Goal: Task Accomplishment & Management: Complete application form

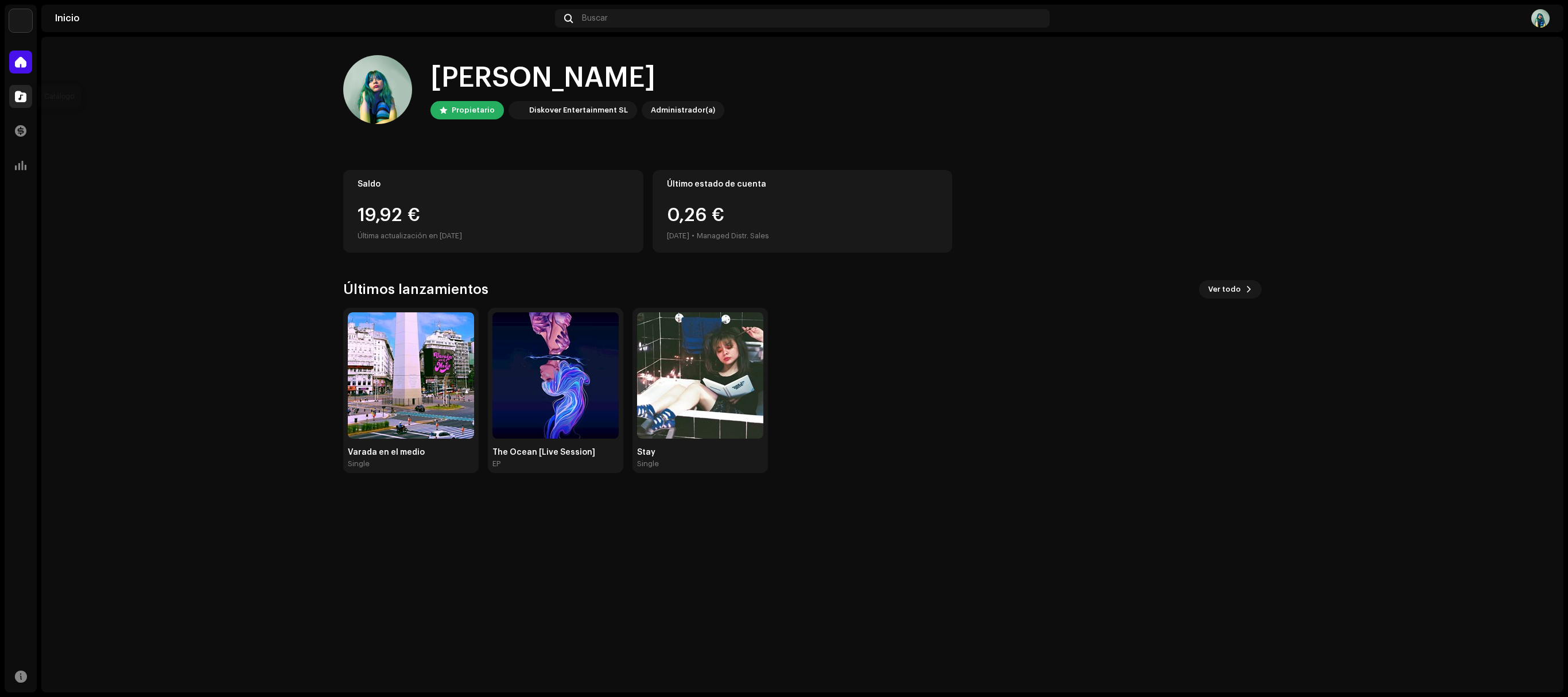
click at [24, 94] on span at bounding box center [21, 96] width 12 height 9
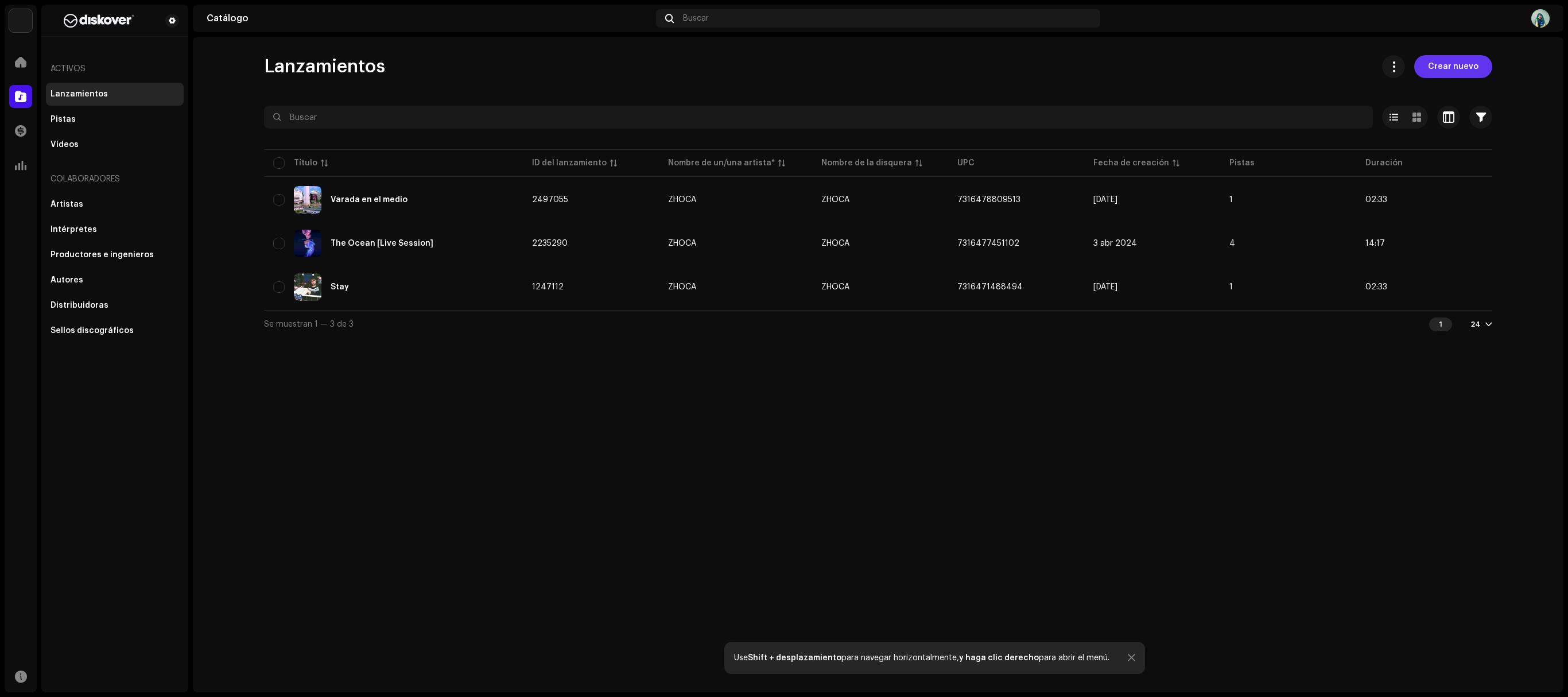
click at [1455, 71] on span "Crear nuevo" at bounding box center [1453, 67] width 51 height 23
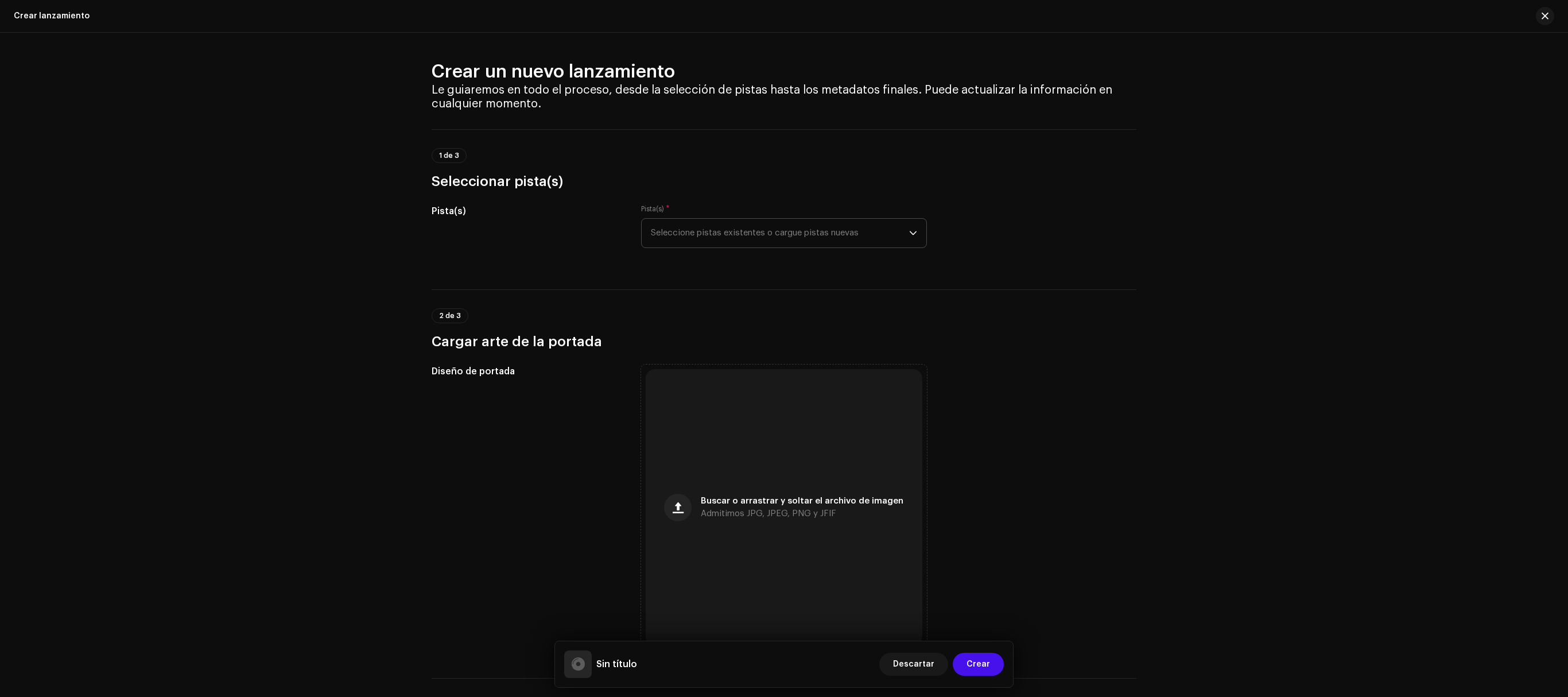
click at [679, 229] on span "Seleccione pistas existentes o cargue pistas nuevas" at bounding box center [780, 233] width 258 height 29
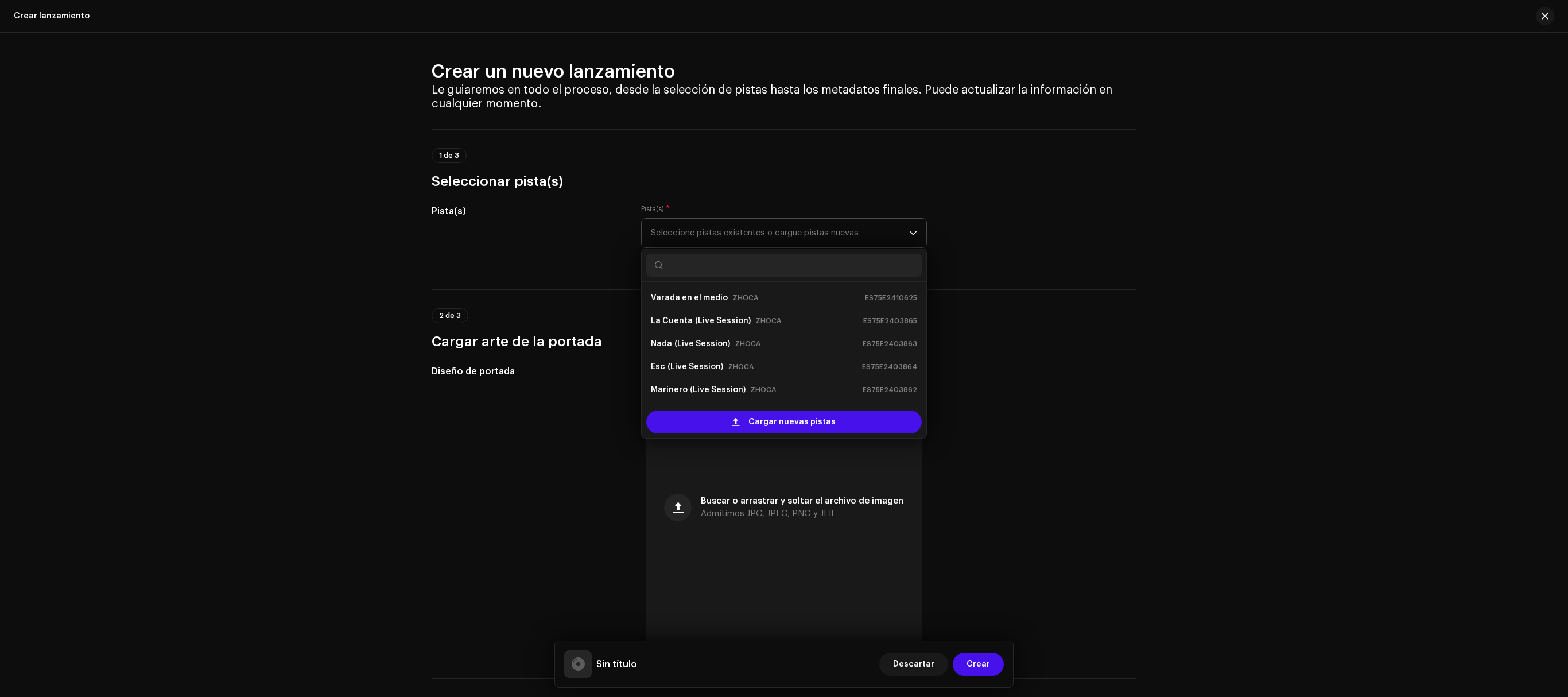
scroll to position [18, 0]
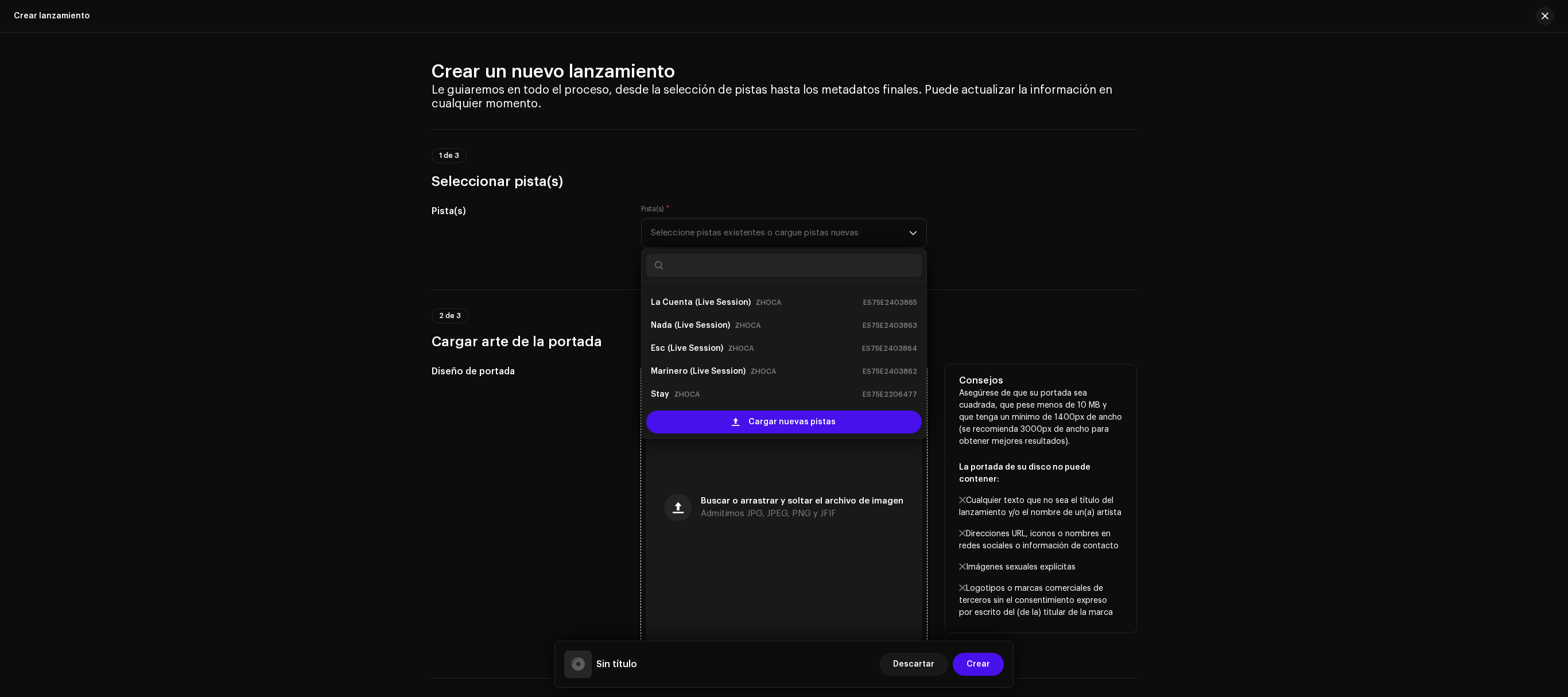
drag, startPoint x: 761, startPoint y: 422, endPoint x: 754, endPoint y: 508, distance: 86.3
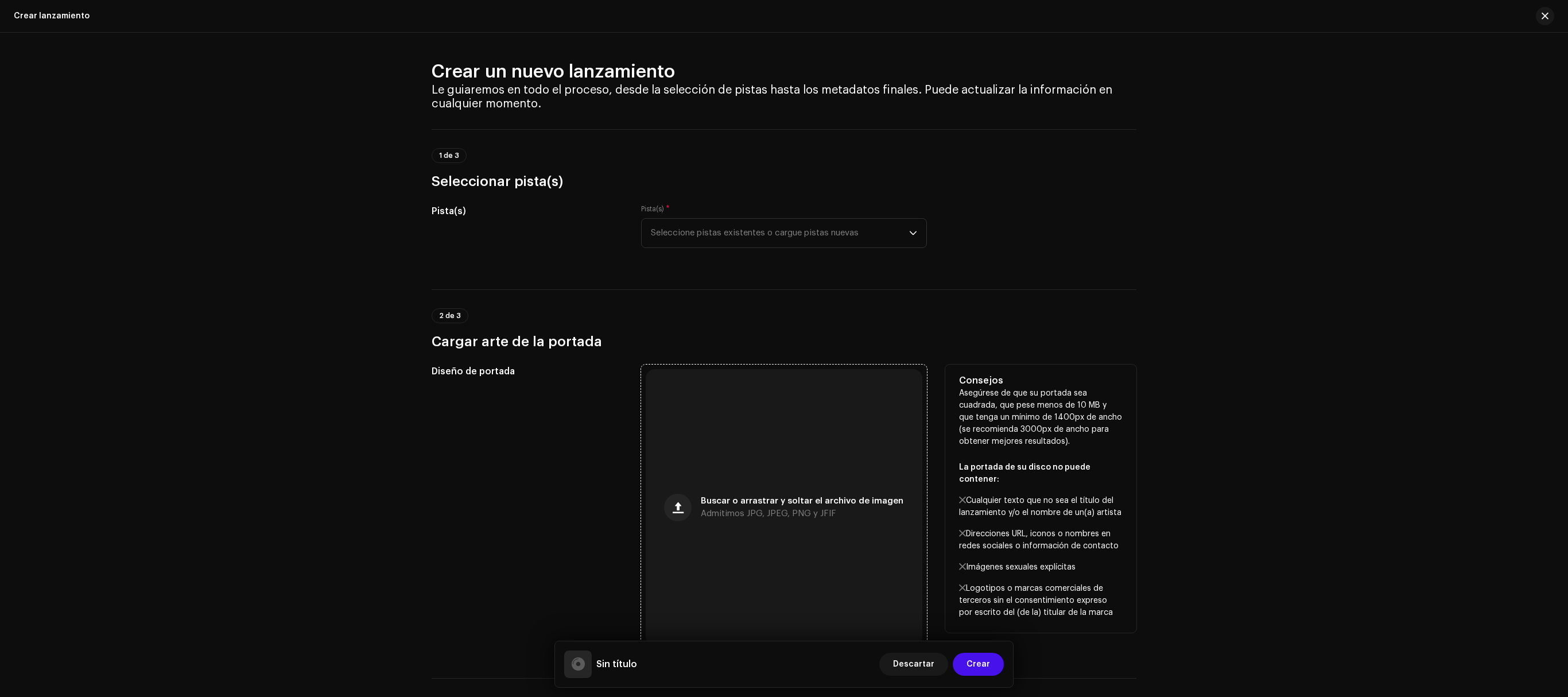
click at [753, 510] on div "Buscar o arrastrar y soltar el archivo de imagen Admitimos JPG, JPEG, PNG y JFIF" at bounding box center [802, 508] width 203 height 21
click at [791, 434] on div "Buscar o arrastrar y soltar el archivo de imagen Admitimos JPG, JPEG, PNG y JFIF" at bounding box center [784, 507] width 276 height 276
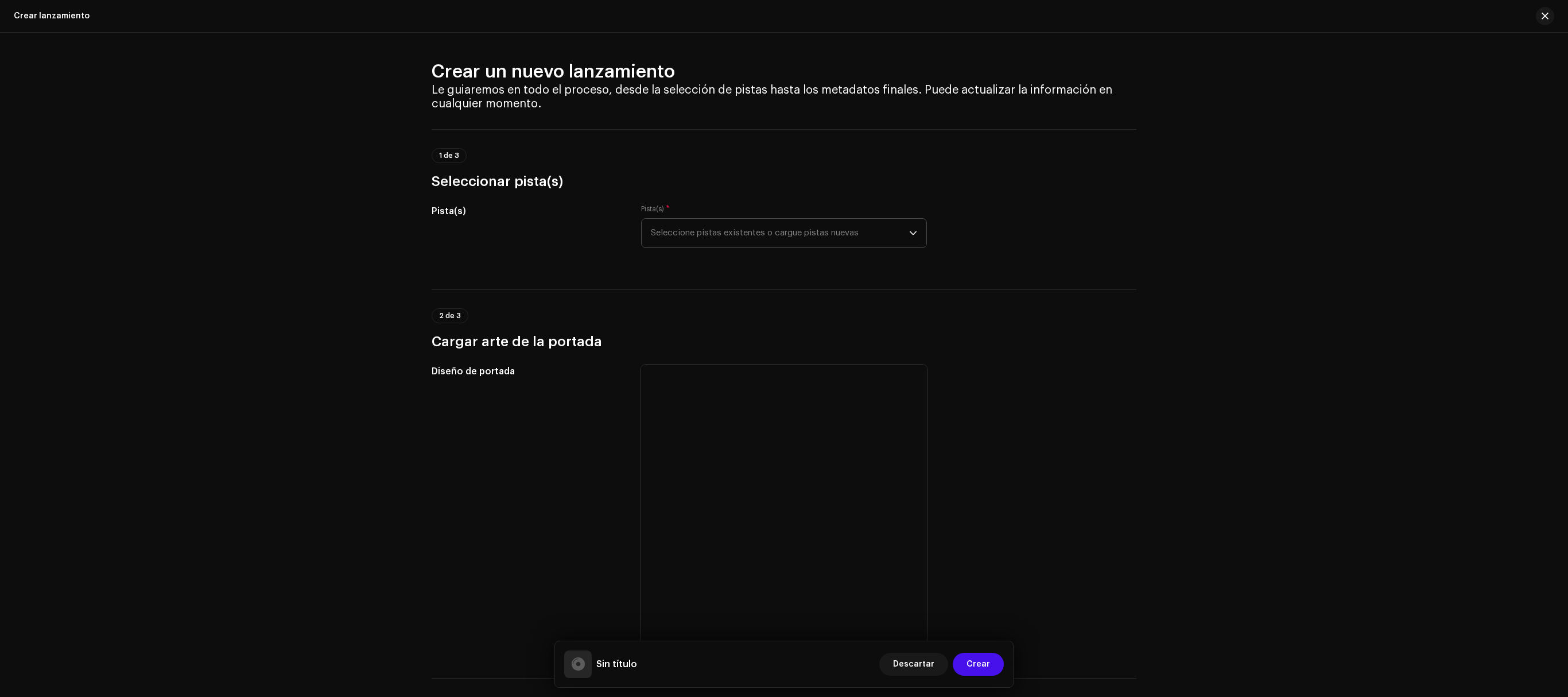
click at [651, 227] on span "Seleccione pistas existentes o cargue pistas nuevas" at bounding box center [780, 233] width 258 height 29
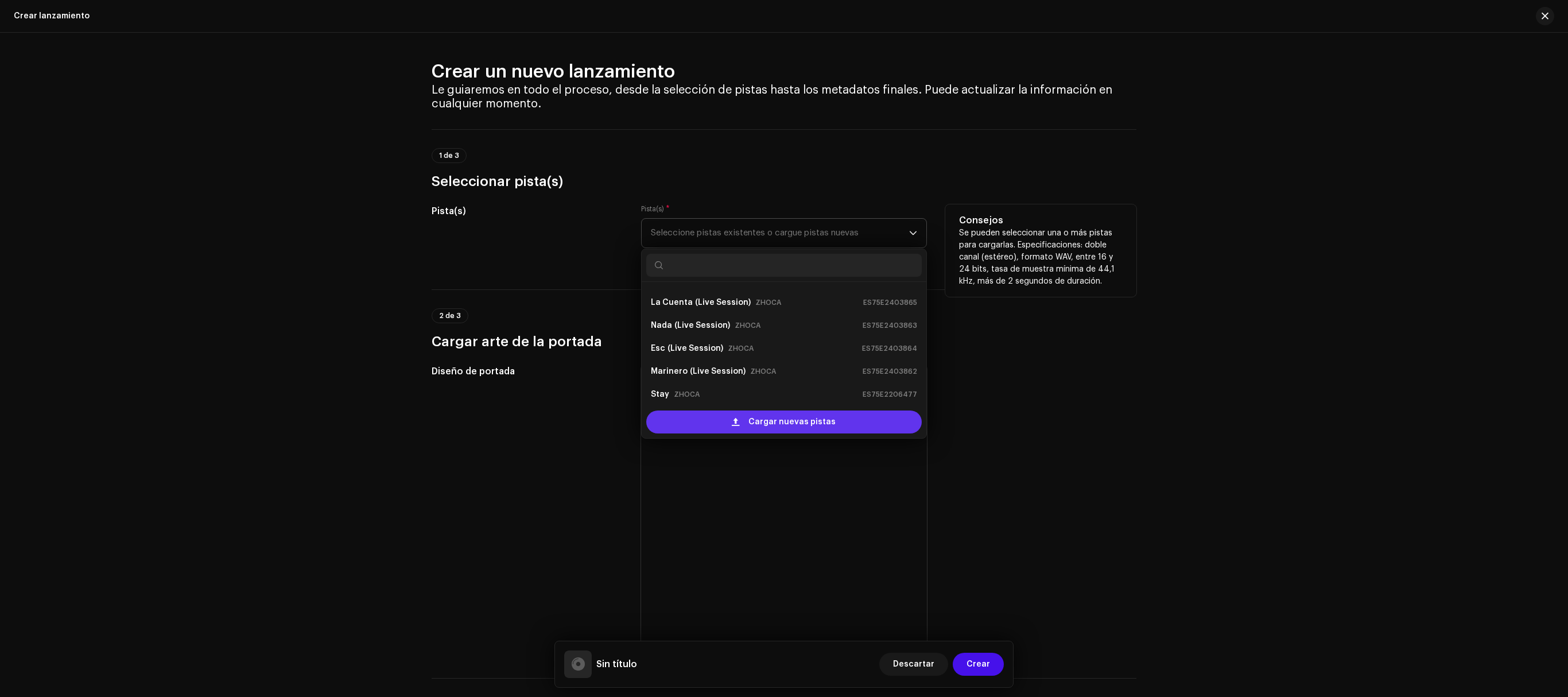
click at [761, 426] on span "Cargar nuevas pistas" at bounding box center [792, 422] width 87 height 23
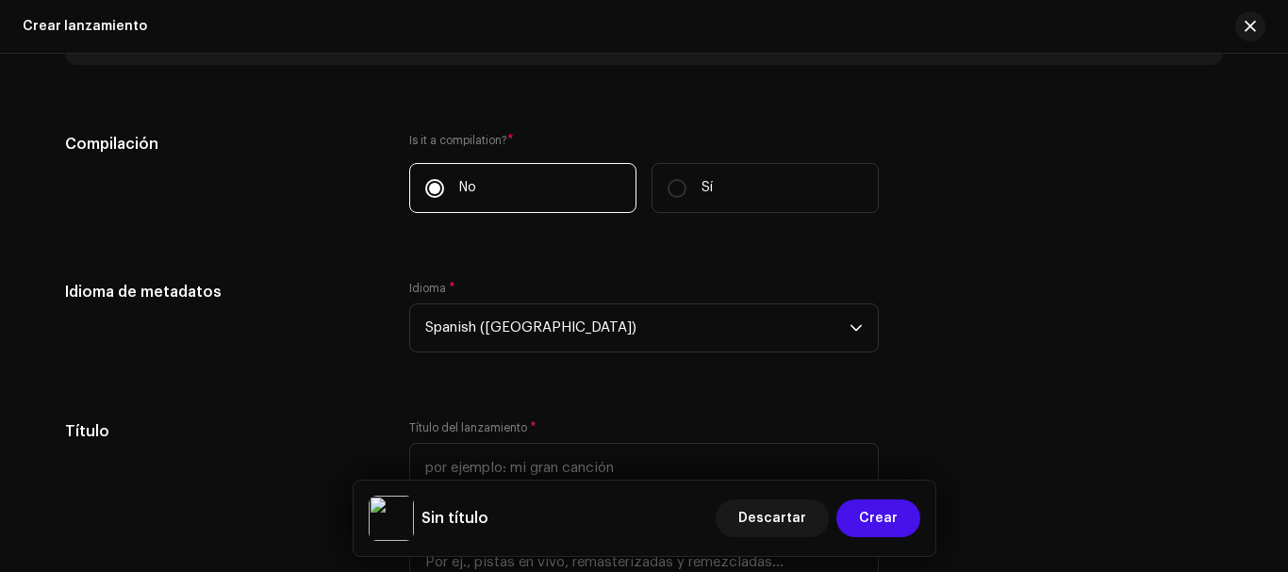
scroll to position [1414, 0]
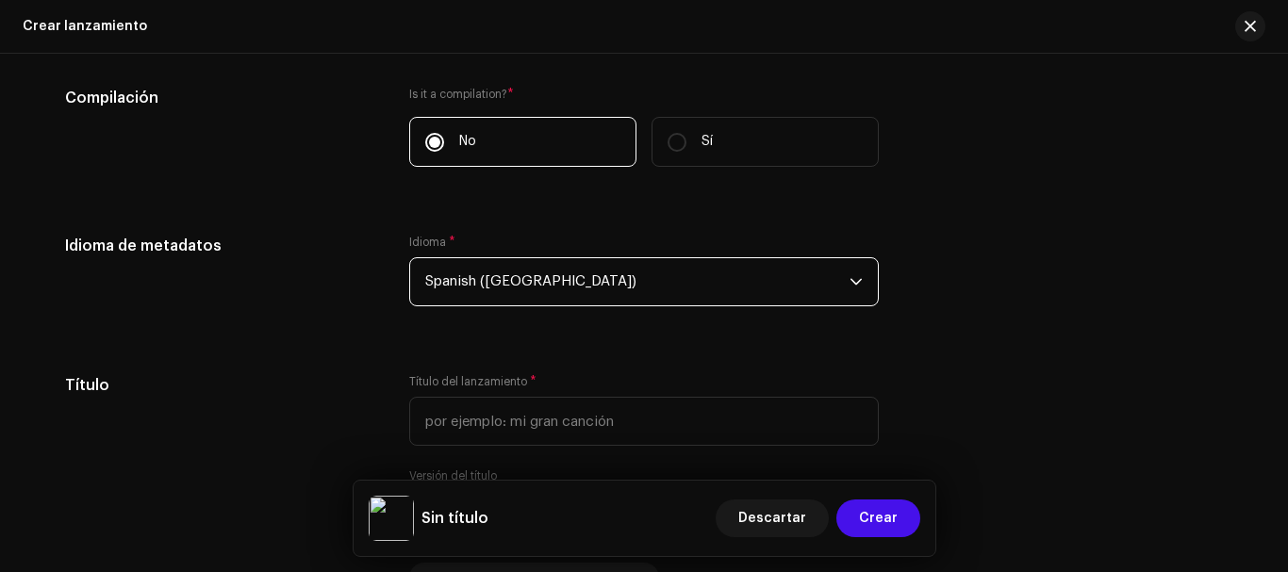
click at [550, 287] on span "Spanish ([GEOGRAPHIC_DATA])" at bounding box center [637, 281] width 424 height 47
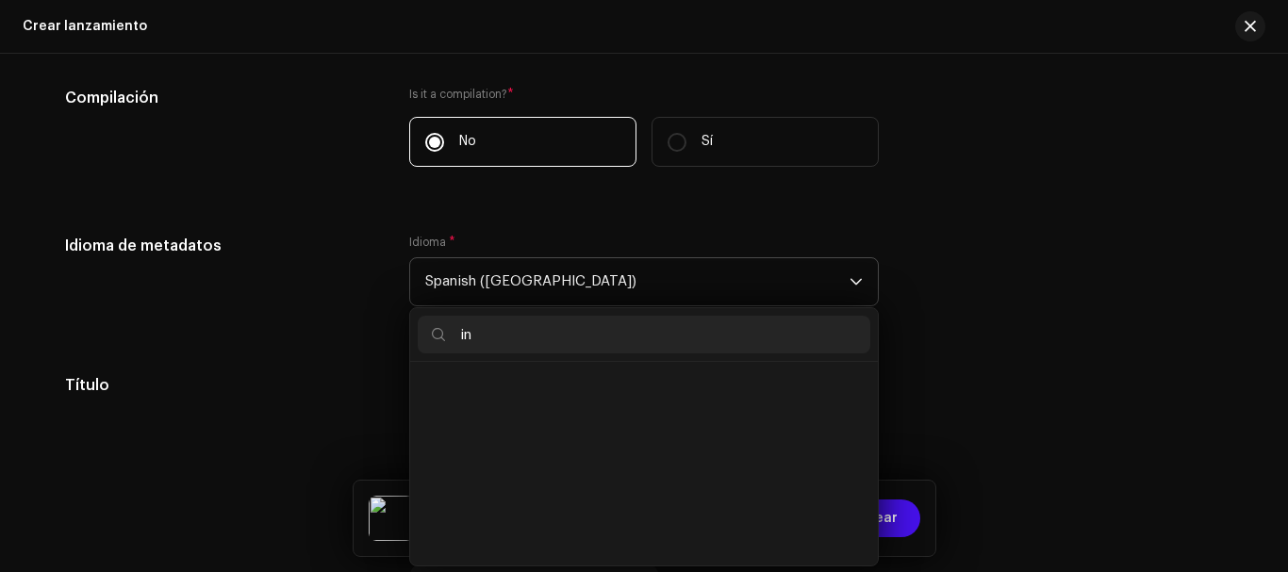
scroll to position [8, 0]
type input "i"
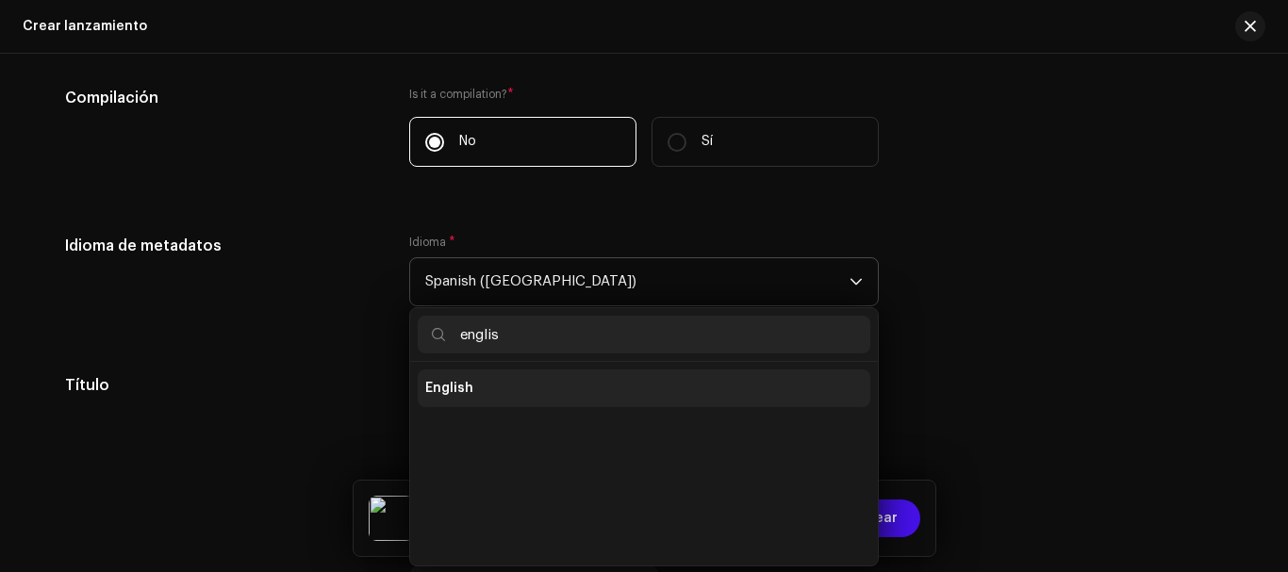
type input "englis"
click at [489, 377] on li "English" at bounding box center [644, 389] width 453 height 38
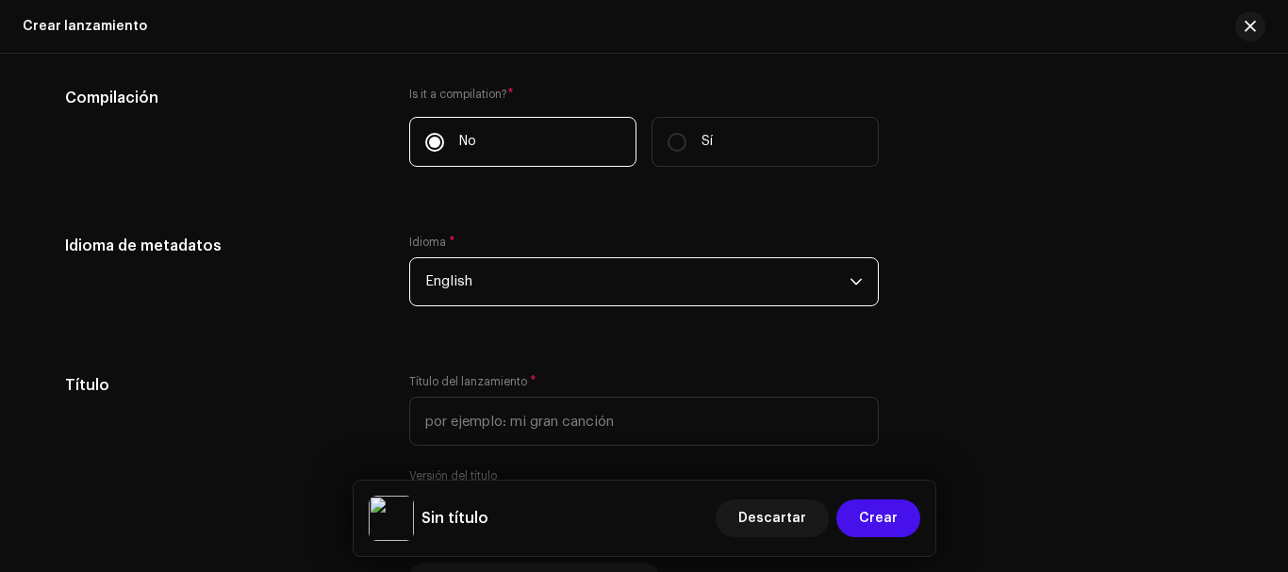
scroll to position [1491, 0]
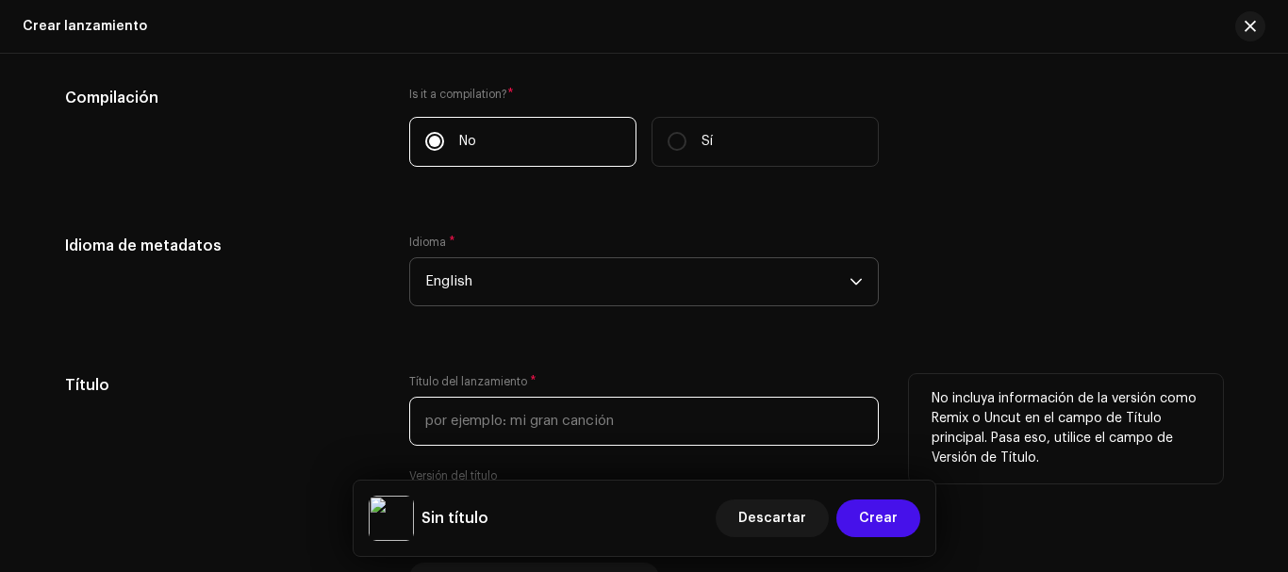
click at [595, 411] on input "text" at bounding box center [644, 421] width 470 height 49
type input "s"
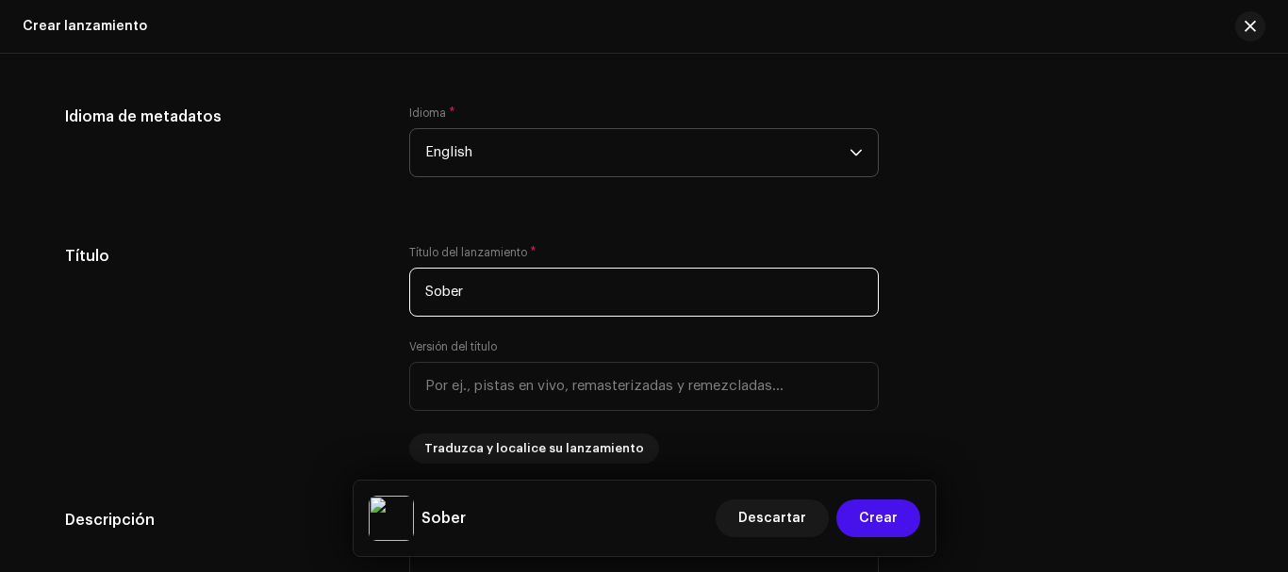
scroll to position [1621, 0]
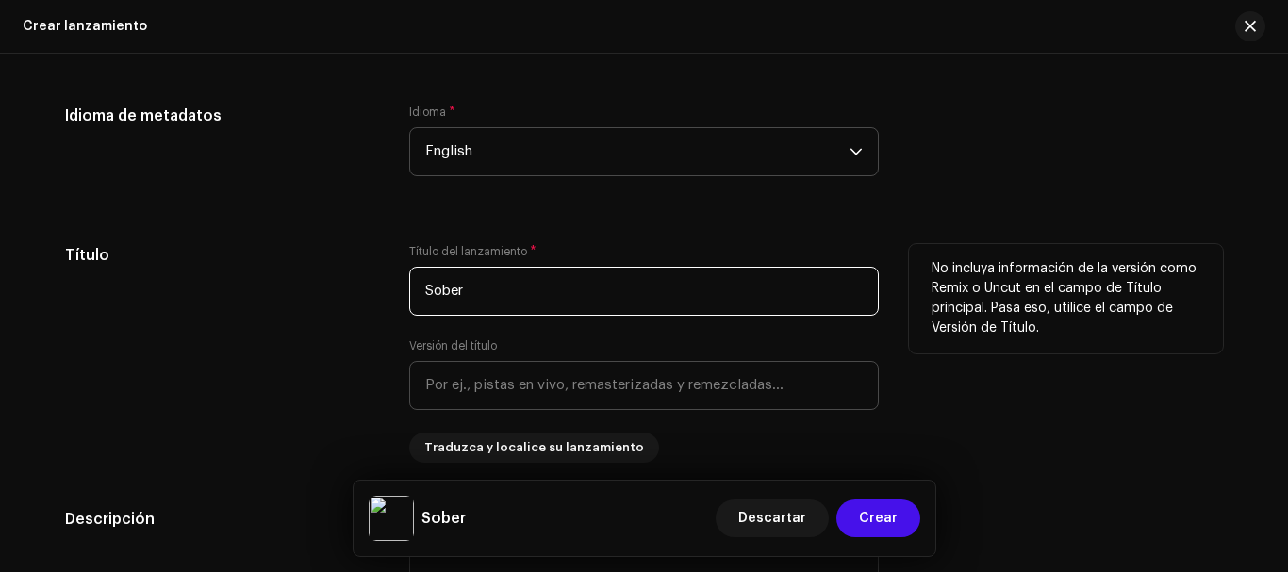
type input "Sober"
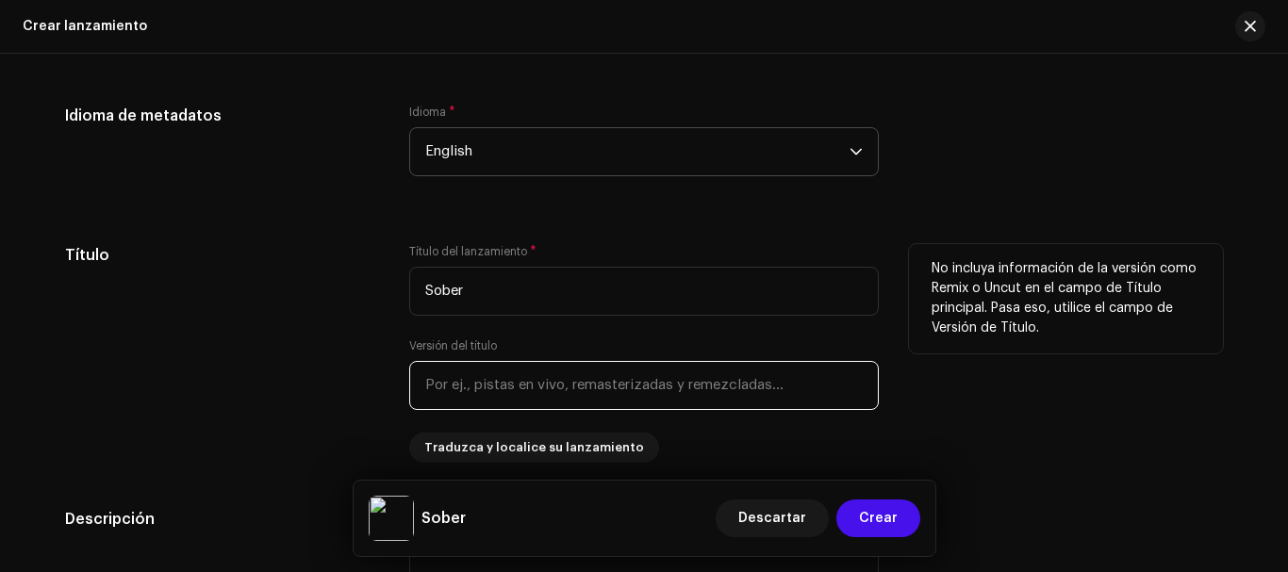
click at [651, 370] on input "text" at bounding box center [644, 385] width 470 height 49
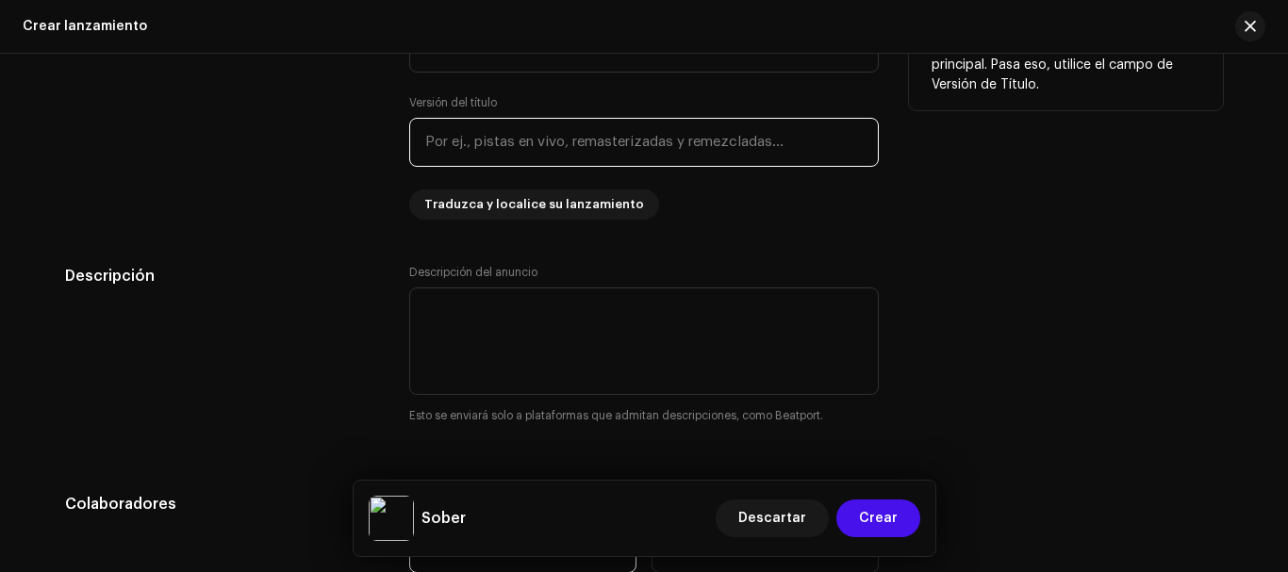
scroll to position [1865, 0]
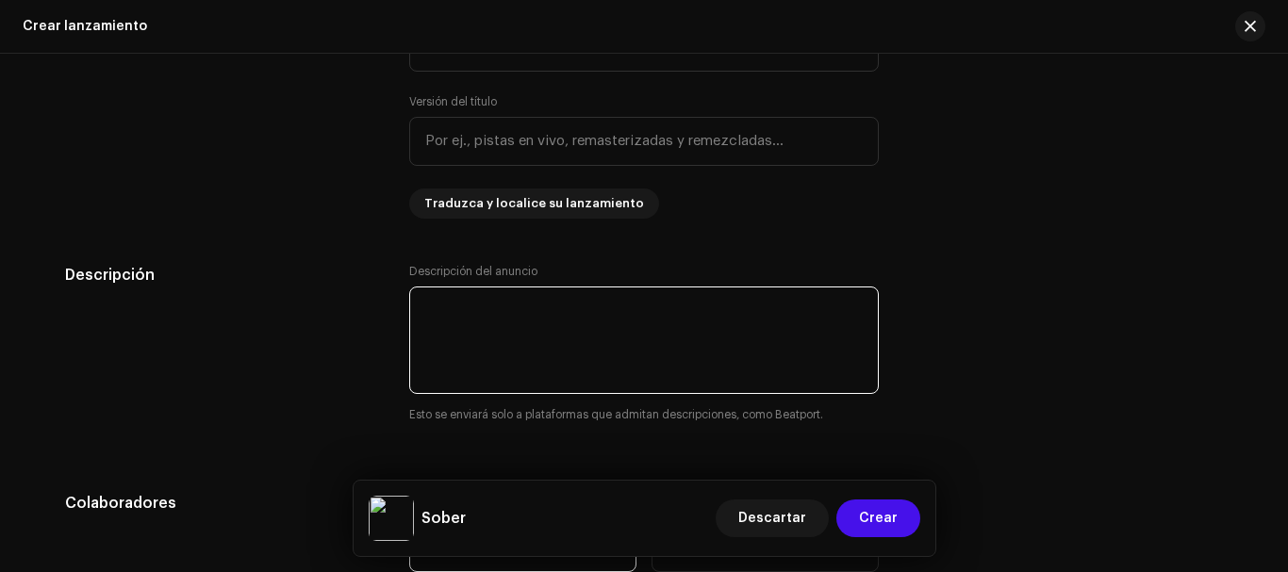
click at [685, 337] on textarea at bounding box center [644, 340] width 470 height 107
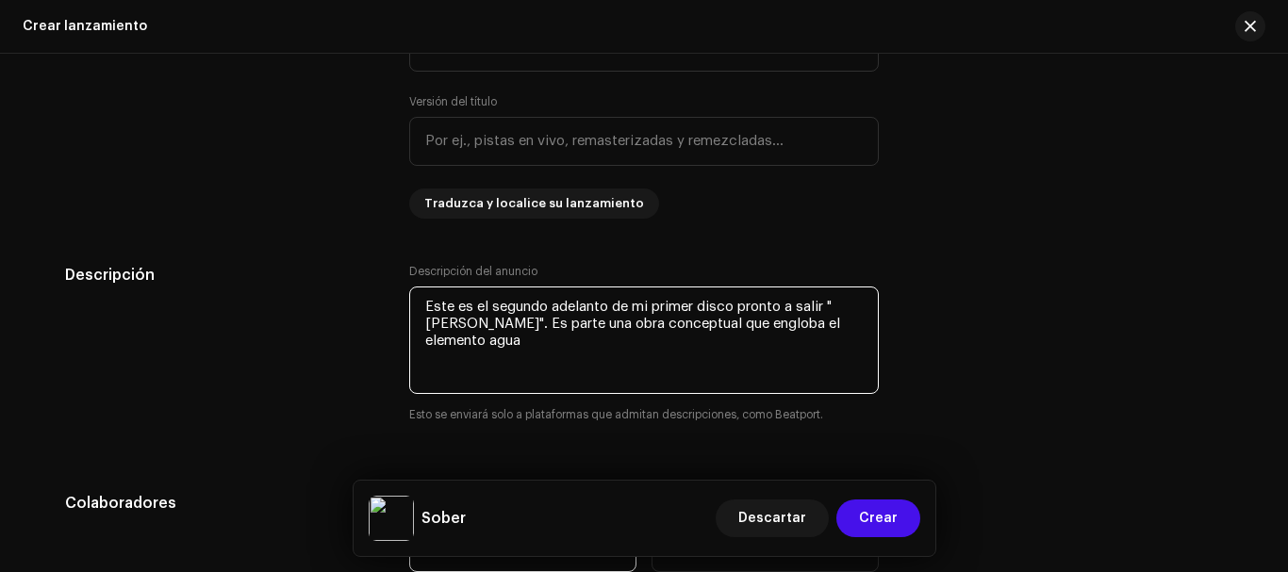
drag, startPoint x: 758, startPoint y: 324, endPoint x: 803, endPoint y: 325, distance: 45.3
click at [803, 325] on textarea at bounding box center [644, 340] width 470 height 107
click at [682, 352] on textarea at bounding box center [644, 340] width 470 height 107
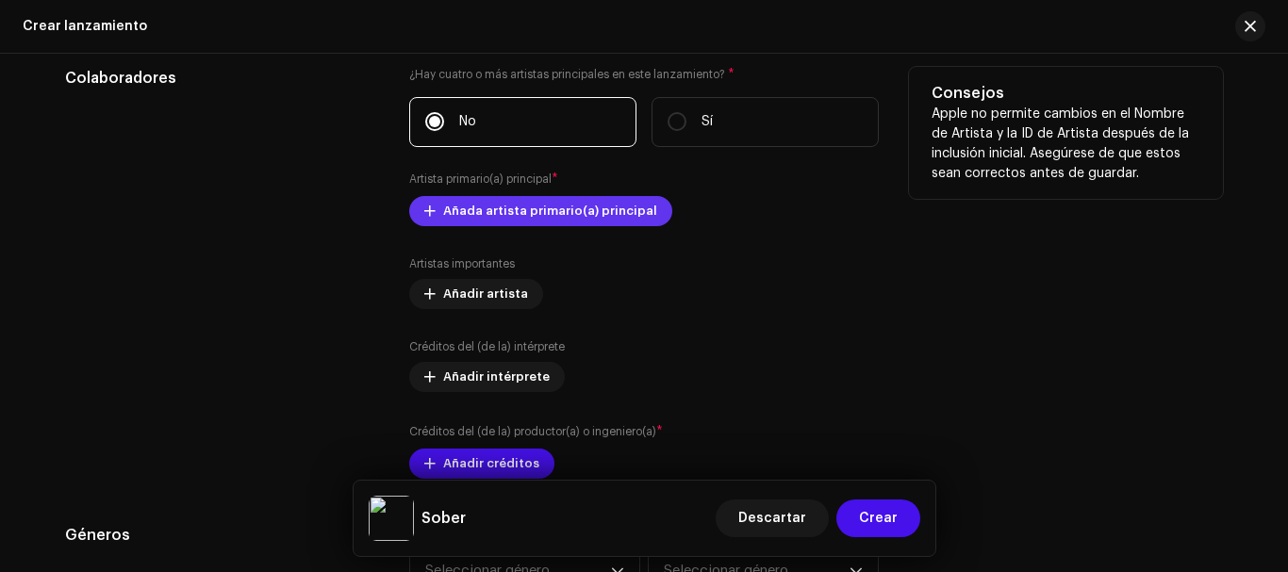
type textarea "Este es el segundo adelanto de mi primer disco pronto a salir "[PERSON_NAME]". …"
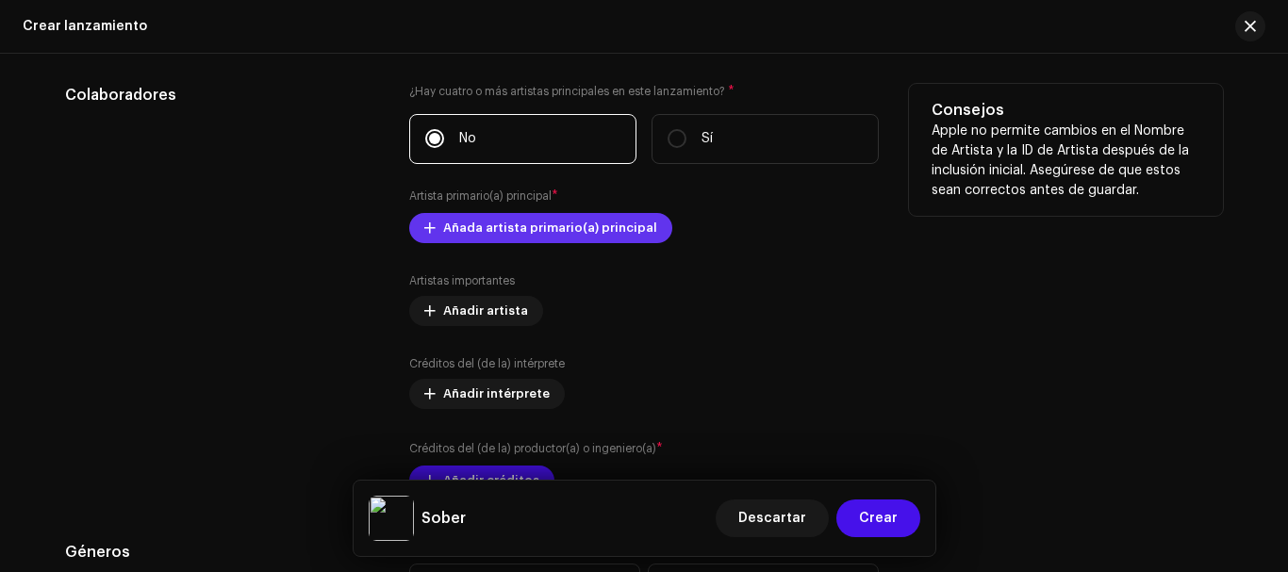
click at [578, 215] on span "Añada artista primario(a) principal" at bounding box center [550, 228] width 214 height 38
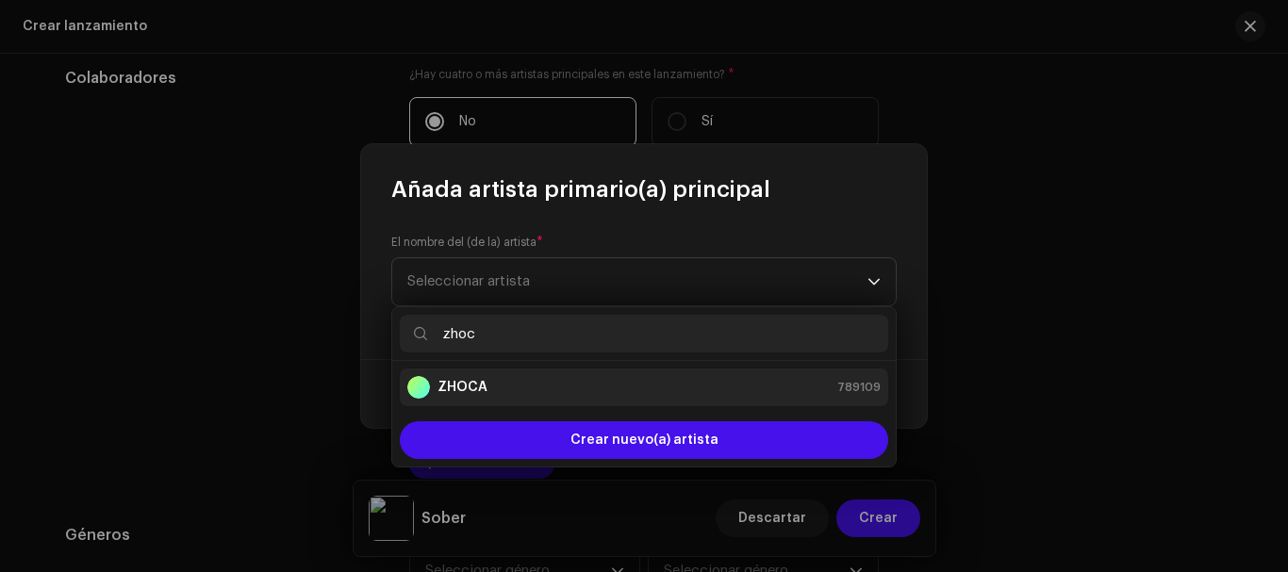
type input "zhoc"
click at [527, 385] on div "ZHOCA 789109" at bounding box center [643, 387] width 473 height 23
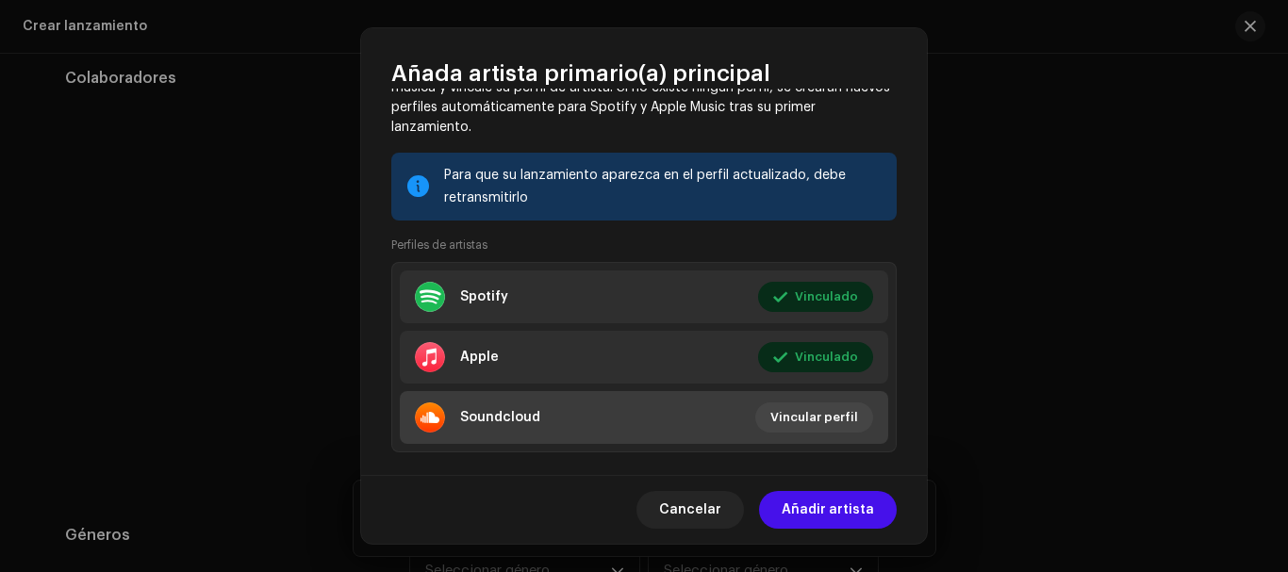
scroll to position [216, 0]
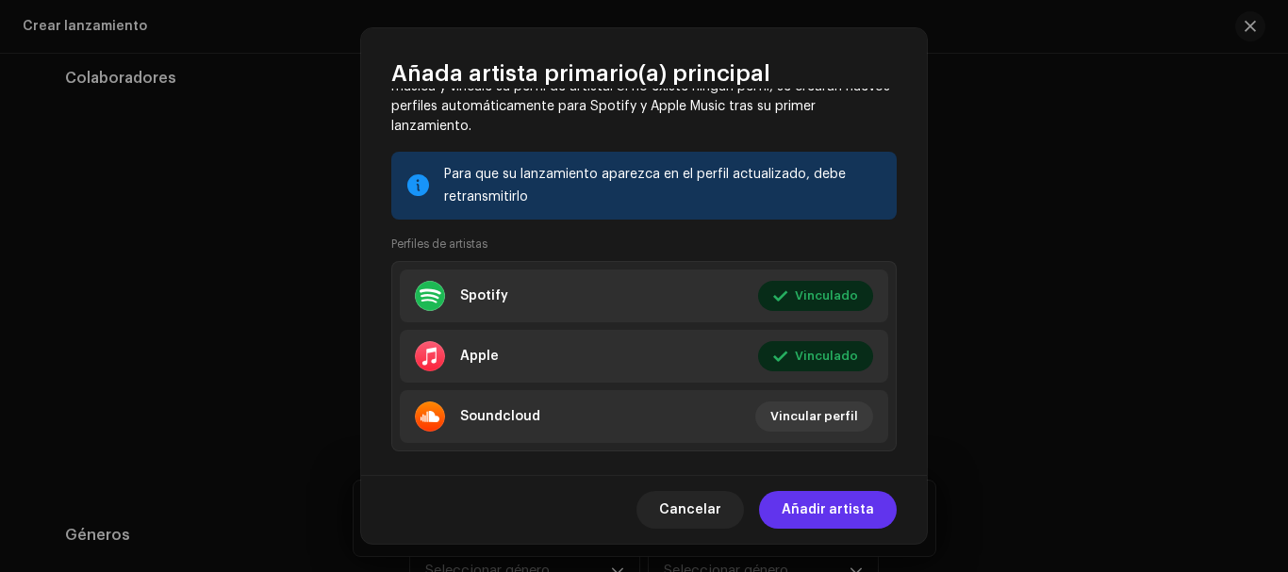
click at [828, 520] on span "Añadir artista" at bounding box center [828, 510] width 92 height 38
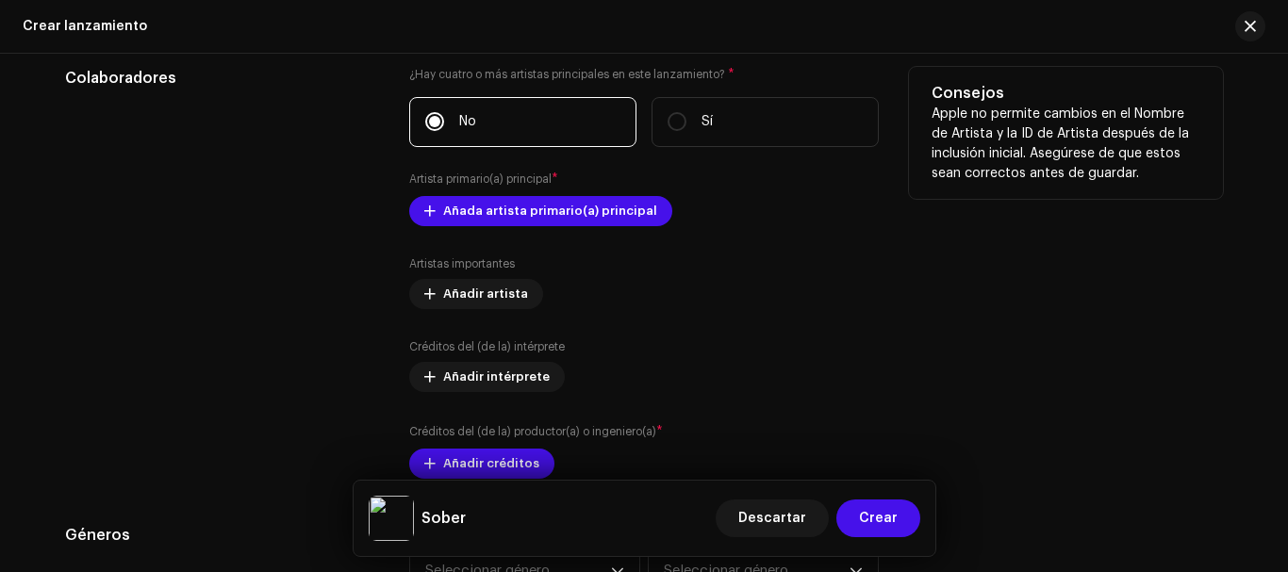
scroll to position [2404, 0]
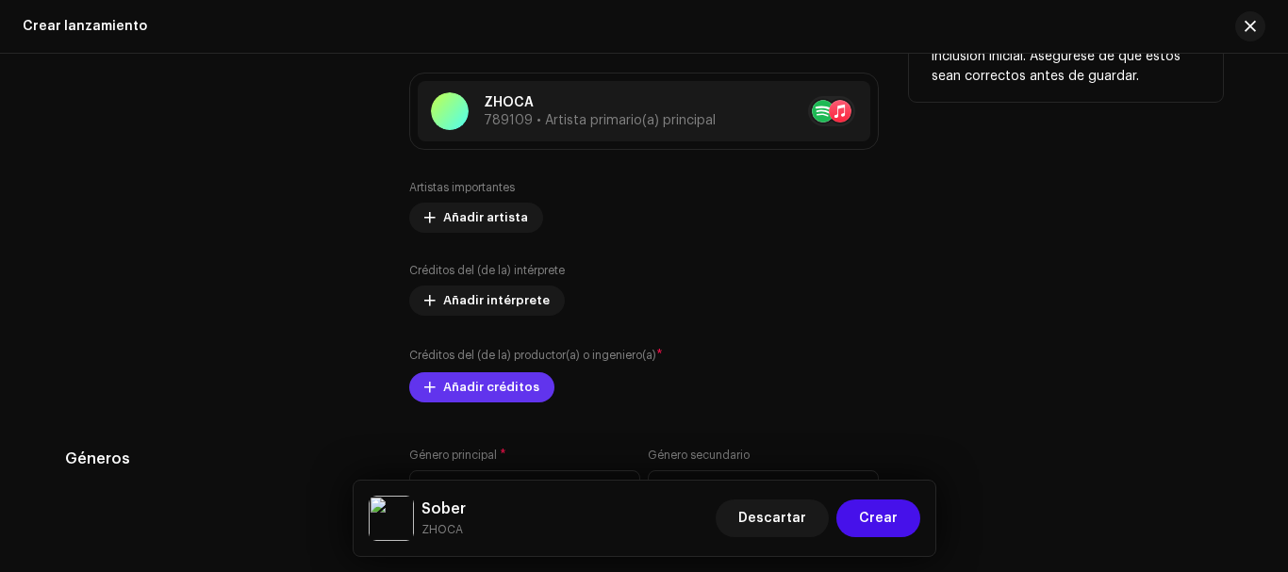
click at [513, 392] on span "Añadir créditos" at bounding box center [491, 388] width 96 height 38
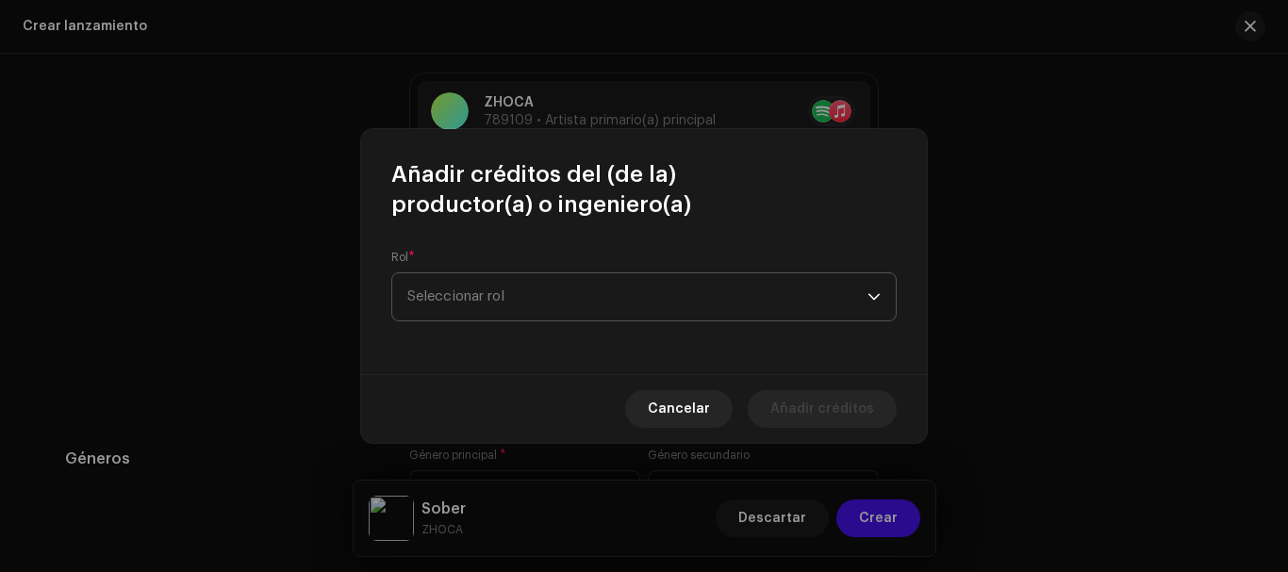
click at [588, 305] on span "Seleccionar rol" at bounding box center [637, 296] width 460 height 47
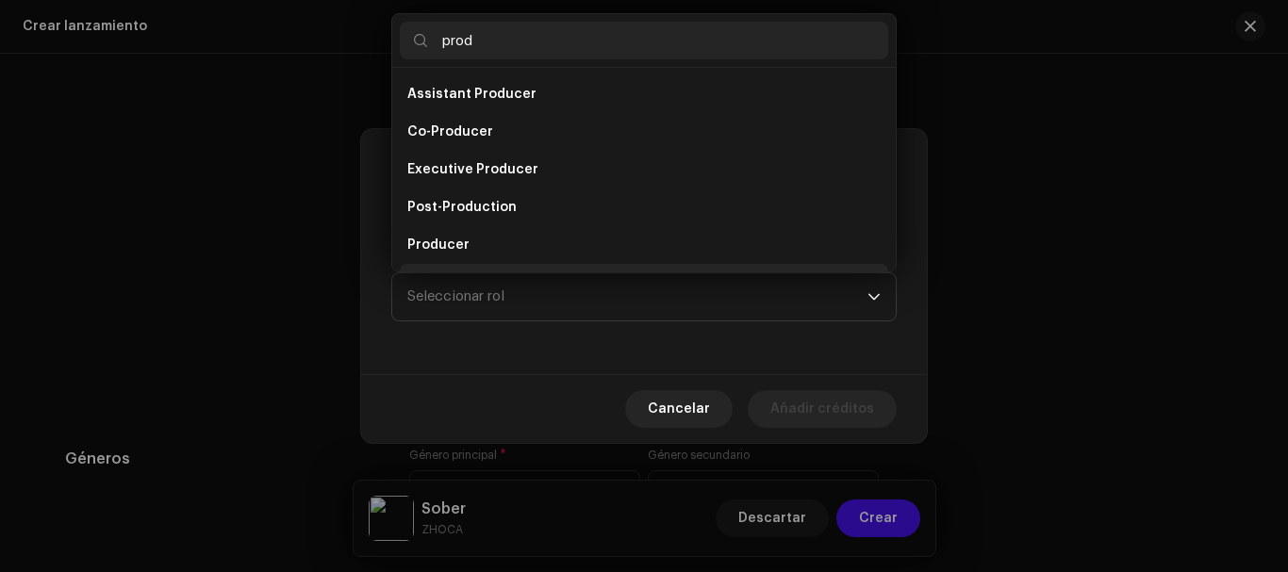
scroll to position [30, 0]
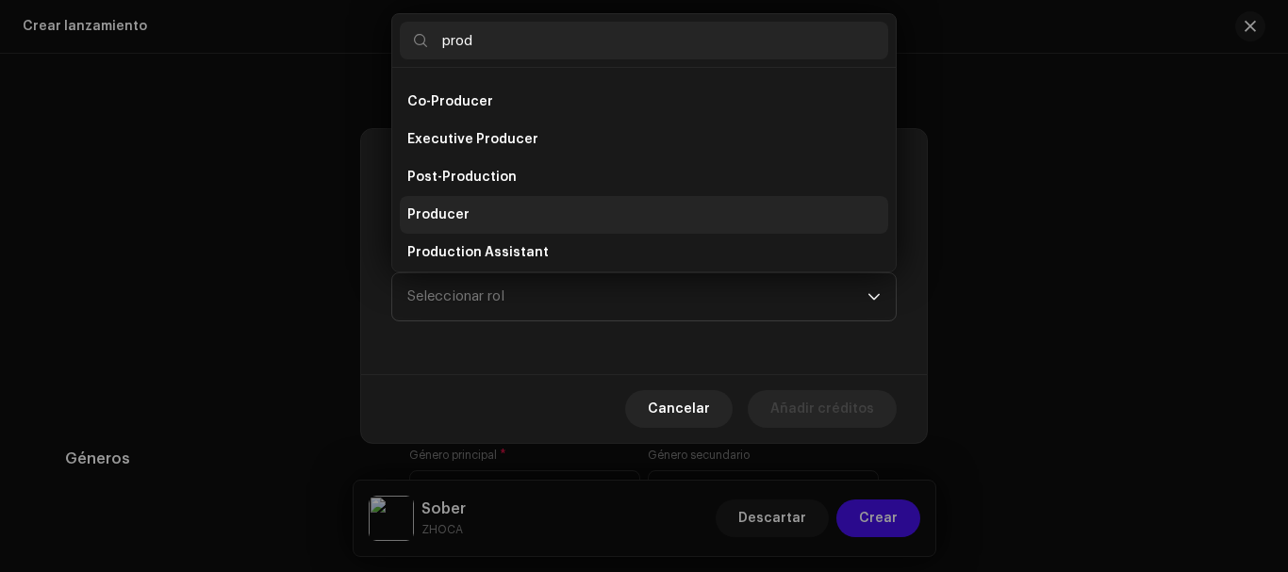
type input "prod"
click at [517, 216] on li "Producer" at bounding box center [644, 215] width 488 height 38
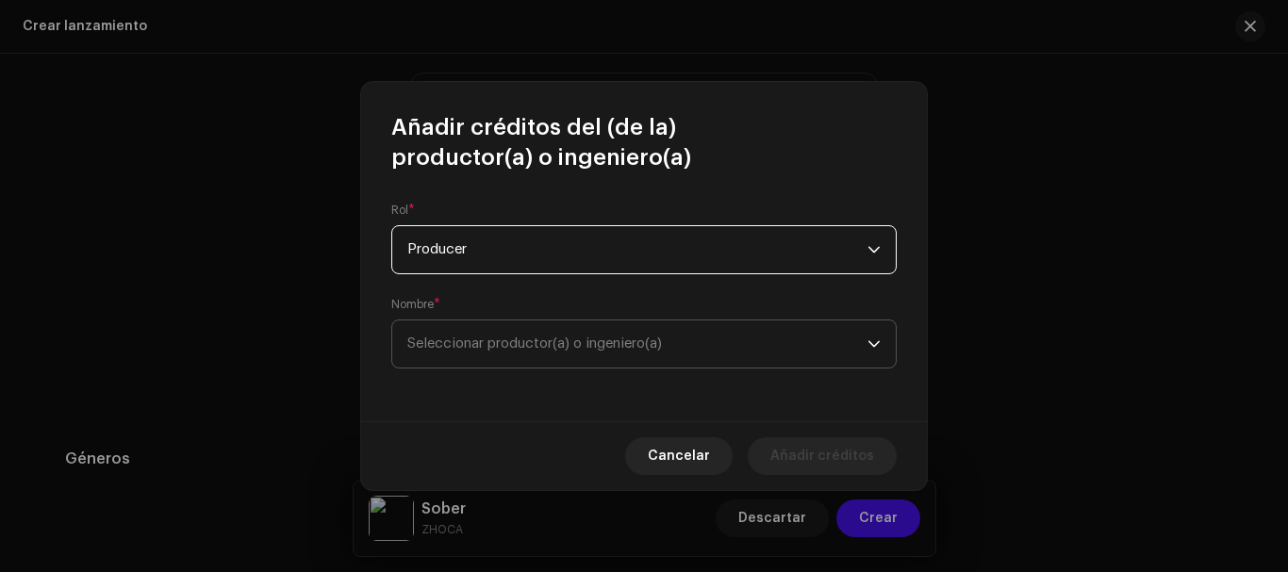
click at [504, 324] on span "Seleccionar productor(a) o ingeniero(a)" at bounding box center [637, 344] width 460 height 47
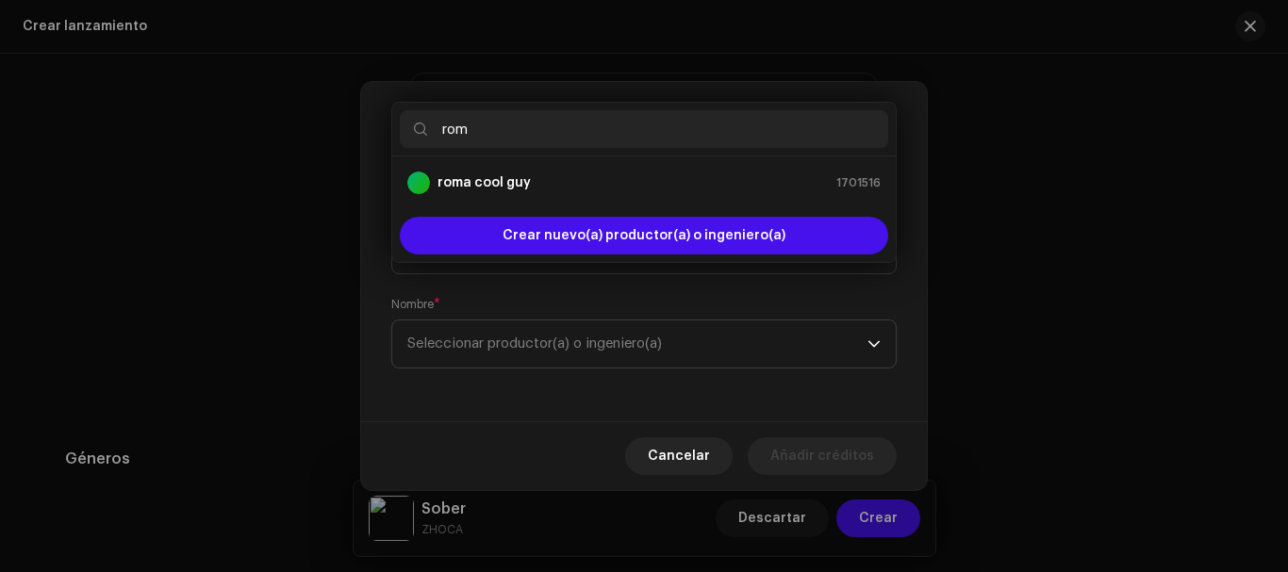
type input "rom"
click at [583, 192] on div "roma cool guy 1701516" at bounding box center [643, 183] width 473 height 23
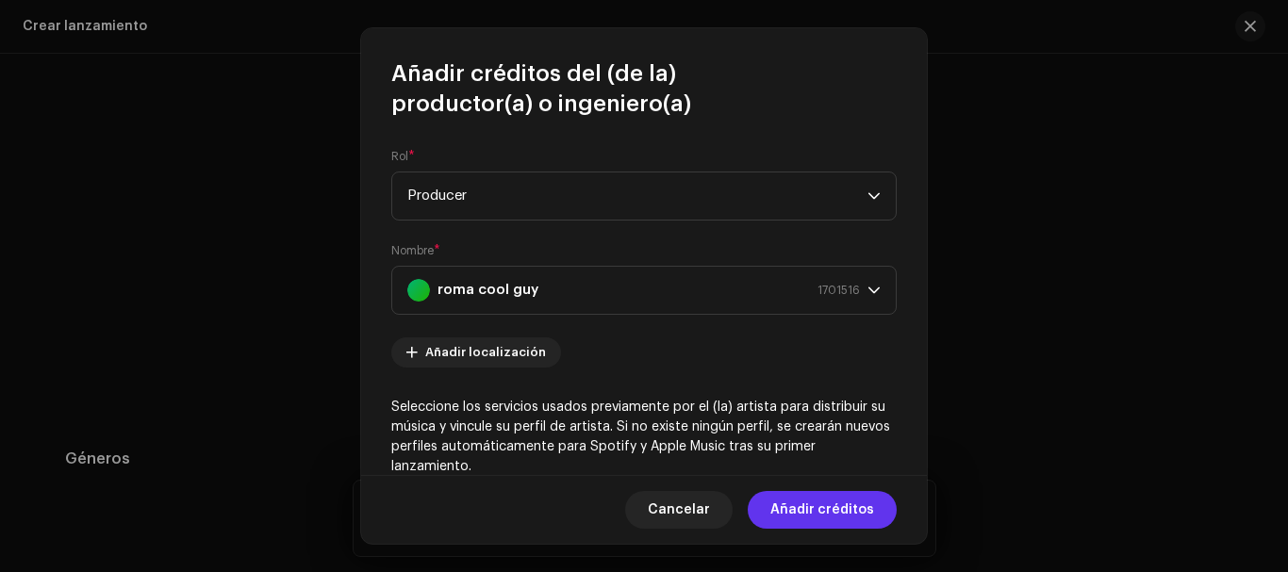
click at [806, 504] on span "Añadir créditos" at bounding box center [822, 510] width 104 height 38
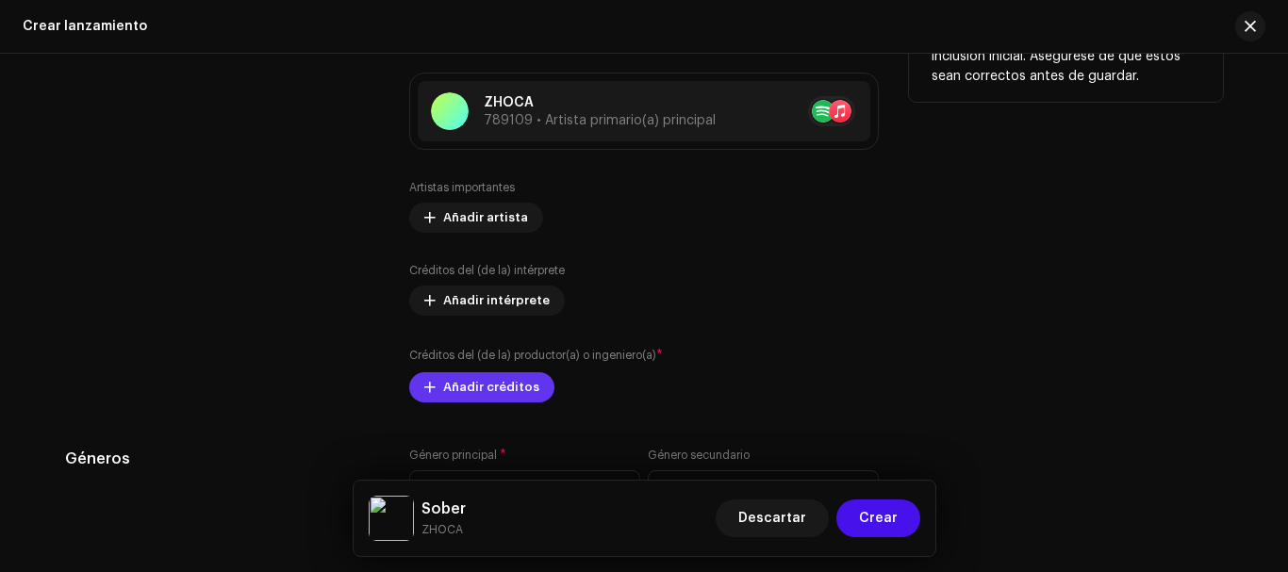
click at [494, 398] on span "Añadir créditos" at bounding box center [491, 388] width 96 height 38
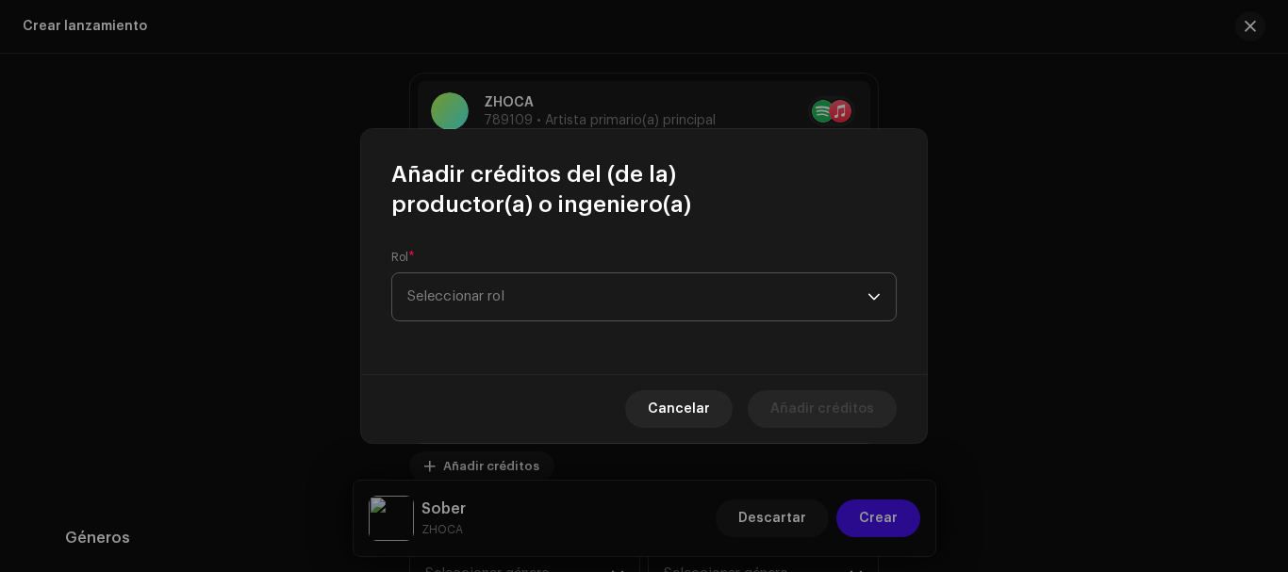
click at [519, 318] on span "Seleccionar rol" at bounding box center [637, 296] width 460 height 47
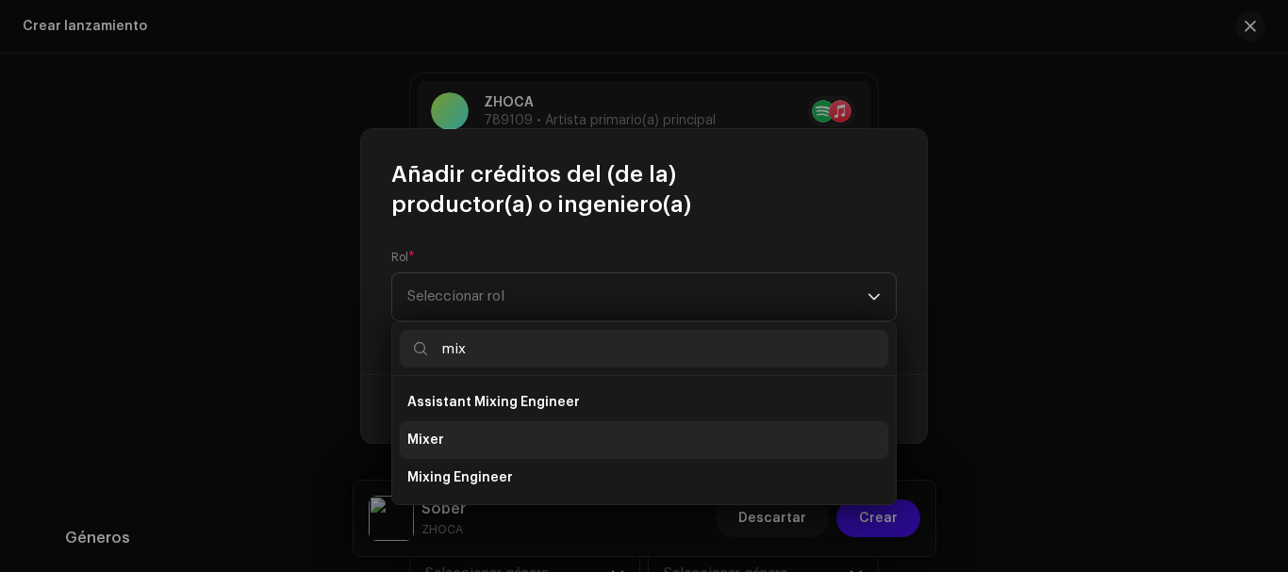
type input "mix"
click at [520, 436] on li "Mixer" at bounding box center [644, 440] width 488 height 38
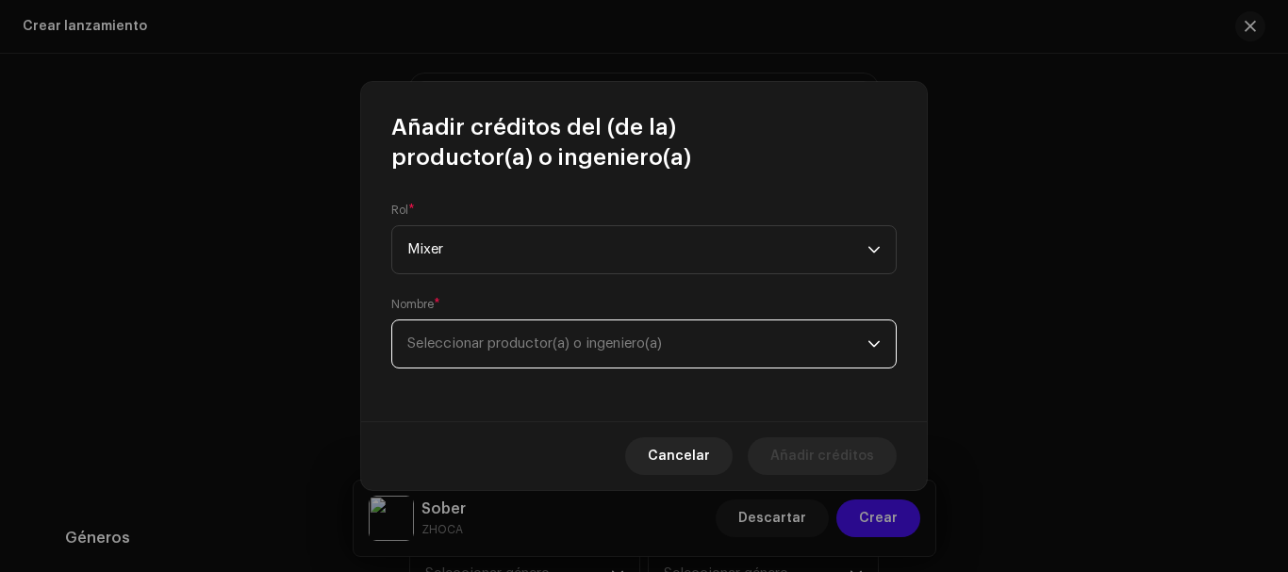
click at [580, 361] on span "Seleccionar productor(a) o ingeniero(a)" at bounding box center [637, 344] width 460 height 47
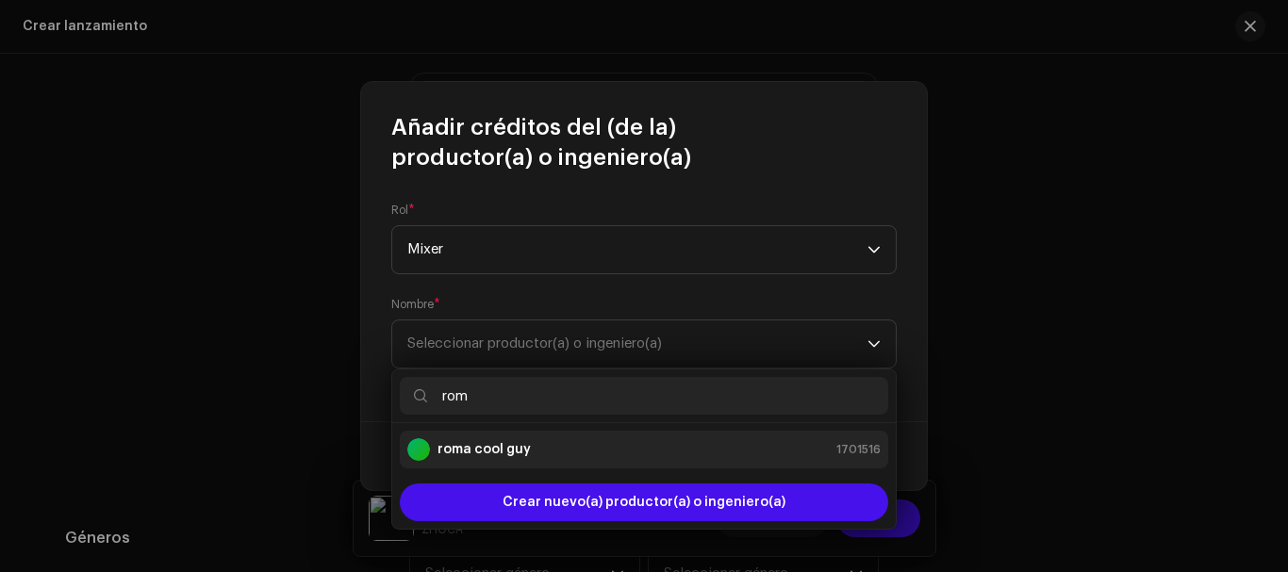
type input "rom"
click at [645, 431] on li "roma cool guy 1701516" at bounding box center [644, 450] width 488 height 38
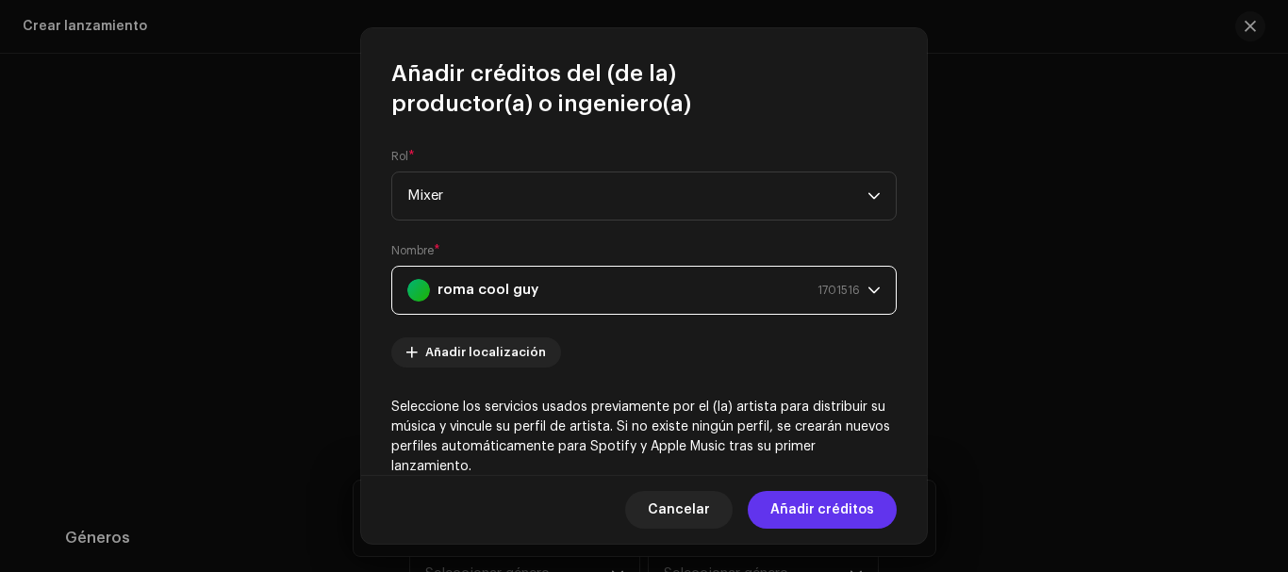
click at [808, 517] on span "Añadir créditos" at bounding box center [822, 510] width 104 height 38
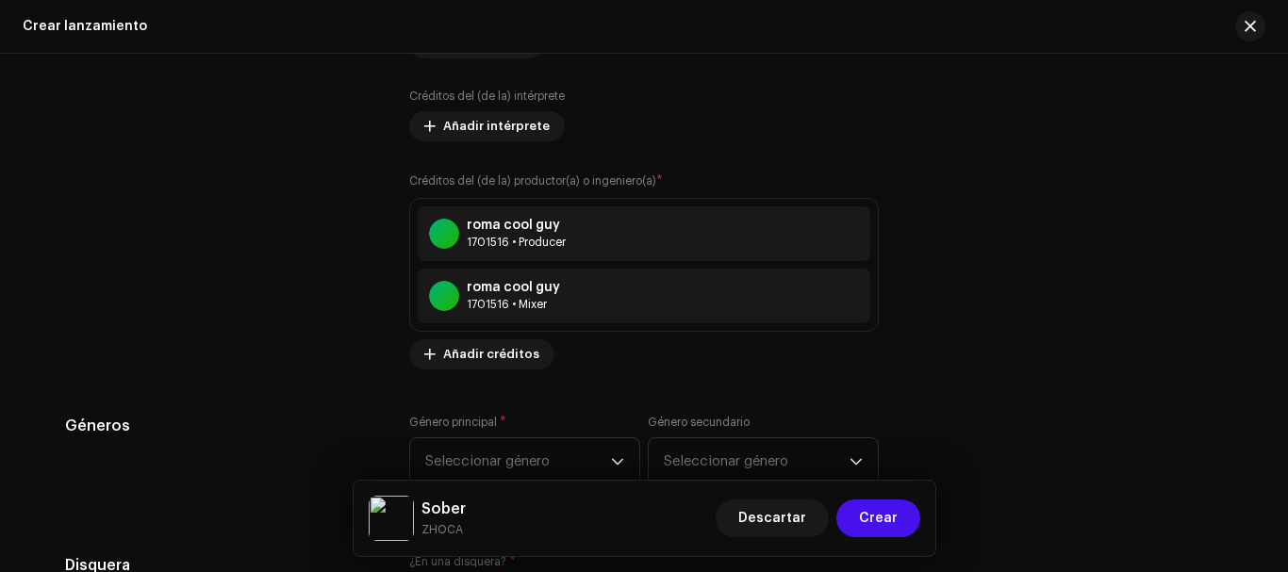
scroll to position [2601, 0]
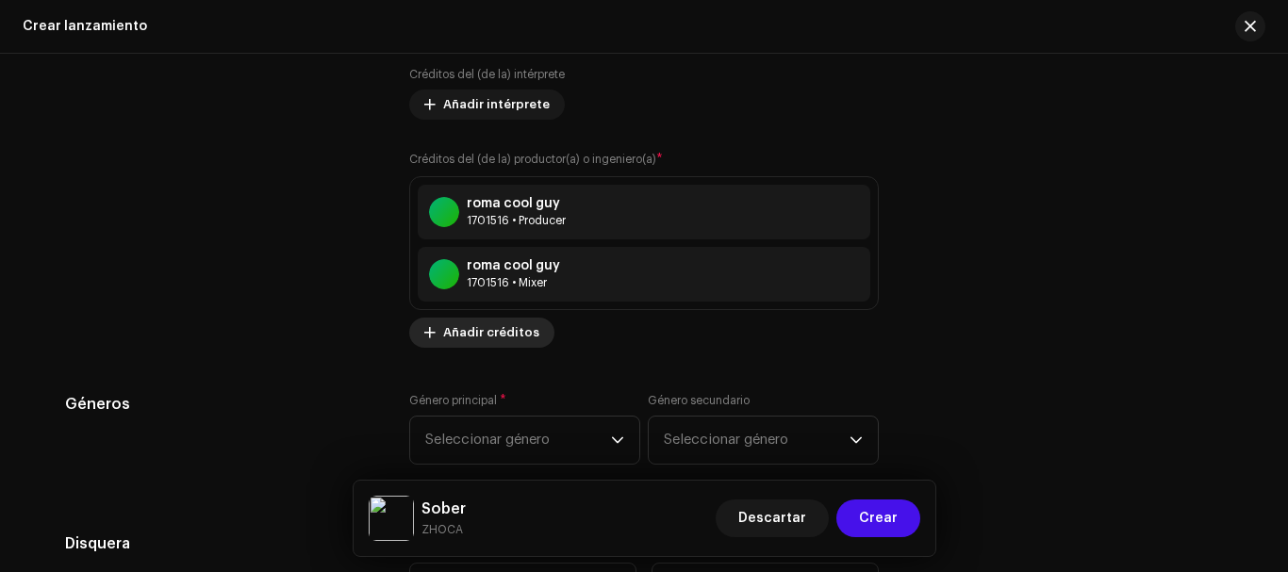
click at [513, 339] on span "Añadir créditos" at bounding box center [491, 333] width 96 height 38
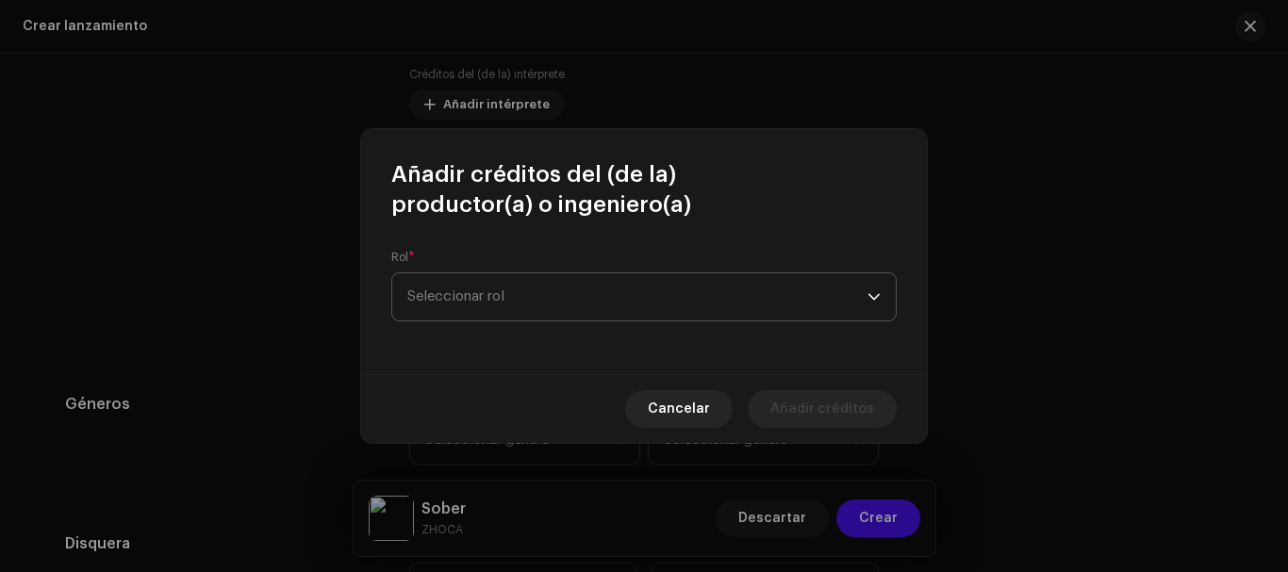
click at [474, 286] on span "Seleccionar rol" at bounding box center [637, 296] width 460 height 47
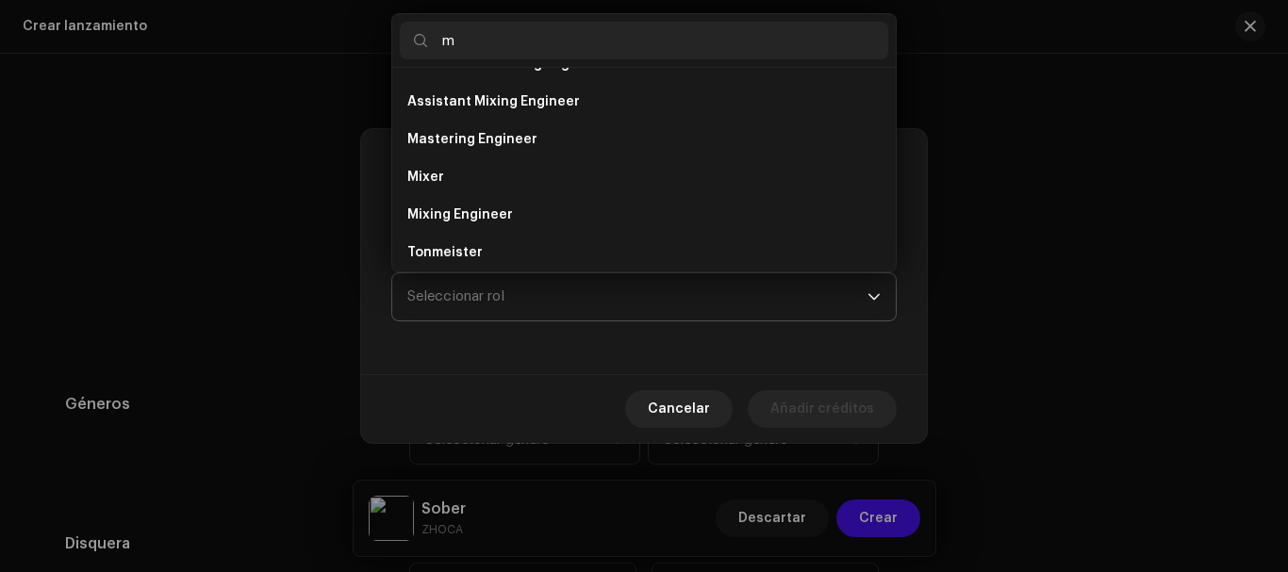
scroll to position [0, 0]
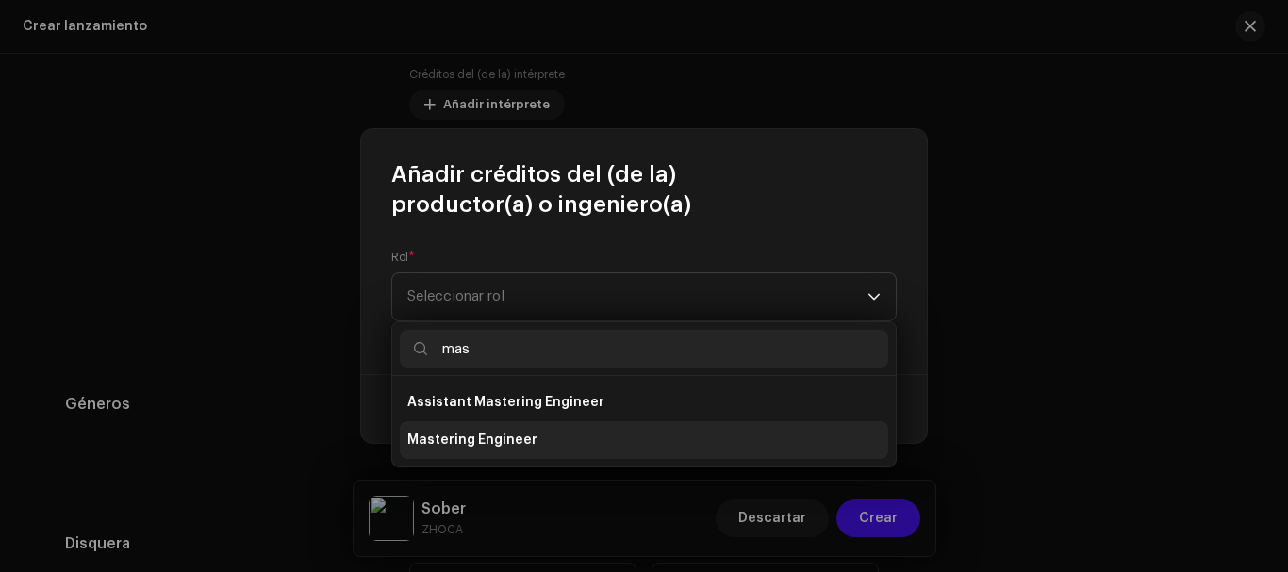
type input "mas"
click at [499, 438] on span "Mastering Engineer" at bounding box center [472, 440] width 130 height 19
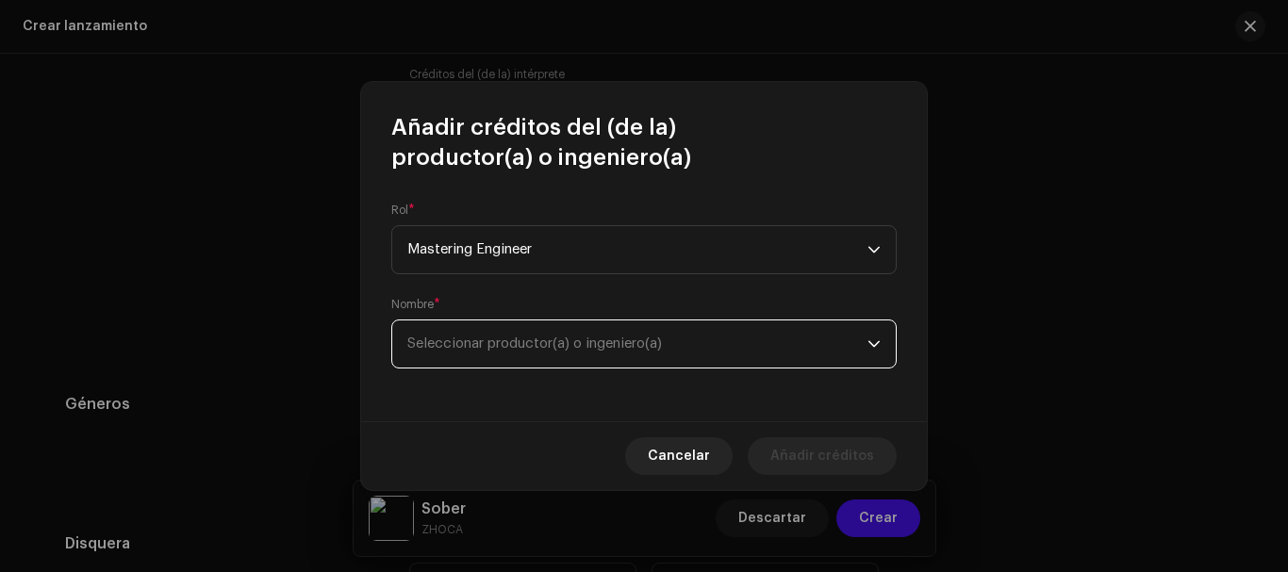
click at [567, 343] on span "Seleccionar productor(a) o ingeniero(a)" at bounding box center [534, 344] width 255 height 14
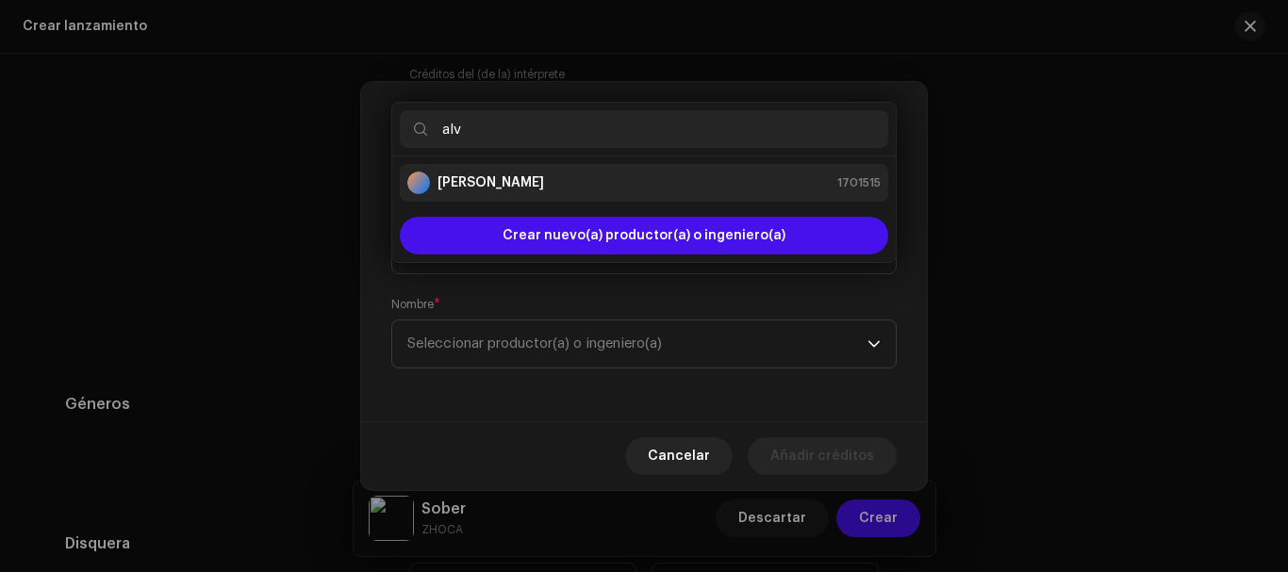
type input "alv"
click at [702, 192] on div "[PERSON_NAME] 1701515" at bounding box center [643, 183] width 473 height 23
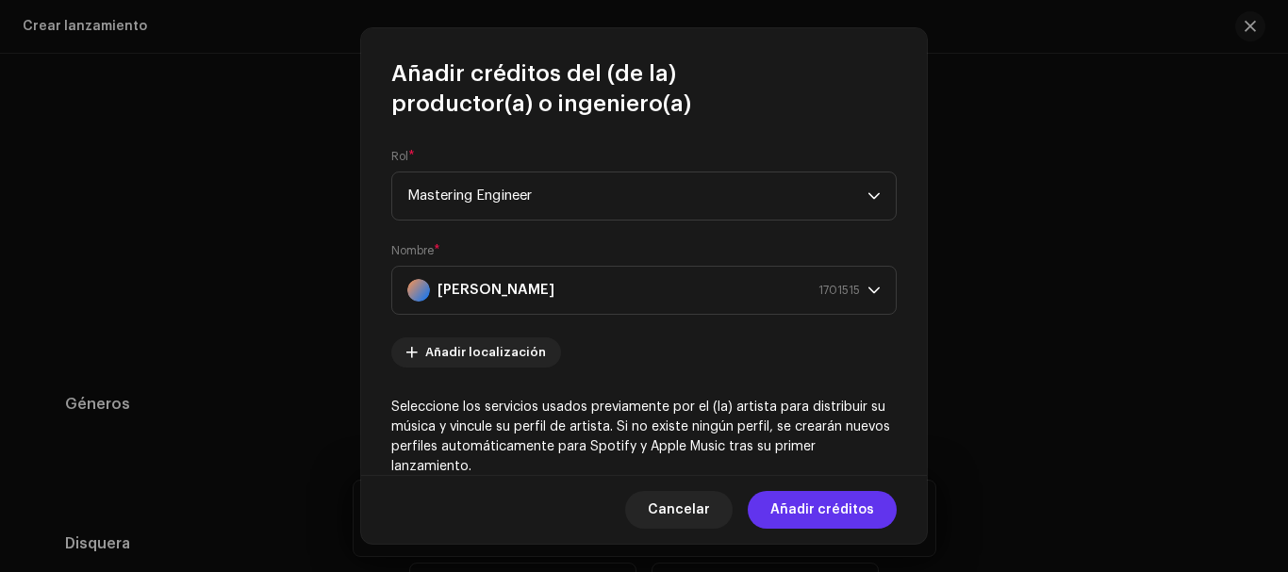
click at [817, 500] on span "Añadir créditos" at bounding box center [822, 510] width 104 height 38
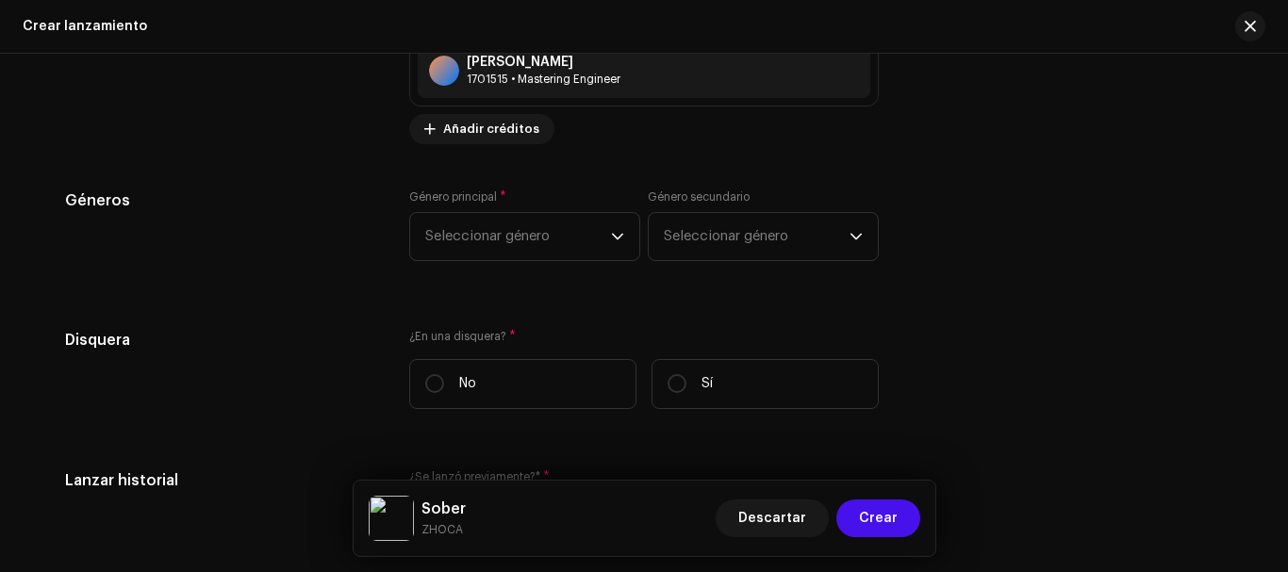
scroll to position [2867, 0]
click at [603, 231] on span "Seleccionar género" at bounding box center [518, 235] width 186 height 47
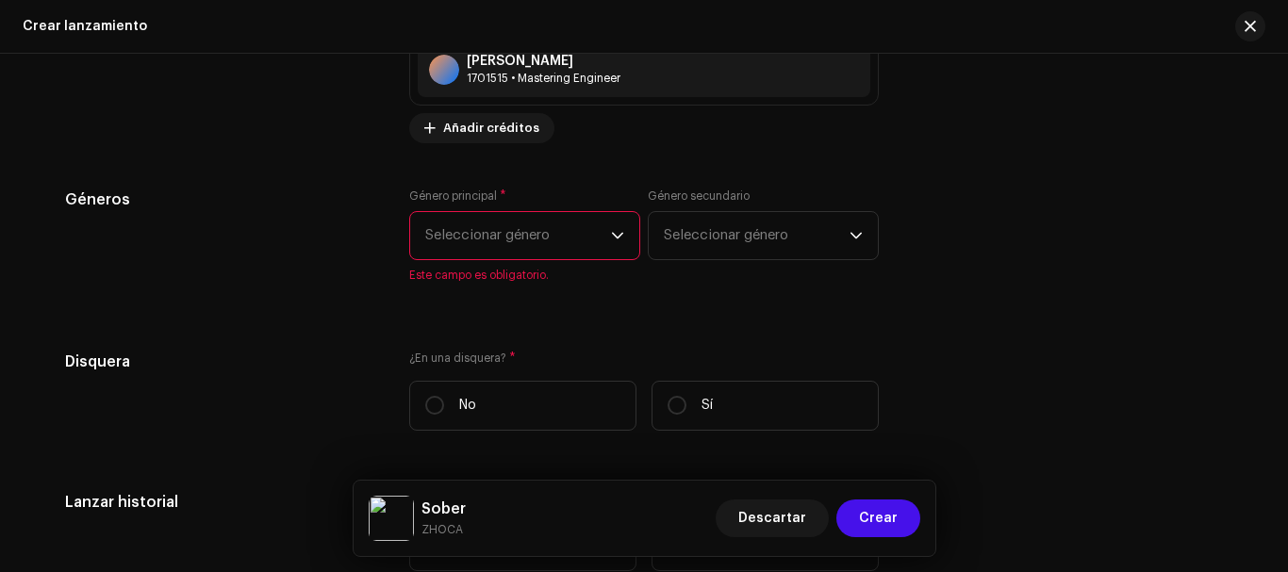
scroll to position [2837, 0]
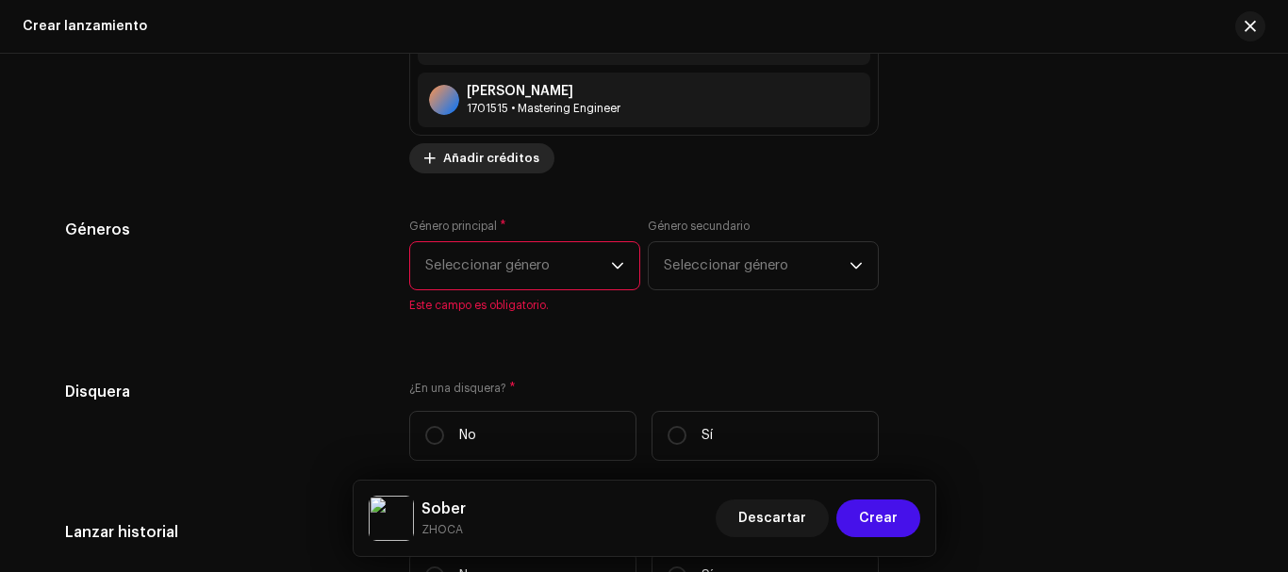
click at [518, 163] on span "Añadir créditos" at bounding box center [491, 159] width 96 height 38
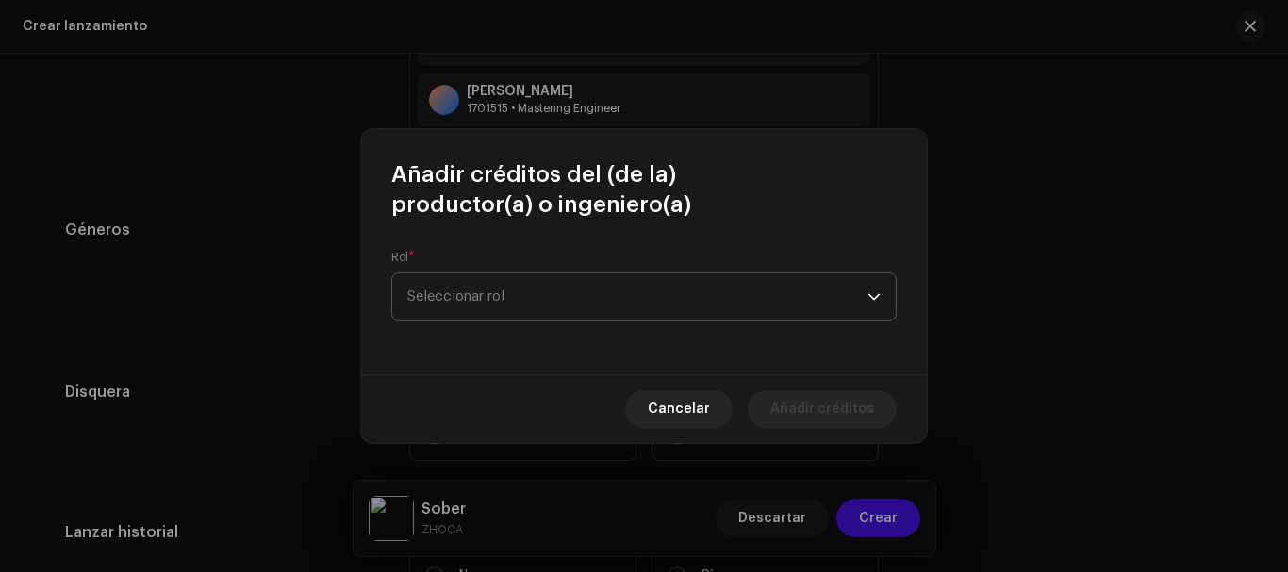
click at [612, 314] on span "Seleccionar rol" at bounding box center [637, 296] width 460 height 47
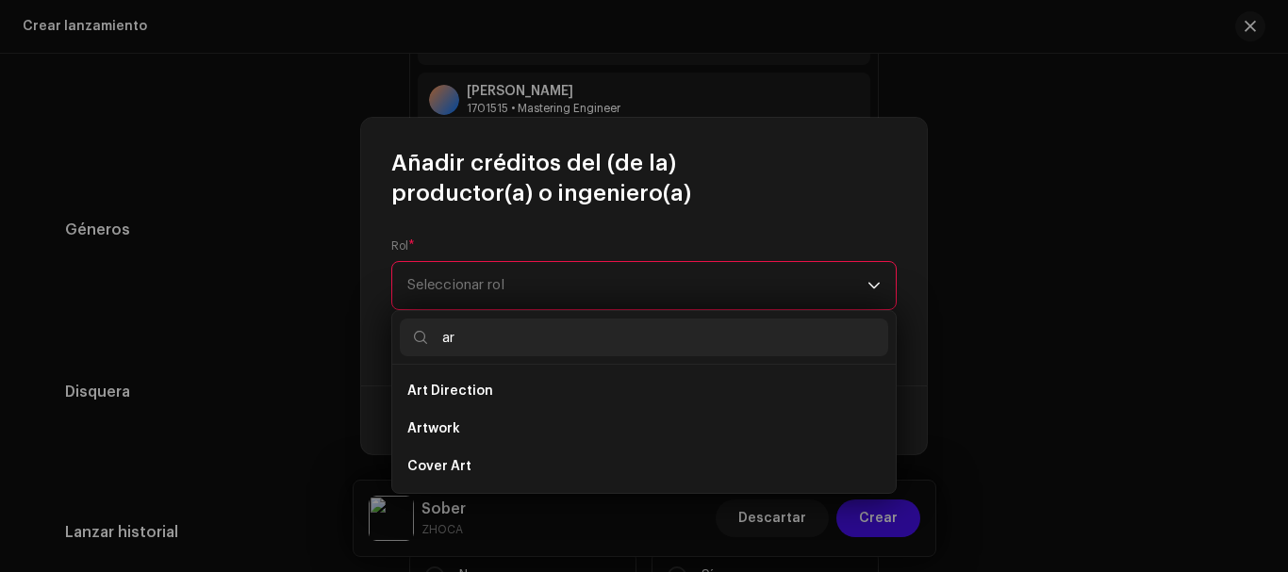
scroll to position [0, 0]
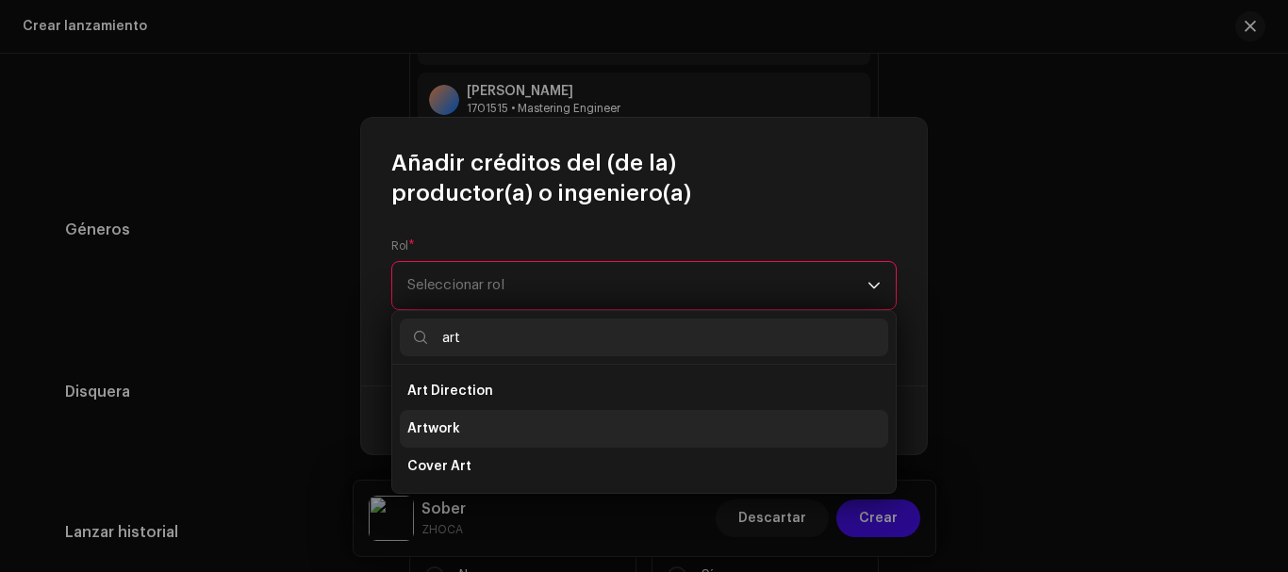
type input "art"
click at [524, 427] on li "Artwork" at bounding box center [644, 429] width 488 height 38
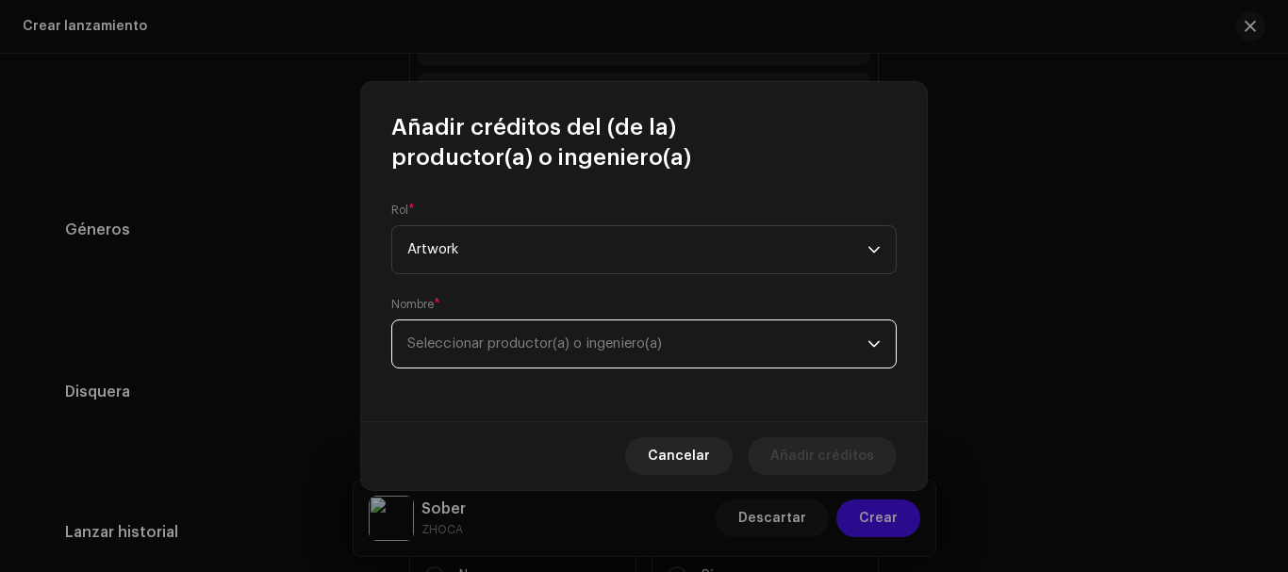
click at [562, 362] on span "Seleccionar productor(a) o ingeniero(a)" at bounding box center [637, 344] width 460 height 47
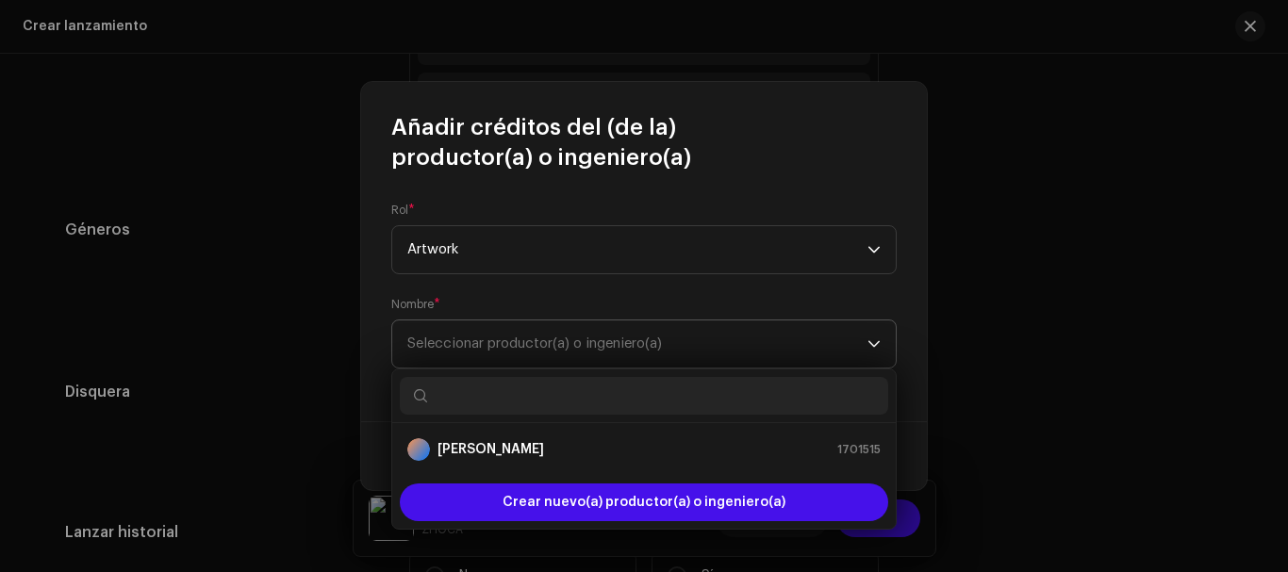
type input "n"
type input "bon"
click at [609, 444] on div "[PERSON_NAME] 1701517" at bounding box center [643, 449] width 473 height 23
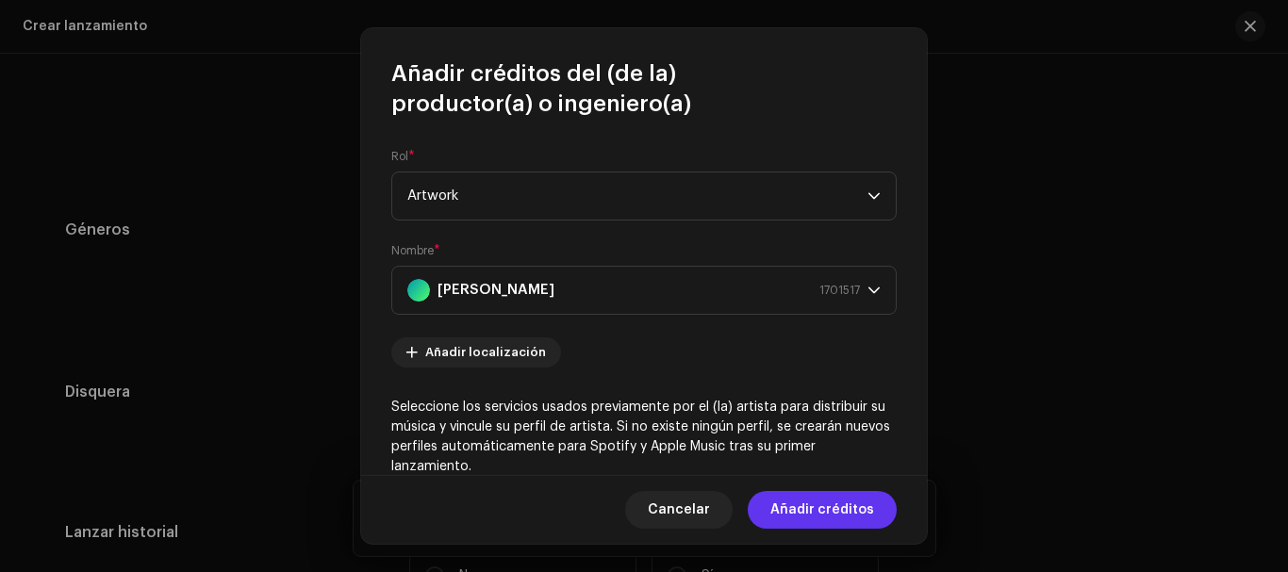
drag, startPoint x: 808, startPoint y: 503, endPoint x: 822, endPoint y: 493, distance: 17.0
click at [822, 493] on span "Añadir créditos" at bounding box center [822, 510] width 104 height 38
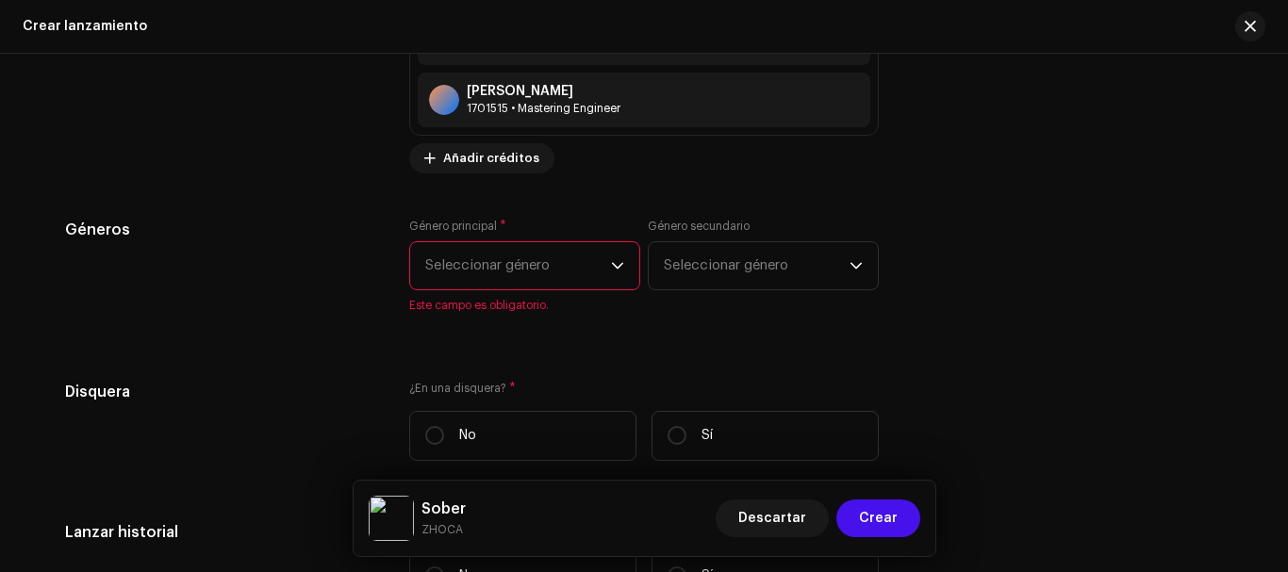
click at [491, 242] on span "Seleccionar género" at bounding box center [518, 265] width 186 height 47
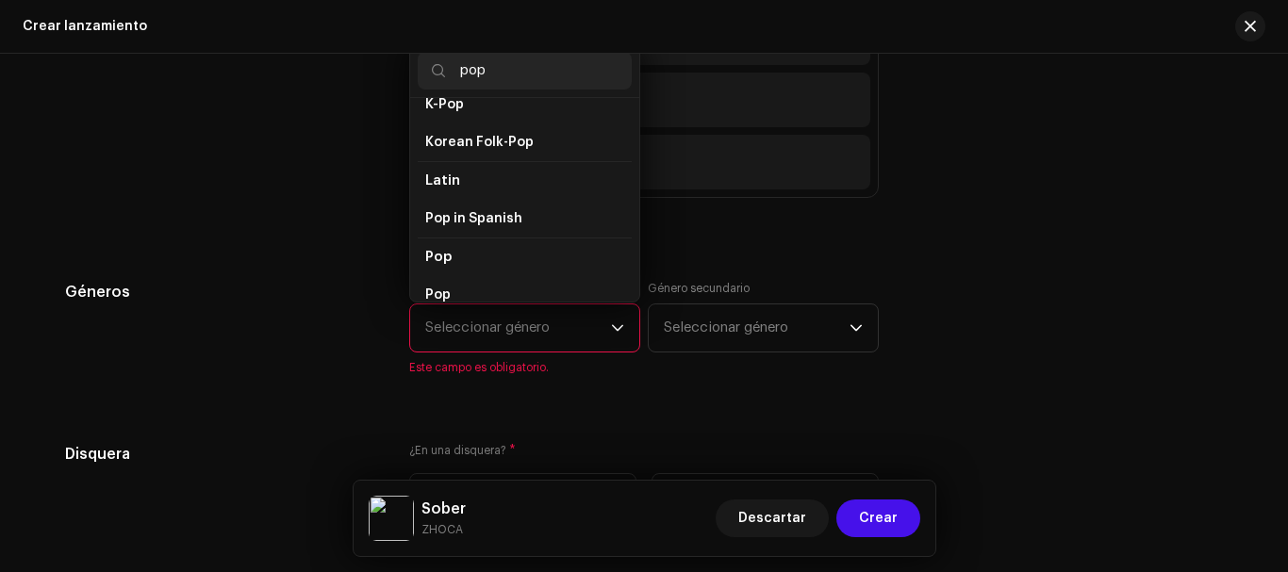
scroll to position [570, 0]
type input "pop"
click at [443, 288] on span "Pop" at bounding box center [437, 294] width 25 height 19
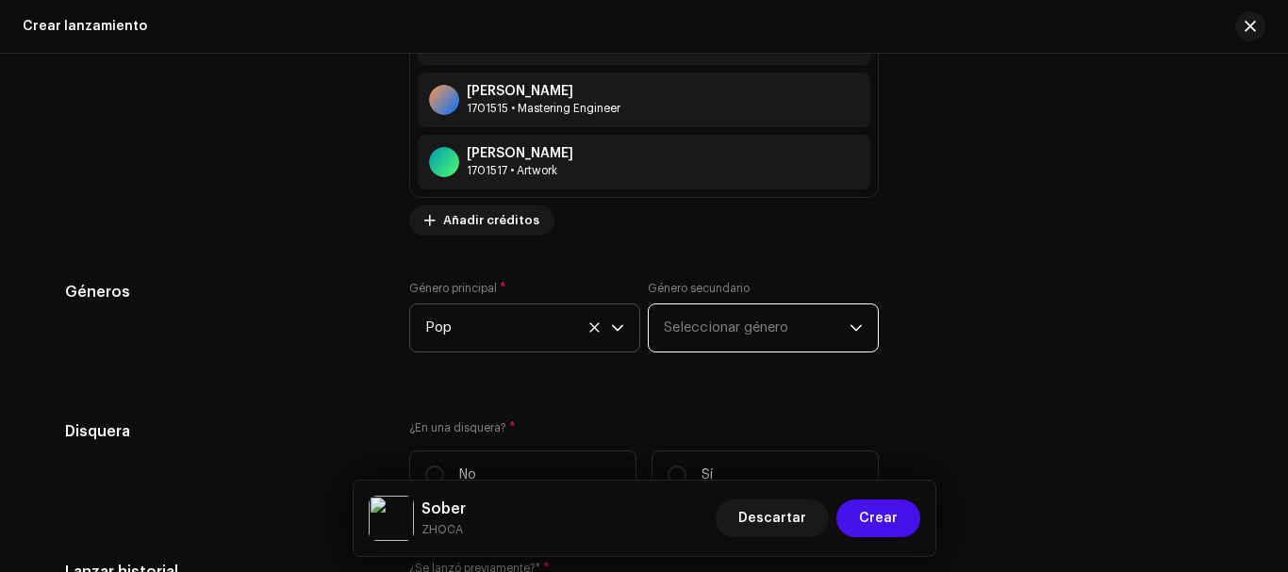
click at [795, 316] on span "Seleccionar género" at bounding box center [757, 328] width 186 height 47
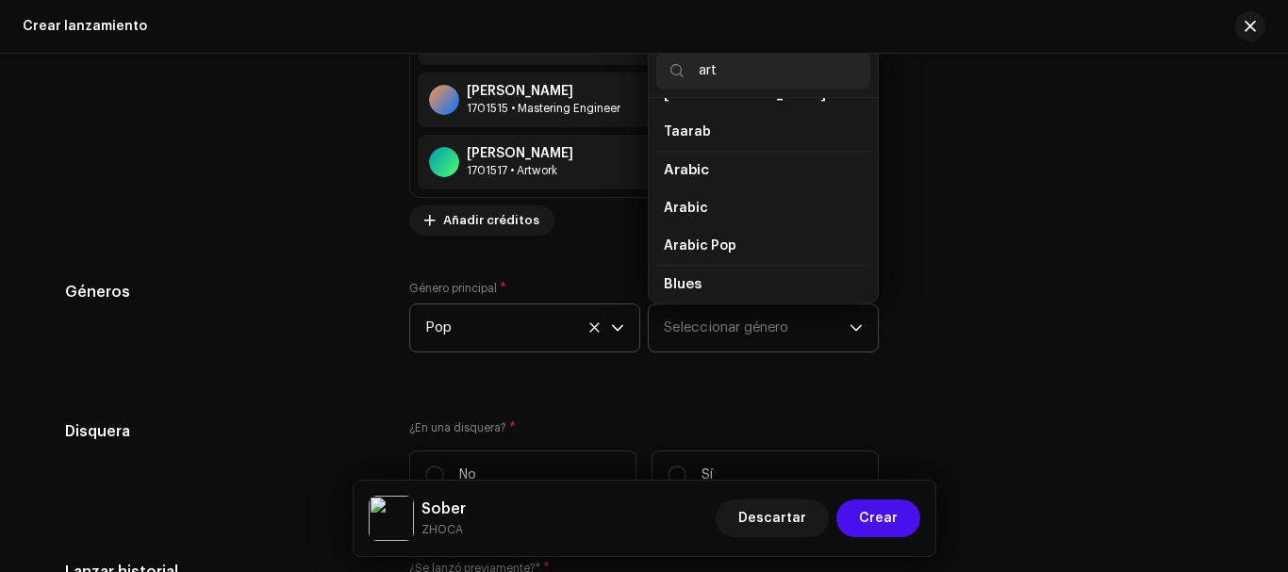
scroll to position [0, 0]
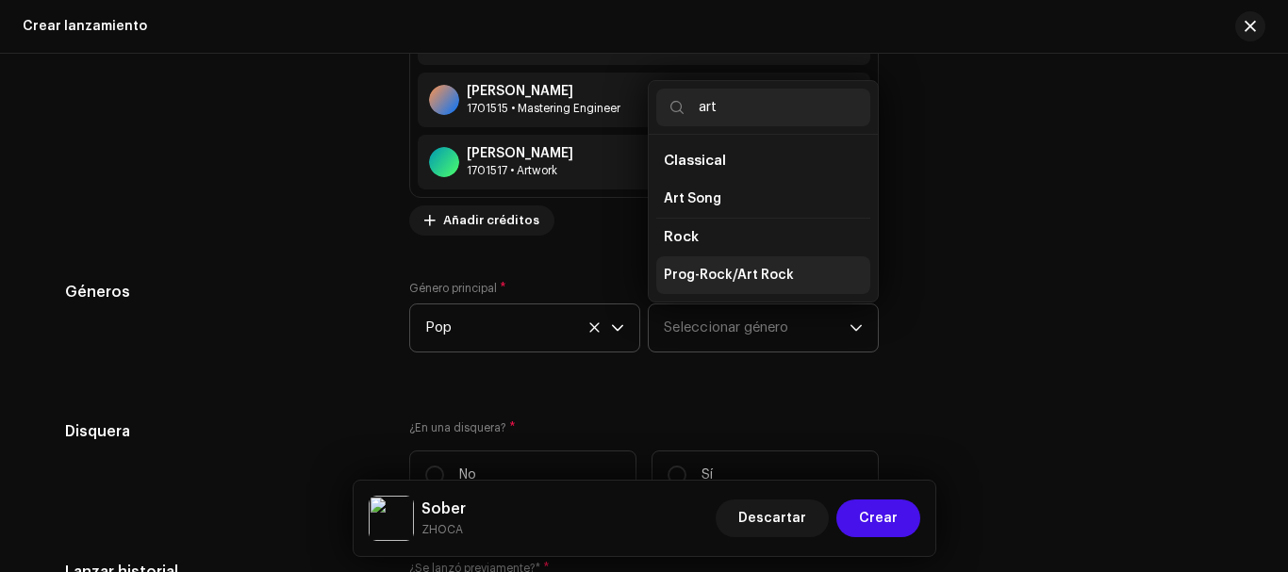
type input "art"
click at [817, 283] on li "Prog-Rock/Art Rock" at bounding box center [763, 275] width 214 height 38
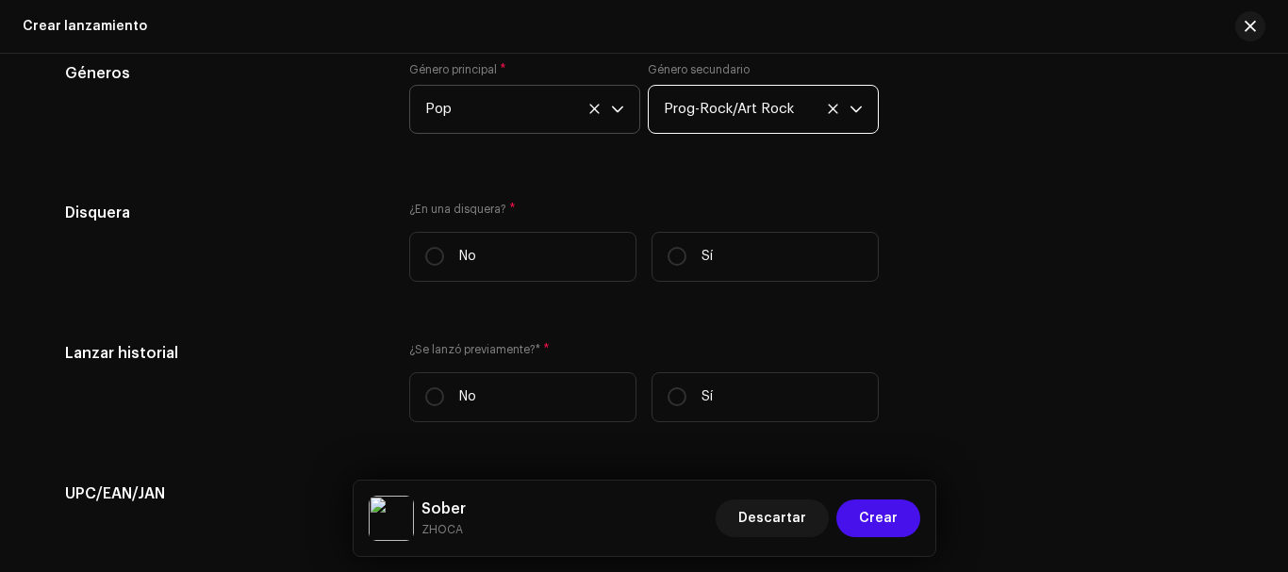
scroll to position [3058, 0]
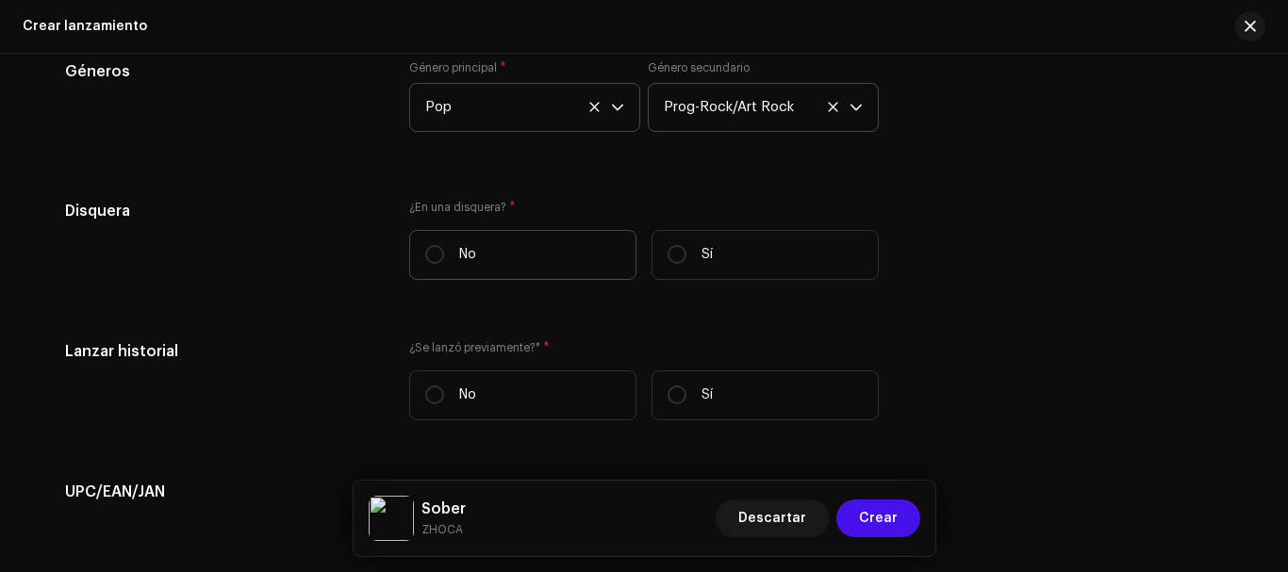
click at [538, 271] on label "No" at bounding box center [522, 255] width 227 height 50
click at [444, 264] on input "No" at bounding box center [434, 254] width 19 height 19
radio input "true"
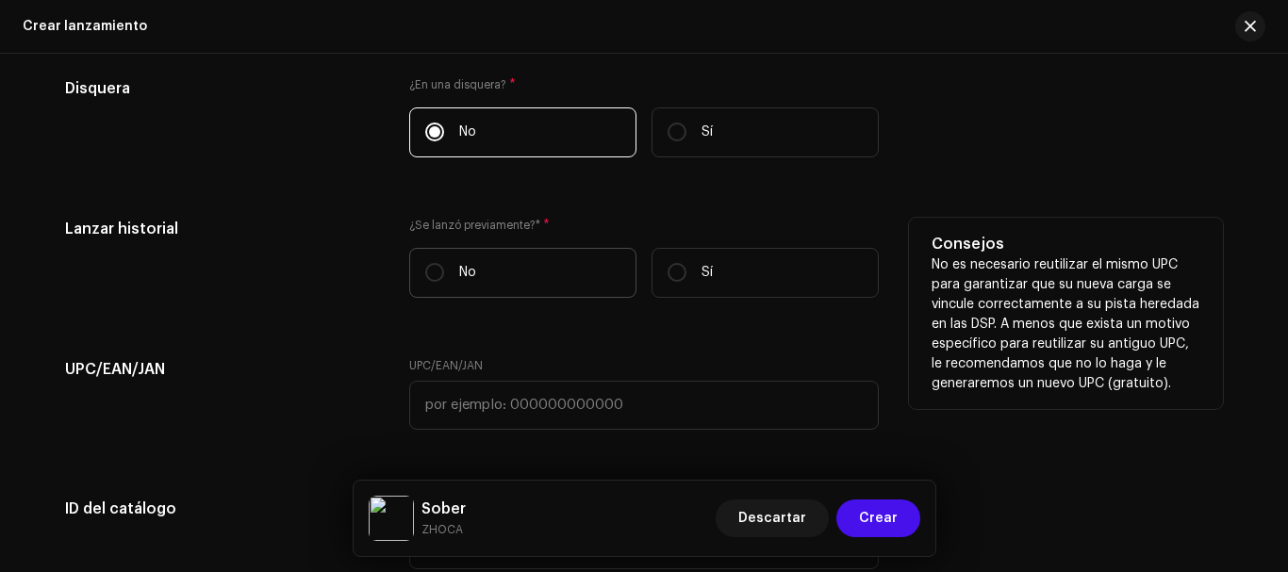
click at [462, 277] on p "No" at bounding box center [467, 273] width 17 height 20
click at [444, 277] on input "No" at bounding box center [434, 272] width 19 height 19
radio input "true"
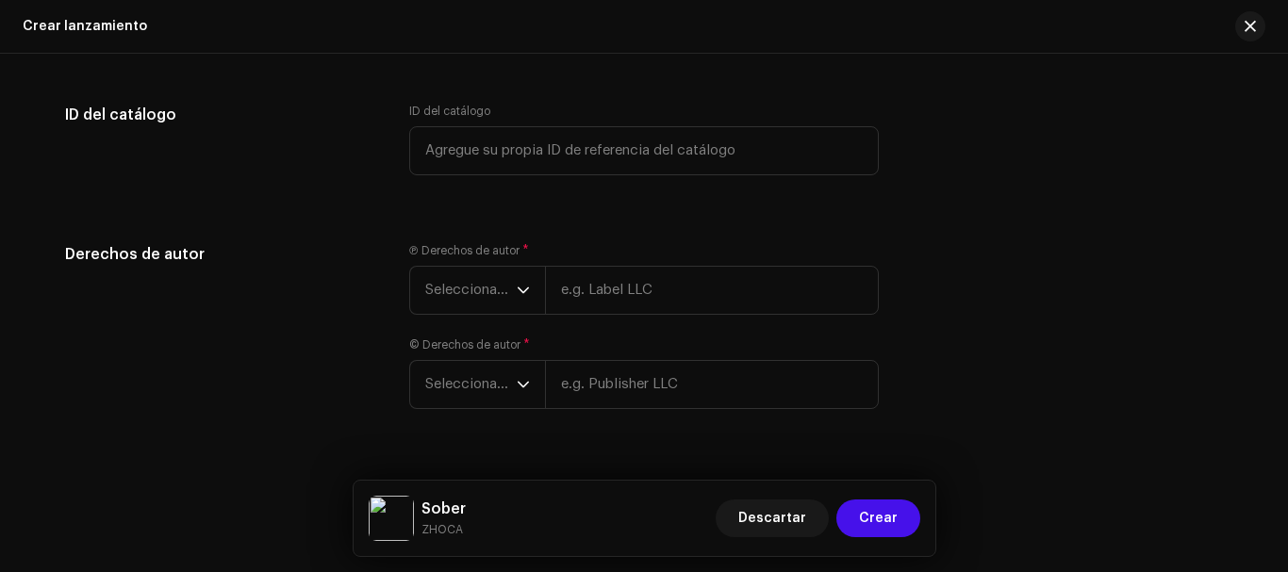
scroll to position [3575, 0]
click at [495, 310] on span "Seleccionar año" at bounding box center [470, 289] width 91 height 47
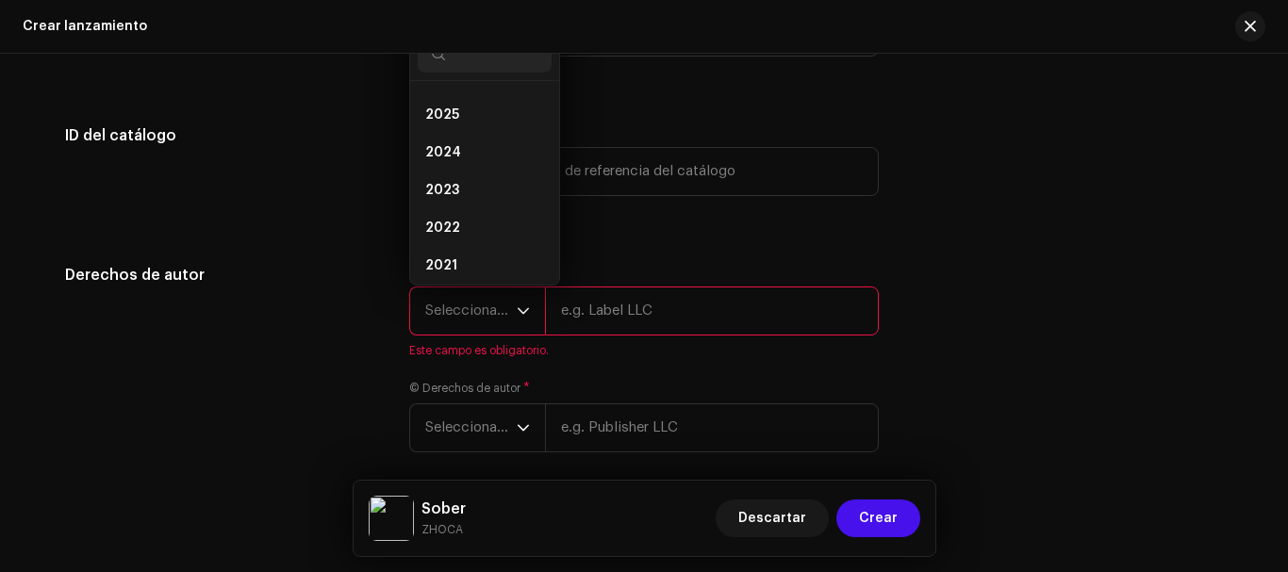
scroll to position [8, 0]
click at [456, 140] on li "2025" at bounding box center [485, 138] width 134 height 38
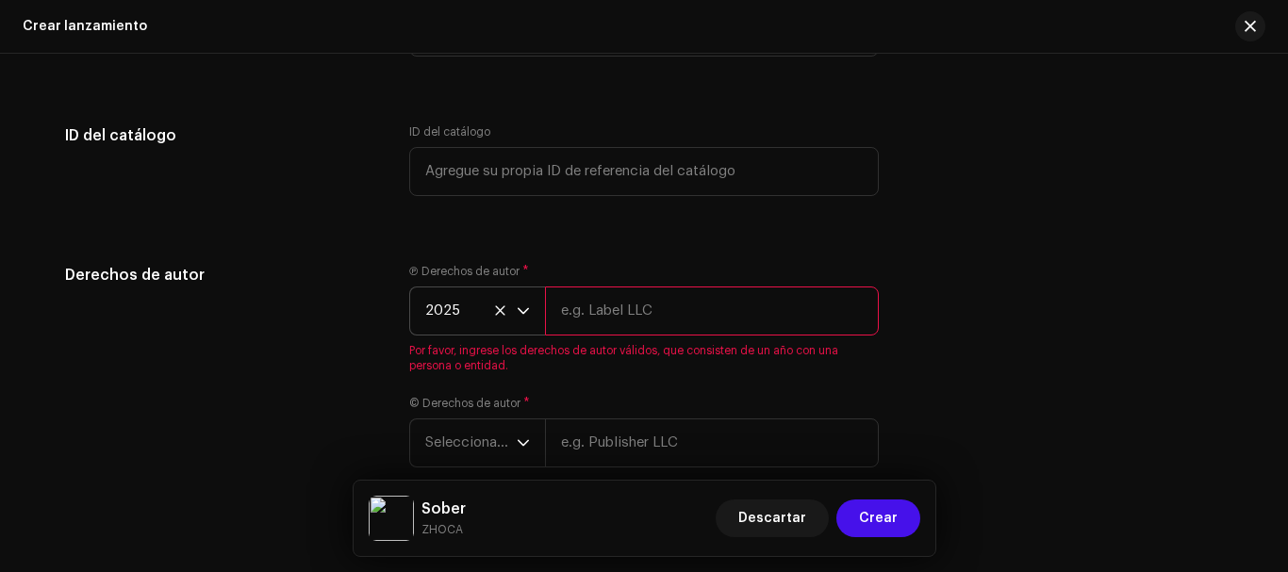
click at [601, 303] on input "text" at bounding box center [712, 311] width 334 height 49
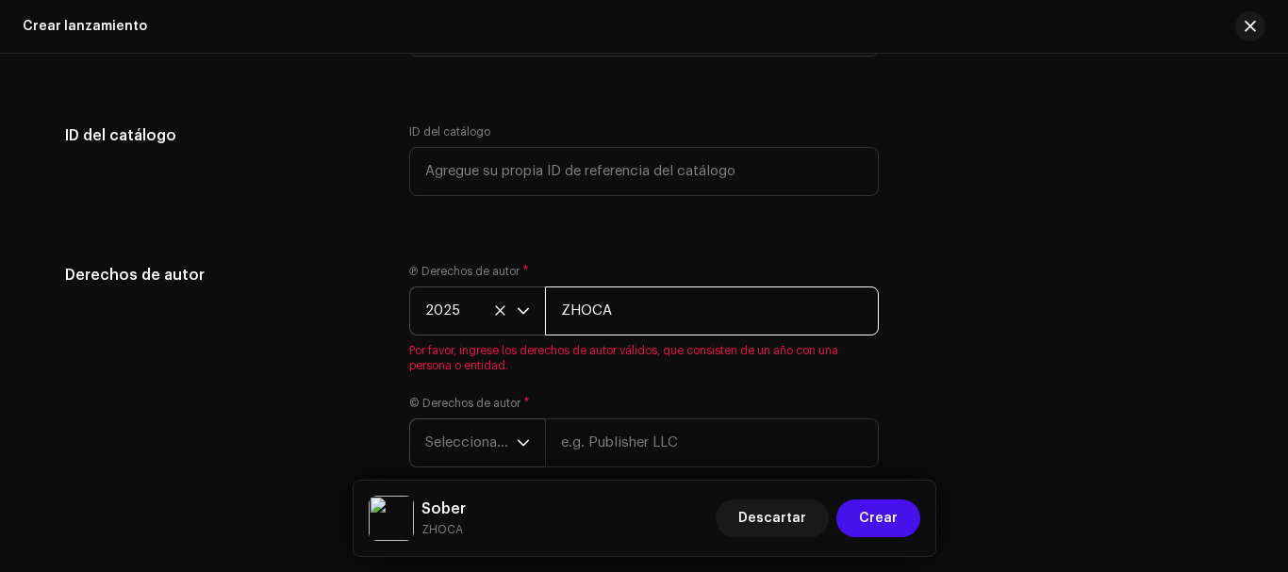
type input "ZHOCA"
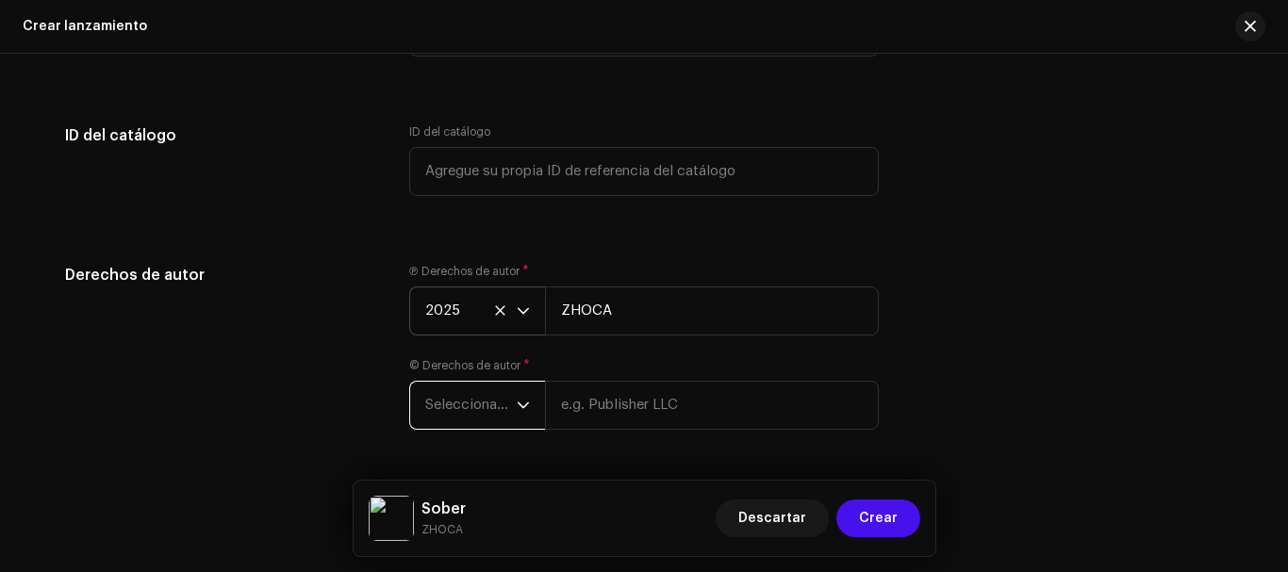
click at [502, 423] on span "Seleccionar año" at bounding box center [470, 405] width 91 height 47
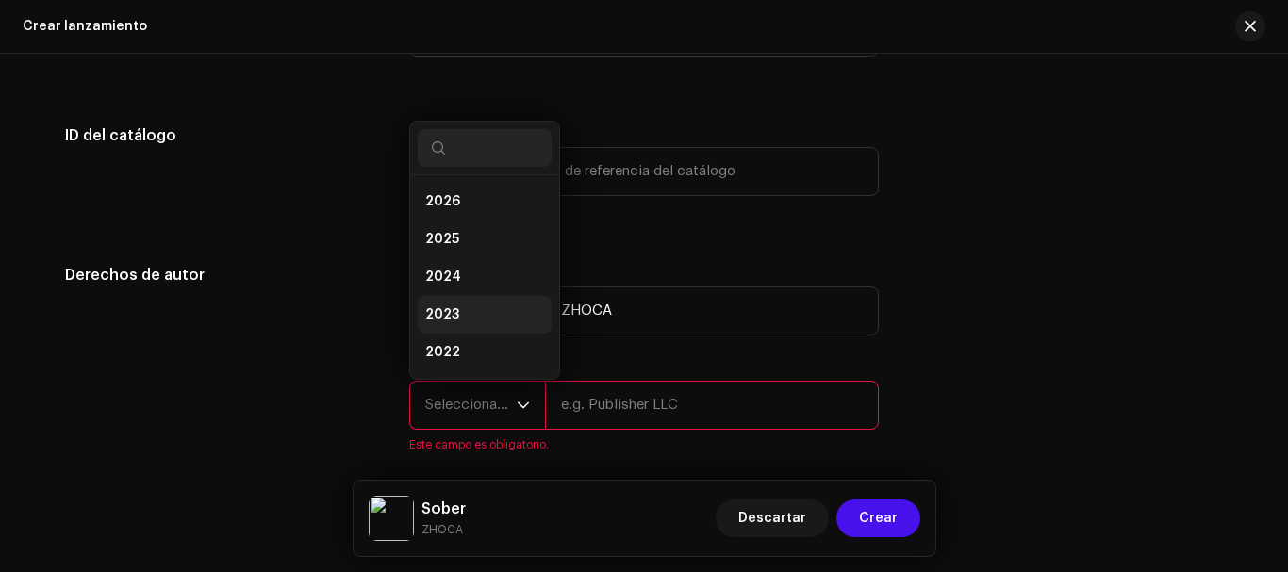
scroll to position [30, 0]
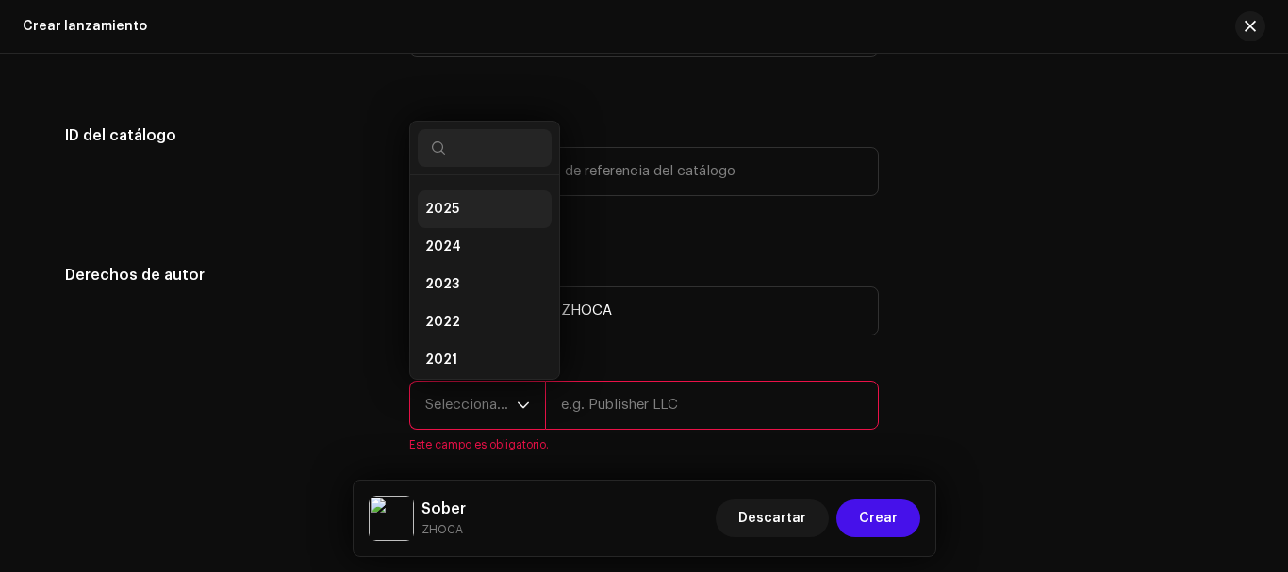
click at [444, 207] on span "2025" at bounding box center [442, 209] width 34 height 19
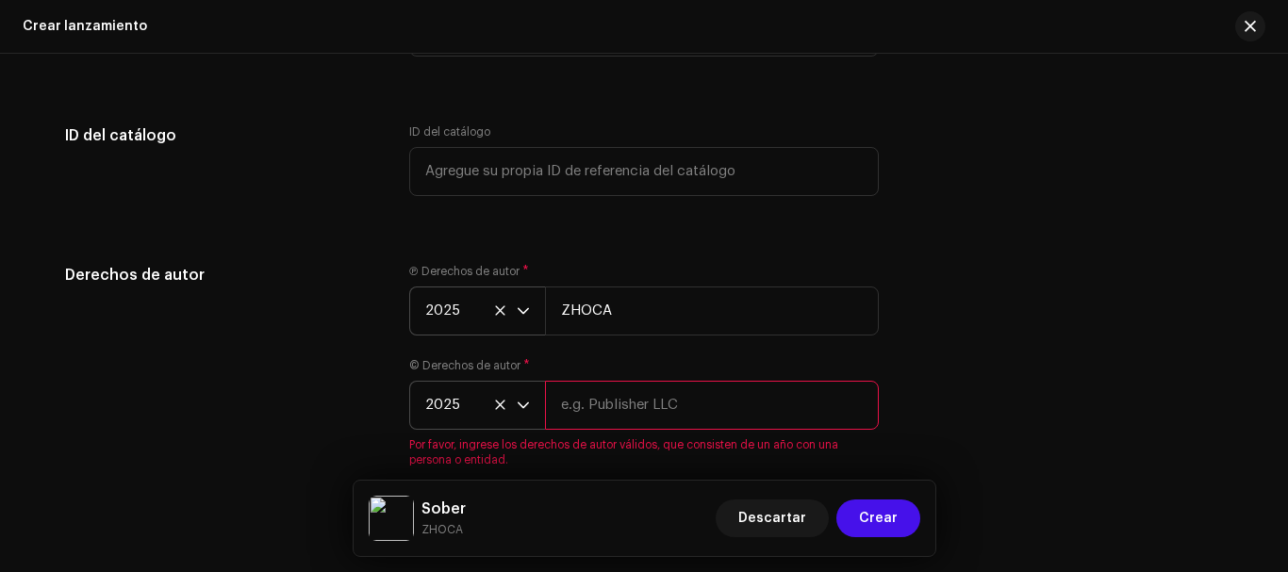
click at [601, 421] on input "text" at bounding box center [712, 405] width 334 height 49
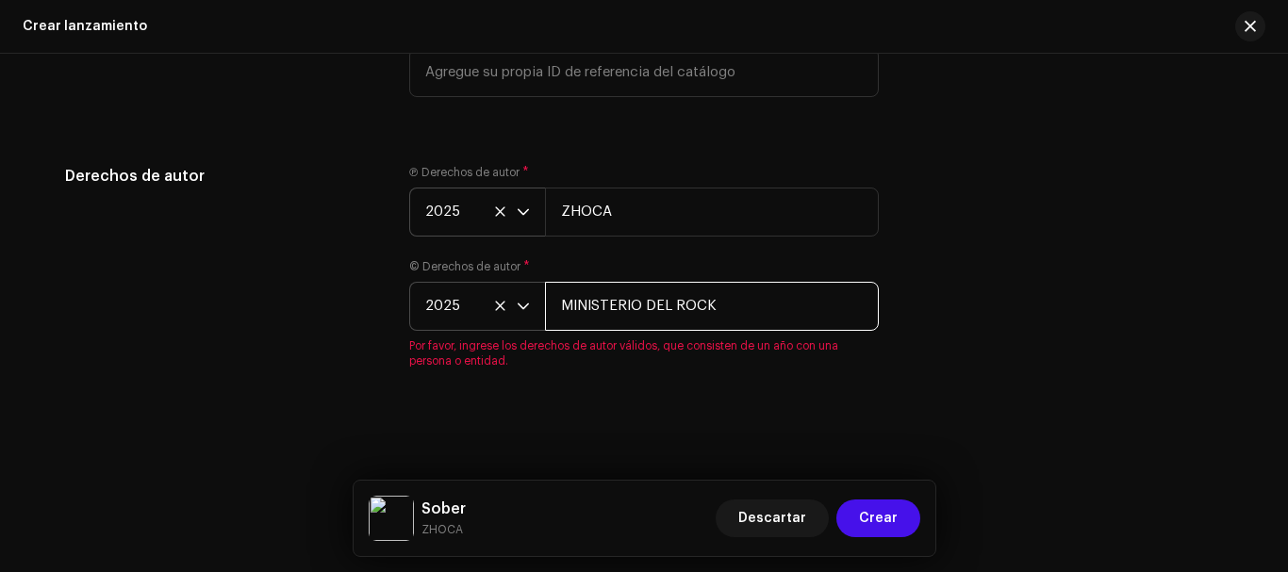
type input "MINISTERIO DEL ROCK"
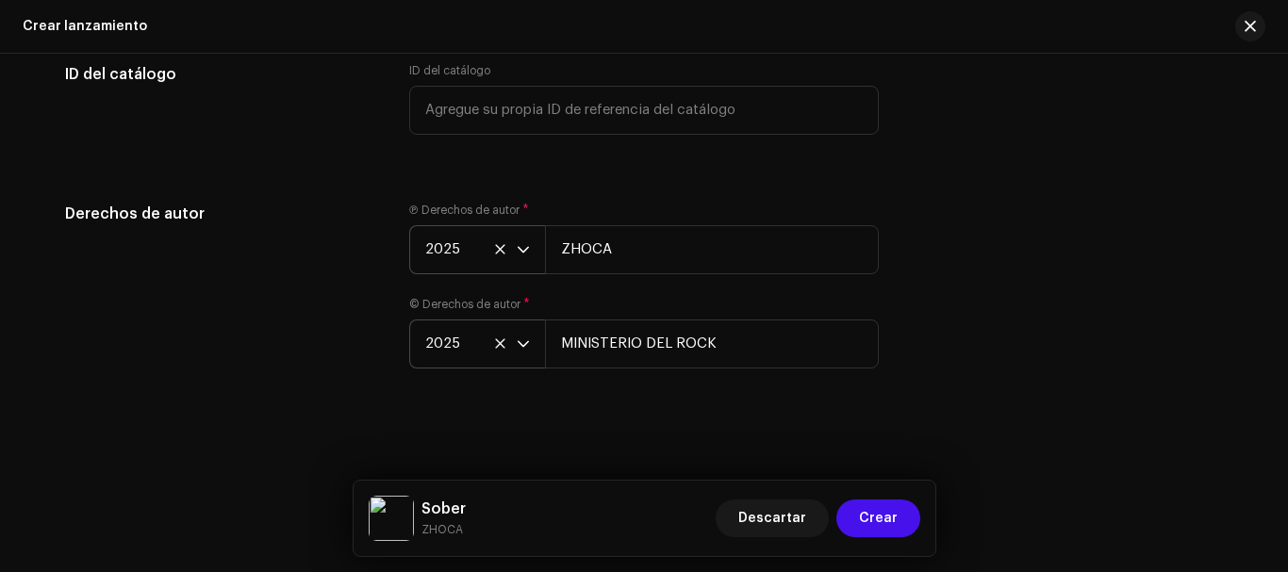
click at [633, 413] on div "Crear un nuevo lanzamiento Le guiaremos en todo el proceso, desde la selección …" at bounding box center [644, 313] width 1288 height 519
click at [865, 518] on span "Crear" at bounding box center [878, 519] width 39 height 38
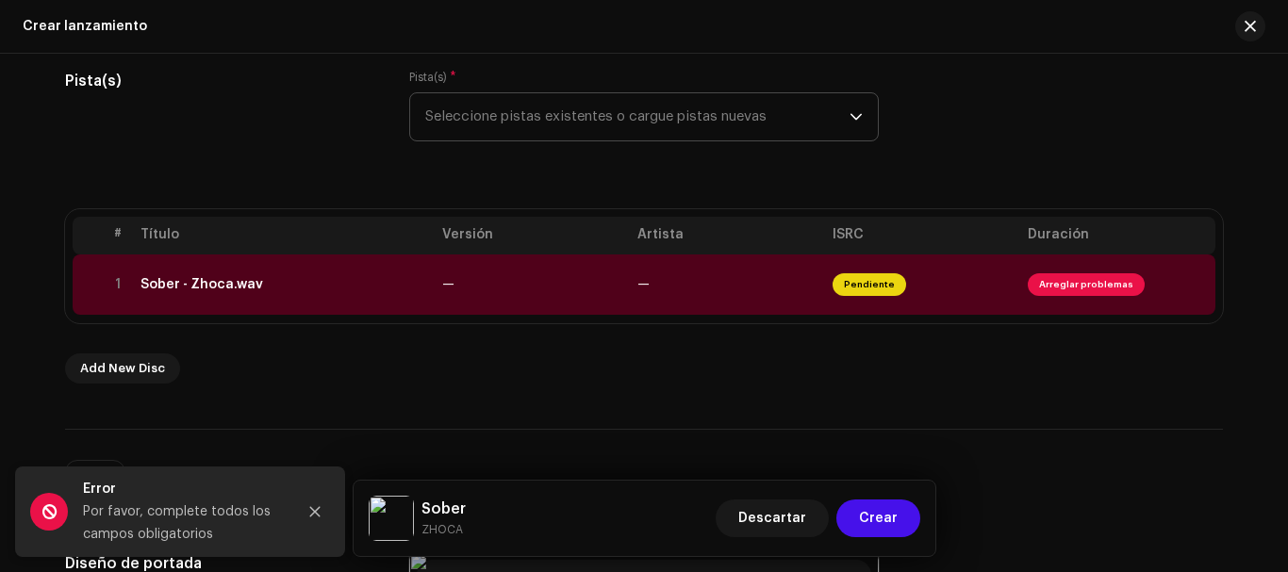
scroll to position [265, 0]
click at [221, 280] on div "Sober - Zhoca.wav" at bounding box center [201, 285] width 123 height 15
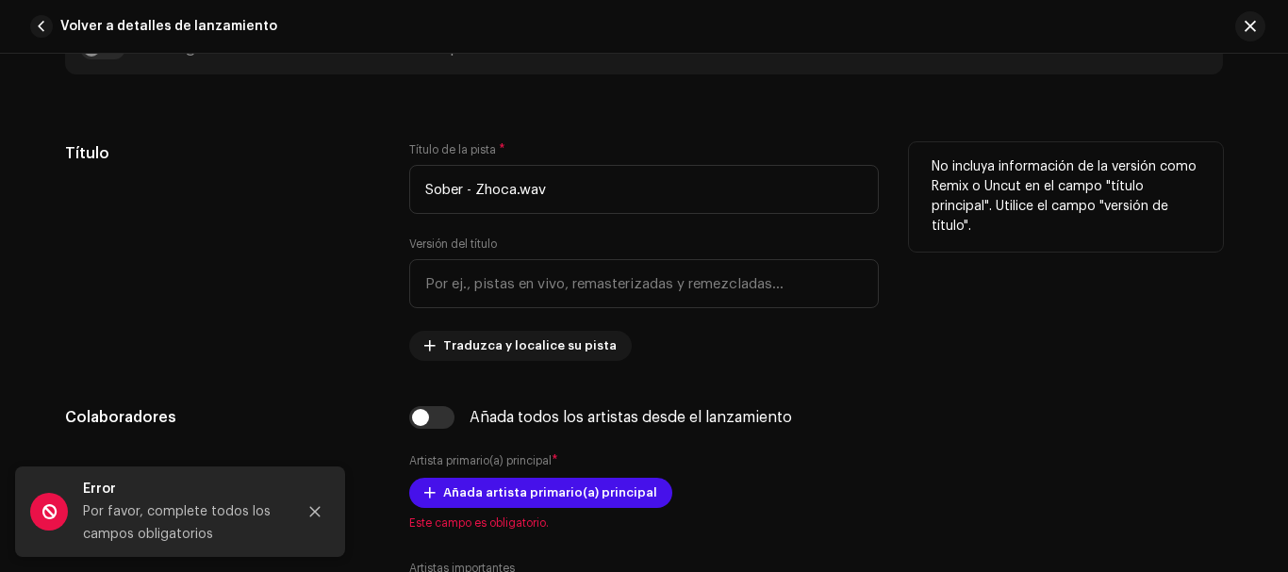
scroll to position [743, 0]
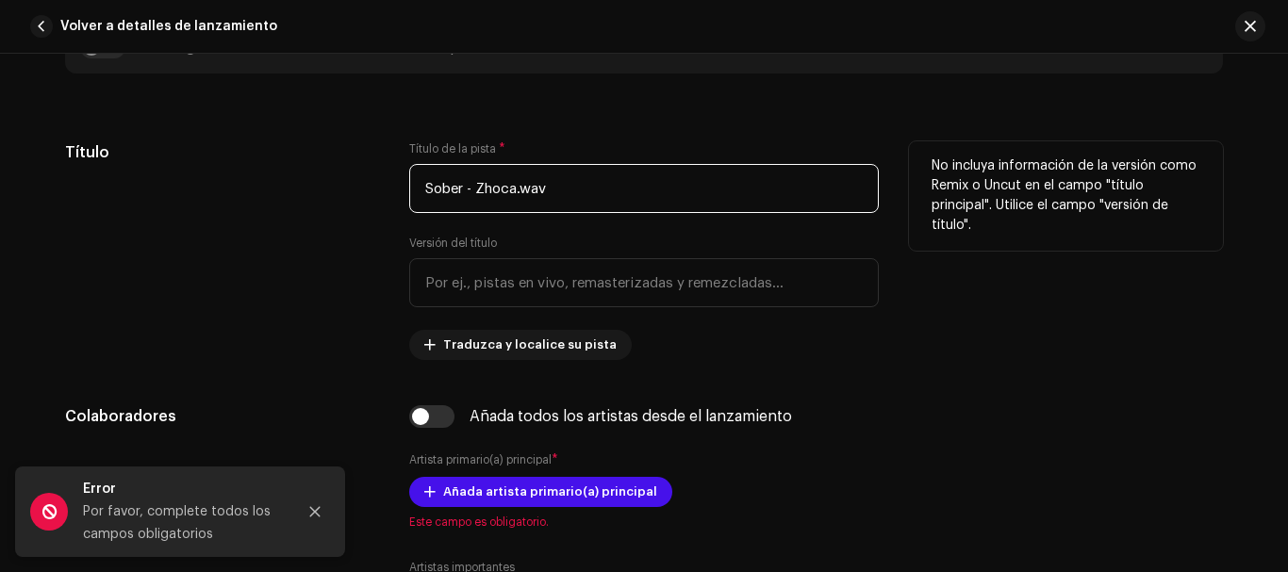
drag, startPoint x: 459, startPoint y: 179, endPoint x: 631, endPoint y: 190, distance: 171.9
click at [631, 190] on input "Sober - Zhoca.wav" at bounding box center [644, 188] width 470 height 49
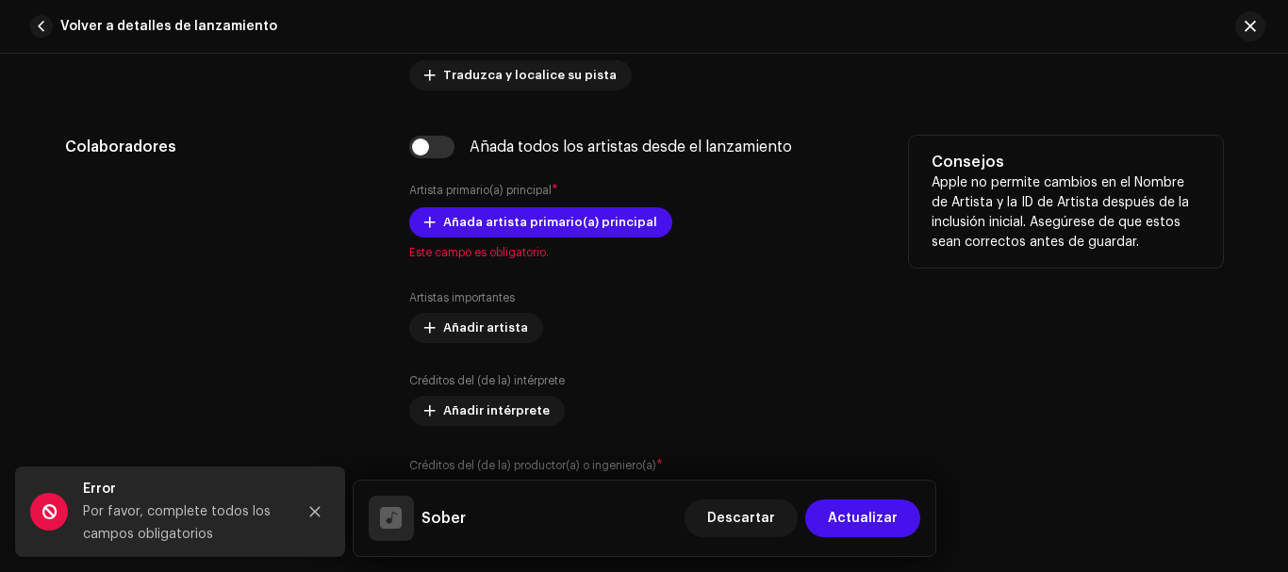
scroll to position [1182, 0]
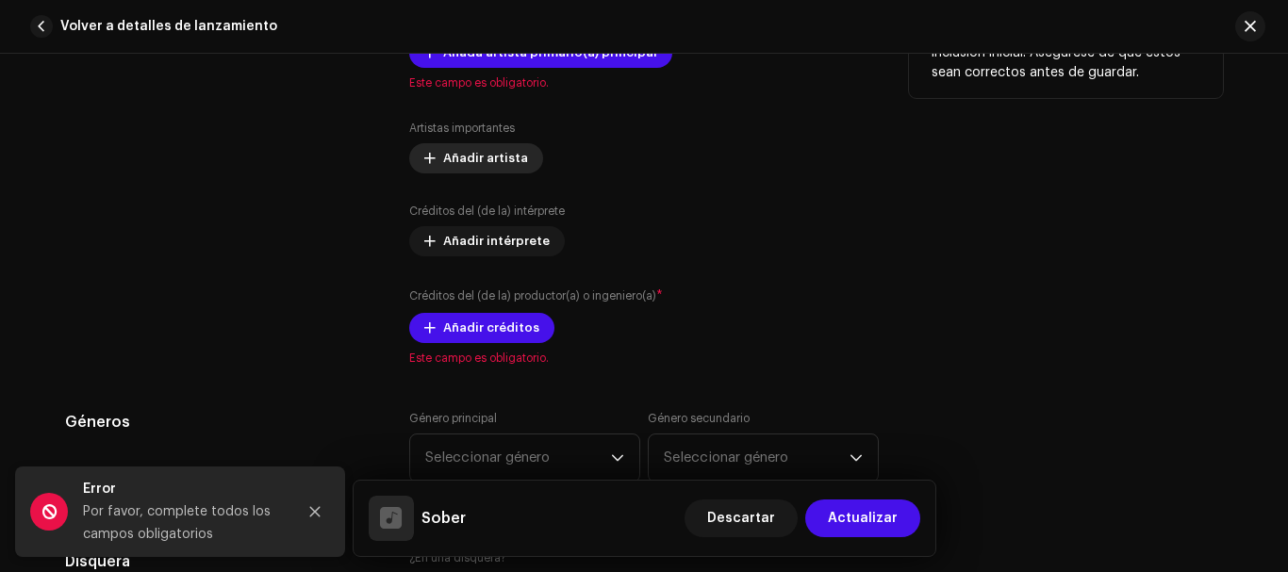
type input "Sober"
click at [503, 166] on span "Añadir artista" at bounding box center [485, 159] width 85 height 38
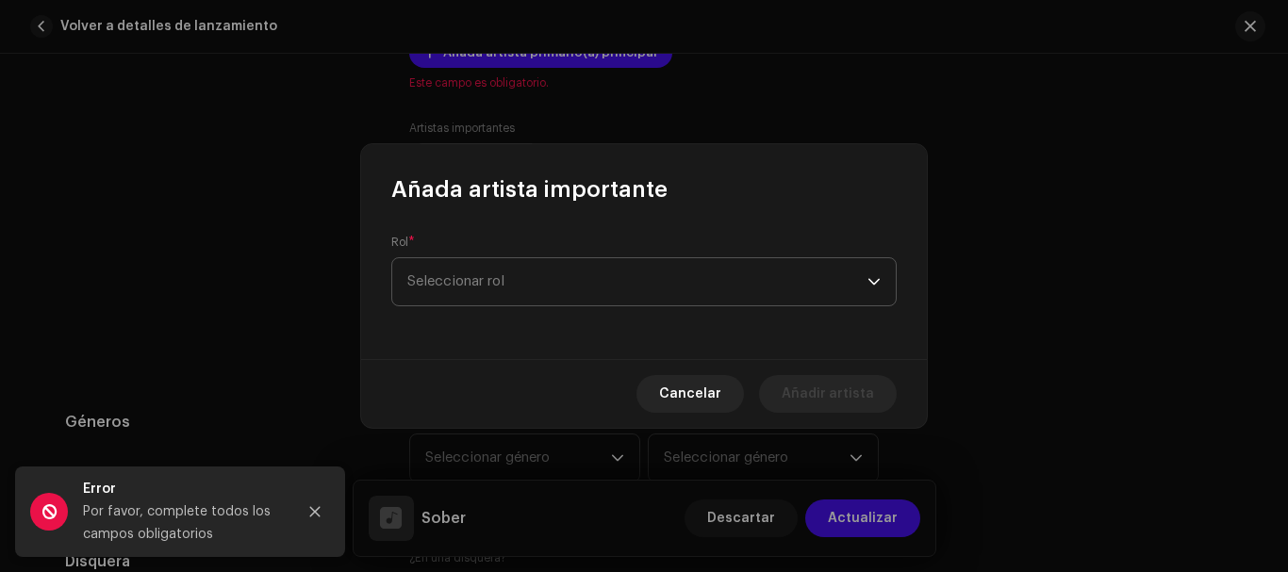
click at [533, 291] on span "Seleccionar rol" at bounding box center [637, 281] width 460 height 47
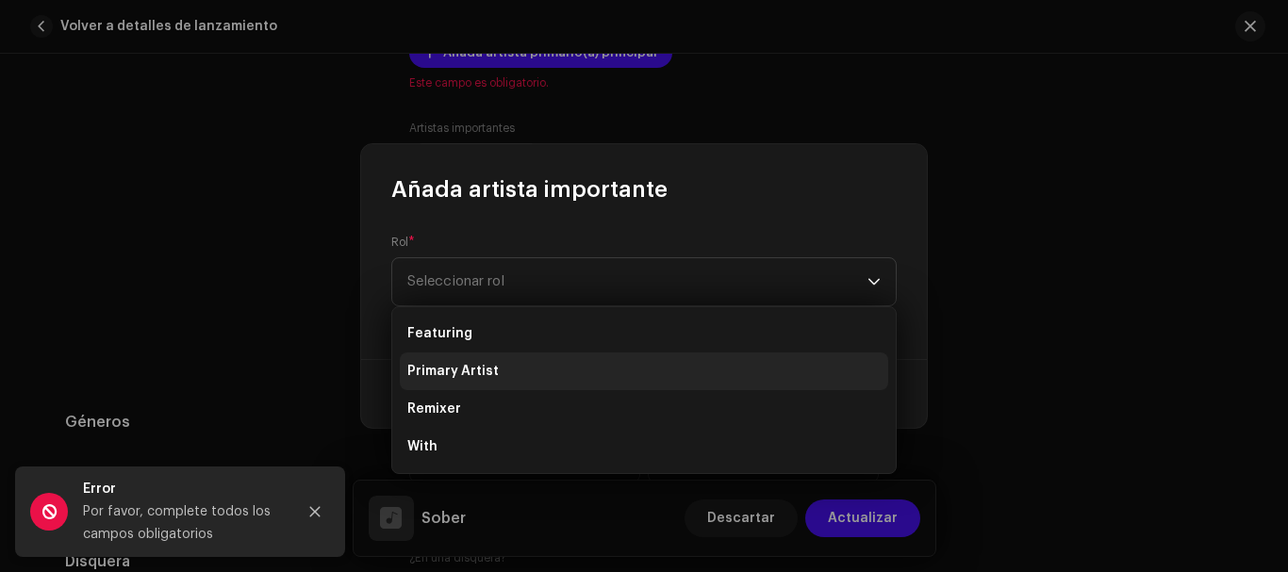
click at [462, 377] on span "Primary Artist" at bounding box center [452, 371] width 91 height 19
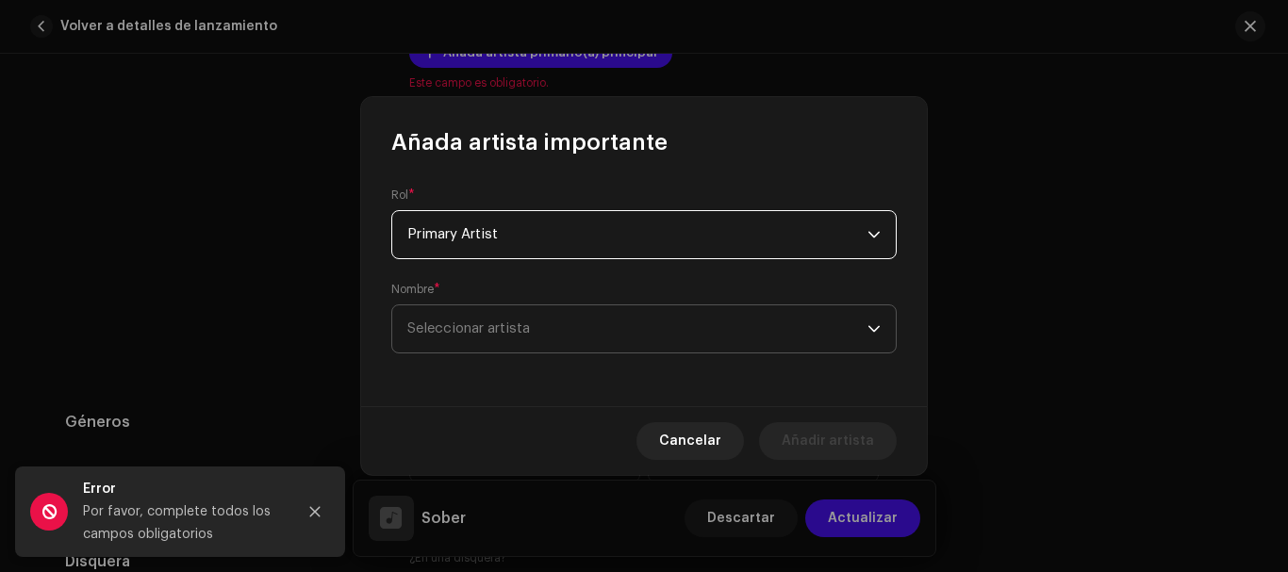
click at [526, 329] on span "Seleccionar artista" at bounding box center [468, 329] width 123 height 14
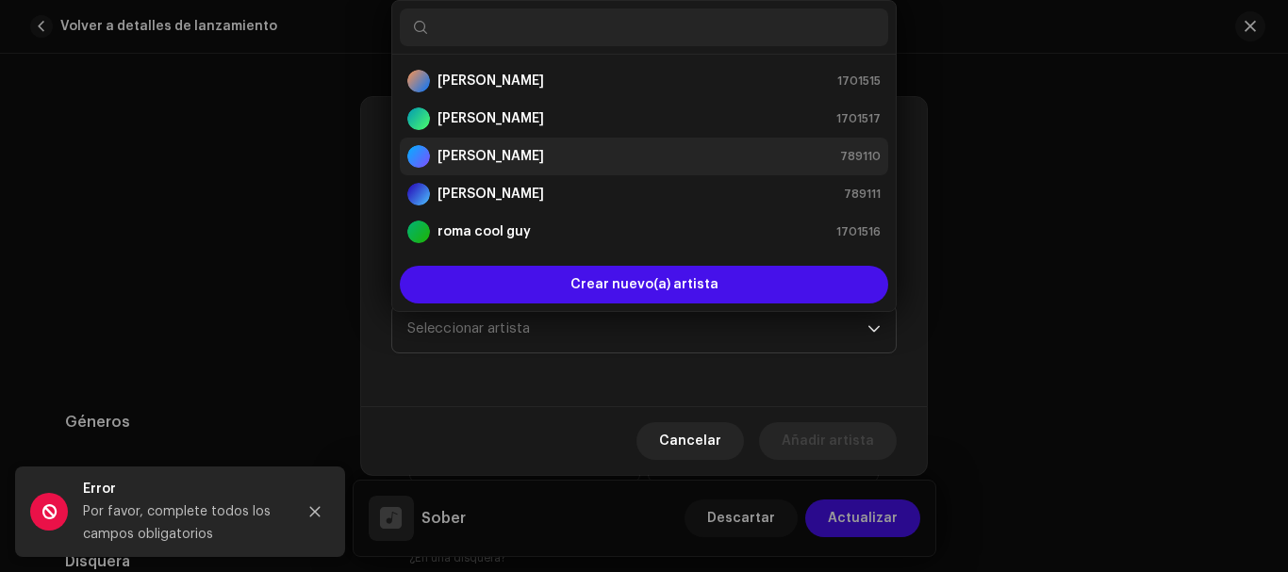
scroll to position [75, 0]
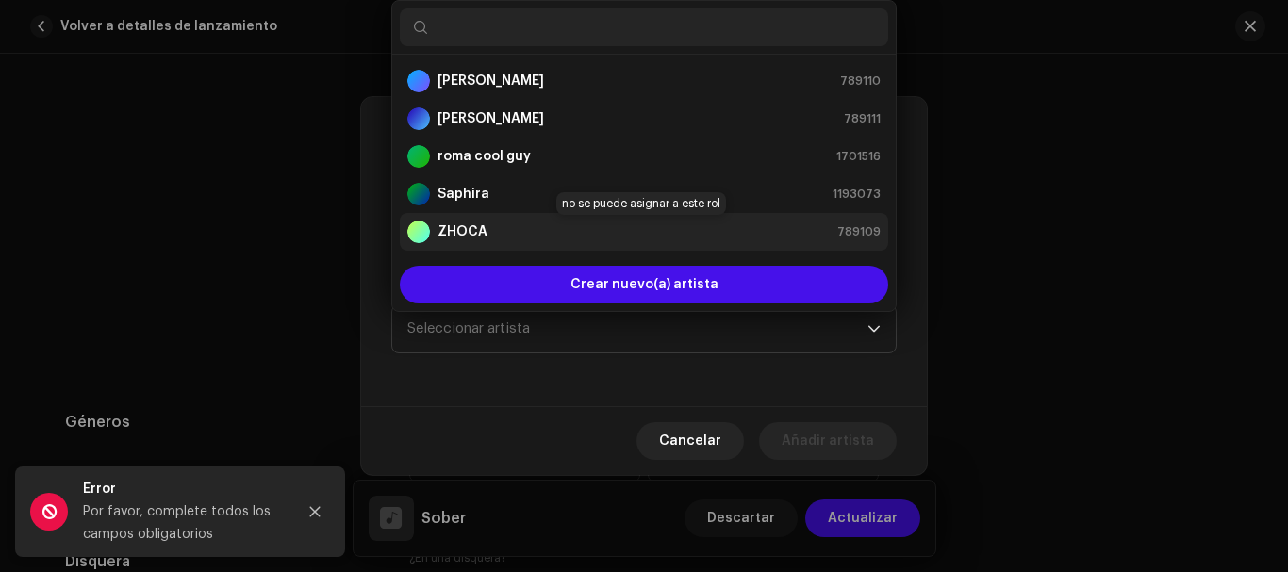
click at [521, 228] on div "ZHOCA 789109" at bounding box center [643, 232] width 473 height 23
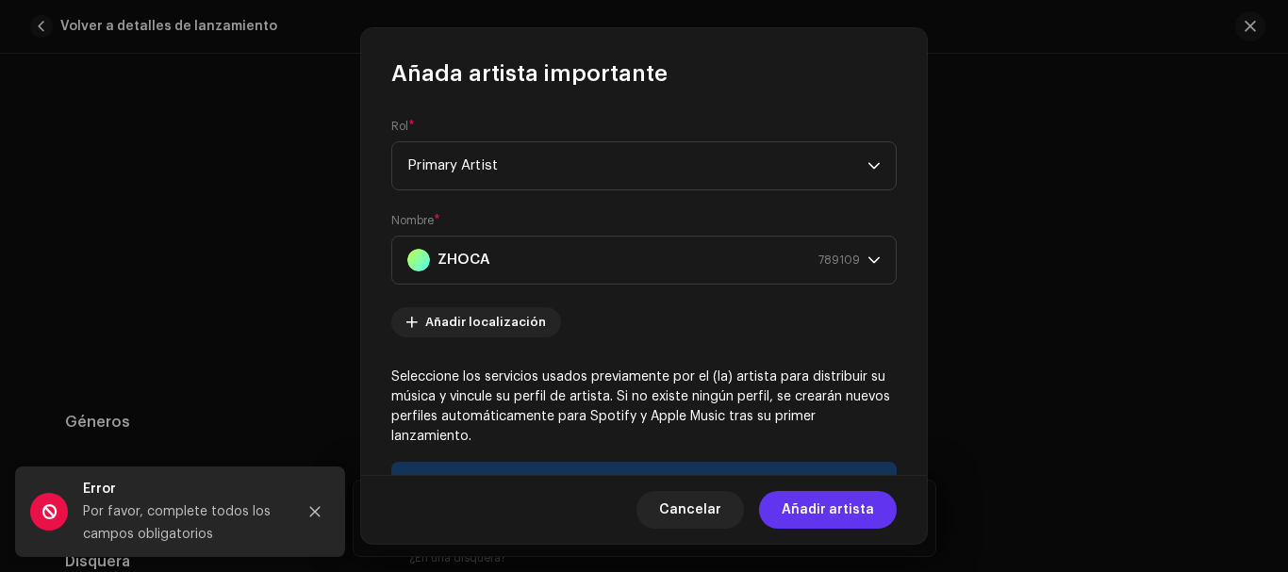
click at [819, 504] on span "Añadir artista" at bounding box center [828, 510] width 92 height 38
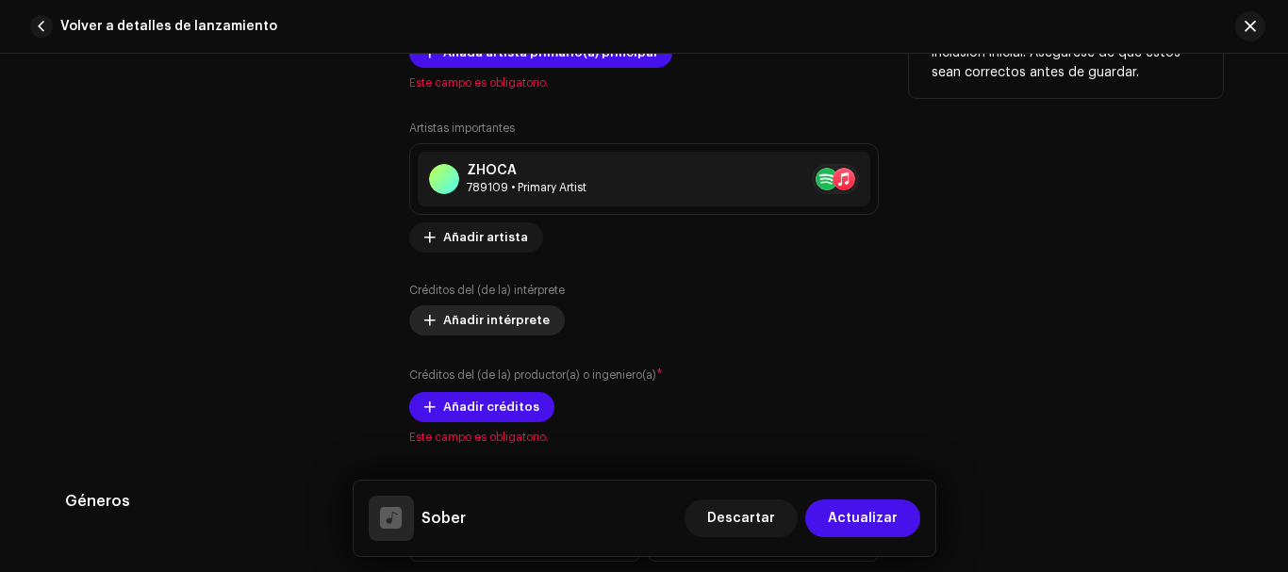
click at [472, 244] on div "Artistas importantes ZHOCA 789109 • Primary Artist No selected item Añadir arti…" at bounding box center [644, 272] width 470 height 302
click at [500, 316] on span "Añadir intérprete" at bounding box center [496, 321] width 107 height 38
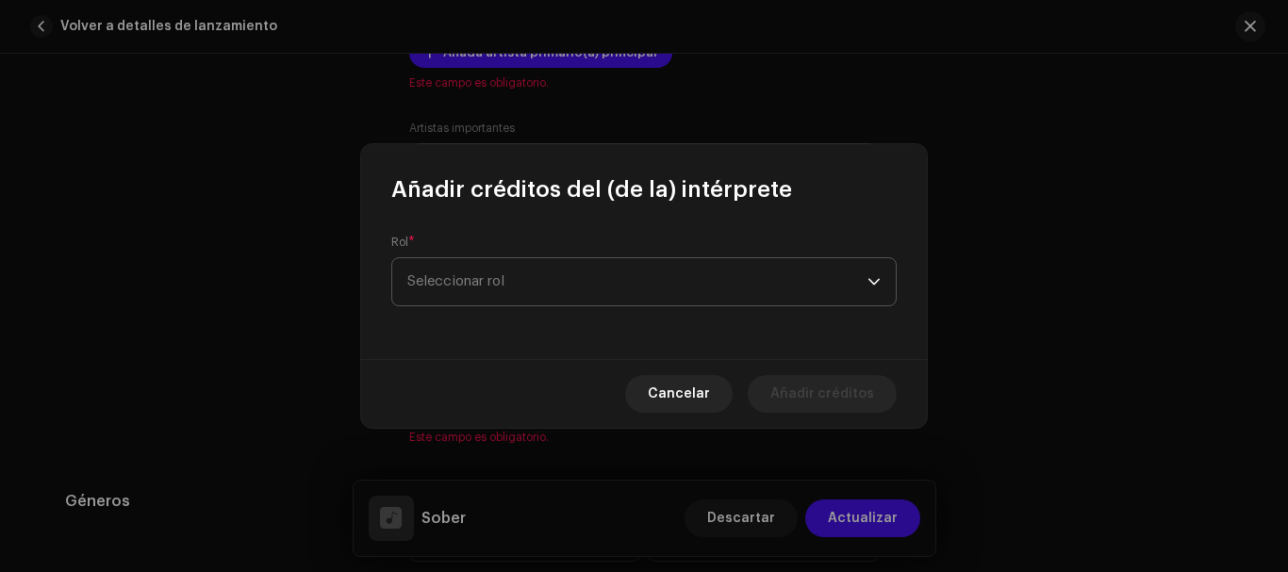
click at [540, 293] on span "Seleccionar rol" at bounding box center [637, 281] width 460 height 47
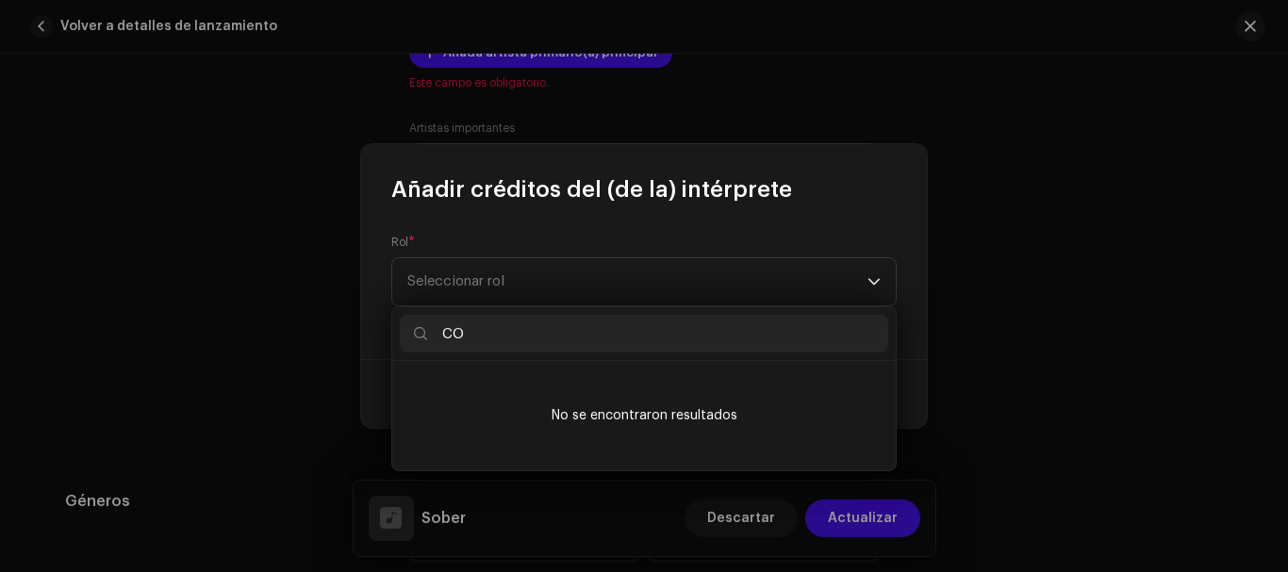
type input "C"
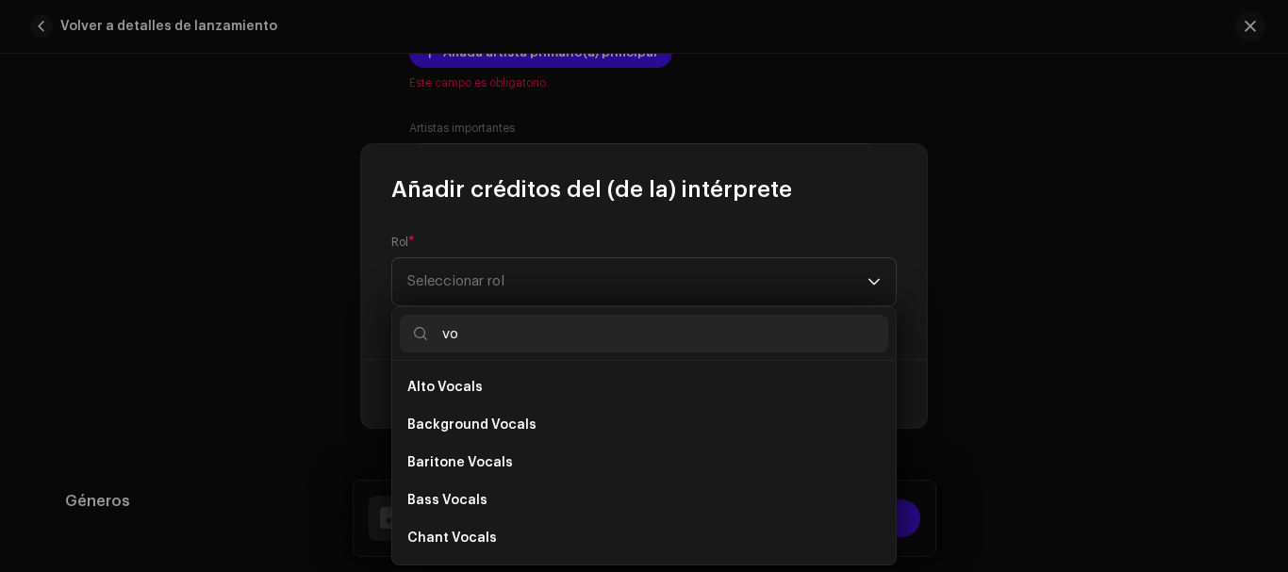
type input "v"
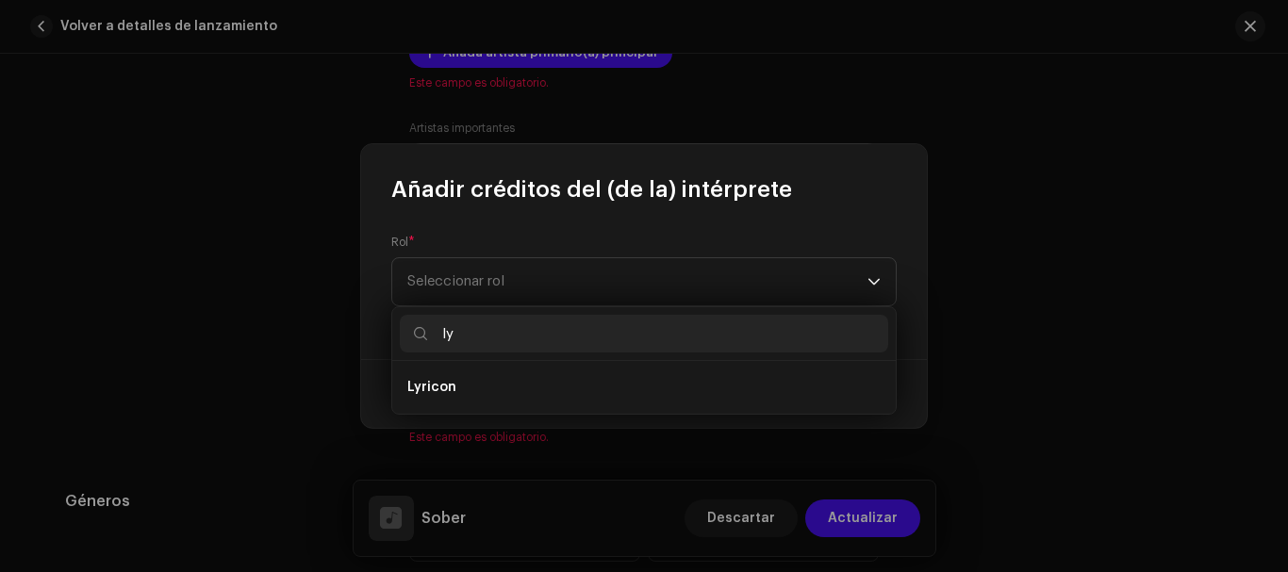
scroll to position [0, 0]
type input "l"
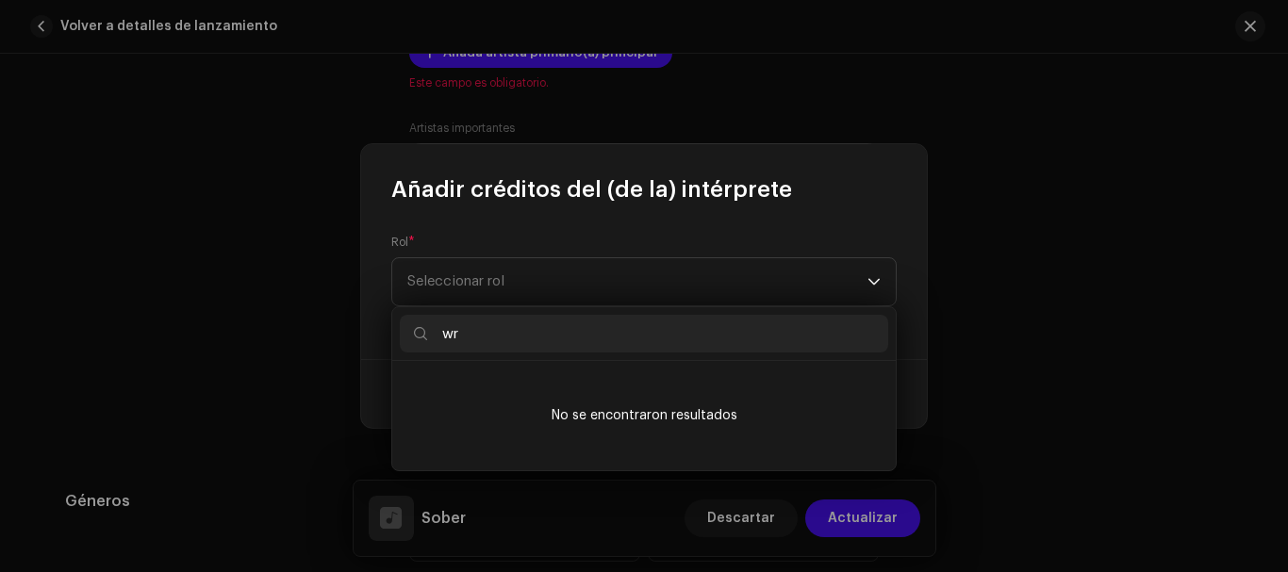
type input "w"
type input "c"
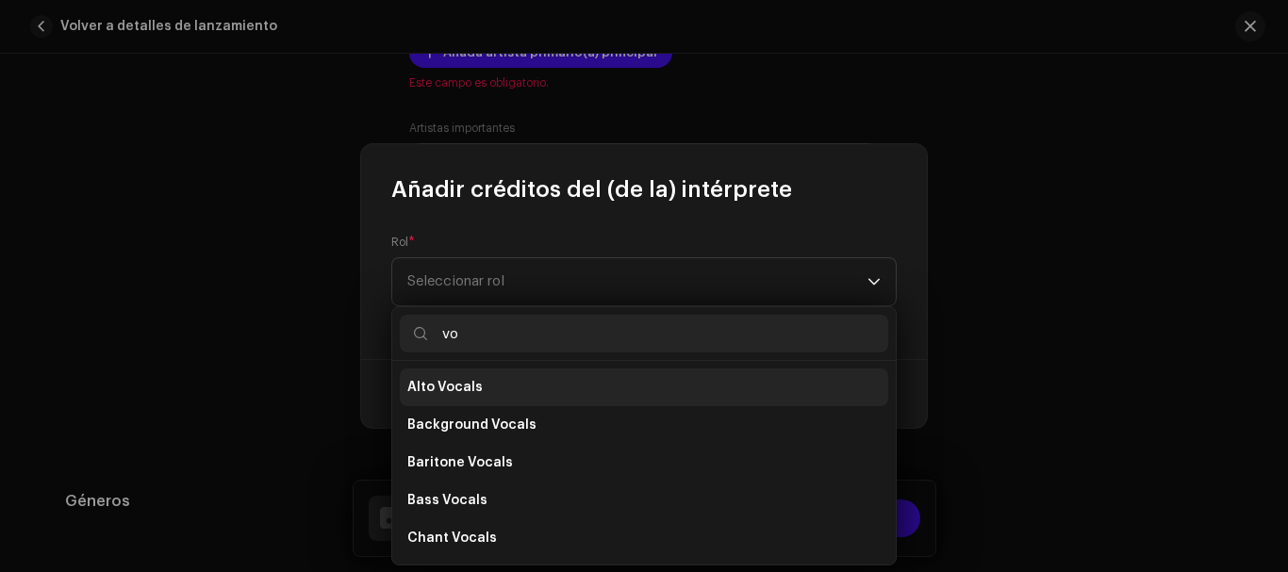
type input "v"
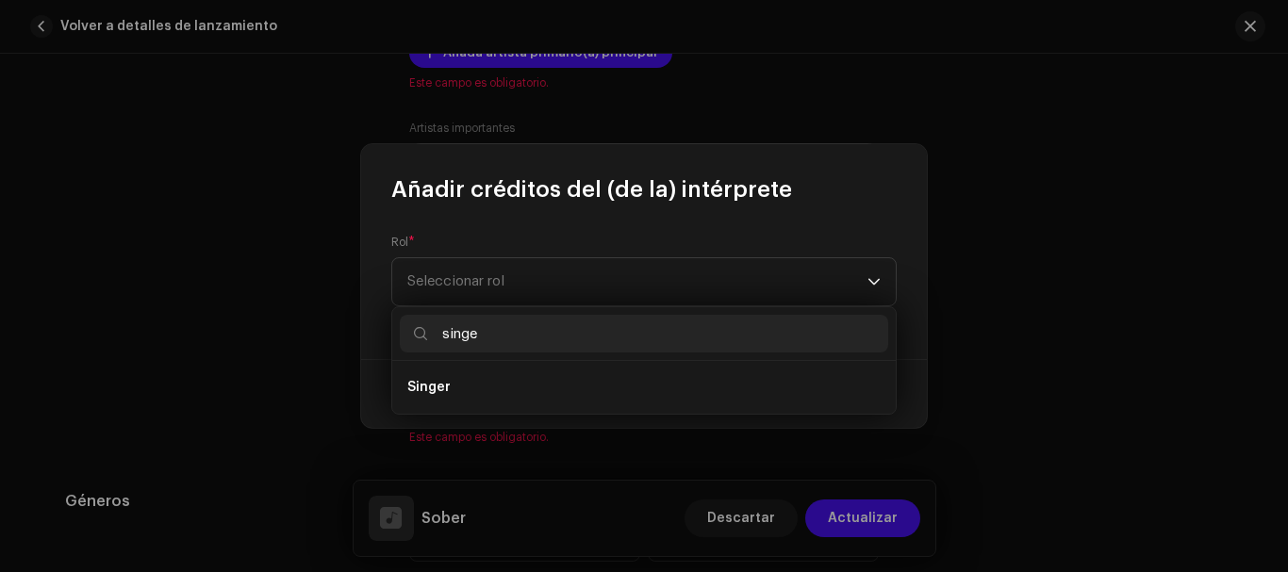
type input "singe"
click at [587, 377] on li "Singer" at bounding box center [644, 388] width 488 height 38
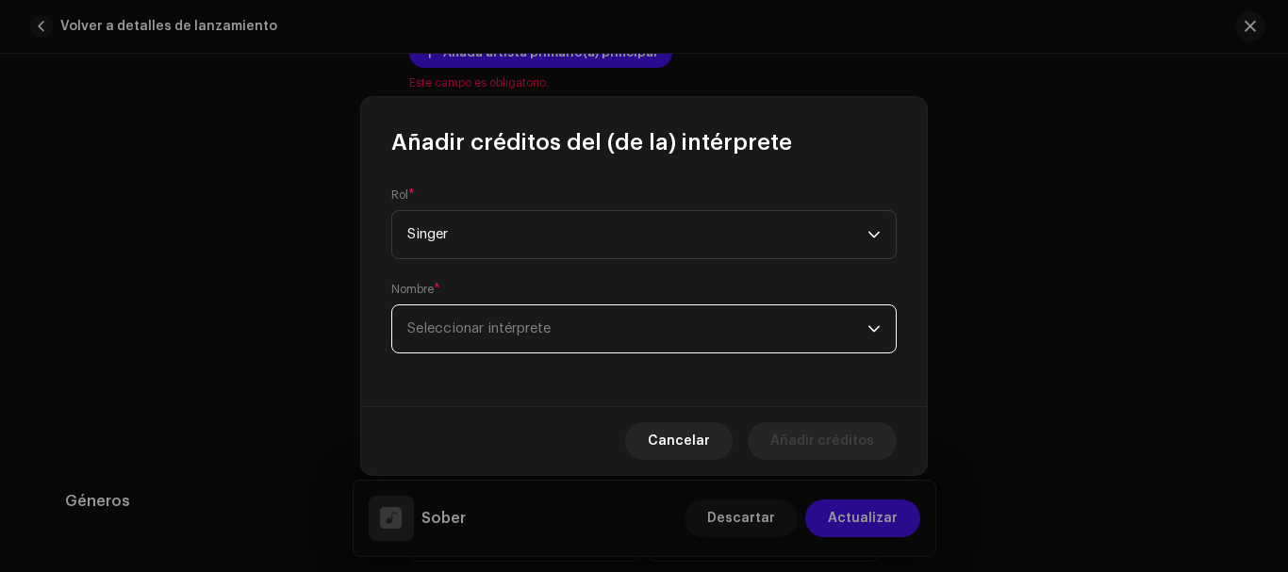
click at [537, 325] on span "Seleccionar intérprete" at bounding box center [478, 329] width 143 height 14
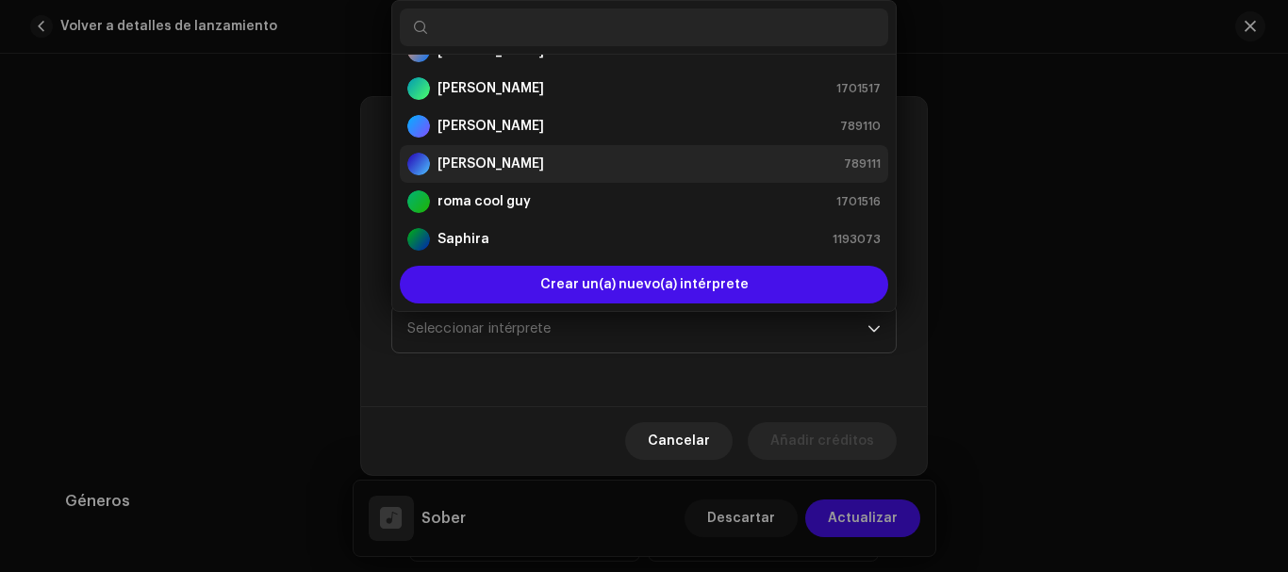
scroll to position [75, 0]
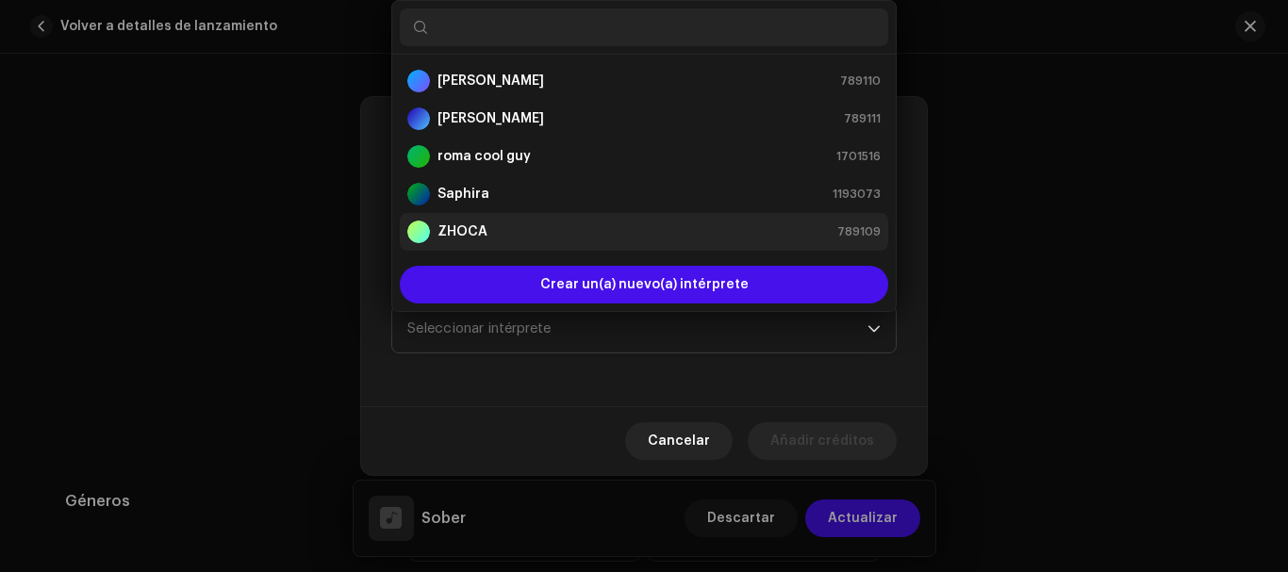
click at [504, 241] on div "ZHOCA 789109" at bounding box center [643, 232] width 473 height 23
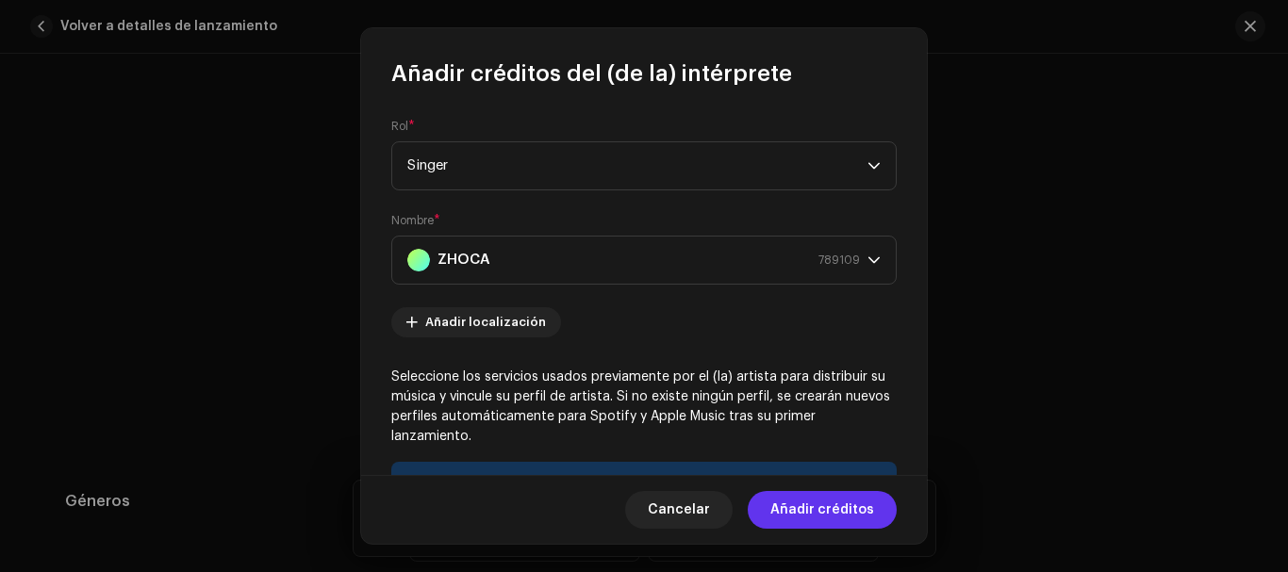
click at [855, 496] on span "Añadir créditos" at bounding box center [822, 510] width 104 height 38
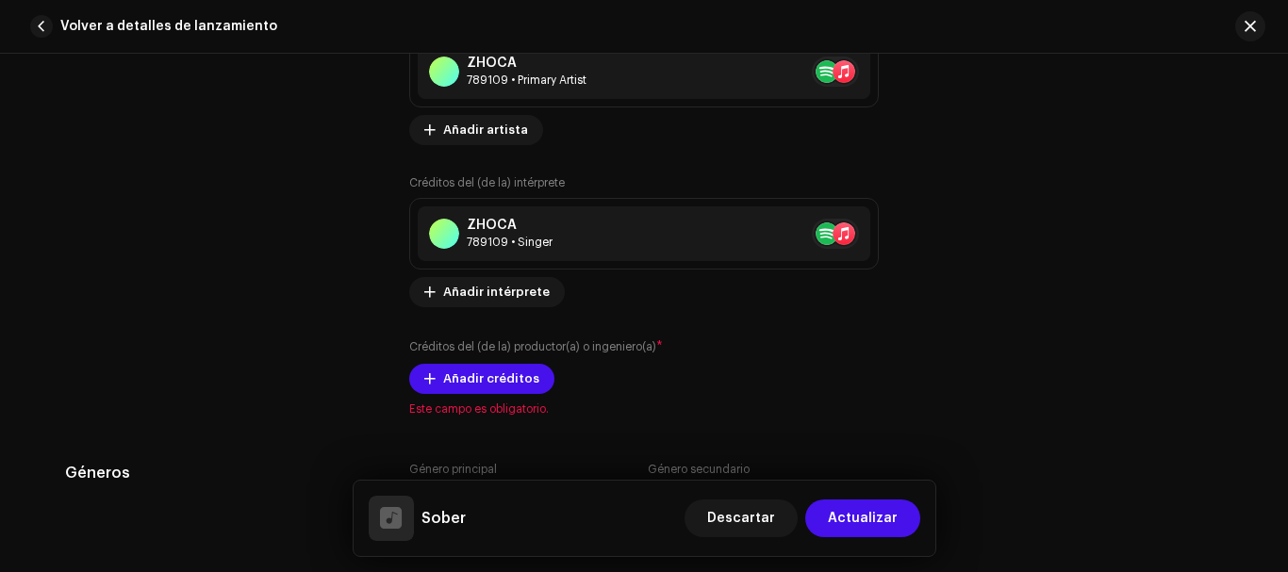
scroll to position [1296, 0]
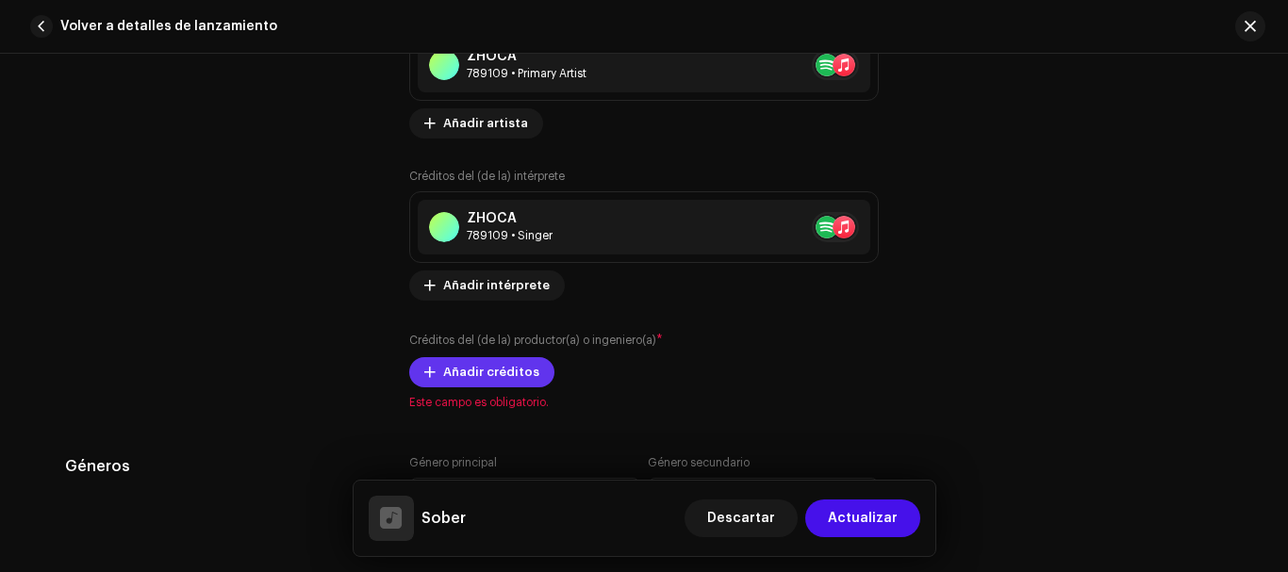
click at [521, 368] on span "Añadir créditos" at bounding box center [491, 373] width 96 height 38
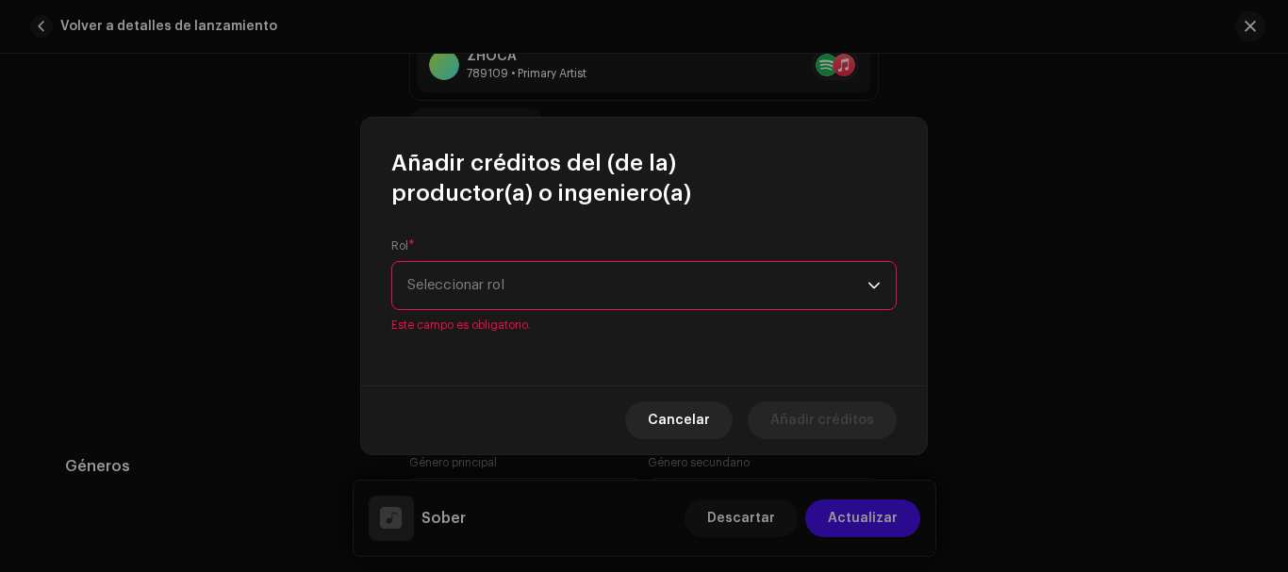
drag, startPoint x: 570, startPoint y: 271, endPoint x: 615, endPoint y: 288, distance: 47.5
click at [615, 288] on div "Rol * Seleccionar rol Este campo es obligatorio." at bounding box center [643, 286] width 505 height 94
click at [615, 288] on span "Seleccionar rol" at bounding box center [637, 285] width 460 height 47
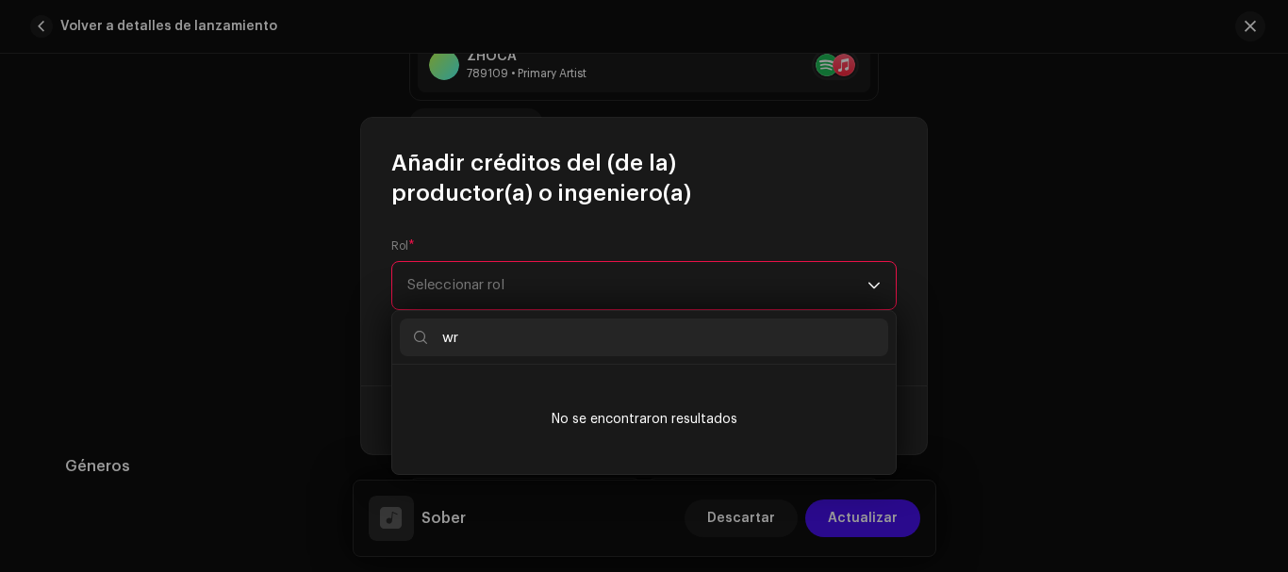
type input "w"
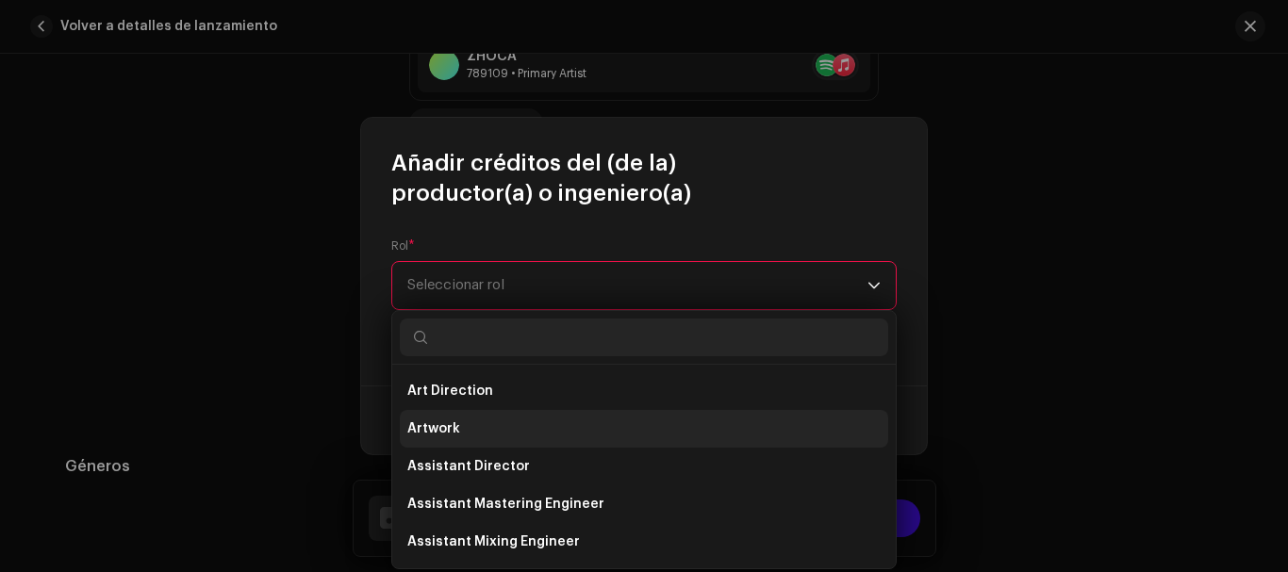
click at [498, 427] on li "Artwork" at bounding box center [644, 429] width 488 height 38
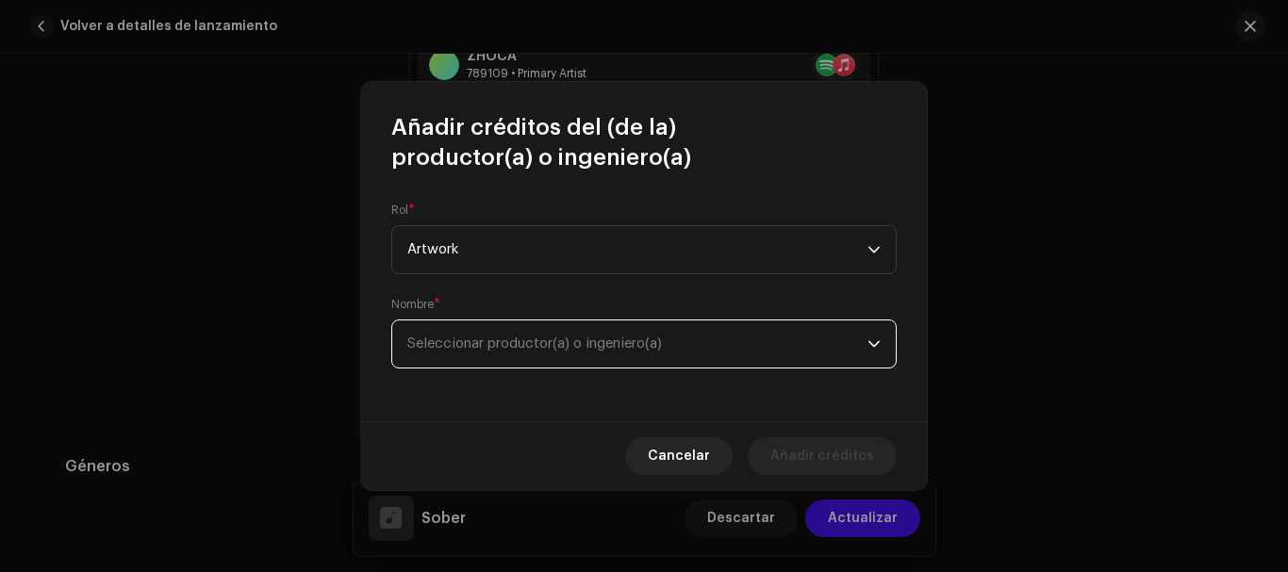
click at [571, 364] on span "Seleccionar productor(a) o ingeniero(a)" at bounding box center [637, 344] width 460 height 47
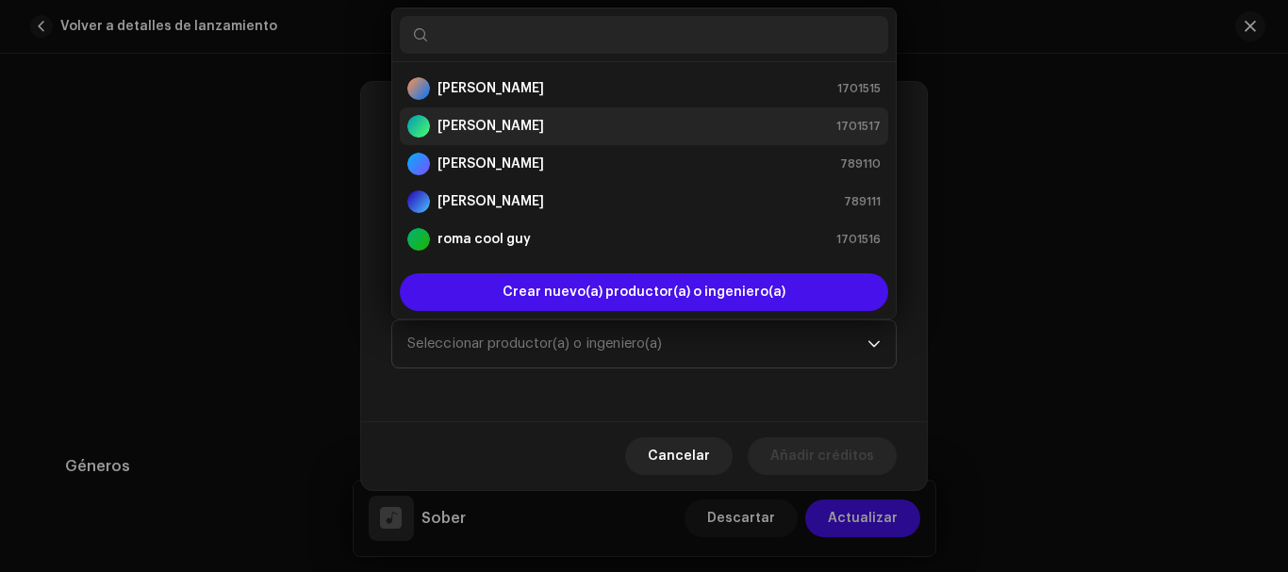
click at [653, 110] on li "[PERSON_NAME] 1701517" at bounding box center [644, 126] width 488 height 38
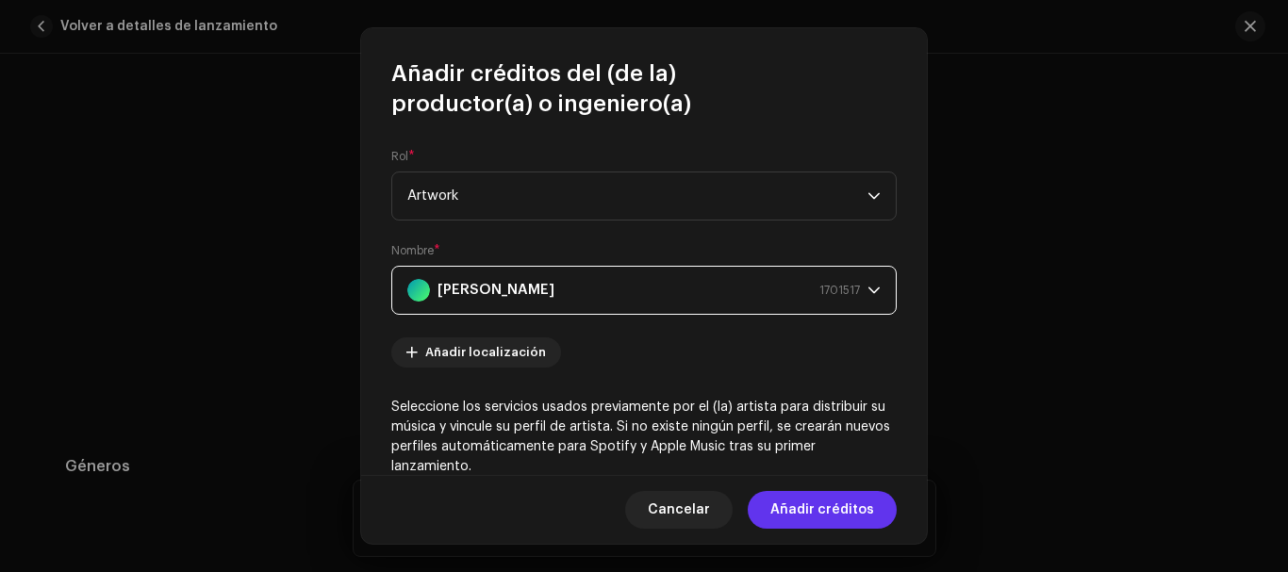
click at [817, 499] on span "Añadir créditos" at bounding box center [822, 510] width 104 height 38
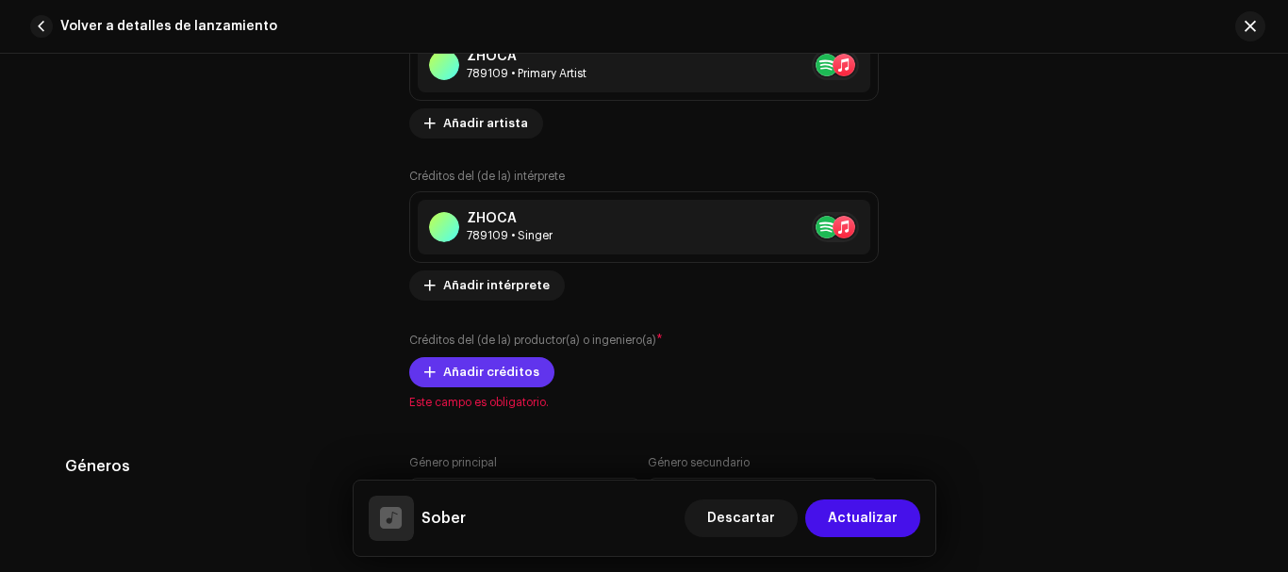
click at [513, 385] on span "Añadir créditos" at bounding box center [491, 373] width 96 height 38
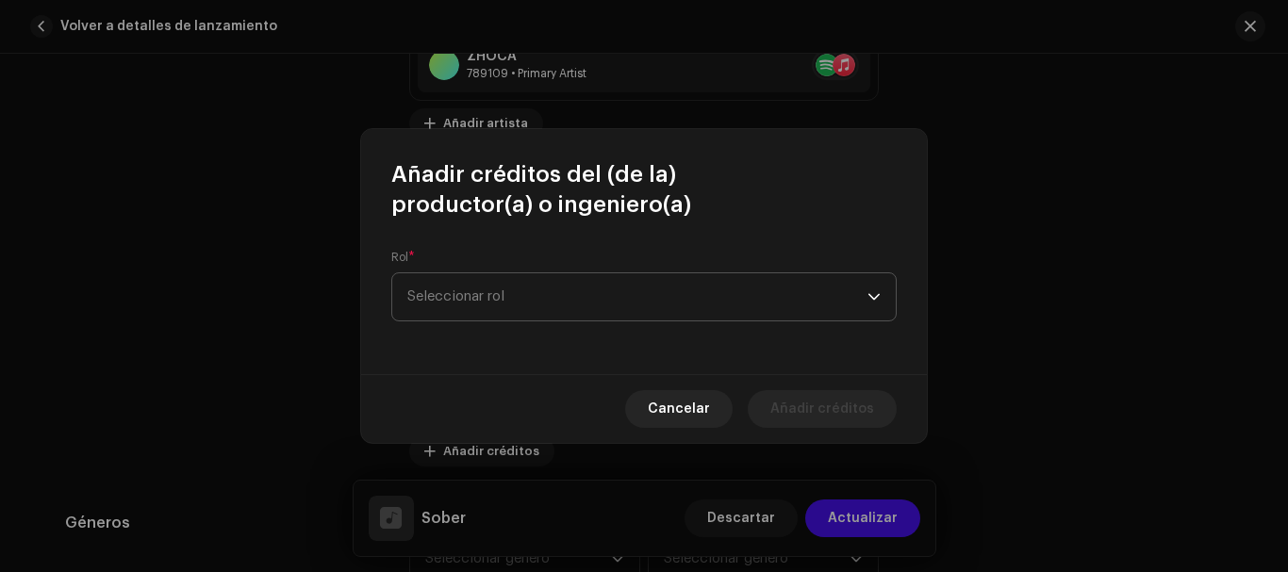
click at [509, 282] on span "Seleccionar rol" at bounding box center [637, 296] width 460 height 47
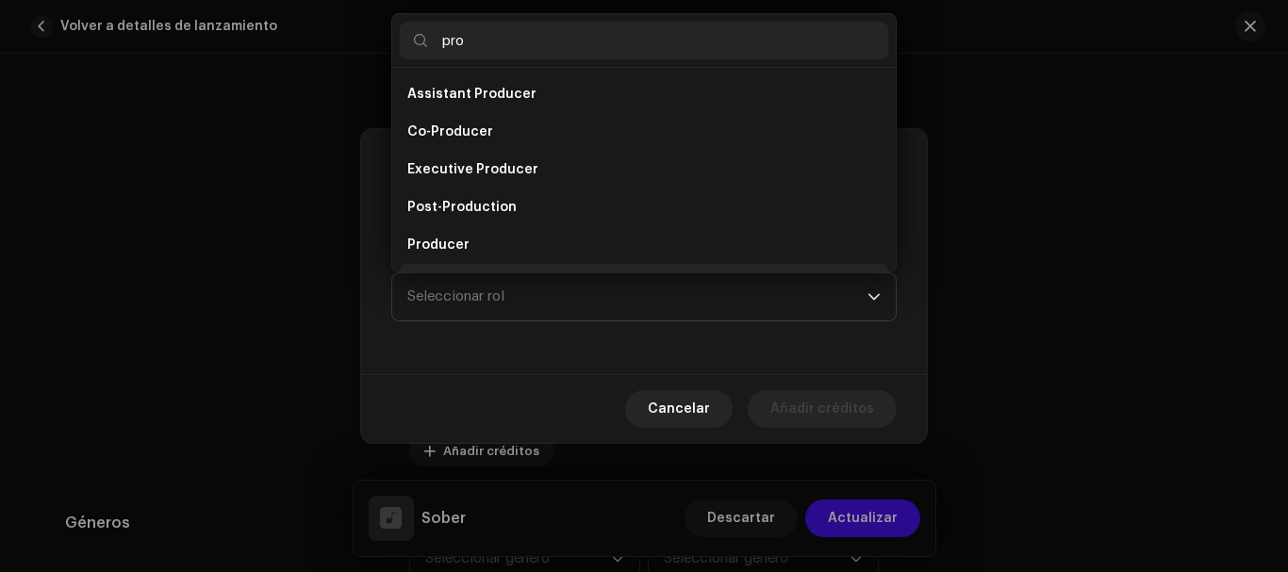
scroll to position [30, 0]
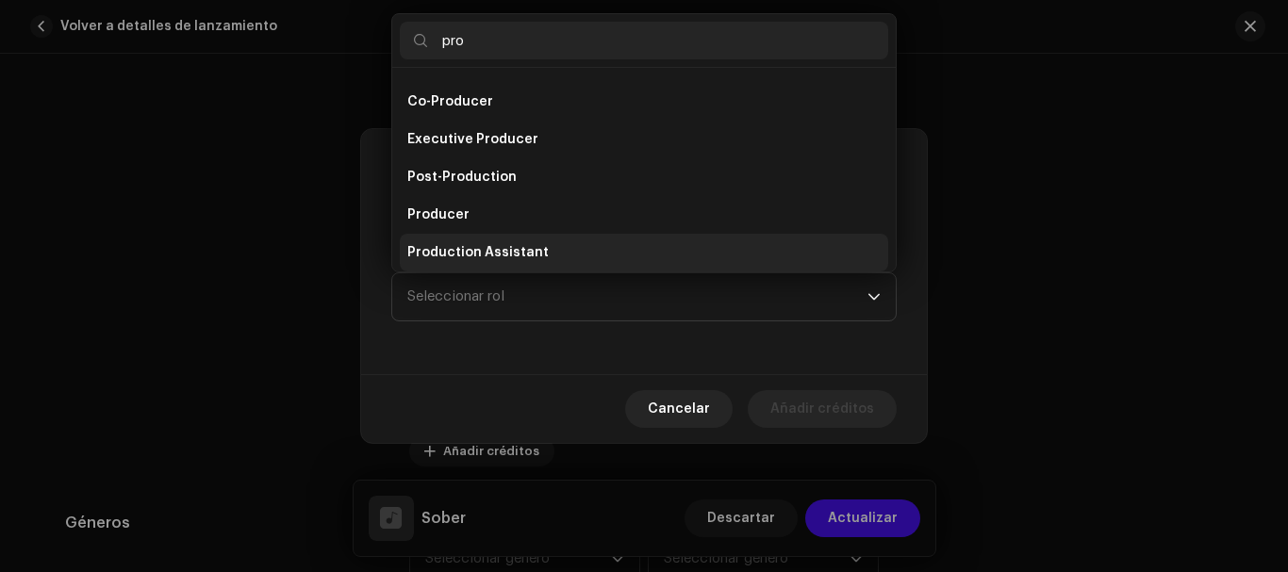
type input "pro"
click at [595, 255] on li "Production Assistant" at bounding box center [644, 253] width 488 height 38
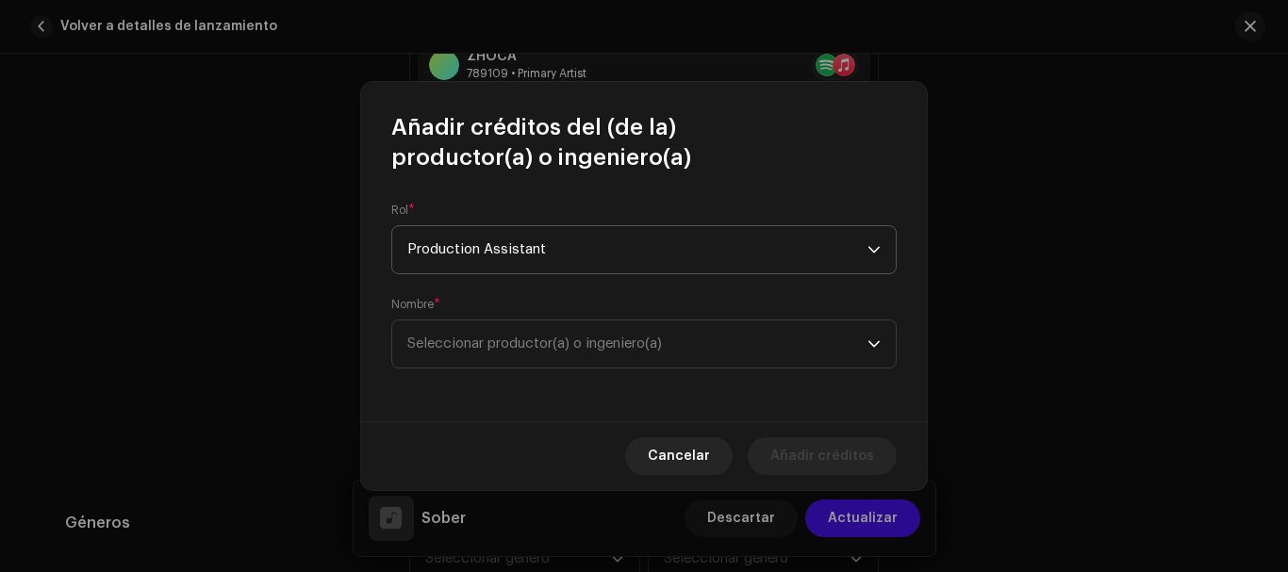
click at [603, 259] on span "Production Assistant" at bounding box center [637, 249] width 460 height 47
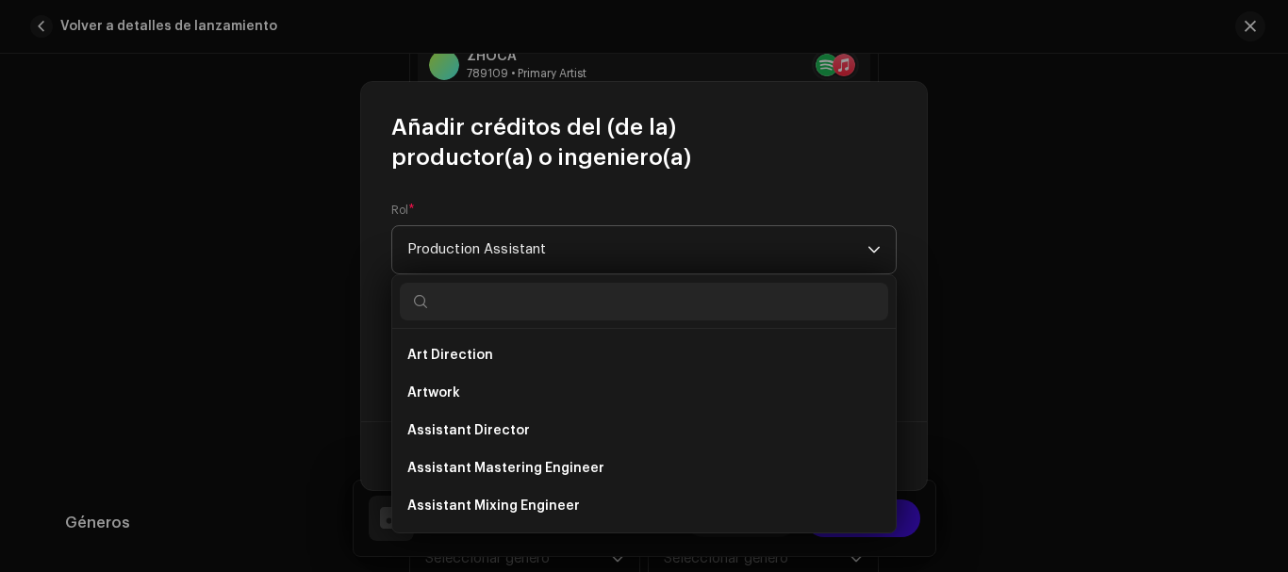
scroll to position [634, 0]
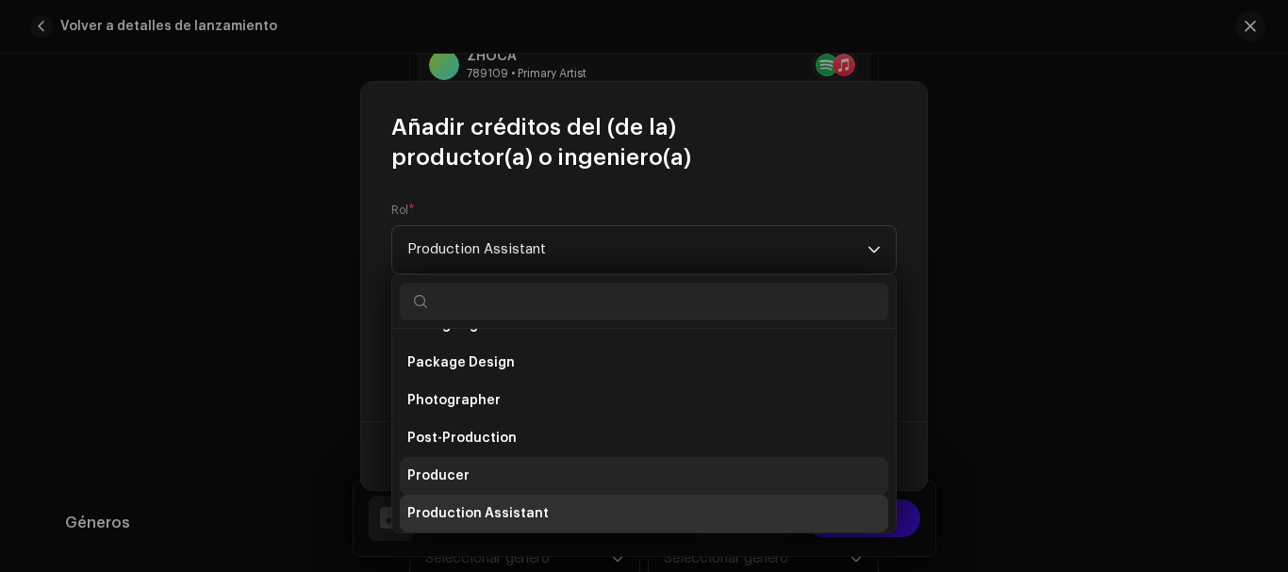
click at [512, 472] on li "Producer" at bounding box center [644, 476] width 488 height 38
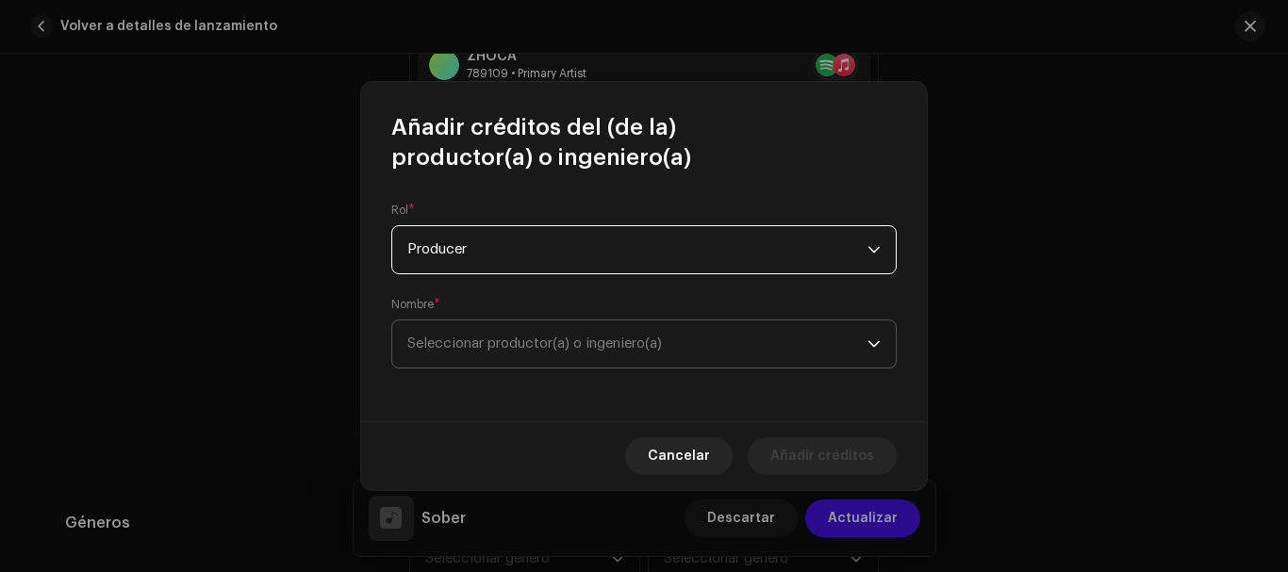
click at [619, 348] on span "Seleccionar productor(a) o ingeniero(a)" at bounding box center [534, 344] width 255 height 14
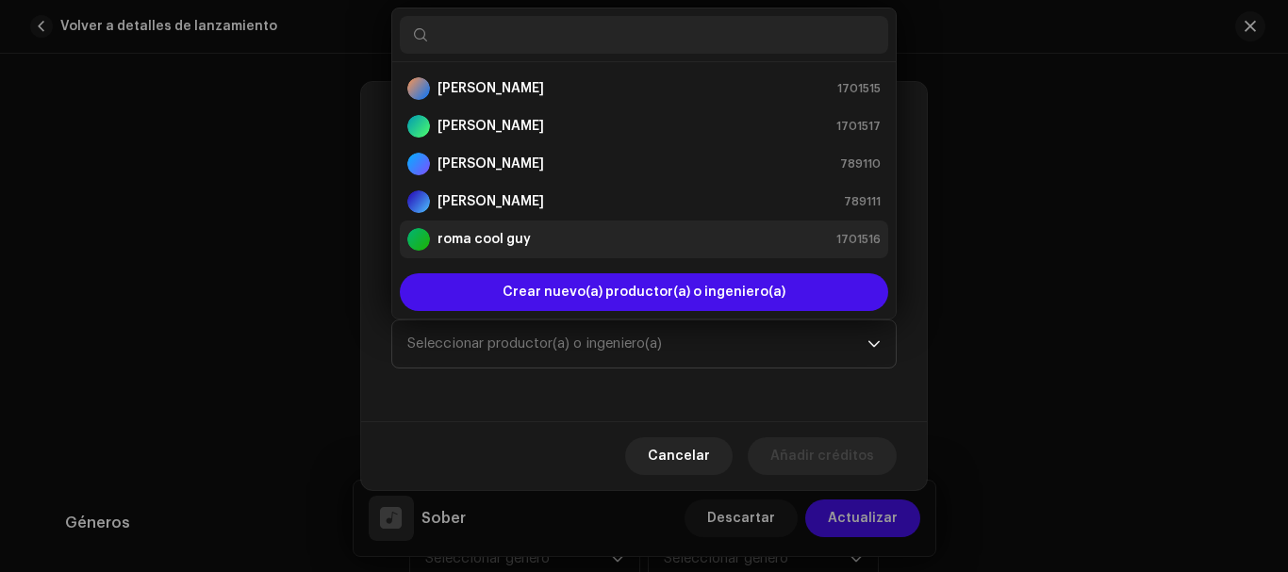
scroll to position [30, 0]
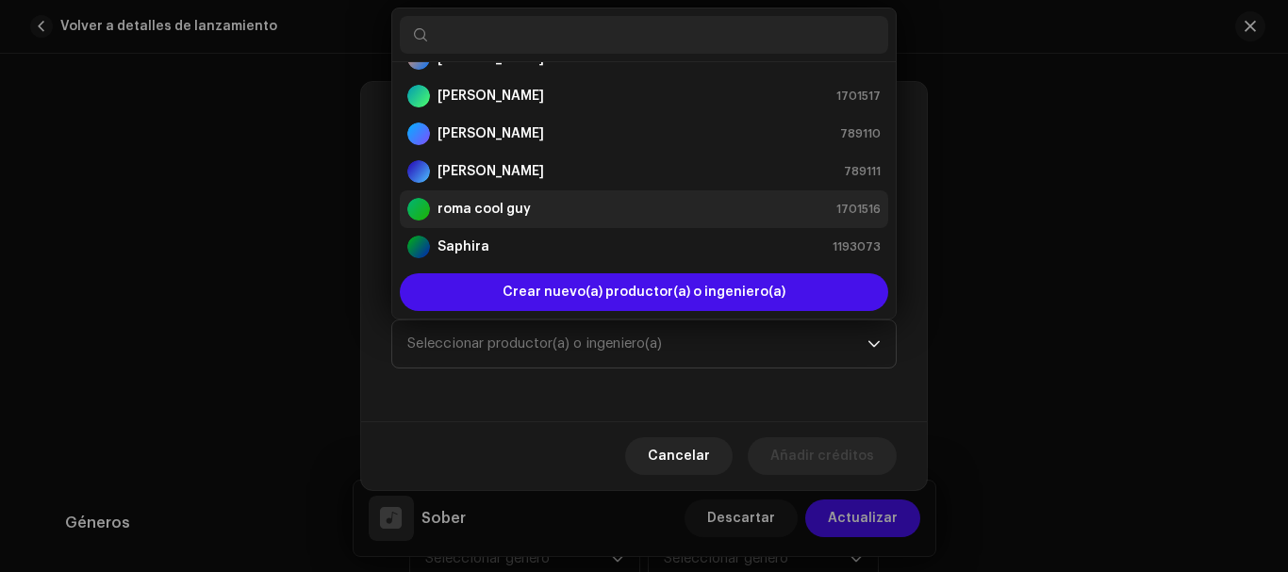
click at [507, 216] on strong "roma cool guy" at bounding box center [484, 209] width 93 height 19
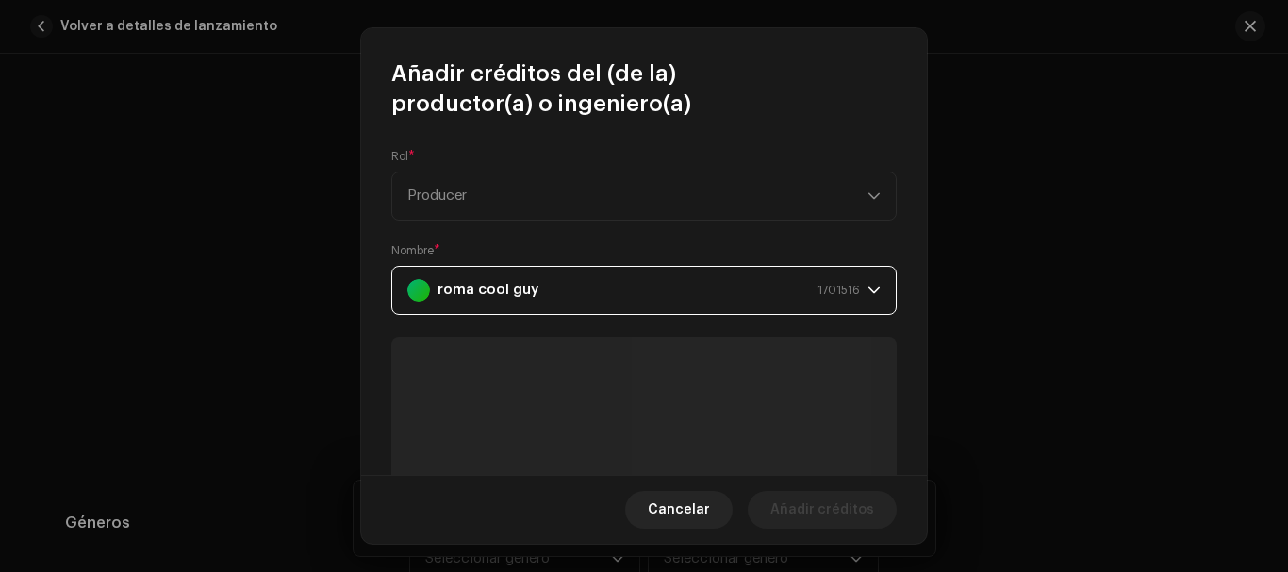
click at [783, 477] on div "Cancelar Añadir créditos" at bounding box center [644, 509] width 566 height 69
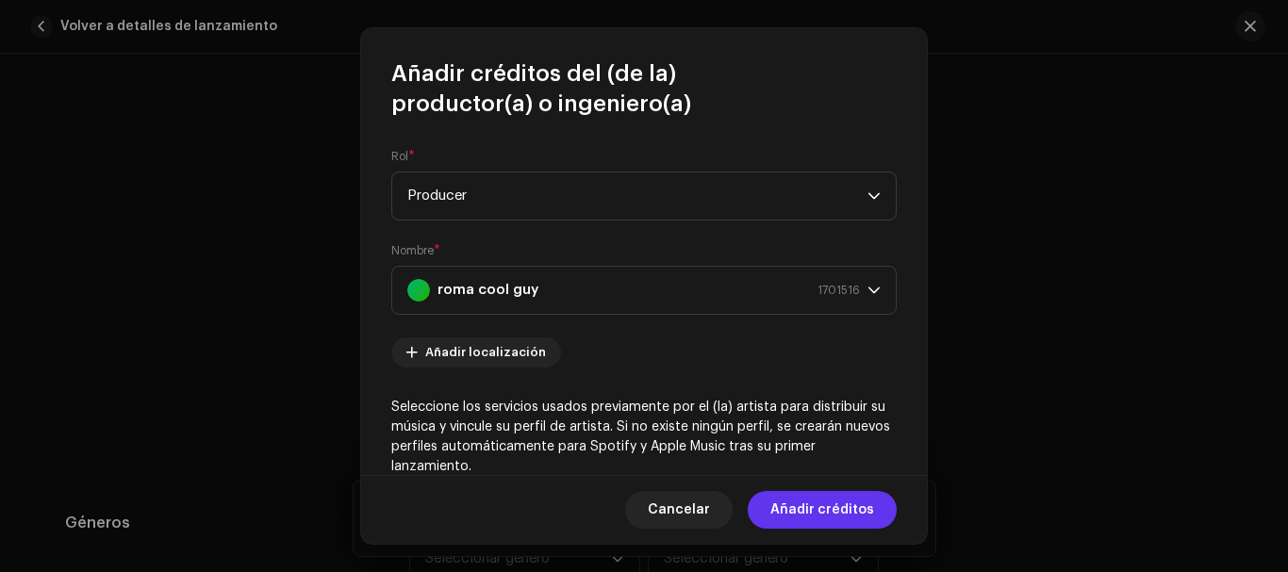
click at [819, 500] on span "Añadir créditos" at bounding box center [822, 510] width 104 height 38
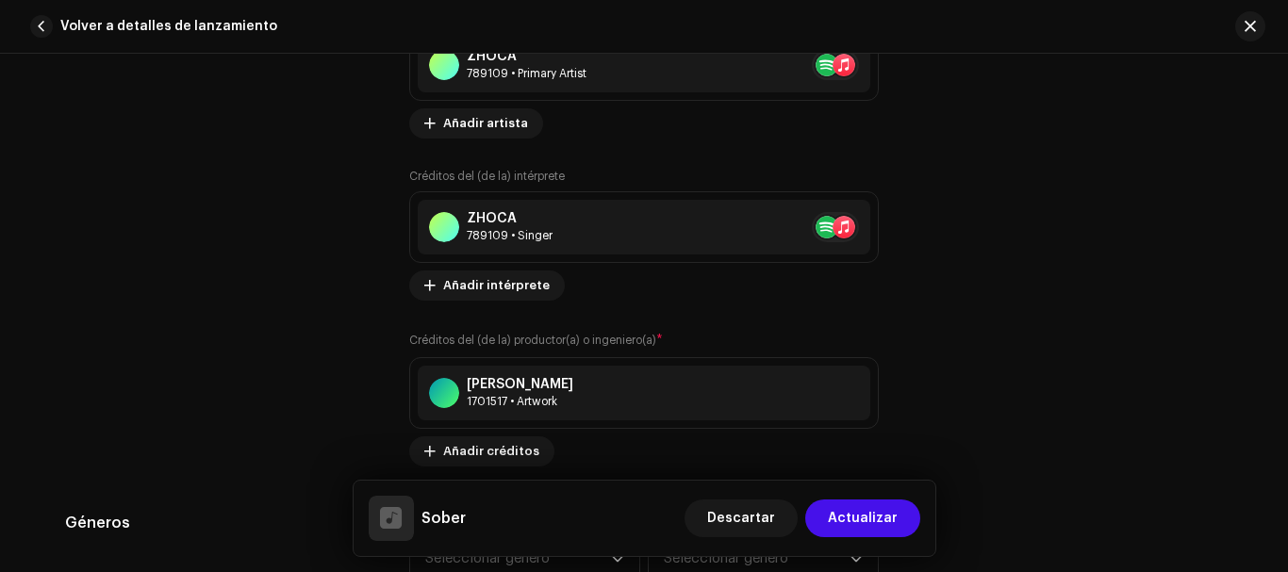
click at [492, 434] on div "Créditos del (de la) productor(a) o ingeniero(a) * [PERSON_NAME] 1701517 • Artw…" at bounding box center [644, 399] width 470 height 136
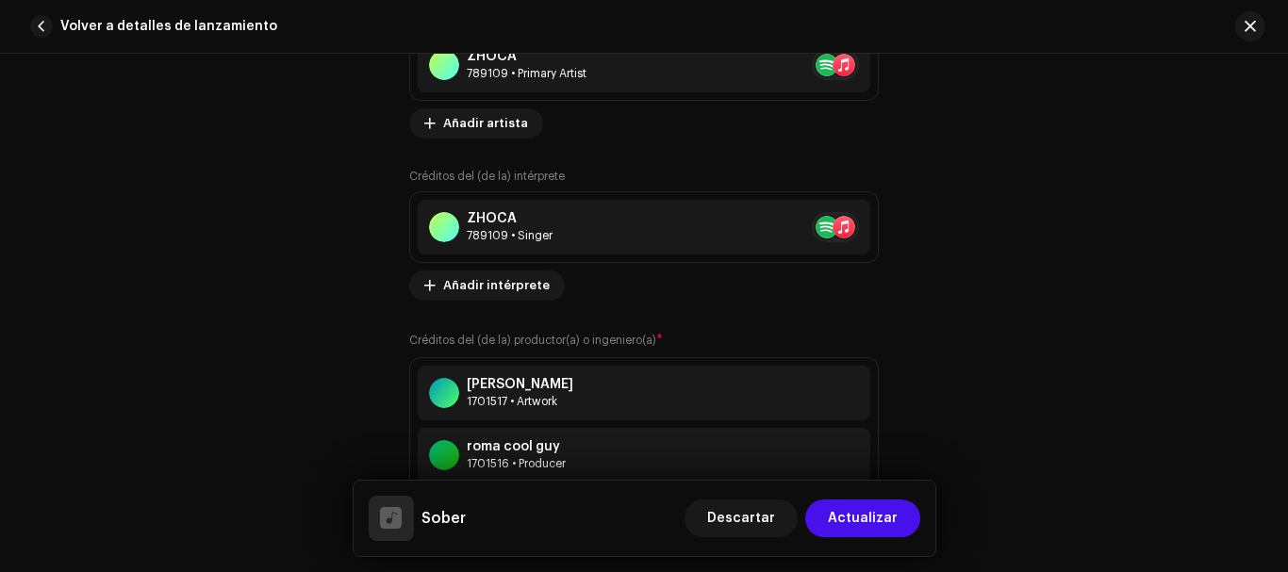
click at [492, 435] on div "roma cool guy 1701516 • Producer" at bounding box center [644, 455] width 453 height 55
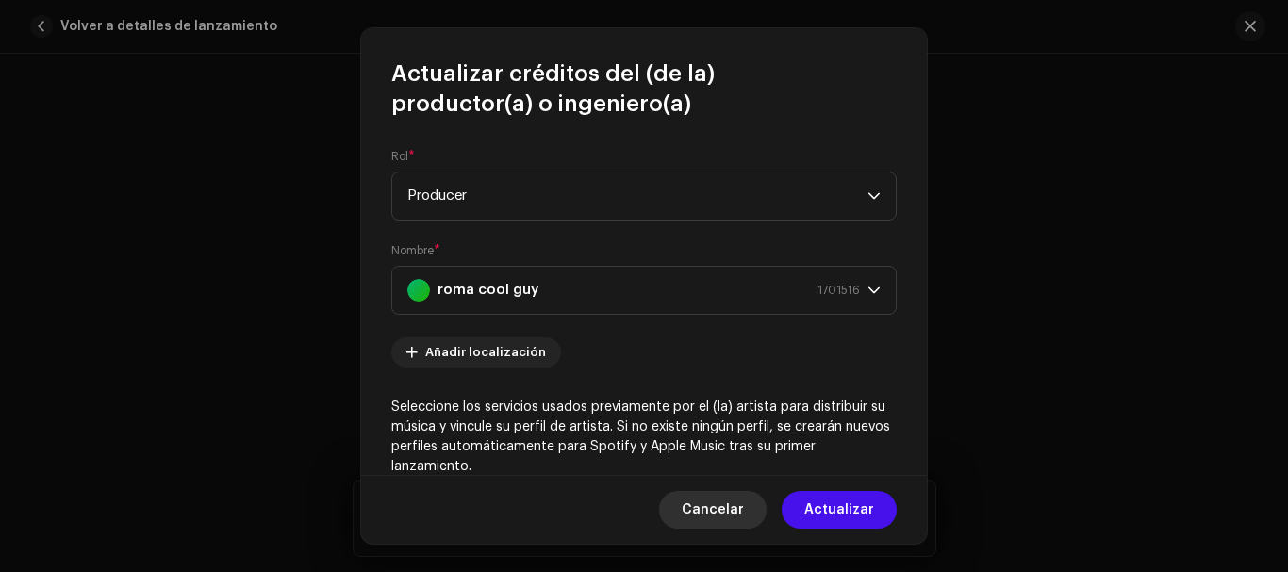
click at [726, 526] on span "Cancelar" at bounding box center [713, 510] width 62 height 38
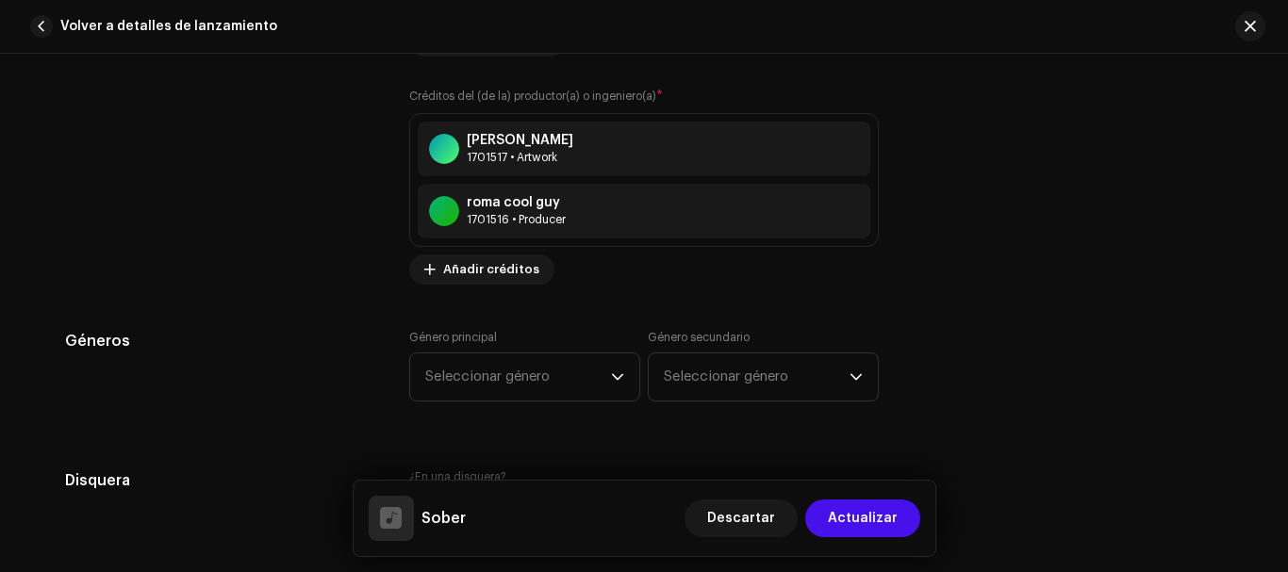
scroll to position [1543, 0]
click at [546, 271] on div "Créditos del (de la) productor(a) o ingeniero(a) * [PERSON_NAME] 1701517 • Artw…" at bounding box center [644, 184] width 470 height 198
click at [523, 268] on span "Añadir créditos" at bounding box center [491, 268] width 96 height 38
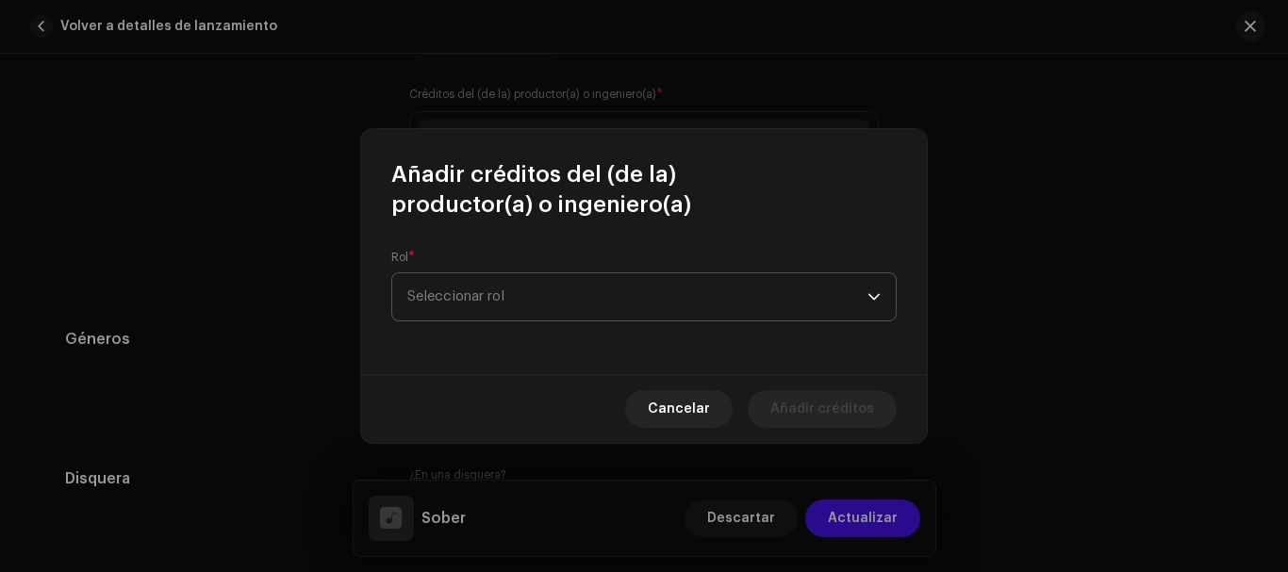
click at [564, 294] on span "Seleccionar rol" at bounding box center [637, 296] width 460 height 47
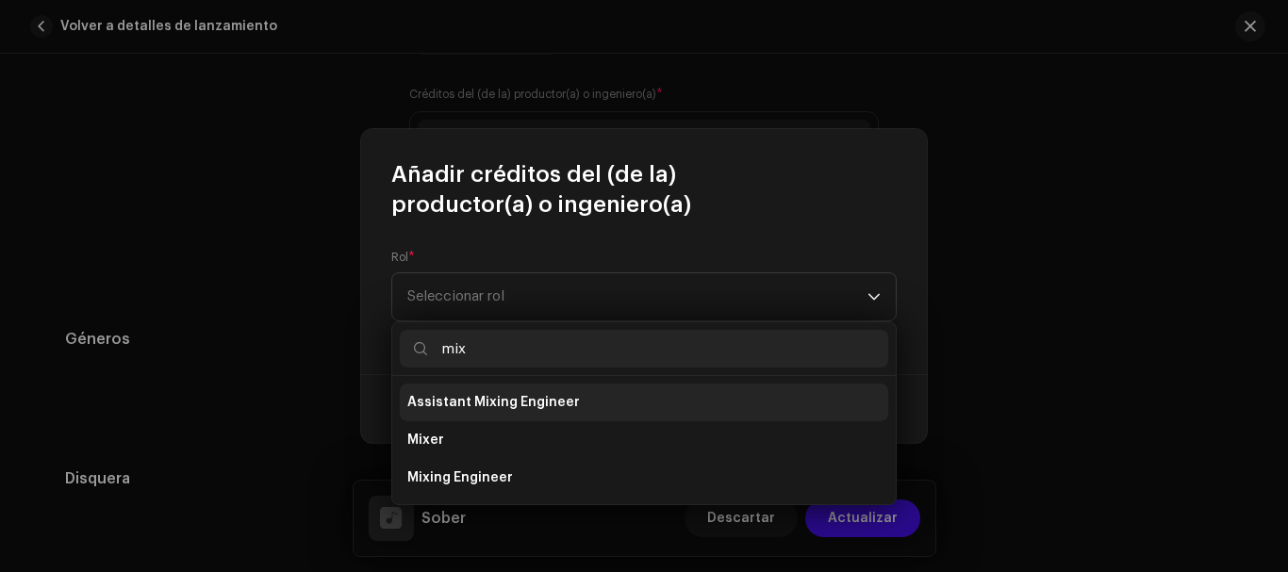
type input "mix"
click at [573, 417] on li "Assistant Mixing Engineer" at bounding box center [644, 403] width 488 height 38
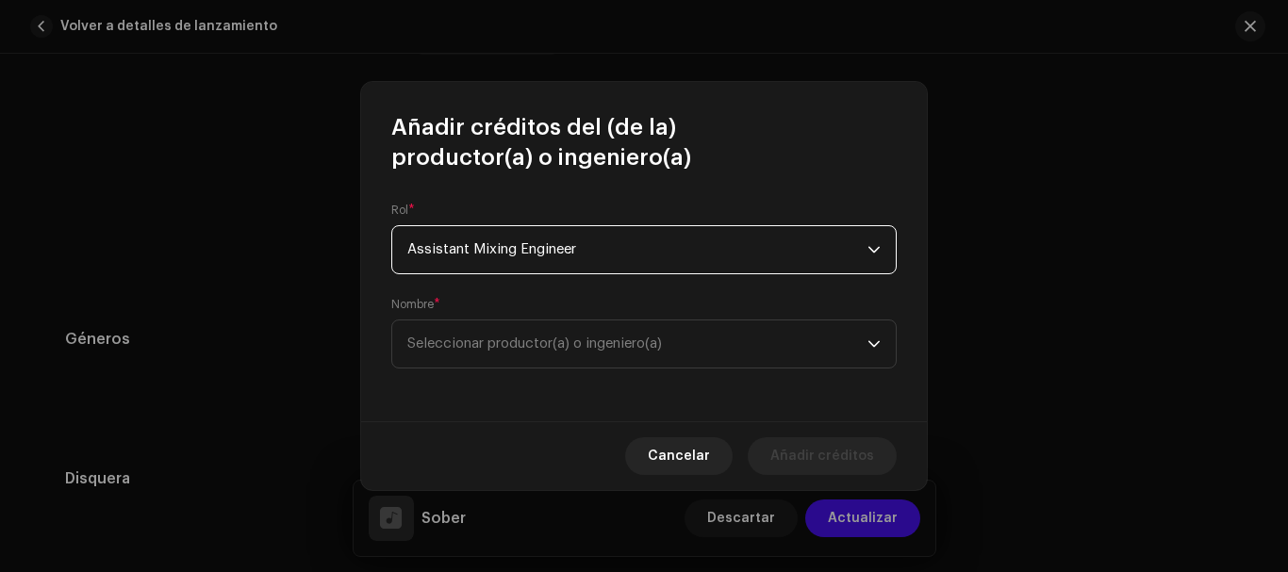
click at [520, 270] on span "Assistant Mixing Engineer" at bounding box center [637, 249] width 460 height 47
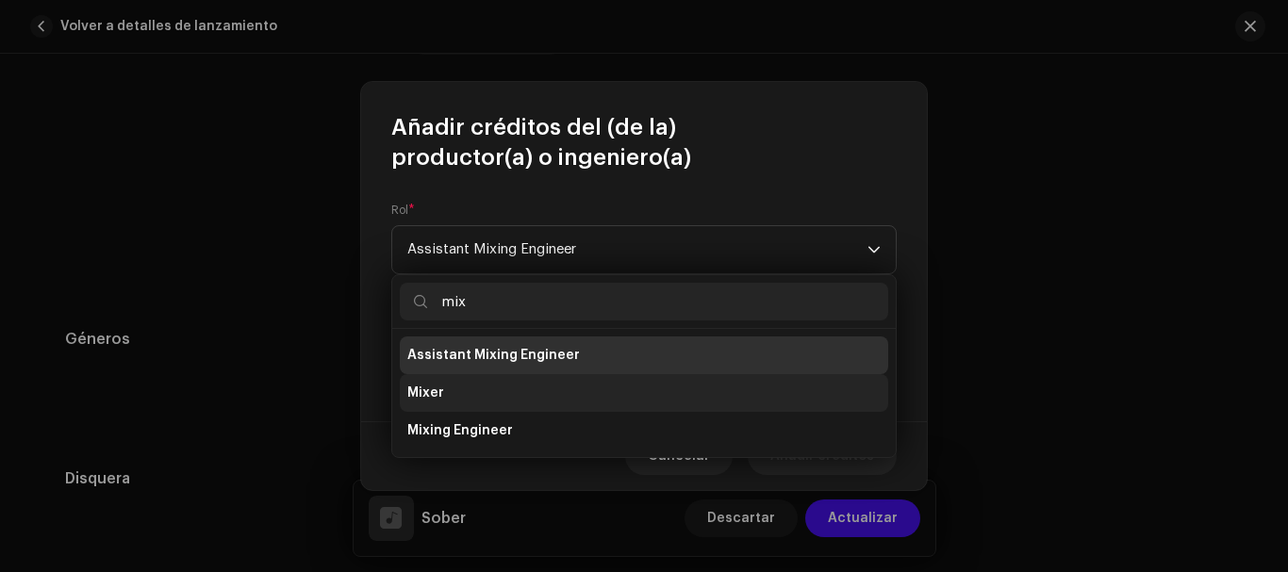
type input "mix"
click at [422, 376] on li "Mixer" at bounding box center [644, 393] width 488 height 38
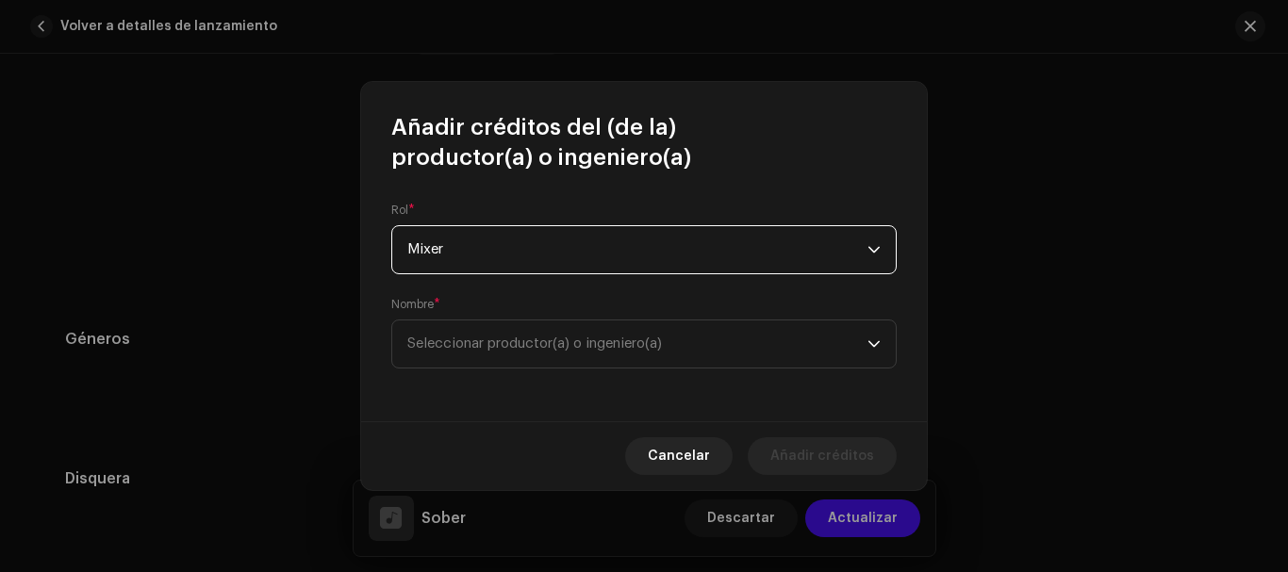
click at [491, 310] on div "Nombre * Seleccionar productor(a) o ingeniero(a)" at bounding box center [643, 333] width 505 height 72
click at [524, 333] on span "Seleccionar productor(a) o ingeniero(a)" at bounding box center [637, 344] width 460 height 47
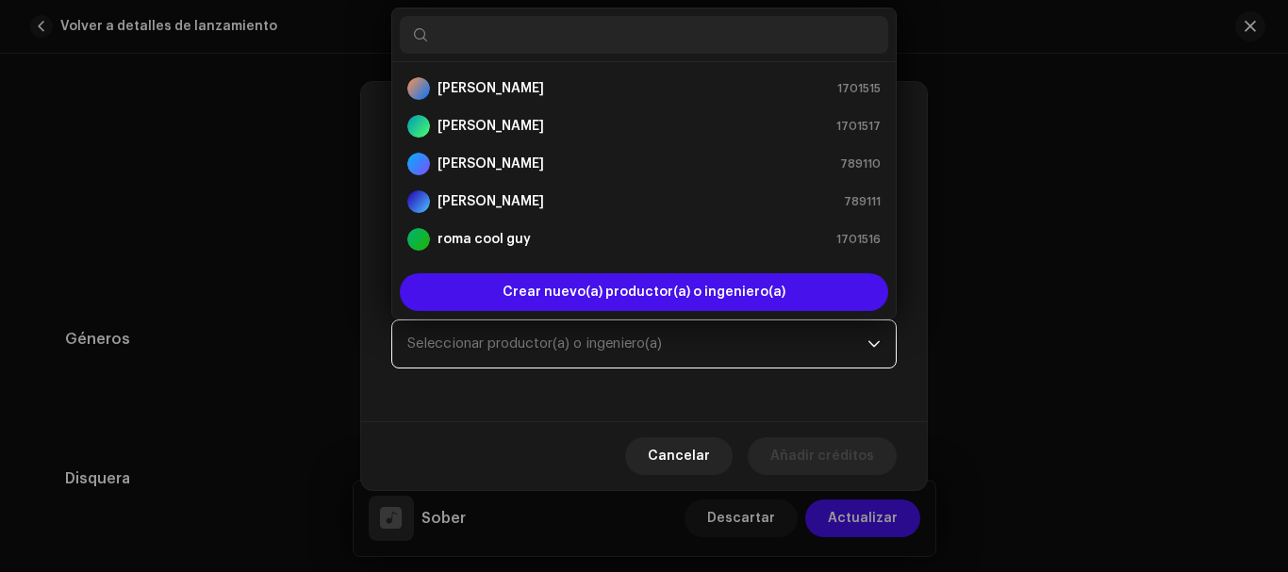
click at [524, 333] on span "Seleccionar productor(a) o ingeniero(a)" at bounding box center [637, 344] width 460 height 47
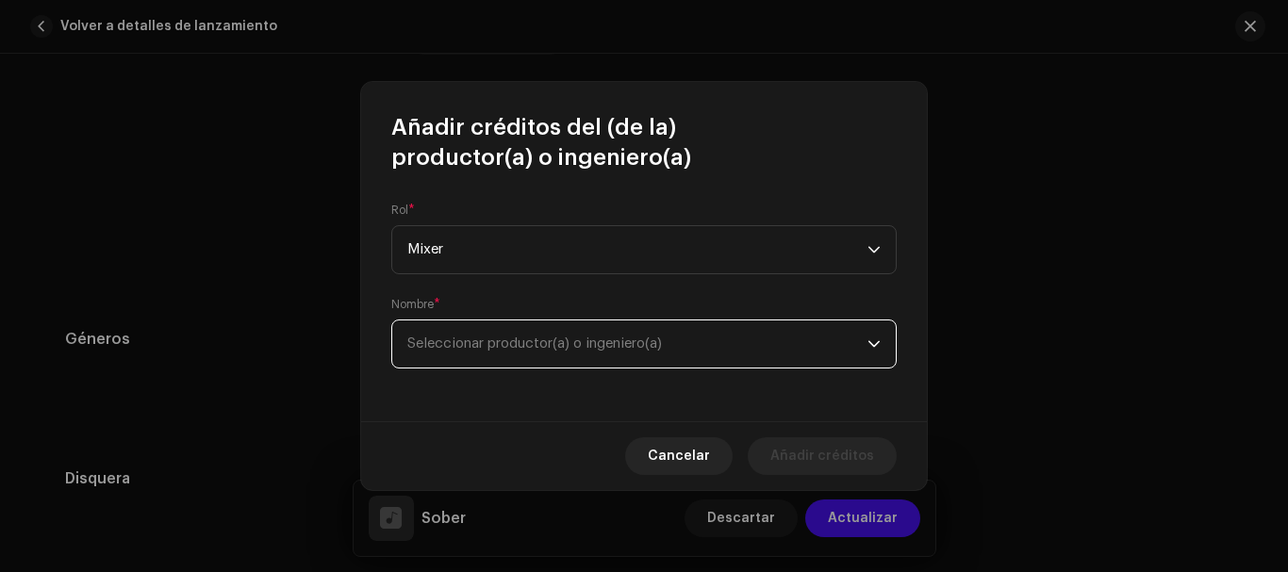
click at [524, 333] on span "Seleccionar productor(a) o ingeniero(a)" at bounding box center [637, 344] width 460 height 47
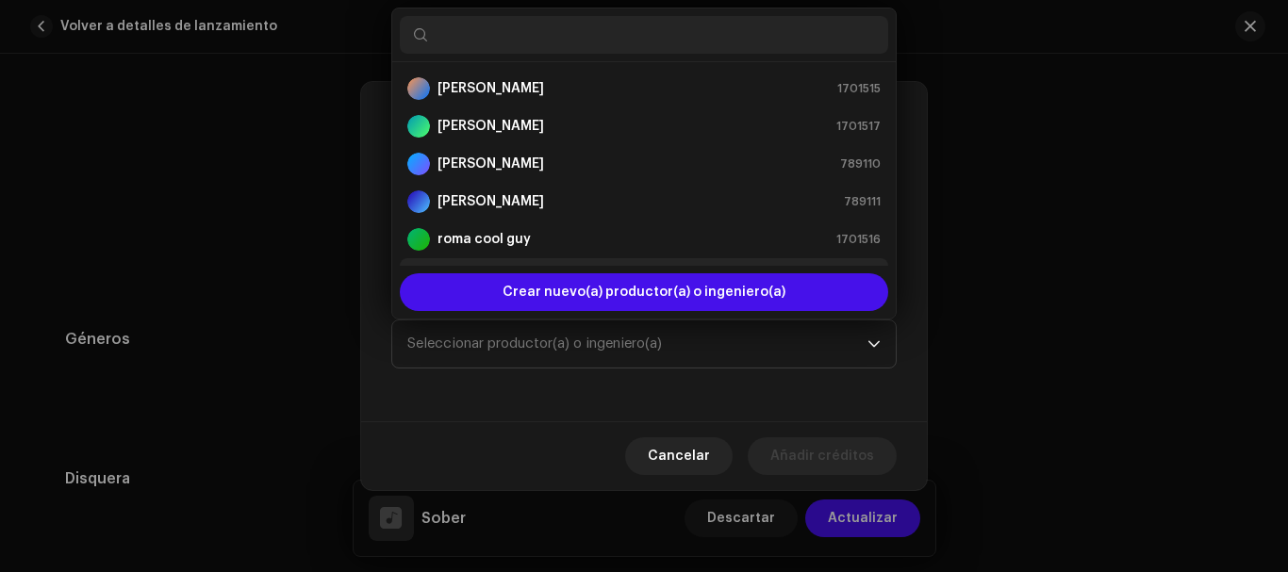
scroll to position [30, 0]
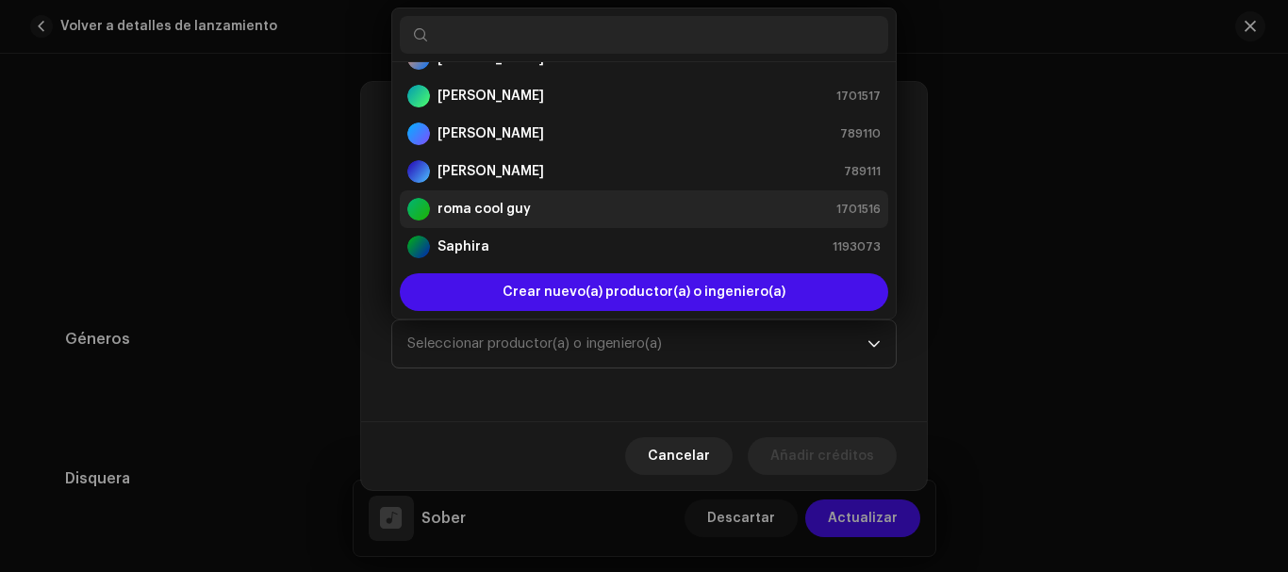
drag, startPoint x: 570, startPoint y: 231, endPoint x: 564, endPoint y: 211, distance: 20.9
click at [564, 211] on ul "[PERSON_NAME] 1701515 [PERSON_NAME] 1701517 [PERSON_NAME] 789110 [PERSON_NAME] …" at bounding box center [644, 171] width 504 height 279
click at [564, 211] on div "roma cool guy 1701516" at bounding box center [643, 209] width 473 height 23
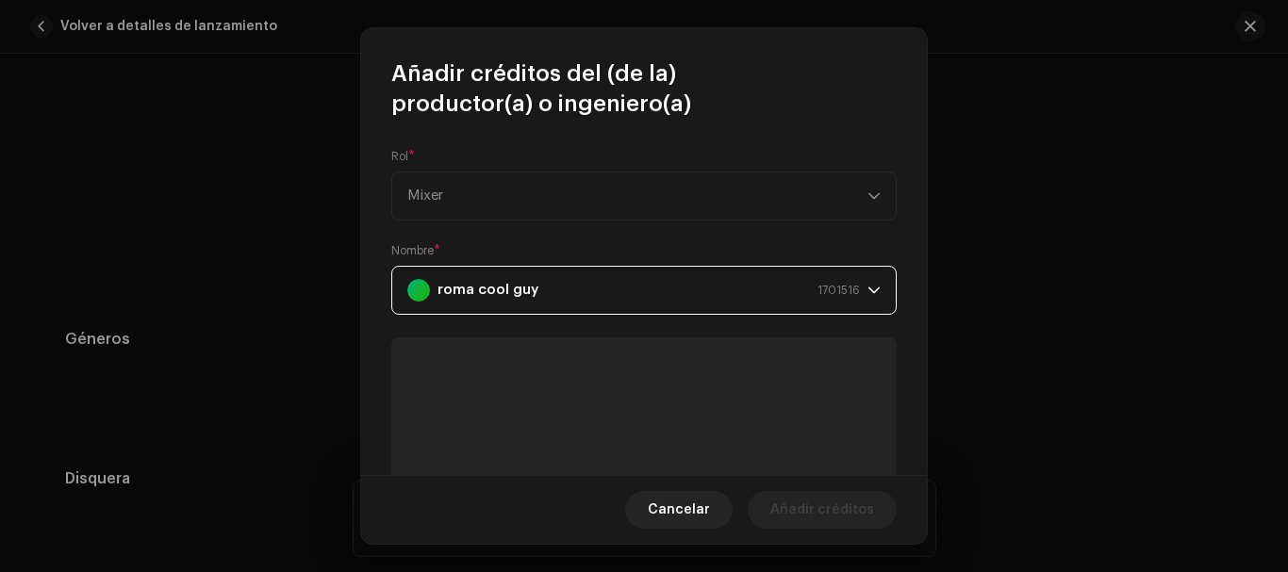
click at [564, 211] on div "Rol * Mixer" at bounding box center [643, 185] width 505 height 72
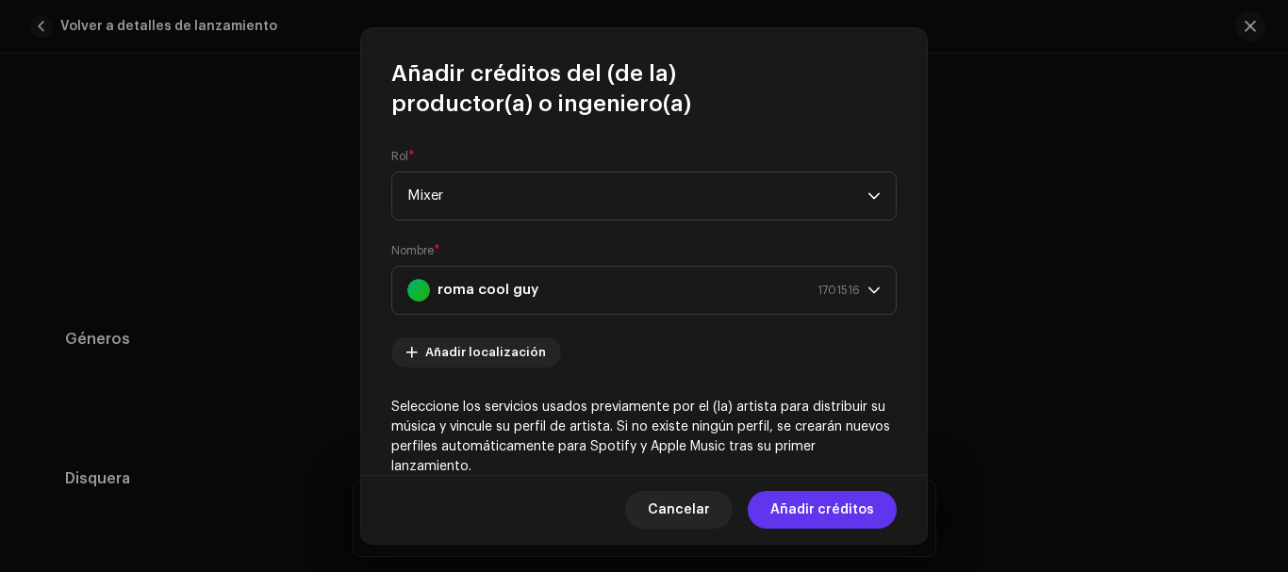
click at [846, 504] on span "Añadir créditos" at bounding box center [822, 510] width 104 height 38
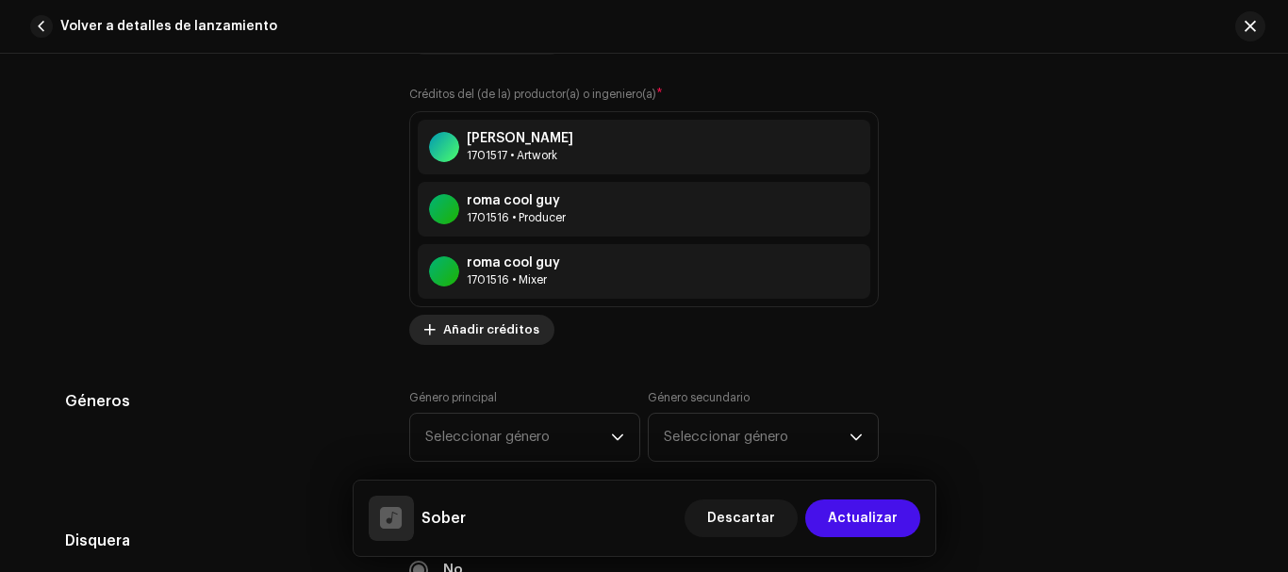
click at [495, 339] on span "Añadir créditos" at bounding box center [491, 330] width 96 height 38
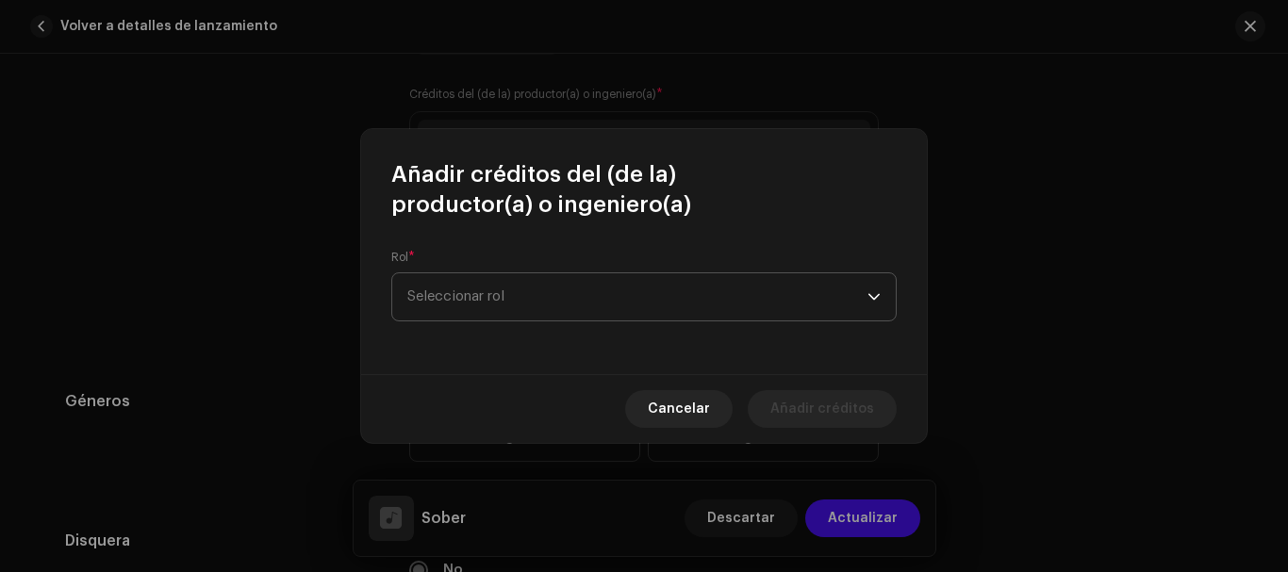
click at [539, 295] on span "Seleccionar rol" at bounding box center [637, 296] width 460 height 47
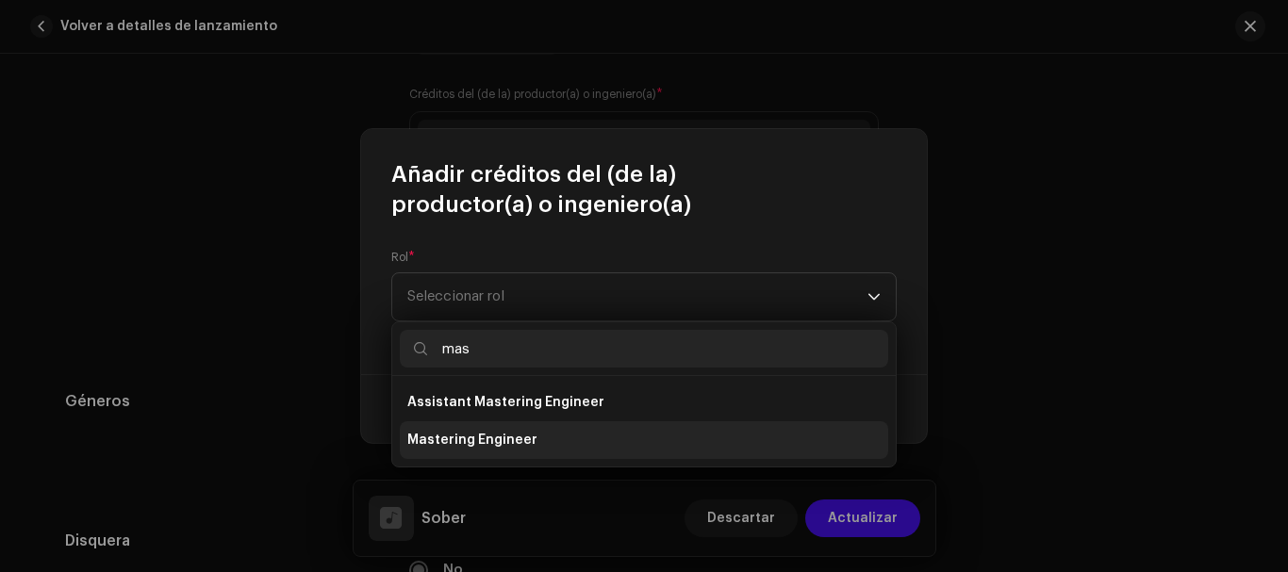
type input "mas"
click at [511, 451] on li "Mastering Engineer" at bounding box center [644, 440] width 488 height 38
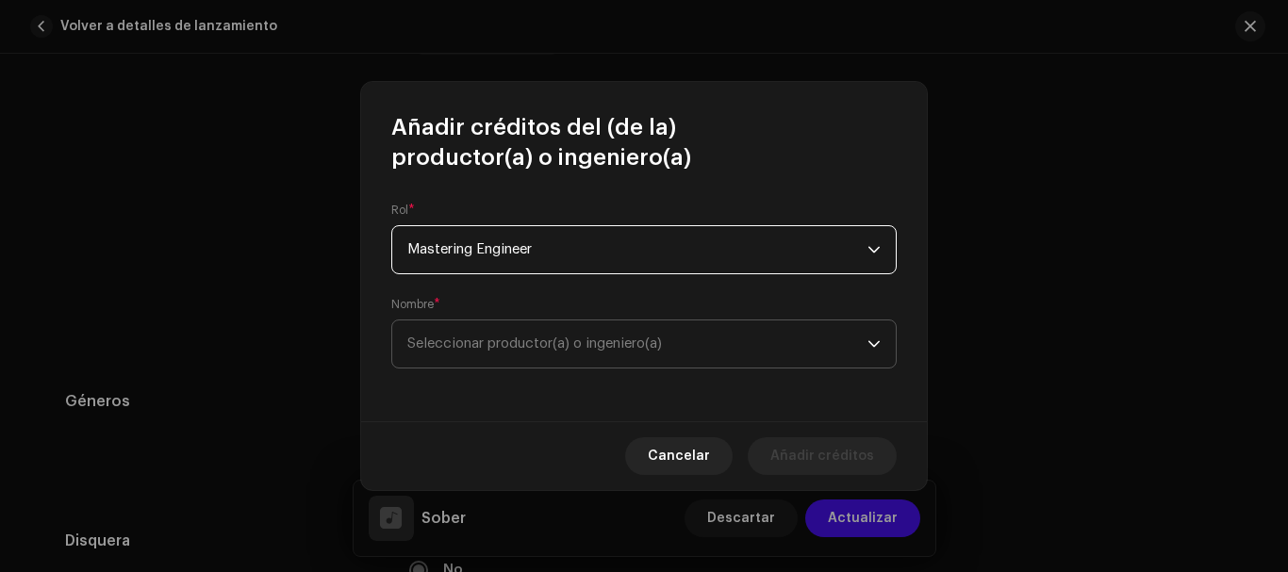
click at [589, 359] on span "Seleccionar productor(a) o ingeniero(a)" at bounding box center [637, 344] width 460 height 47
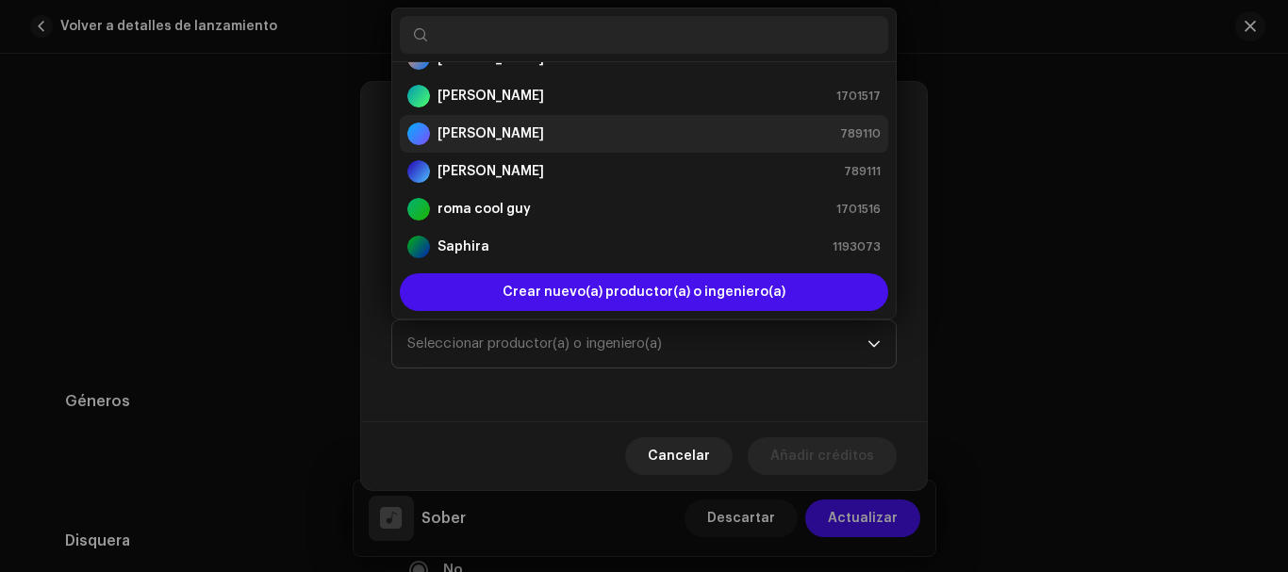
scroll to position [0, 0]
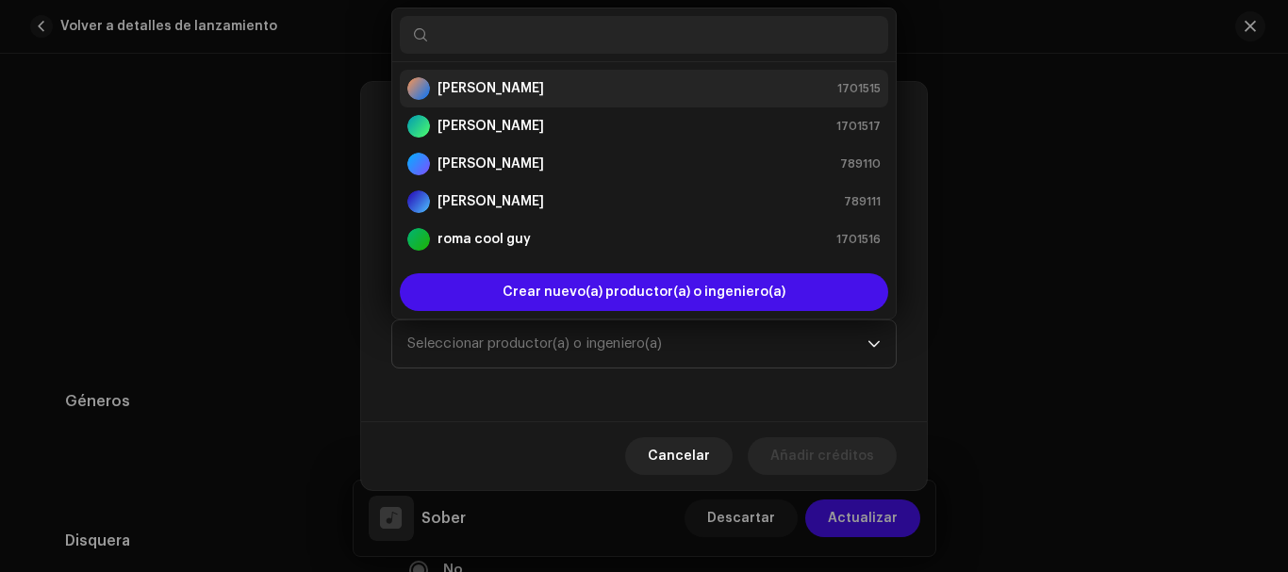
click at [574, 73] on li "[PERSON_NAME] 1701515" at bounding box center [644, 89] width 488 height 38
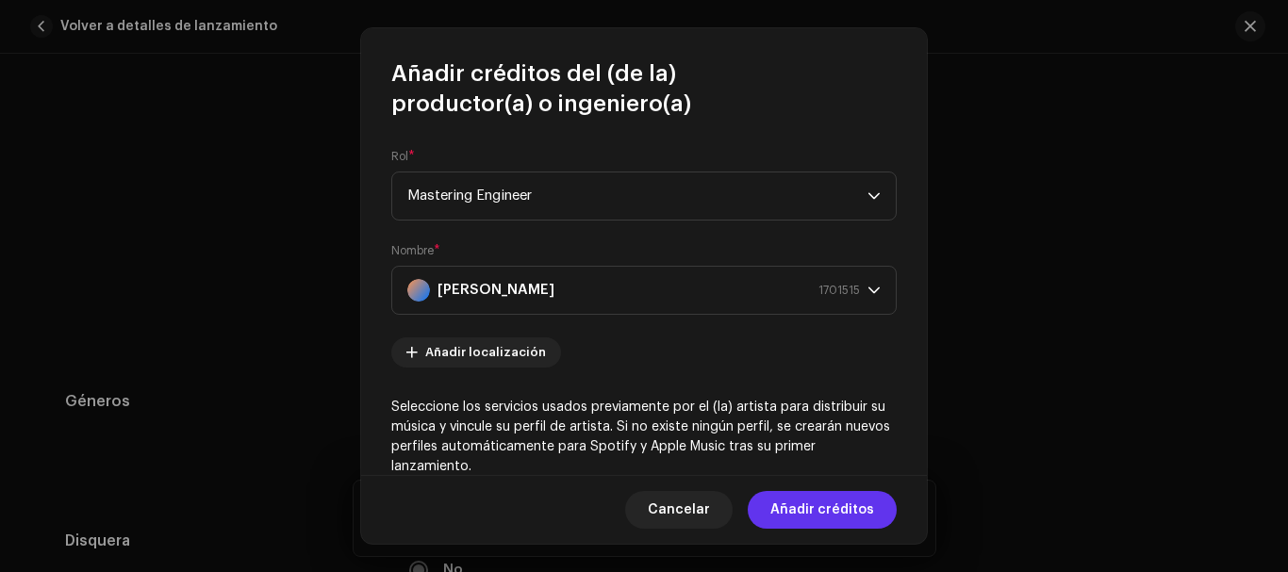
click at [866, 515] on span "Añadir créditos" at bounding box center [822, 510] width 104 height 38
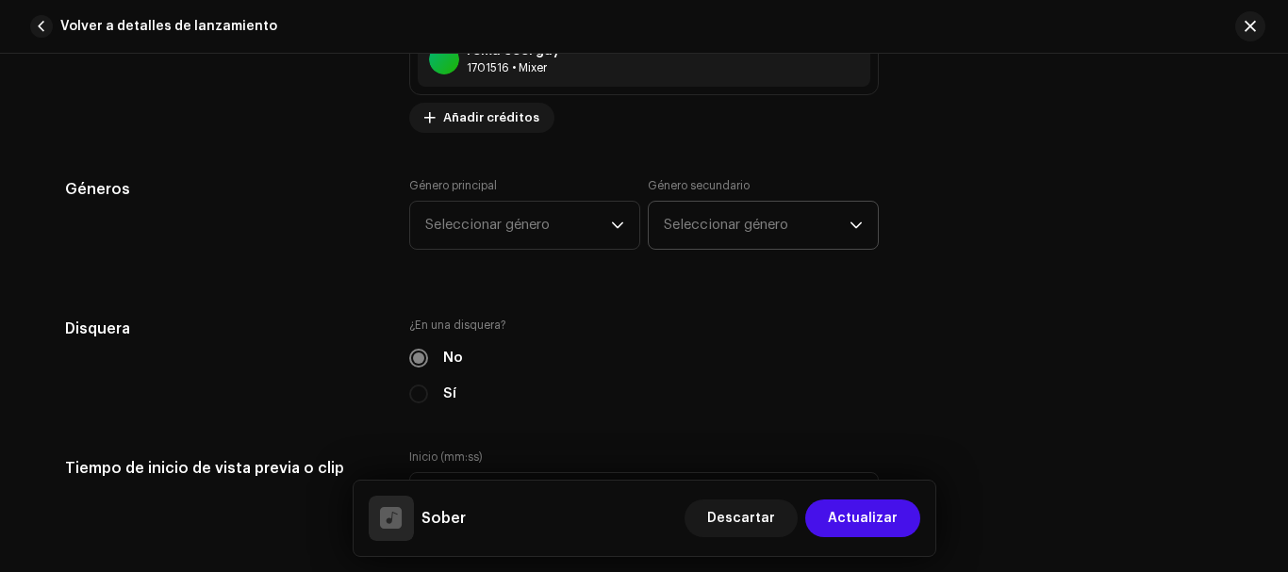
scroll to position [1759, 0]
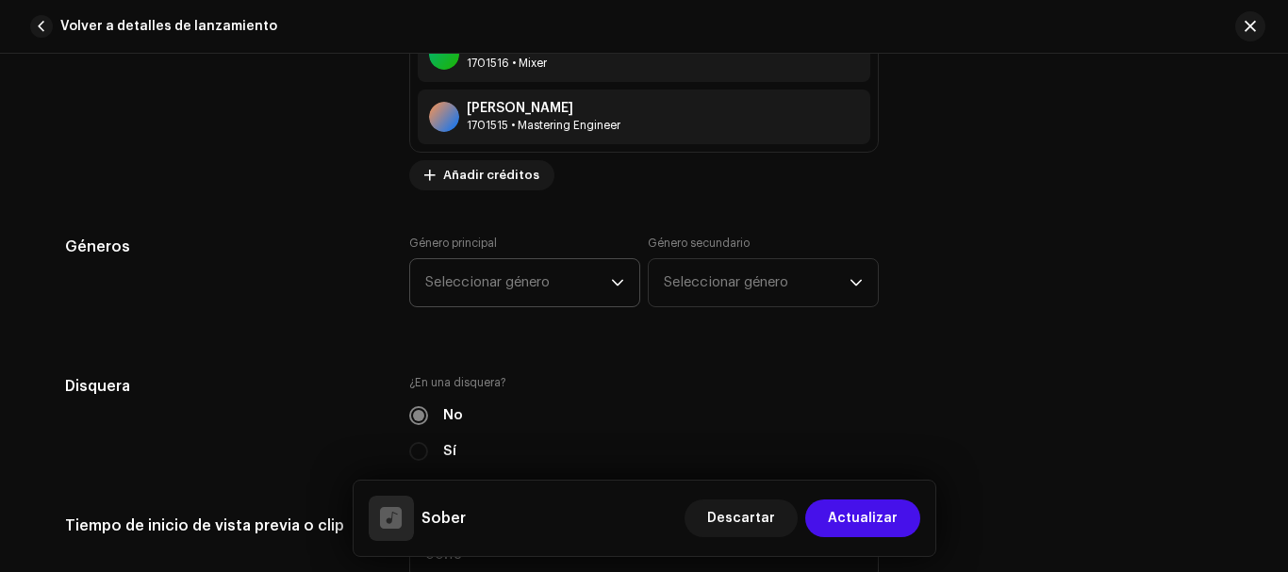
click at [587, 278] on span "Seleccionar género" at bounding box center [518, 282] width 186 height 47
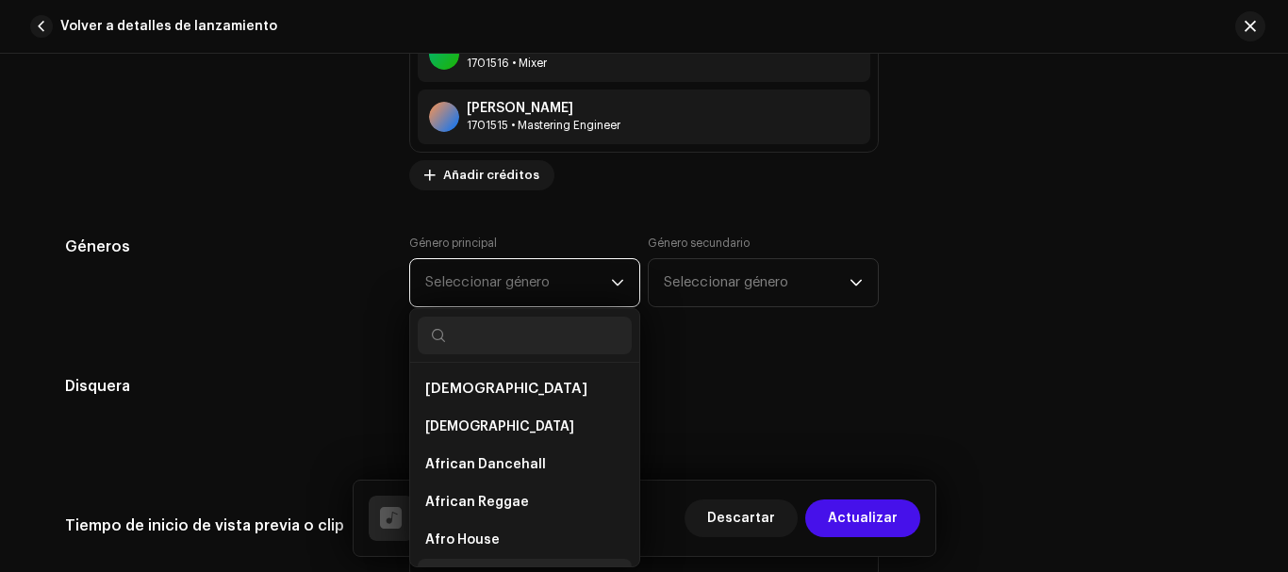
drag, startPoint x: 587, startPoint y: 278, endPoint x: 527, endPoint y: 560, distance: 288.3
click at [527, 307] on p-select "Seleccionar género African African African Dancehall African Reggae Afro House …" at bounding box center [524, 282] width 231 height 49
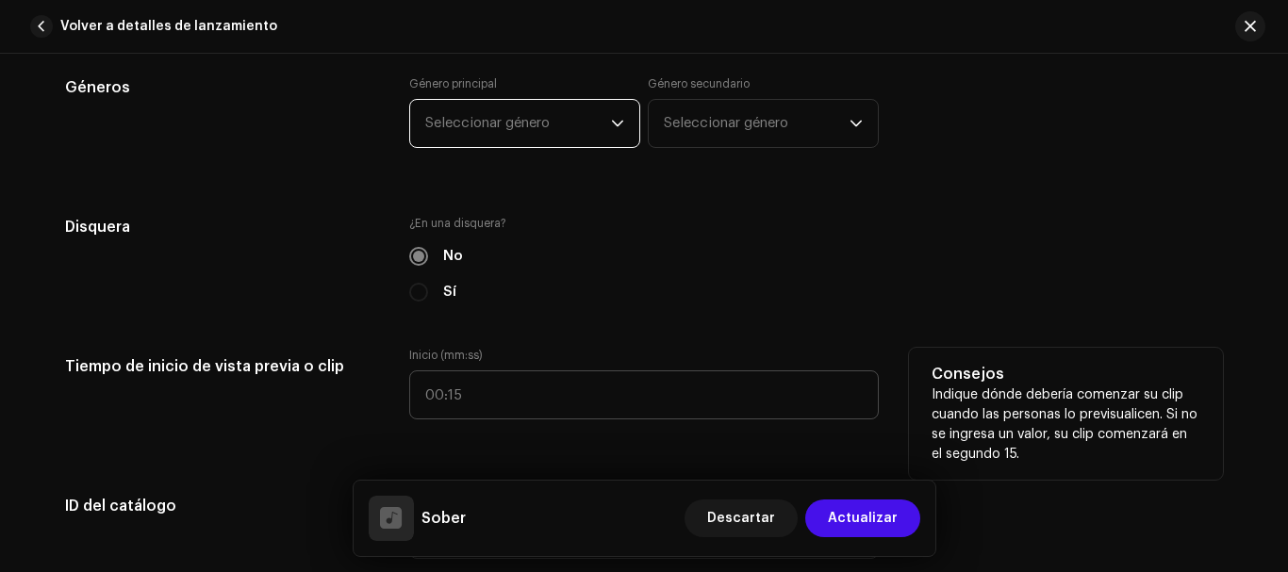
scroll to position [1882, 0]
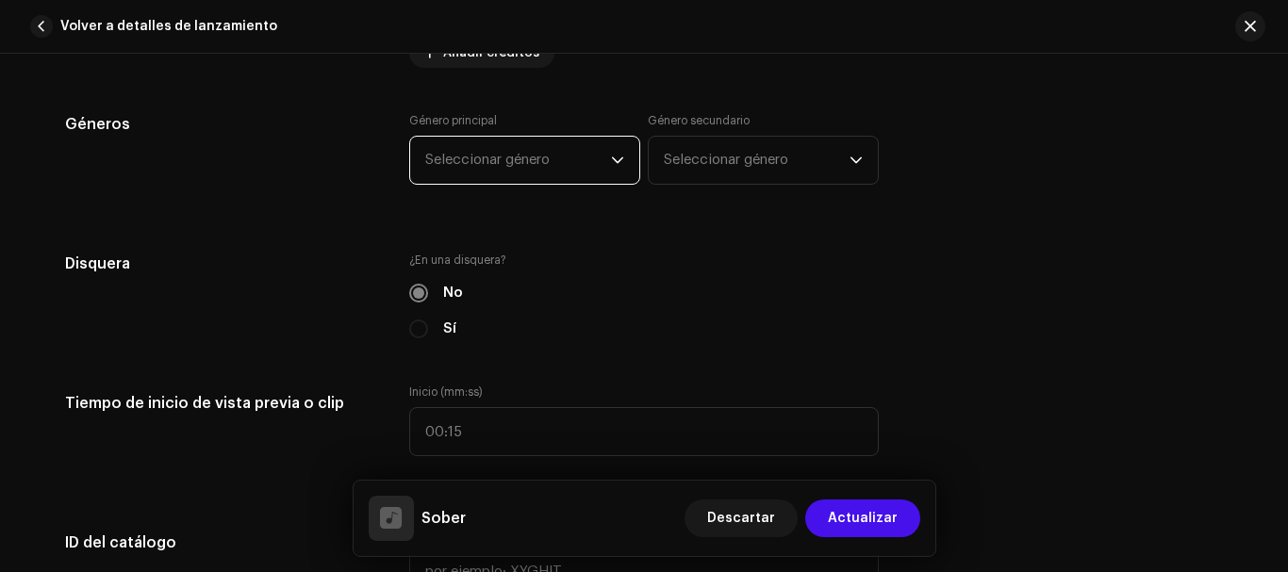
click at [596, 150] on span "Seleccionar género" at bounding box center [518, 160] width 186 height 47
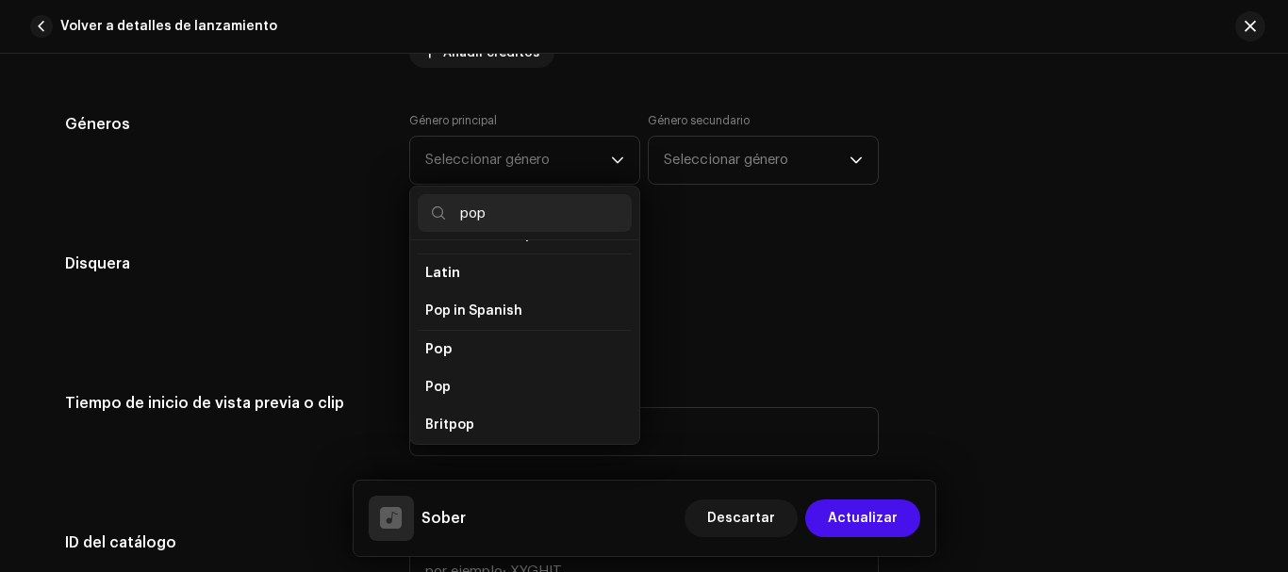
scroll to position [624, 0]
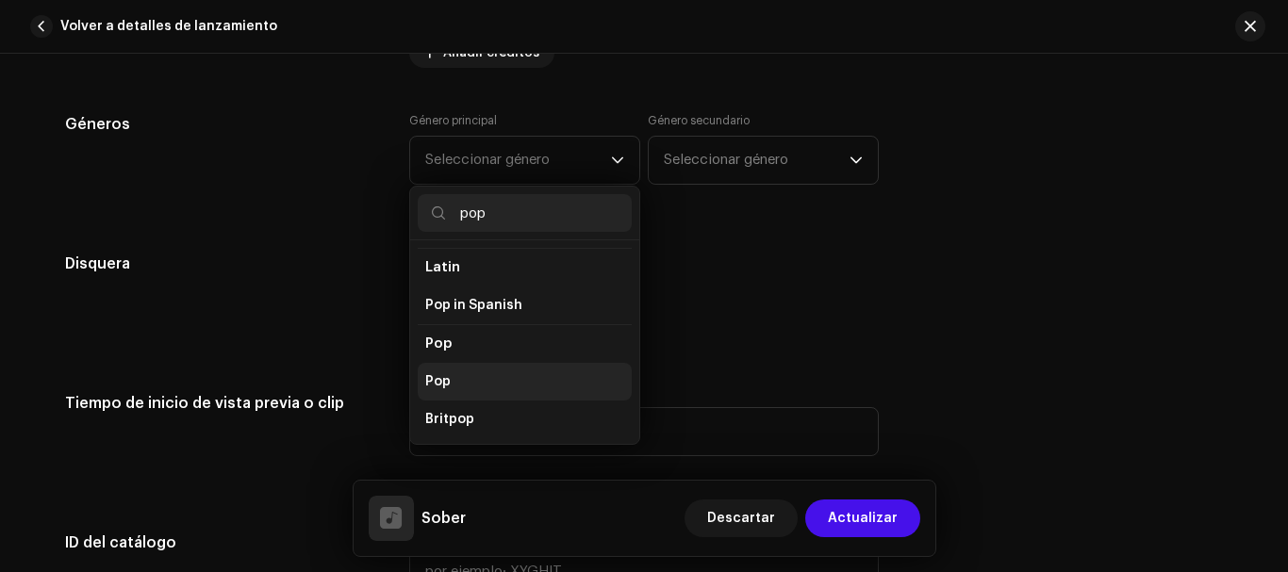
type input "pop"
click at [535, 363] on li "Pop" at bounding box center [525, 382] width 214 height 38
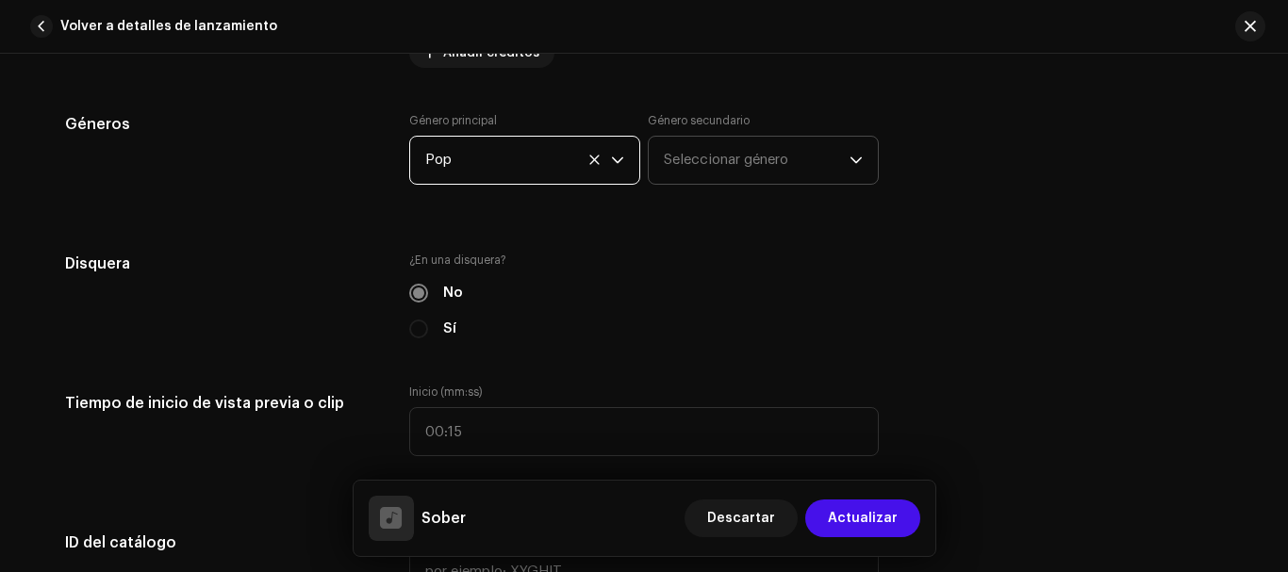
click at [771, 150] on span "Seleccionar género" at bounding box center [757, 160] width 186 height 47
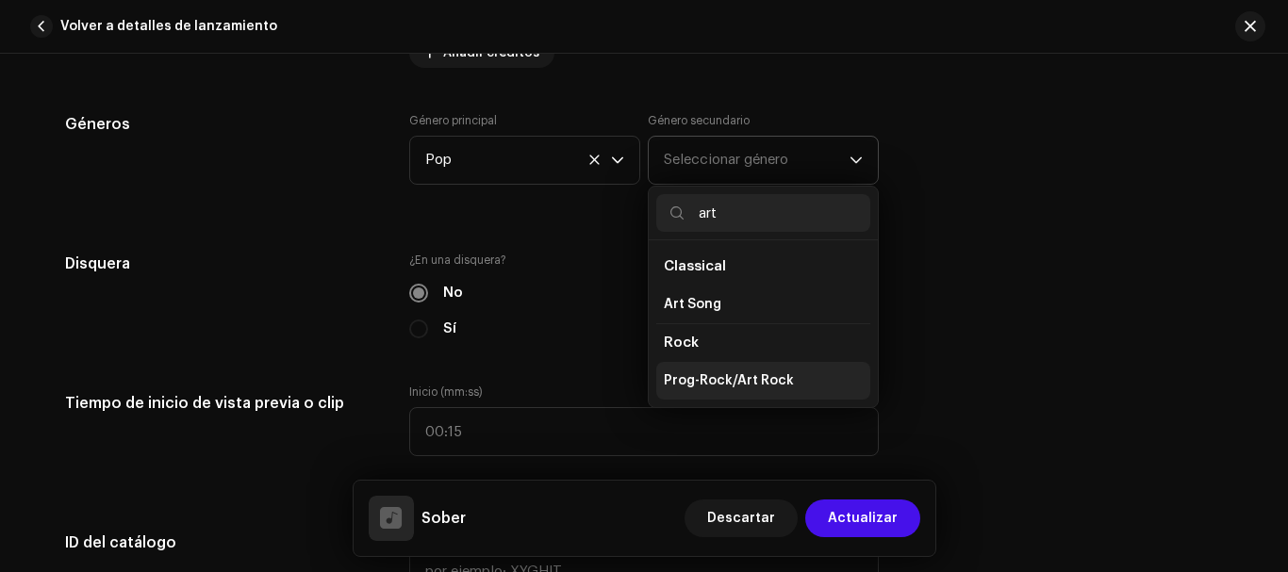
type input "art"
click at [733, 364] on li "Prog-Rock/Art Rock" at bounding box center [763, 381] width 214 height 38
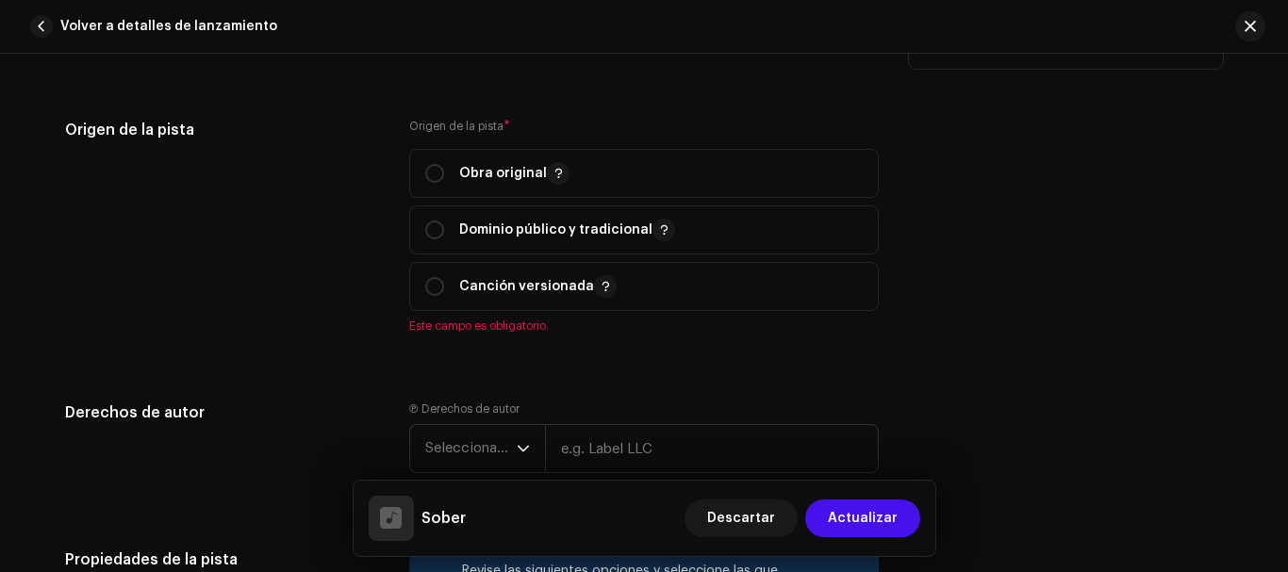
scroll to position [2428, 0]
click at [439, 176] on input "radio" at bounding box center [434, 172] width 19 height 19
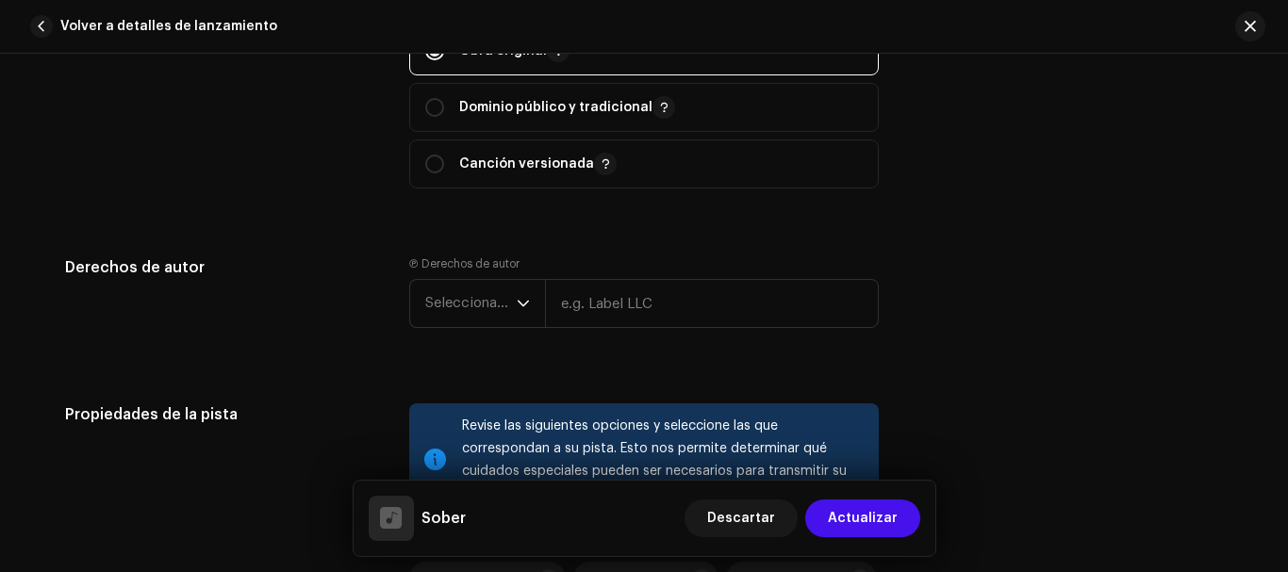
scroll to position [2563, 0]
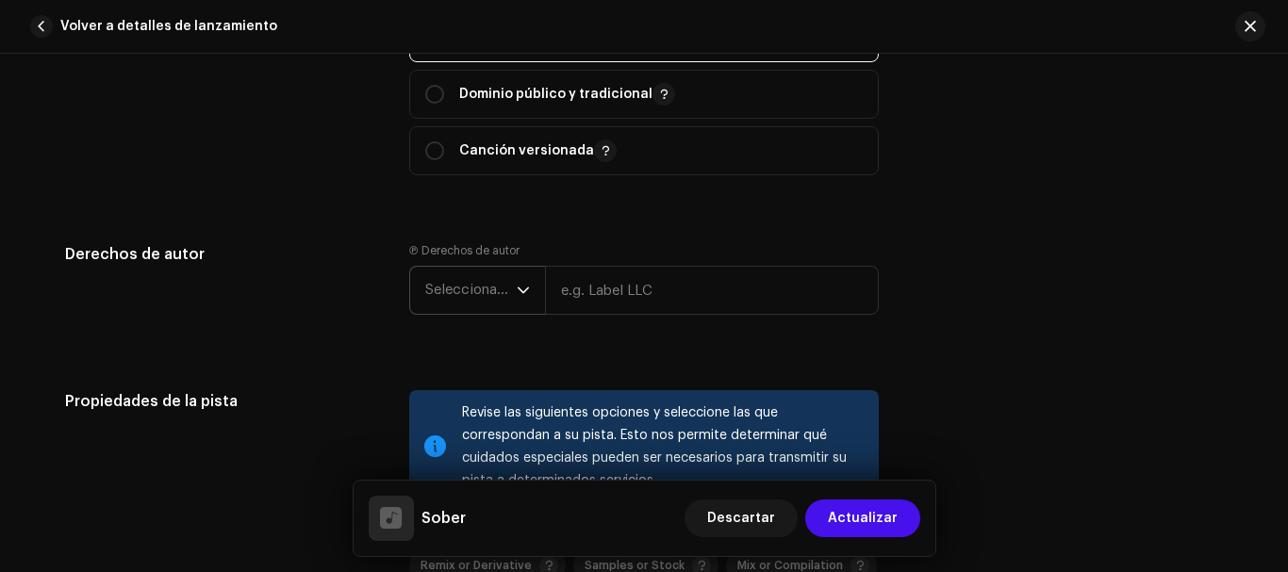
click at [522, 294] on icon "dropdown trigger" at bounding box center [523, 290] width 13 height 13
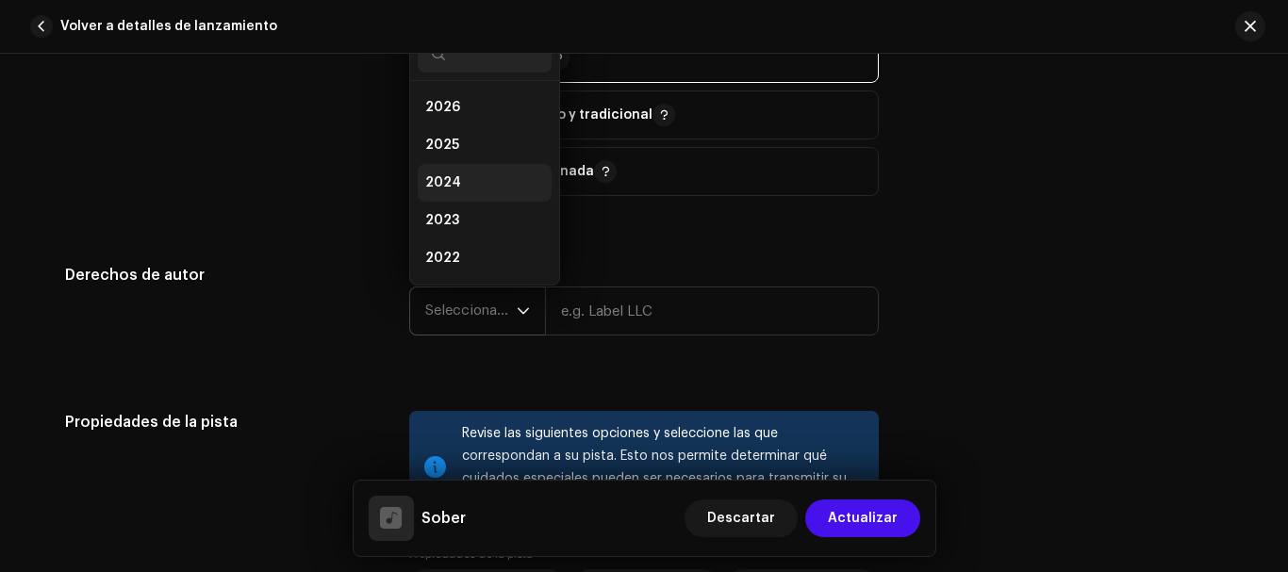
scroll to position [30, 0]
click at [449, 157] on span "2024" at bounding box center [443, 152] width 36 height 19
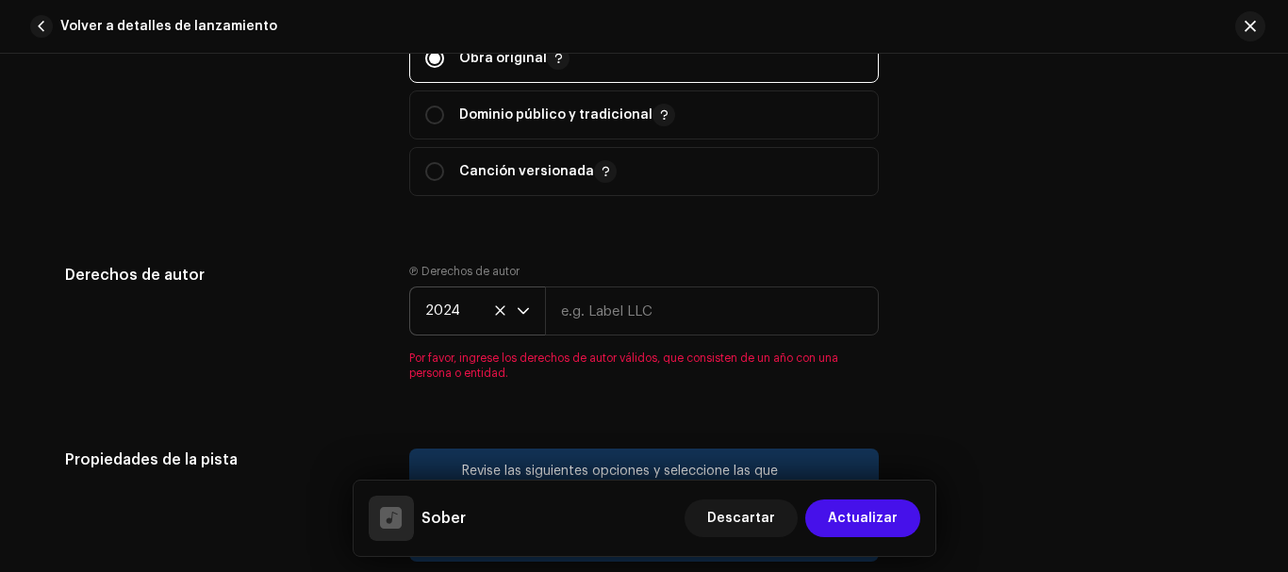
click at [449, 157] on span "Canción versionada" at bounding box center [644, 171] width 438 height 47
radio input "false"
radio input "true"
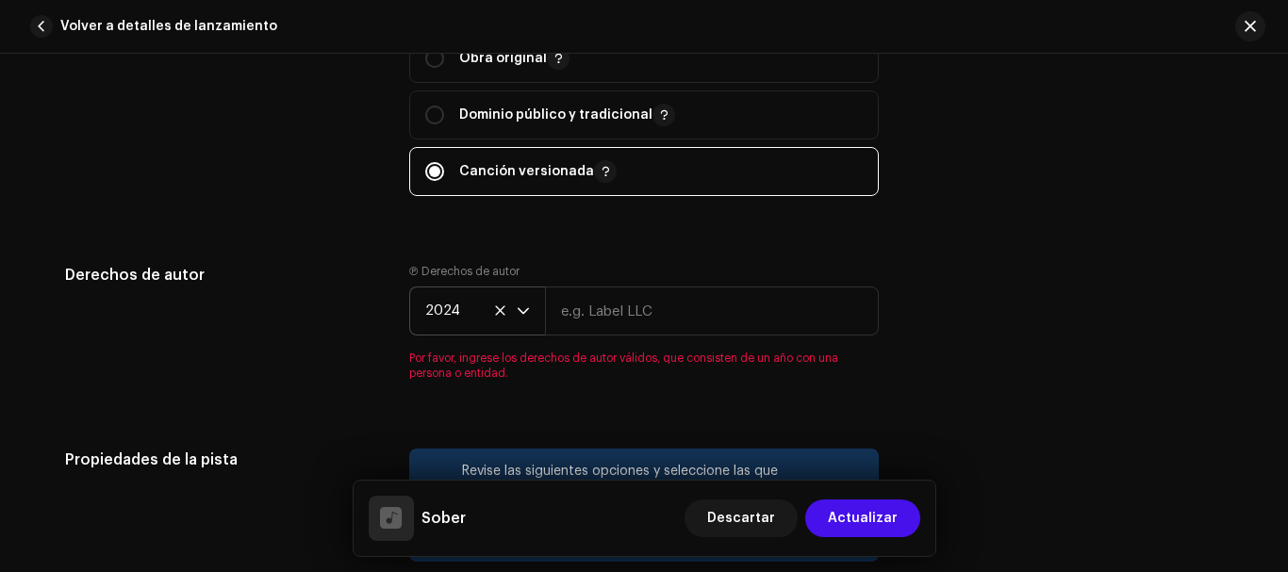
click at [485, 305] on span "2024" at bounding box center [470, 311] width 91 height 47
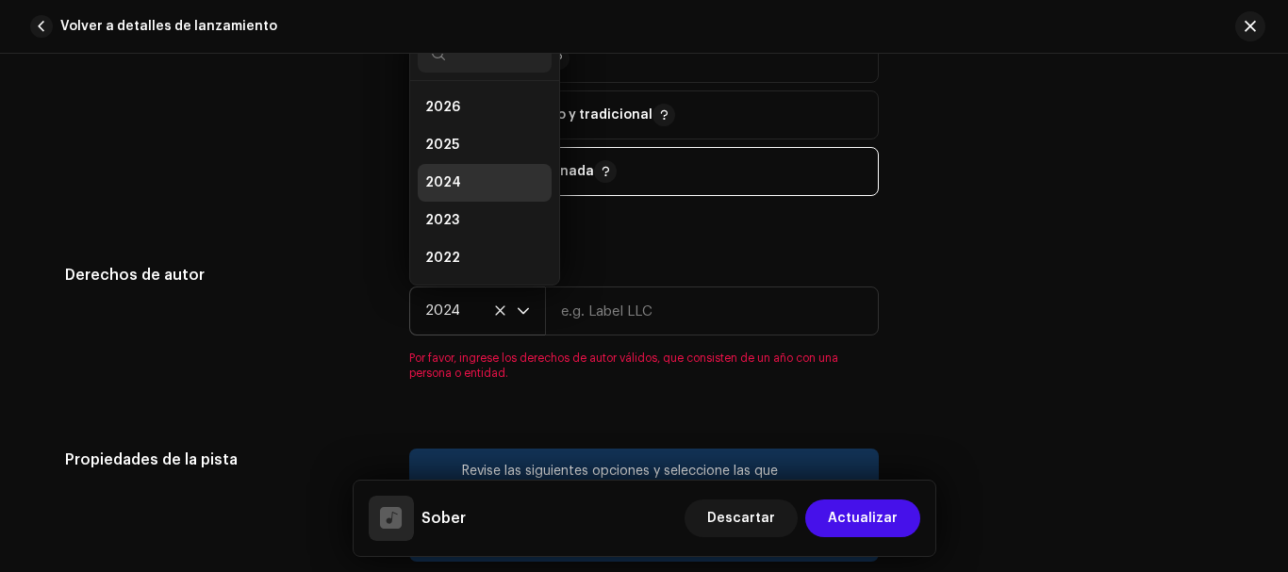
scroll to position [8, 0]
click at [464, 153] on li "2025" at bounding box center [485, 138] width 134 height 38
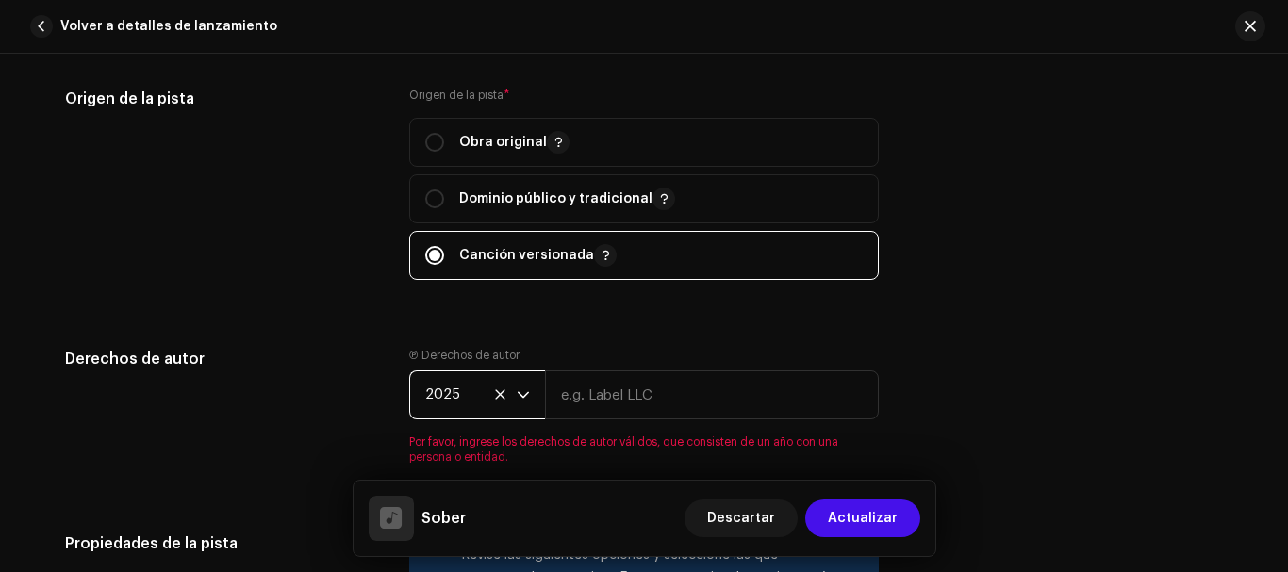
scroll to position [2457, 0]
click at [437, 144] on input "radio" at bounding box center [434, 143] width 19 height 19
radio input "true"
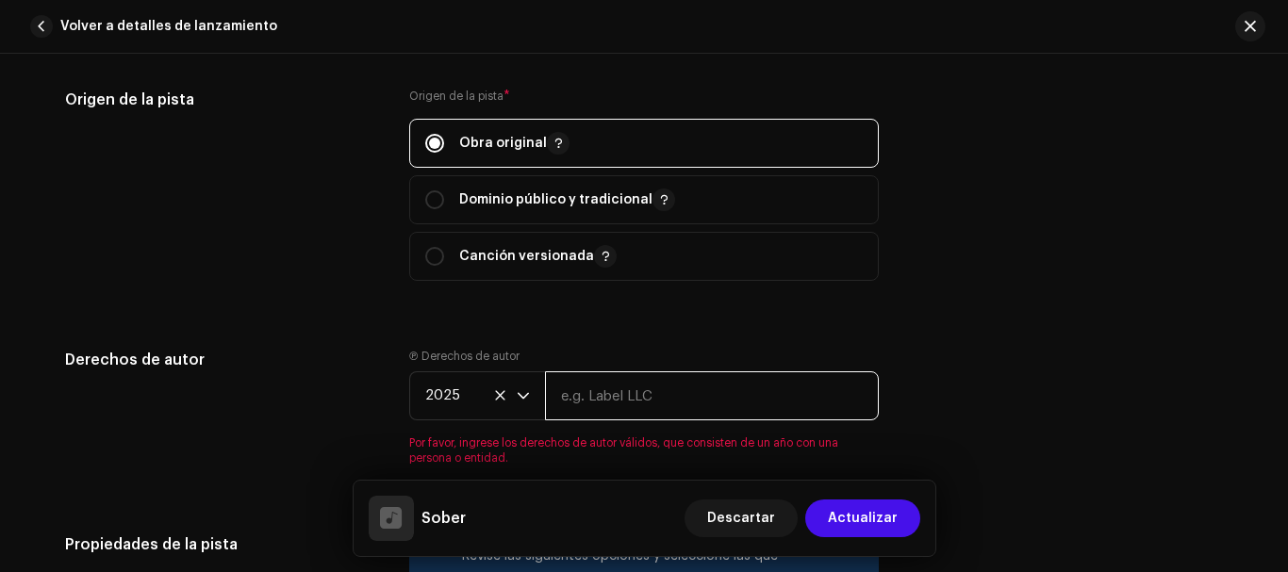
click at [611, 411] on input "text" at bounding box center [712, 396] width 334 height 49
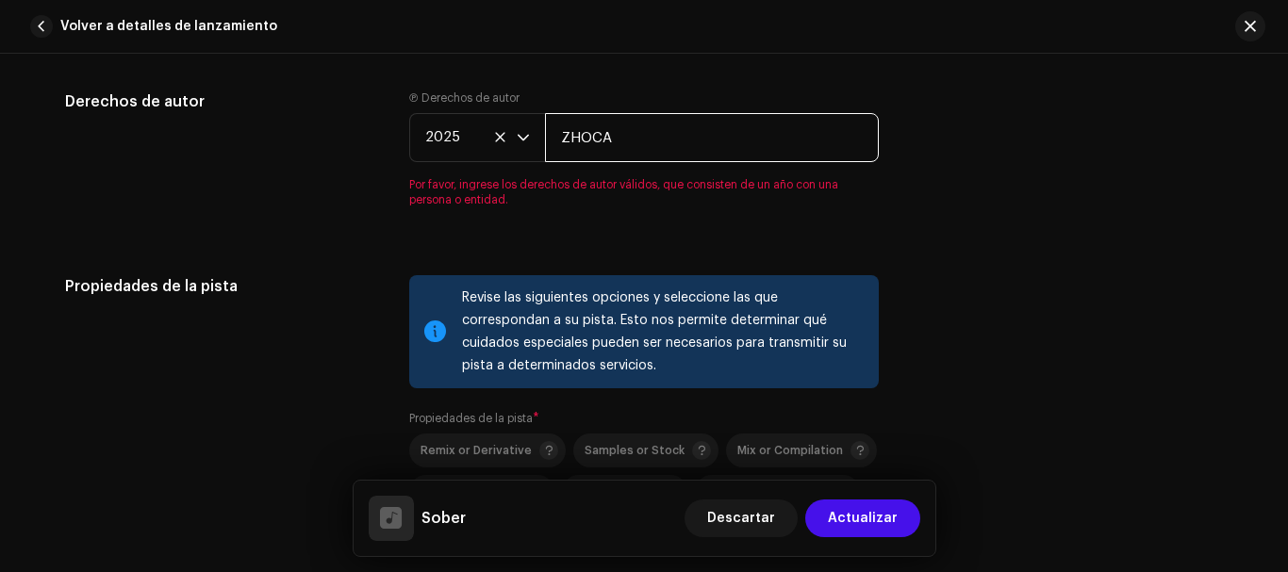
type input "ZHOCA"
click at [395, 353] on div "Propiedades de la pista Revise las siguientes opciones y seleccione las que cor…" at bounding box center [644, 461] width 1158 height 372
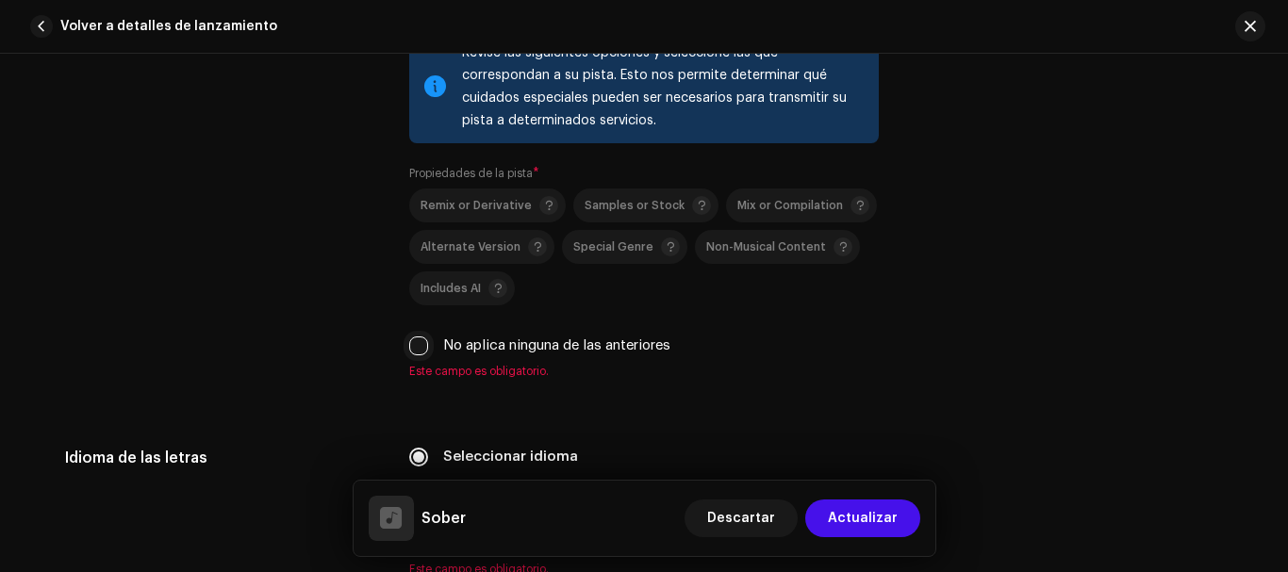
click at [417, 345] on input "No aplica ninguna de las anteriores" at bounding box center [418, 346] width 19 height 19
checkbox input "true"
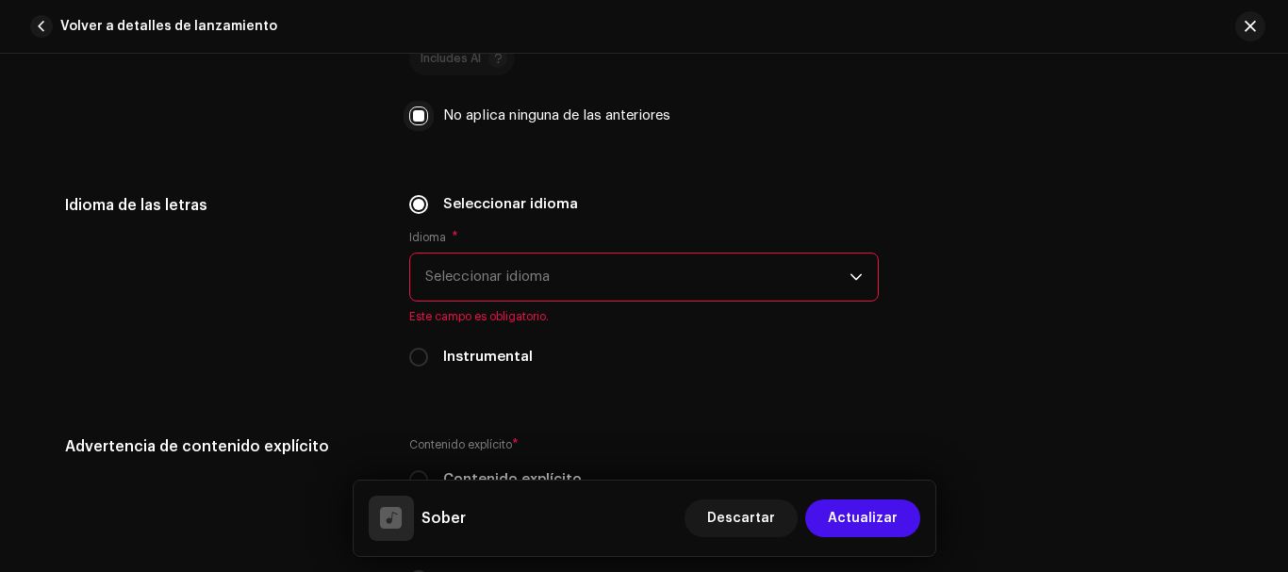
scroll to position [3154, 0]
click at [515, 276] on span "Seleccionar idioma" at bounding box center [637, 276] width 424 height 47
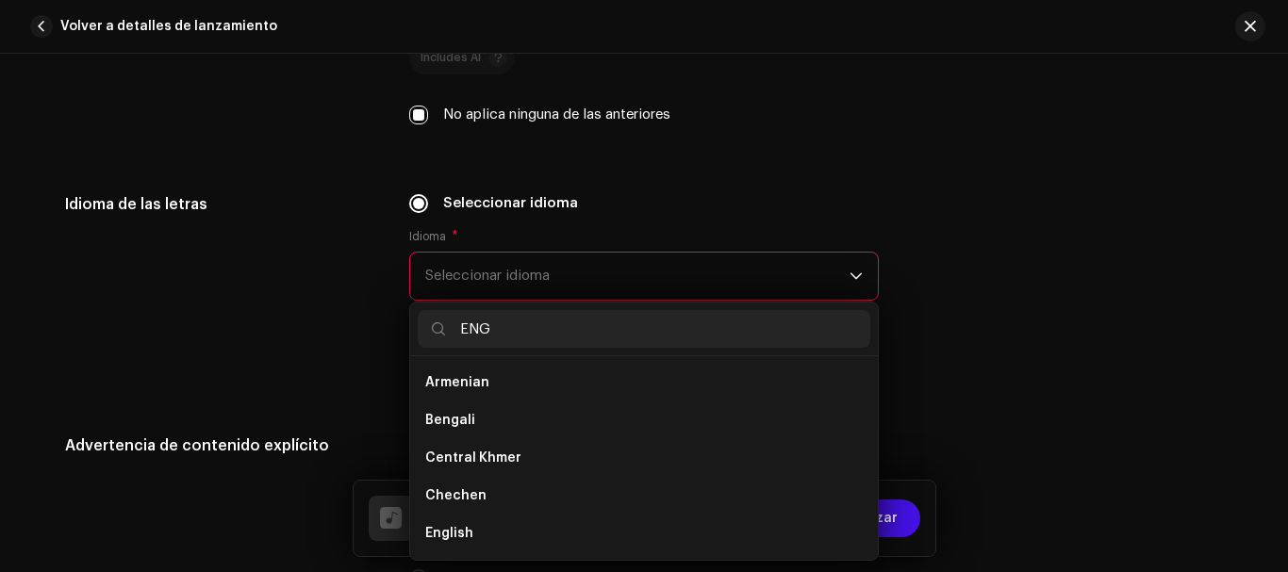
scroll to position [0, 0]
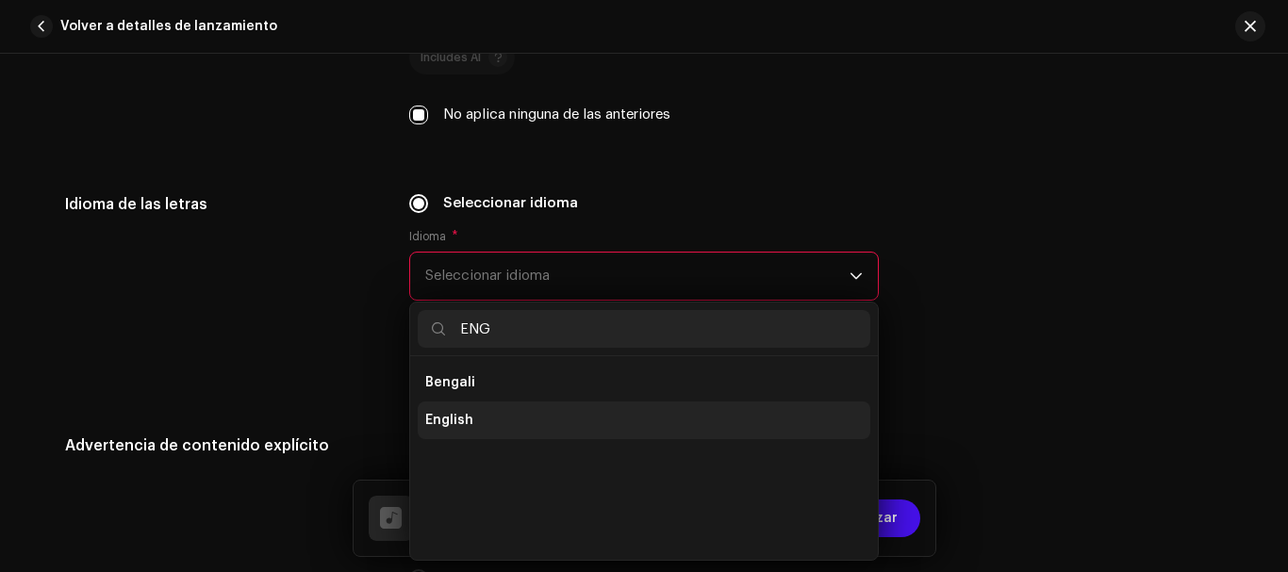
type input "ENG"
click at [480, 419] on li "English" at bounding box center [644, 421] width 453 height 38
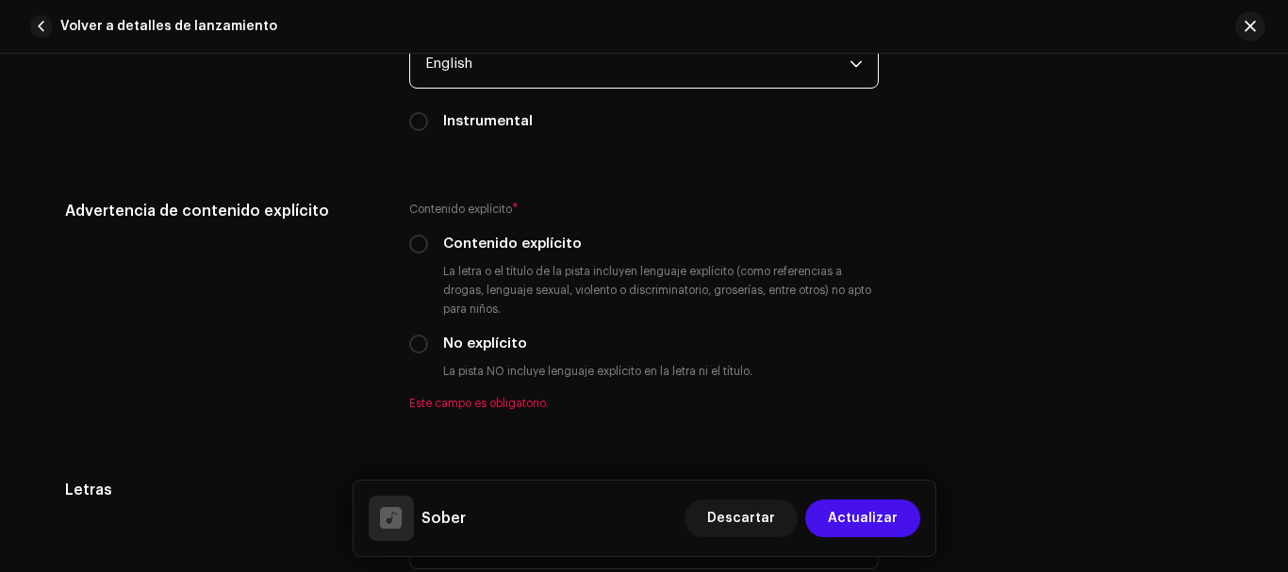
scroll to position [3375, 0]
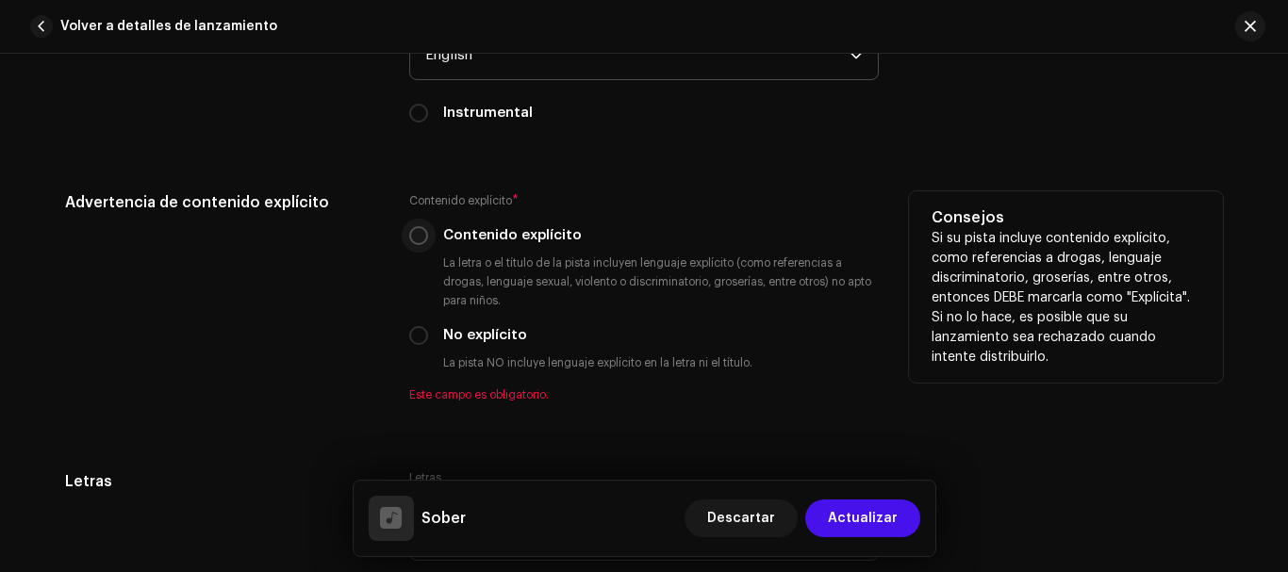
click at [417, 239] on input "Contenido explícito" at bounding box center [418, 235] width 19 height 19
radio input "true"
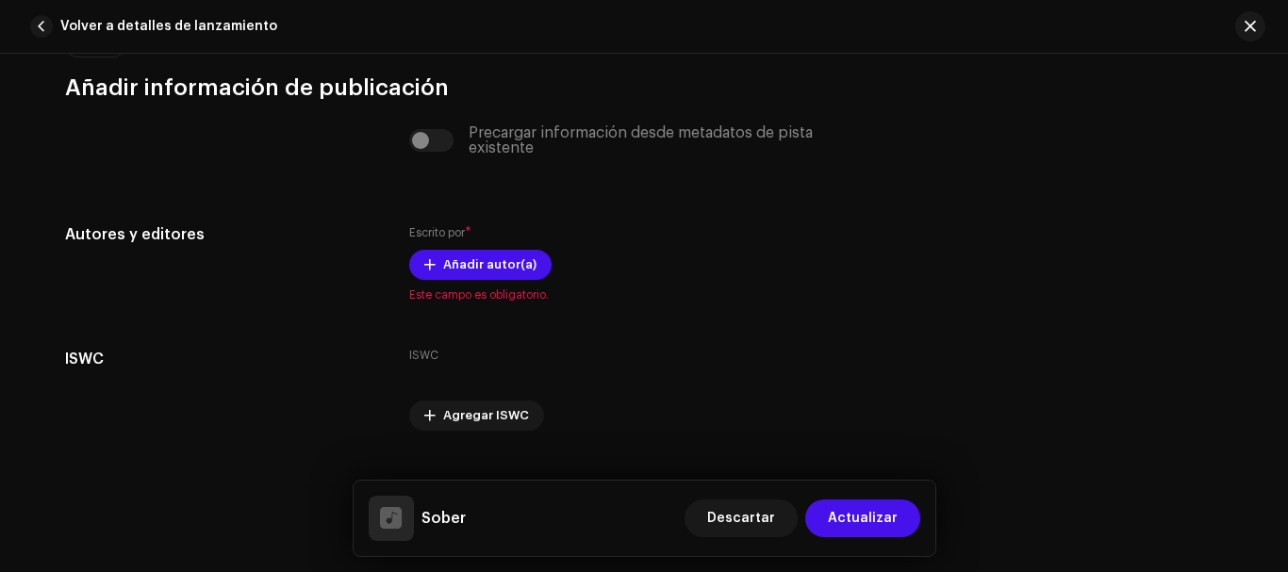
scroll to position [3984, 0]
click at [424, 144] on div "Precargar información desde metadatos de pista existente" at bounding box center [644, 139] width 470 height 30
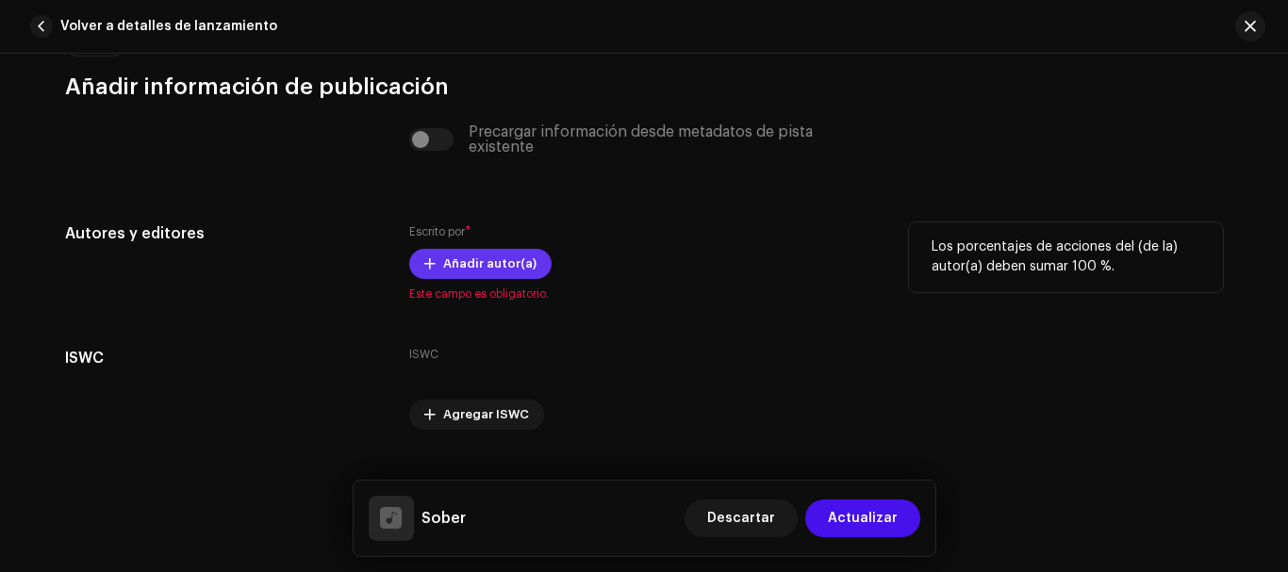
click at [492, 259] on span "Añadir autor(a)" at bounding box center [489, 264] width 93 height 38
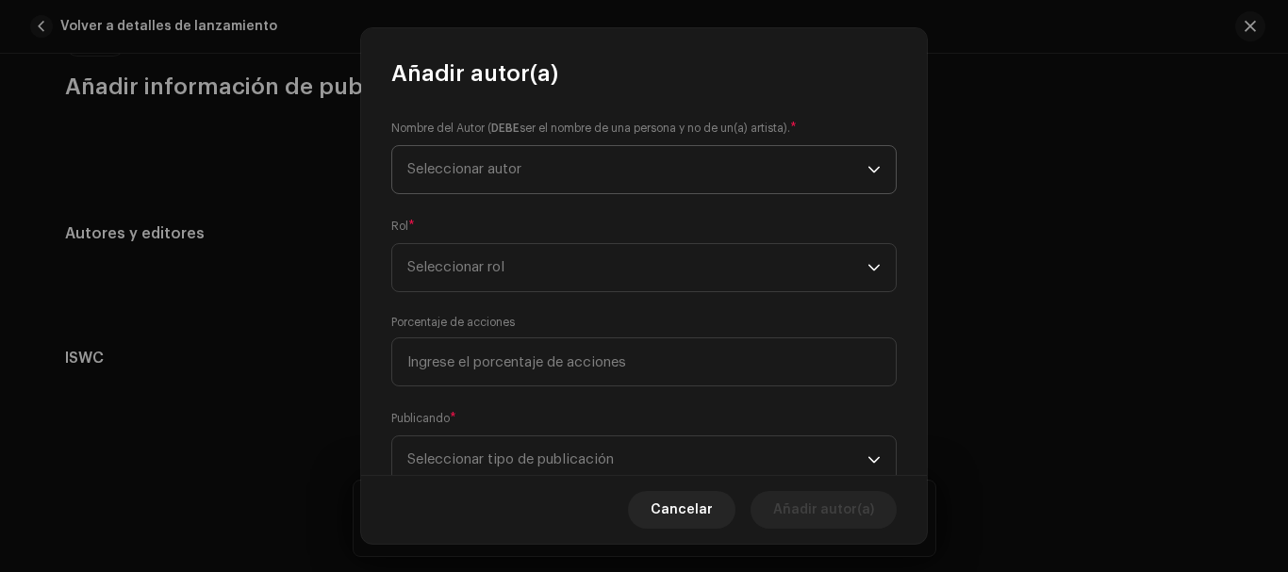
click at [520, 174] on span "Seleccionar autor" at bounding box center [464, 169] width 114 height 14
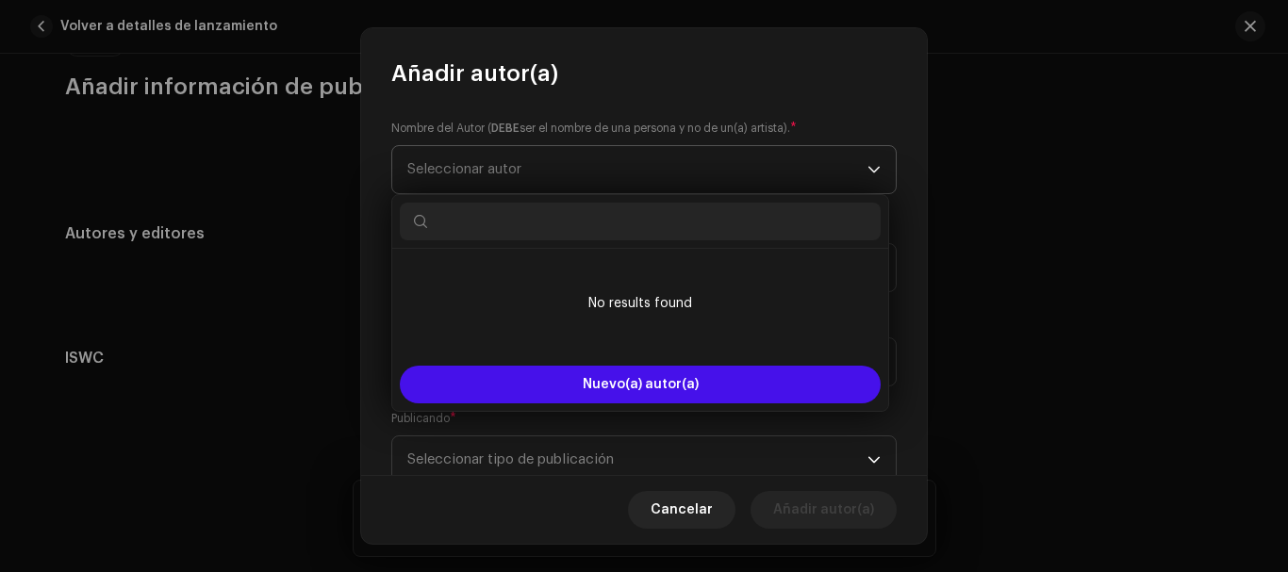
click at [520, 174] on span "Seleccionar autor" at bounding box center [464, 169] width 114 height 14
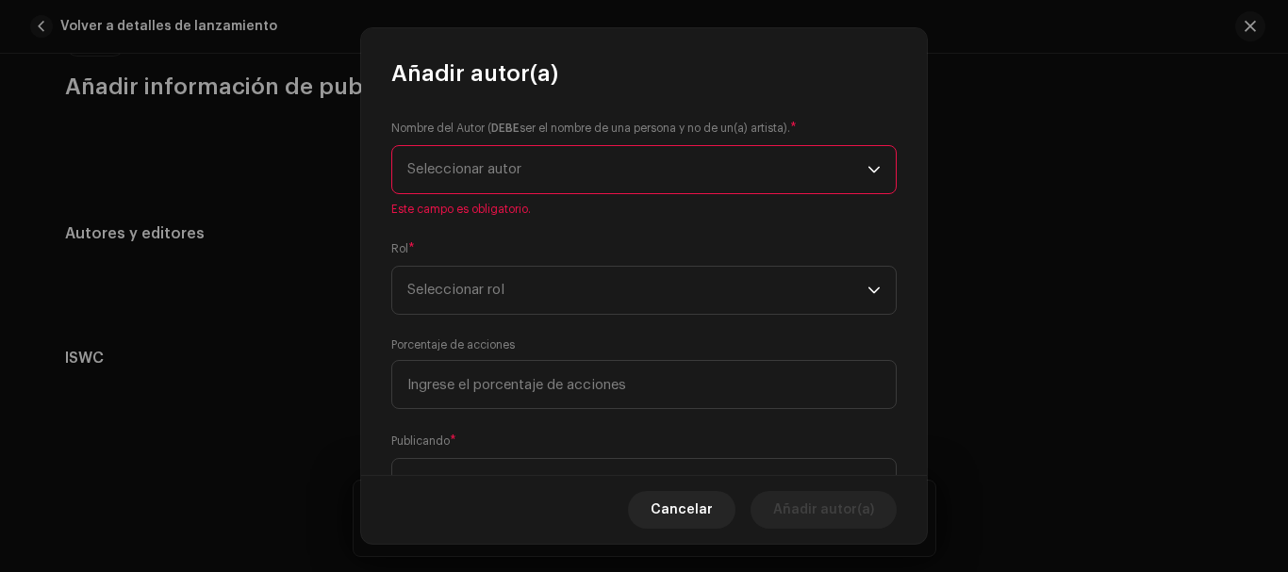
click at [522, 179] on span "Seleccionar autor" at bounding box center [637, 169] width 460 height 47
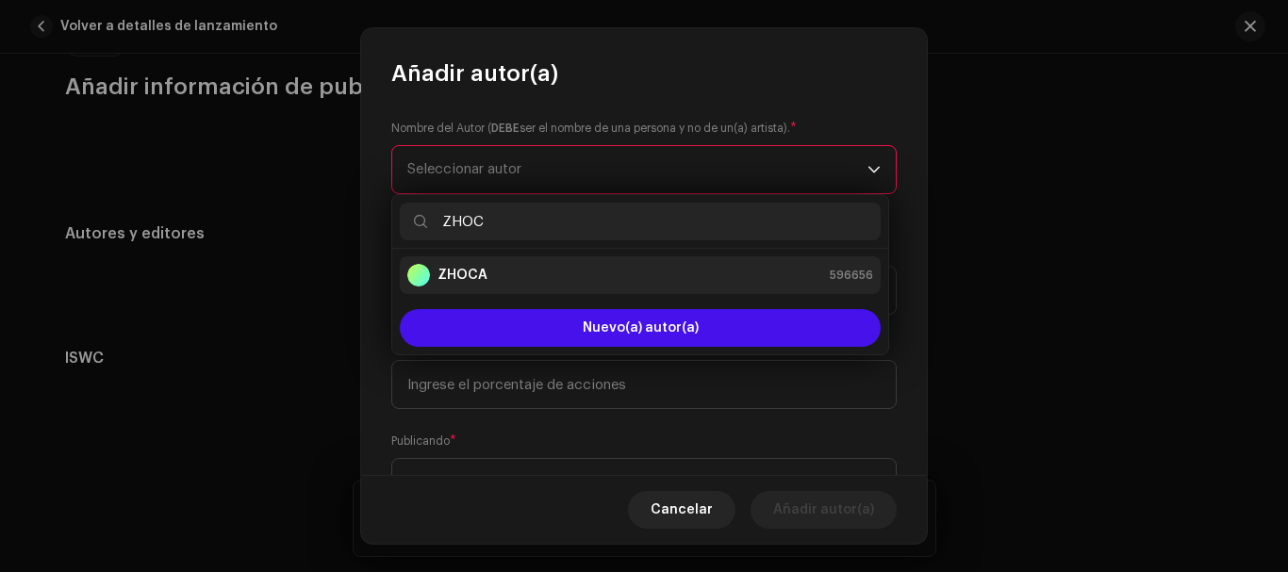
type input "ZHOC"
click at [613, 259] on li "ZHOCA 596656" at bounding box center [640, 275] width 481 height 38
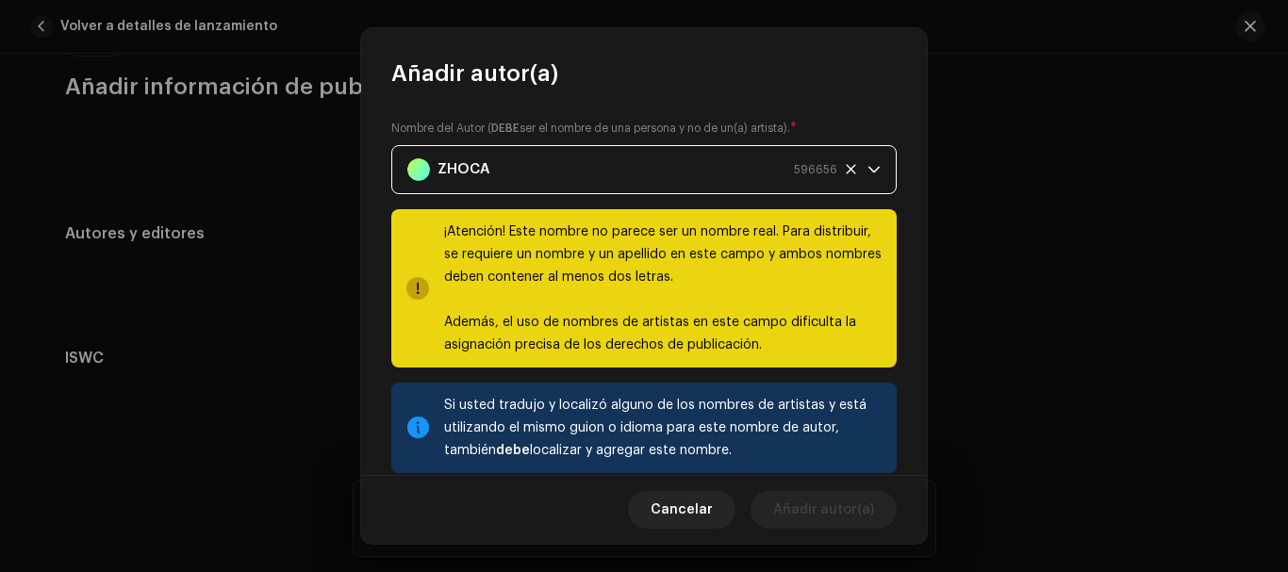
drag, startPoint x: 593, startPoint y: 170, endPoint x: 624, endPoint y: 166, distance: 31.3
click at [624, 166] on div "ZHOCA 596656" at bounding box center [622, 169] width 430 height 47
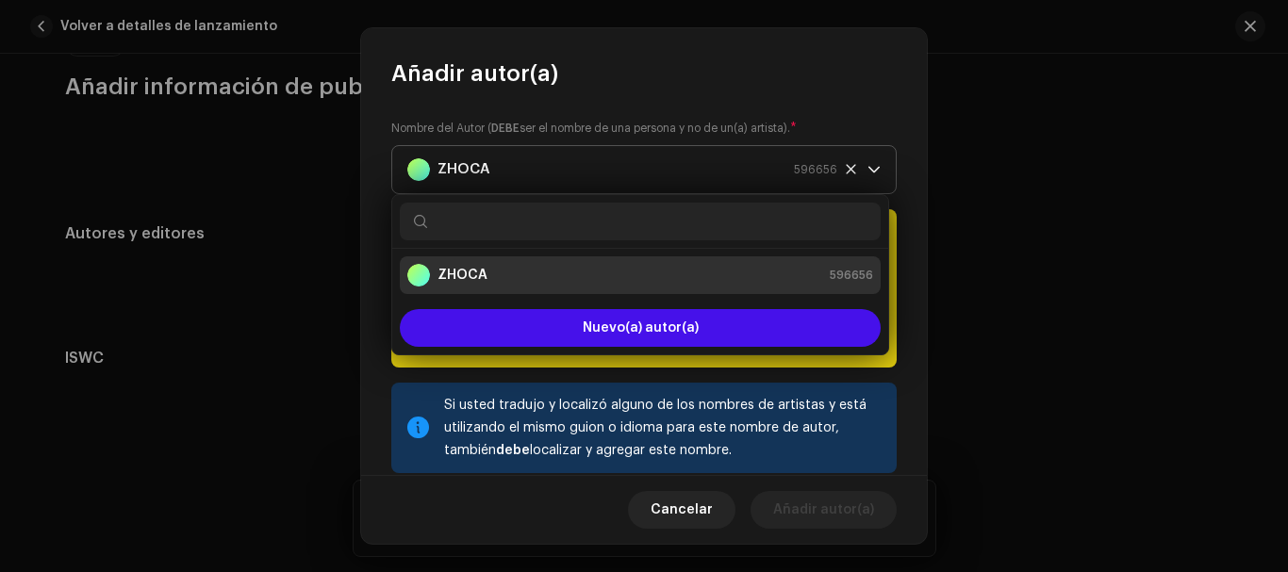
click at [624, 166] on div "ZHOCA 596656" at bounding box center [622, 169] width 430 height 47
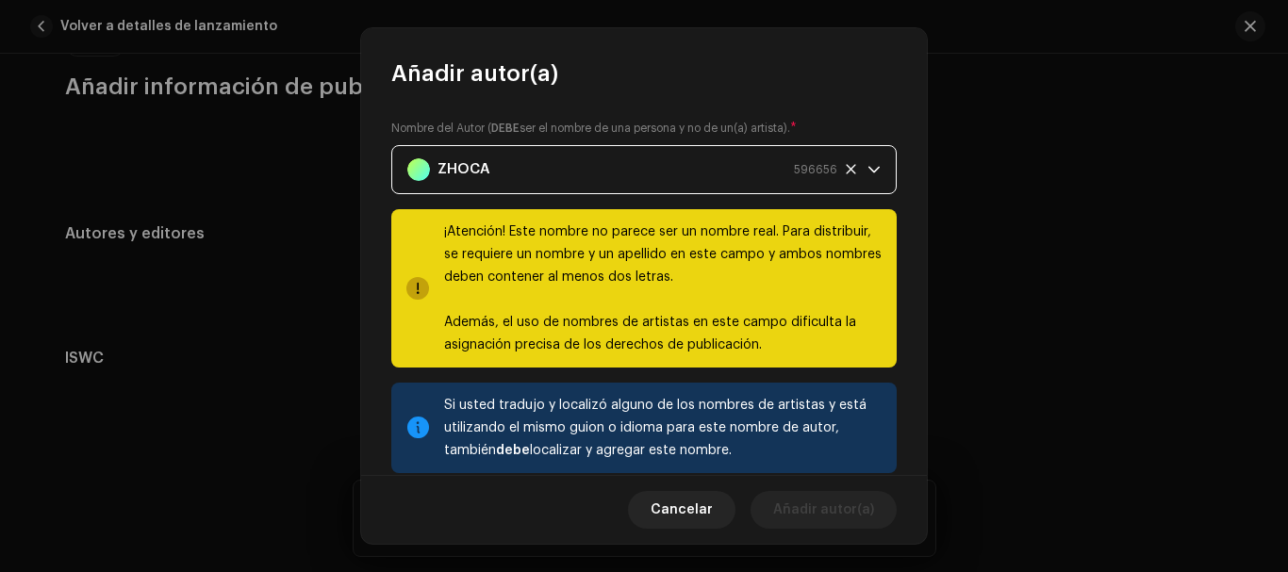
click at [624, 166] on div "ZHOCA 596656" at bounding box center [622, 169] width 430 height 47
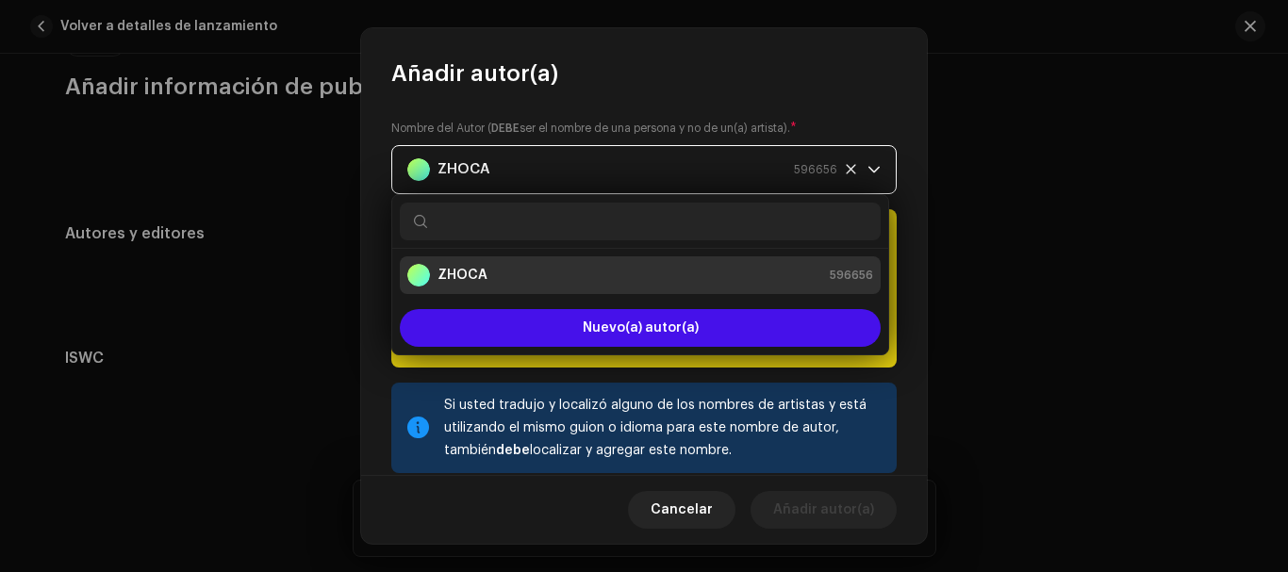
click at [837, 161] on span "ZHOCA 596656" at bounding box center [637, 169] width 460 height 47
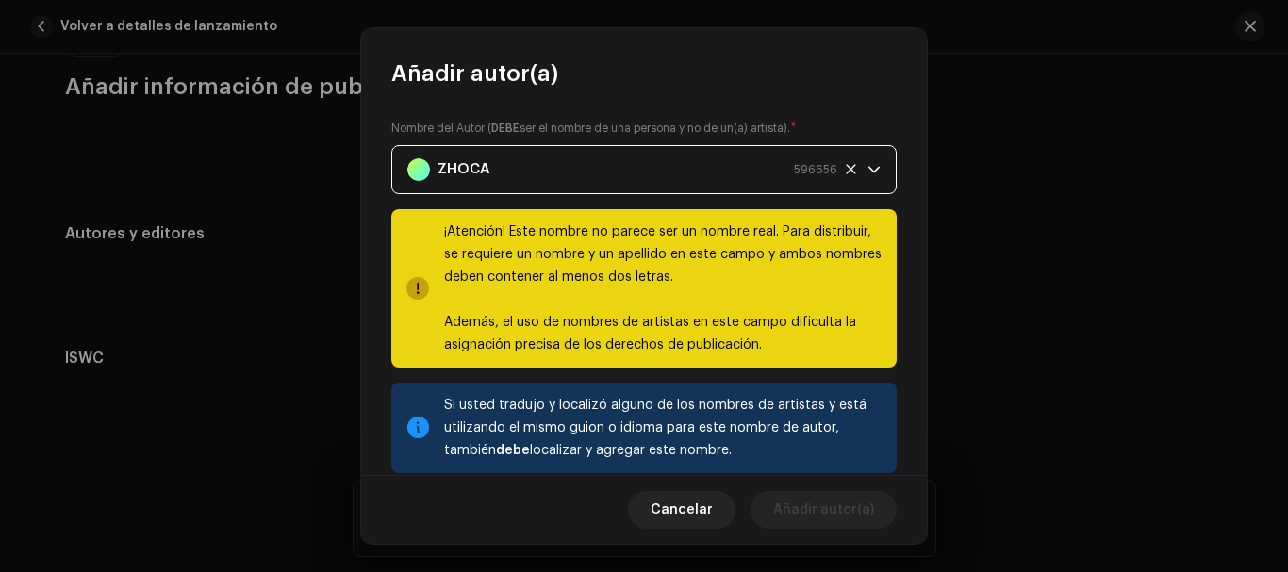
click at [846, 171] on icon at bounding box center [851, 169] width 12 height 12
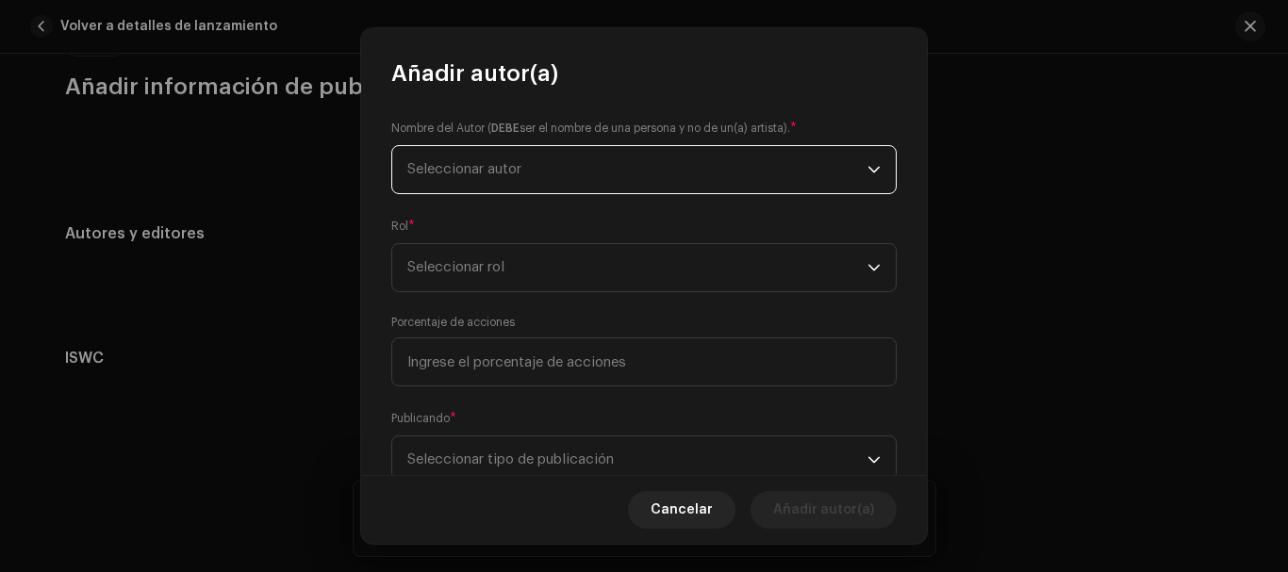
click at [720, 155] on span "Seleccionar autor" at bounding box center [637, 169] width 460 height 47
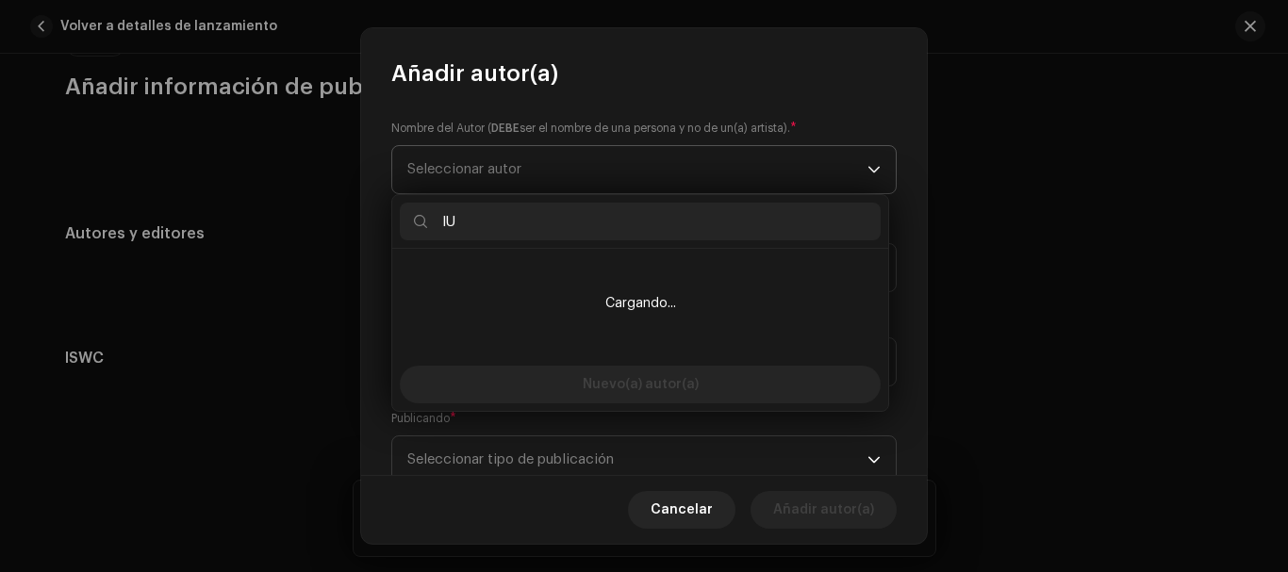
type input "l"
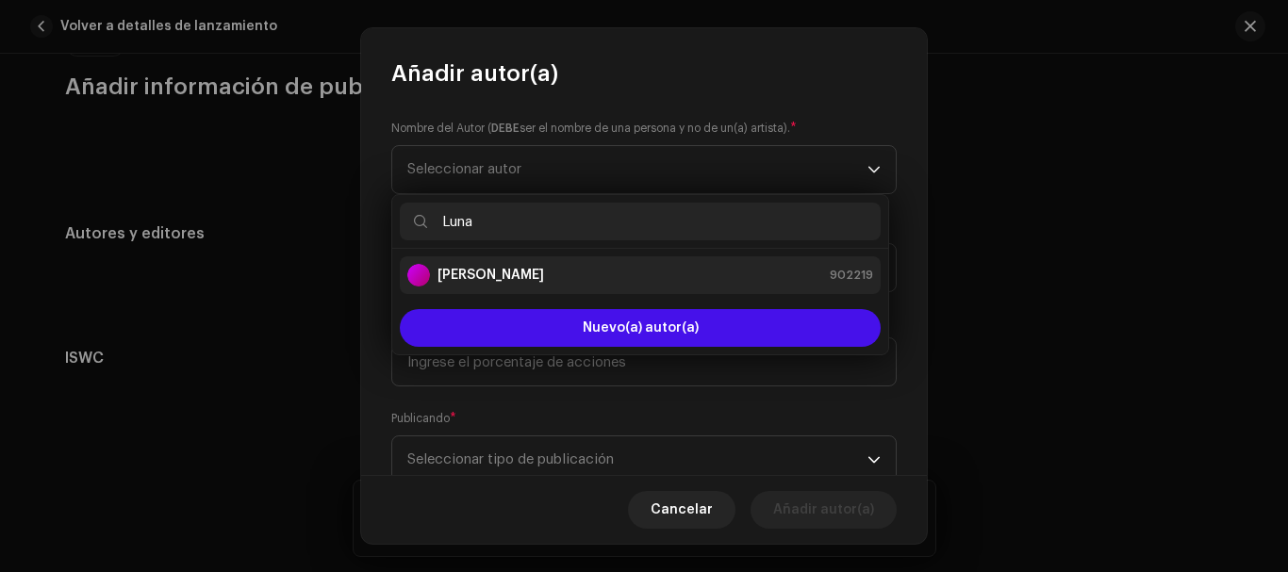
type input "Luna"
click at [600, 270] on div "[PERSON_NAME] 902219" at bounding box center [640, 275] width 466 height 23
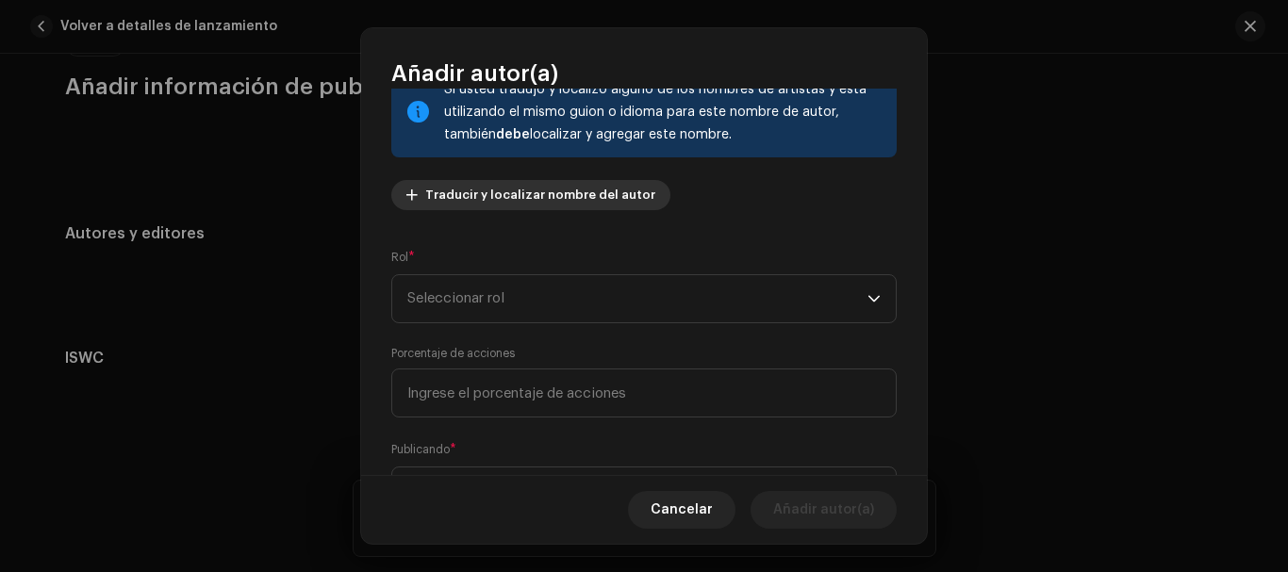
scroll to position [163, 0]
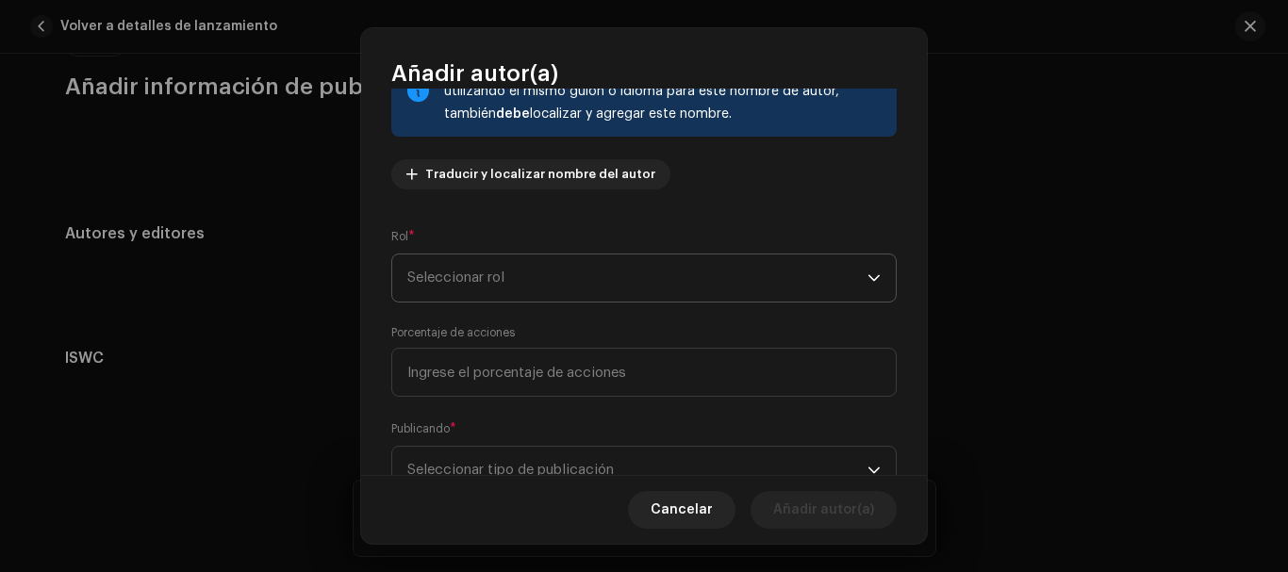
click at [573, 275] on span "Seleccionar rol" at bounding box center [637, 278] width 460 height 47
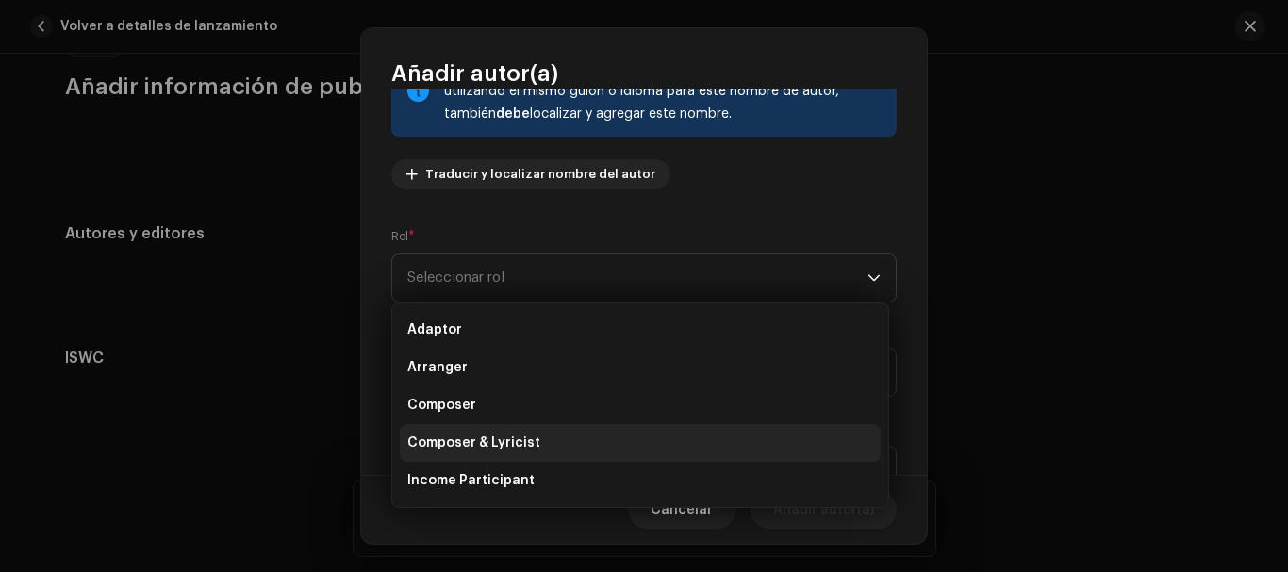
click at [484, 434] on span "Composer & Lyricist" at bounding box center [473, 443] width 133 height 19
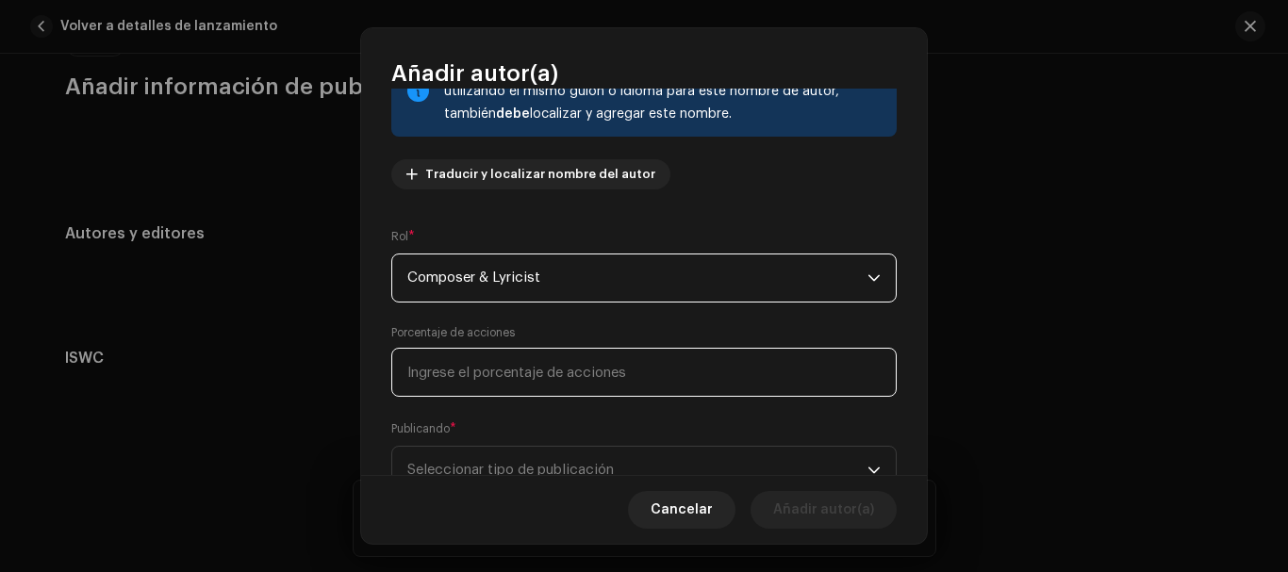
click at [539, 374] on input at bounding box center [643, 372] width 505 height 49
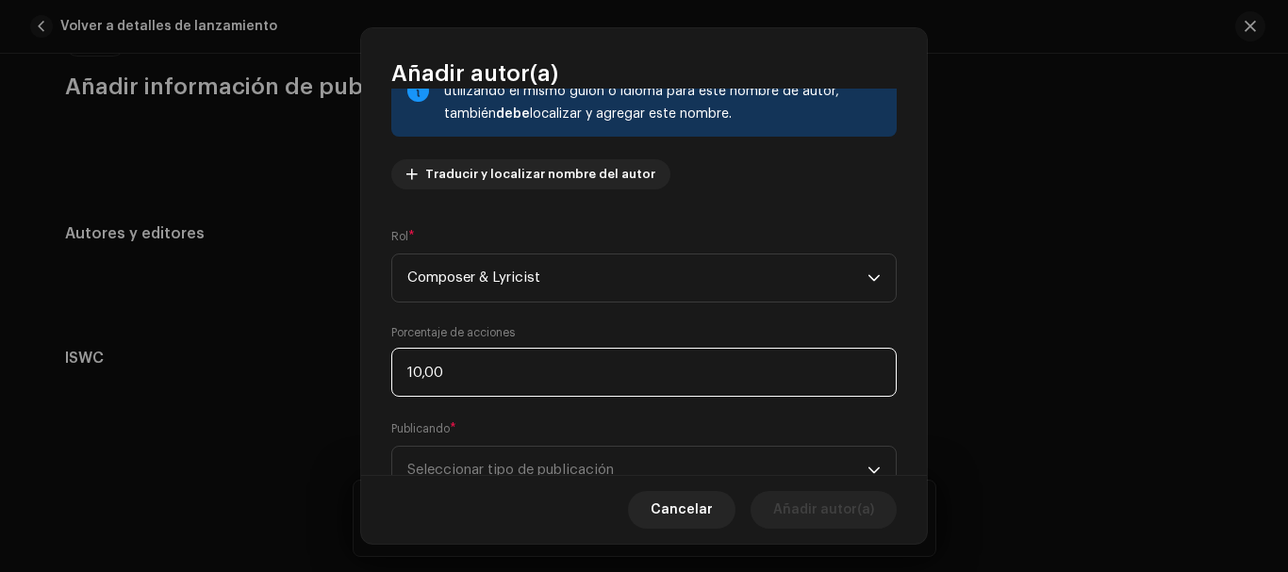
type input "100,00"
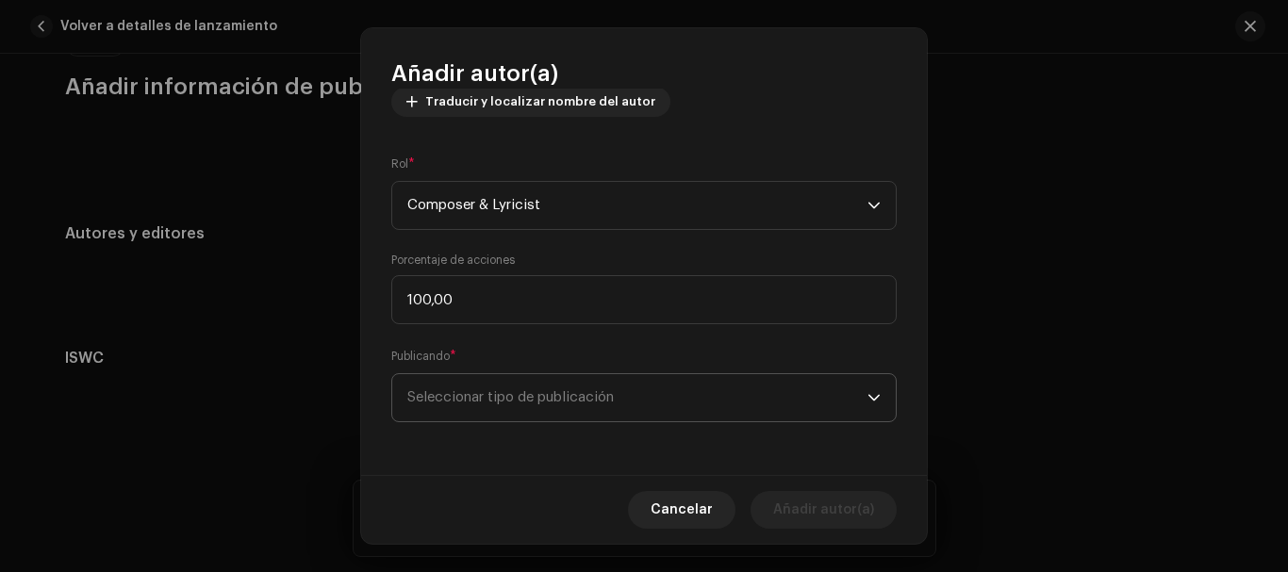
click at [604, 399] on span "Seleccionar tipo de publicación" at bounding box center [637, 397] width 460 height 47
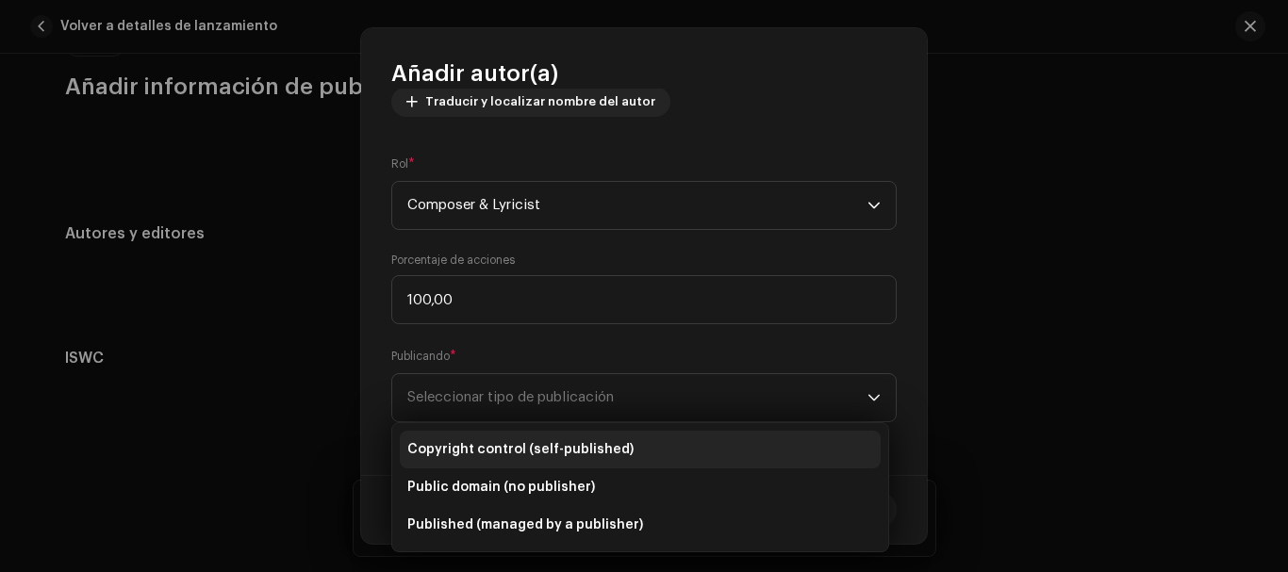
click at [698, 452] on li "Copyright control (self-published)" at bounding box center [640, 450] width 481 height 38
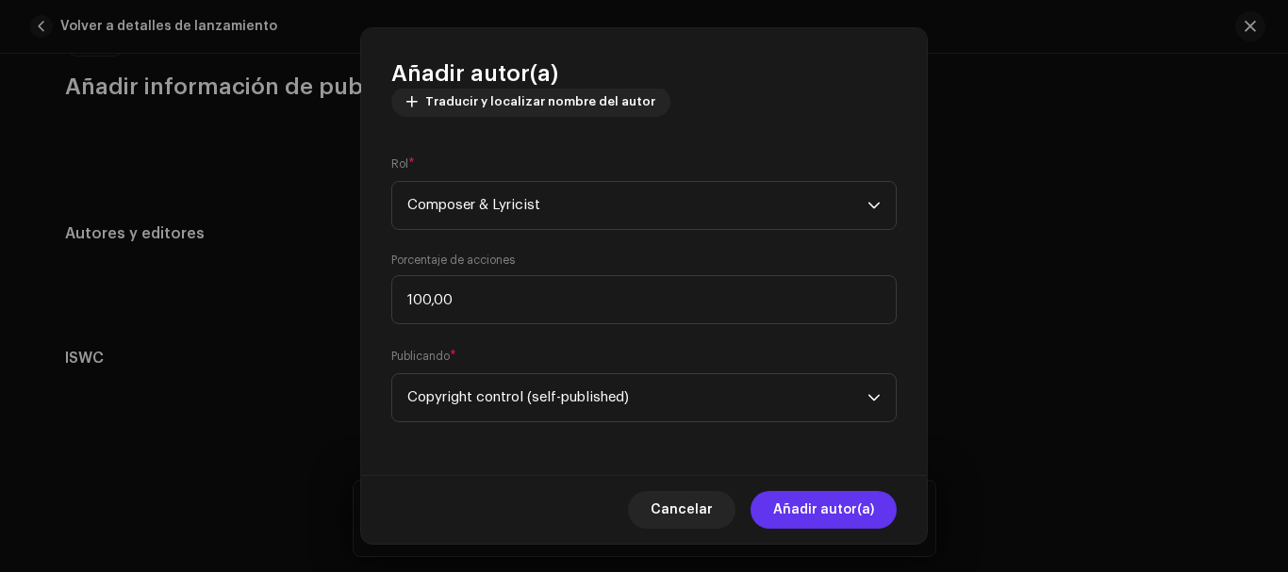
click at [802, 503] on span "Añadir autor(a)" at bounding box center [823, 510] width 101 height 38
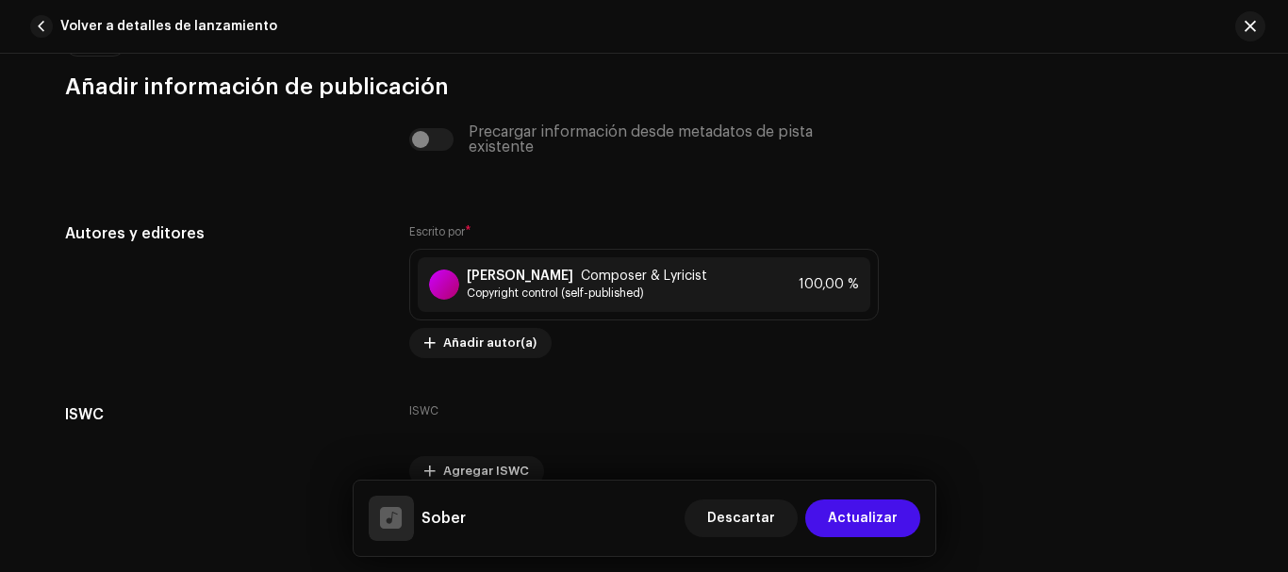
scroll to position [4079, 0]
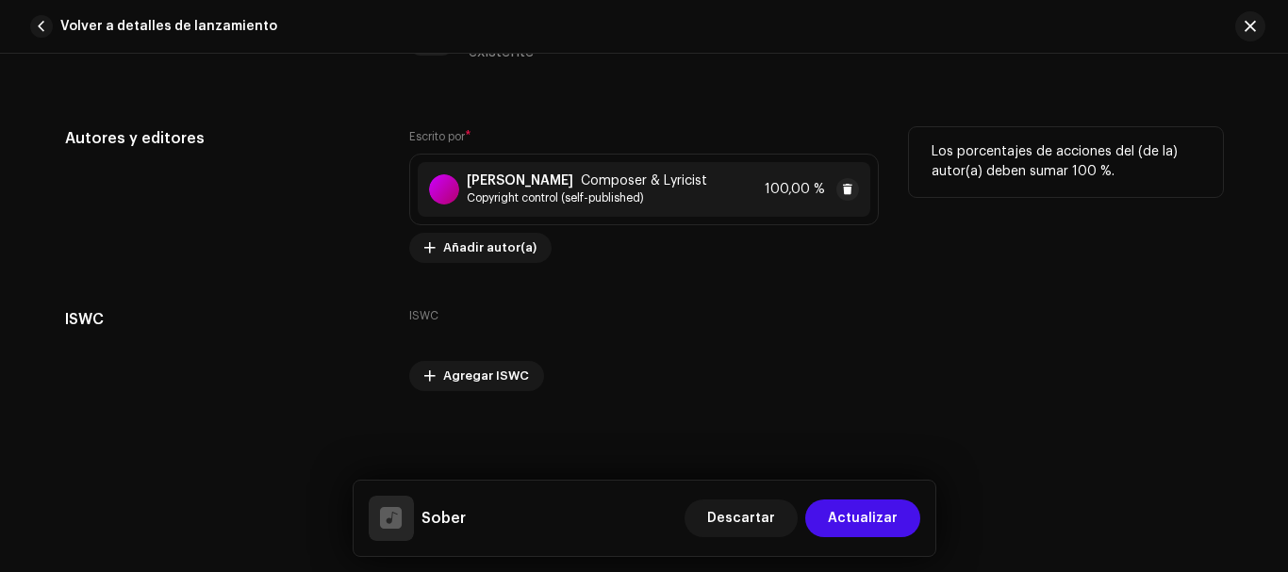
click at [552, 206] on div "[PERSON_NAME] Composer & Lyricist Copyright control (self-published) 100,00 %" at bounding box center [644, 189] width 453 height 55
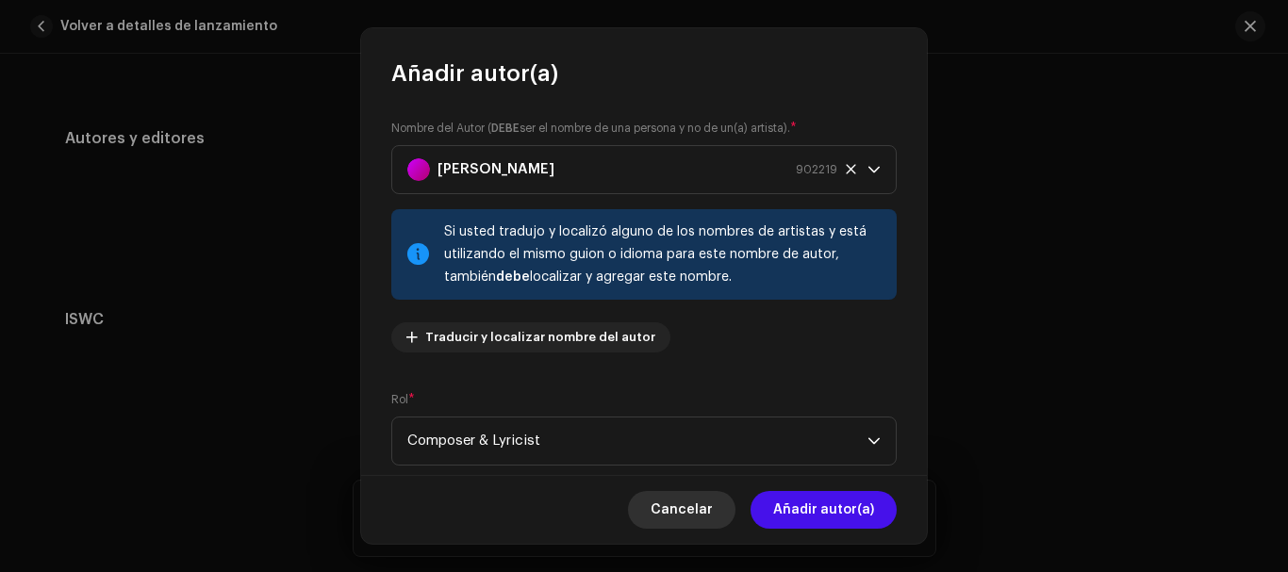
click at [661, 508] on button "Cancelar" at bounding box center [681, 510] width 107 height 38
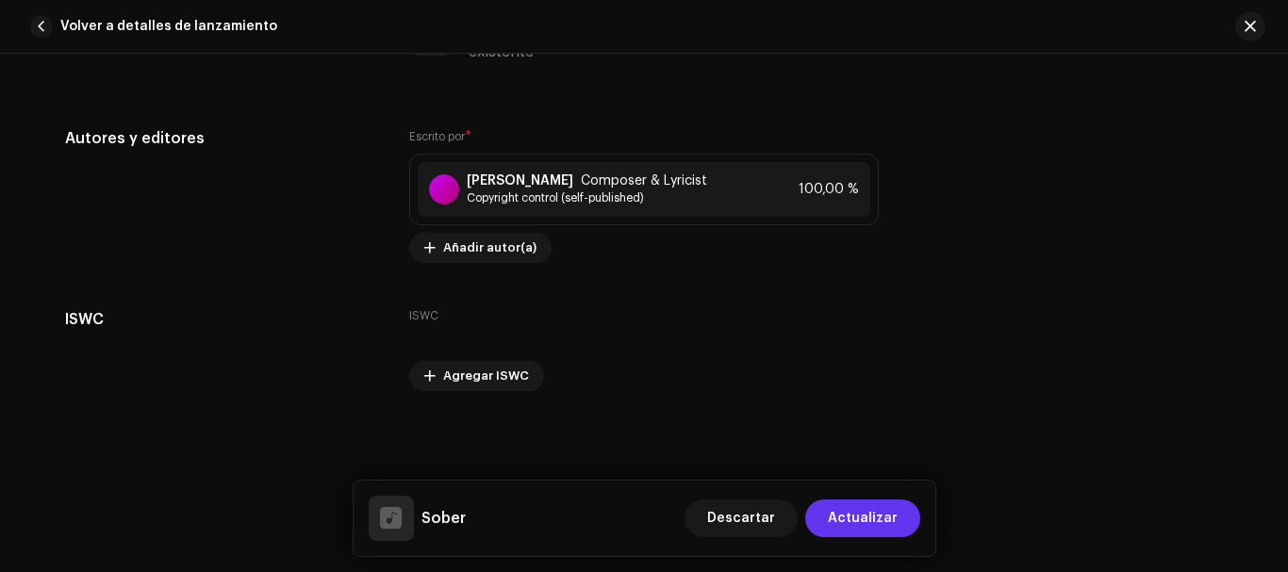
click at [841, 519] on span "Actualizar" at bounding box center [863, 519] width 70 height 38
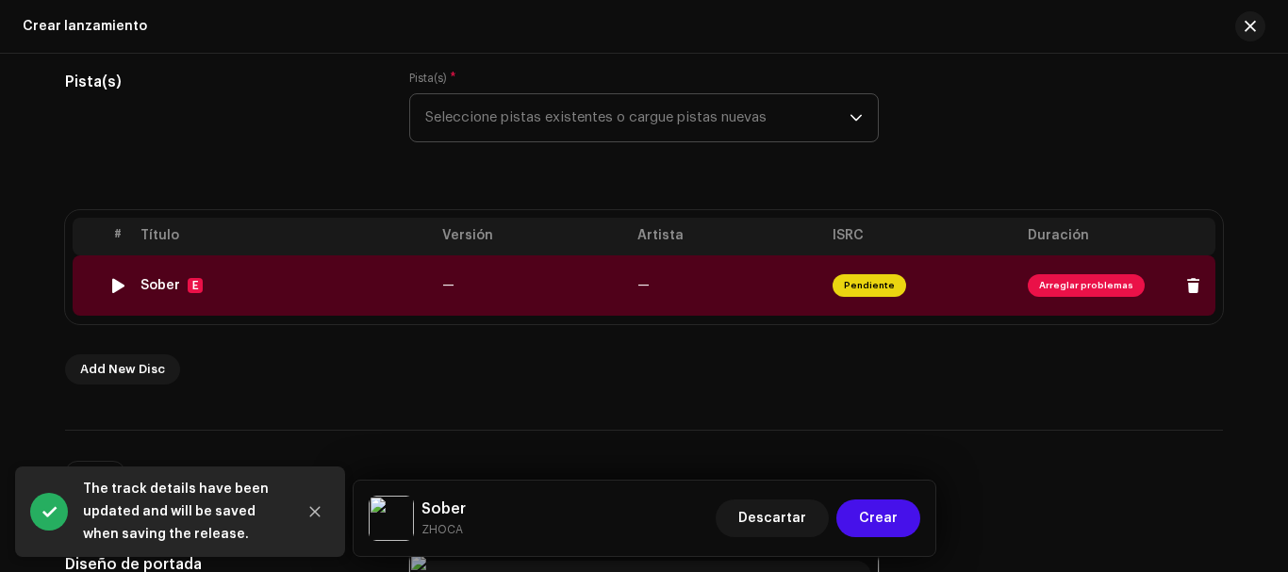
click at [865, 291] on span "Pendiente" at bounding box center [870, 285] width 74 height 23
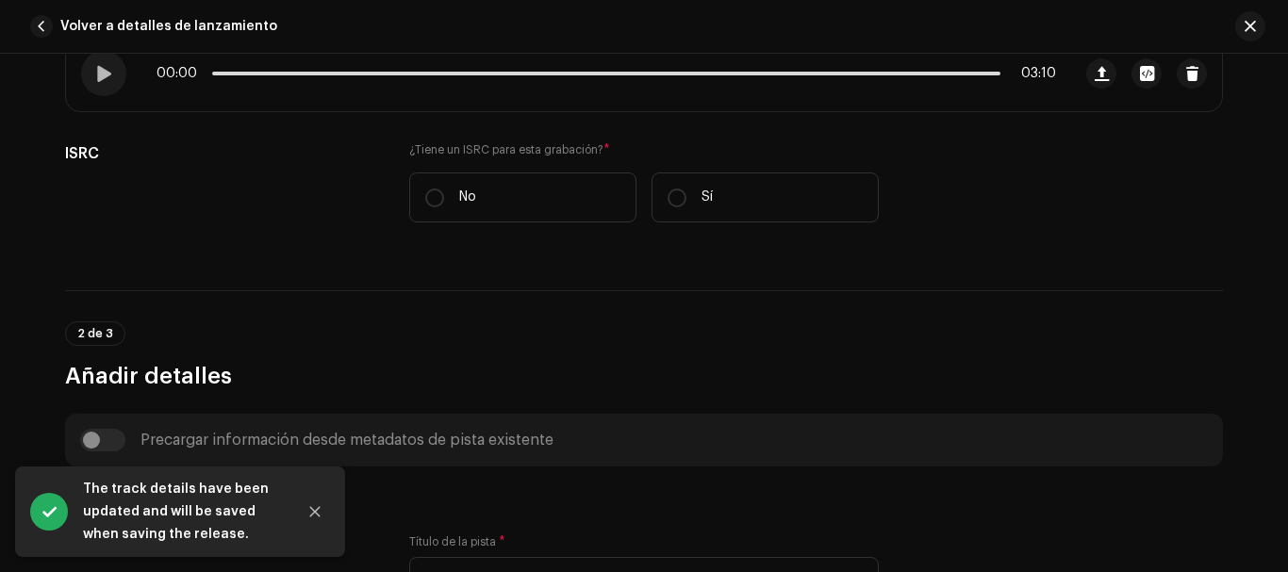
scroll to position [355, 0]
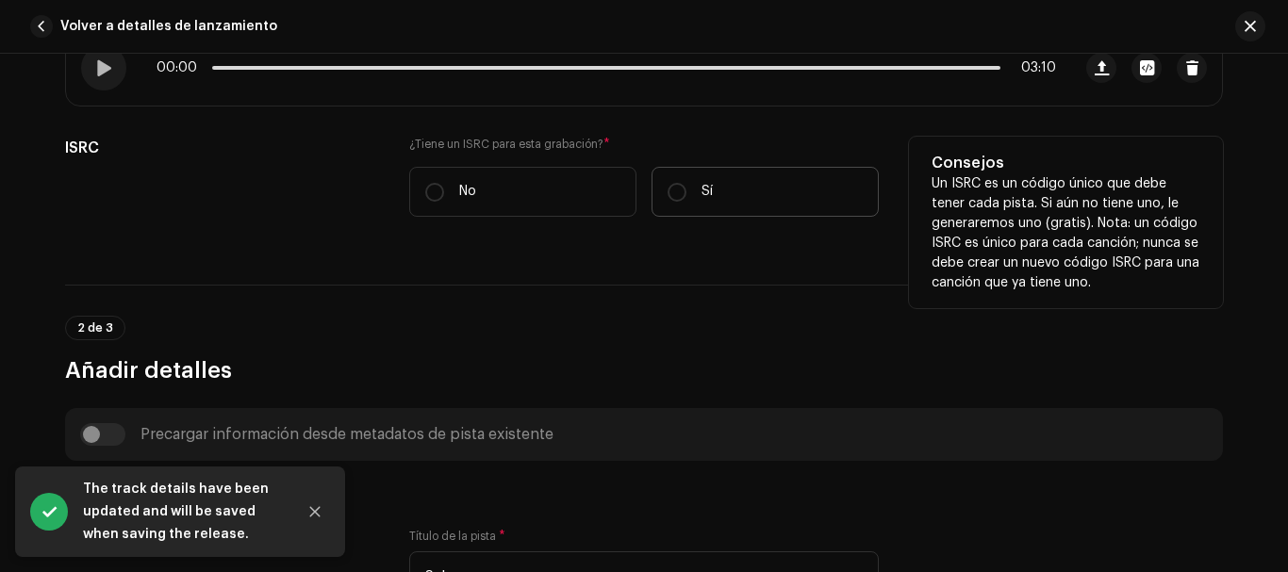
click at [702, 198] on p "Sí" at bounding box center [707, 192] width 11 height 20
click at [686, 198] on input "Sí" at bounding box center [677, 192] width 19 height 19
radio input "true"
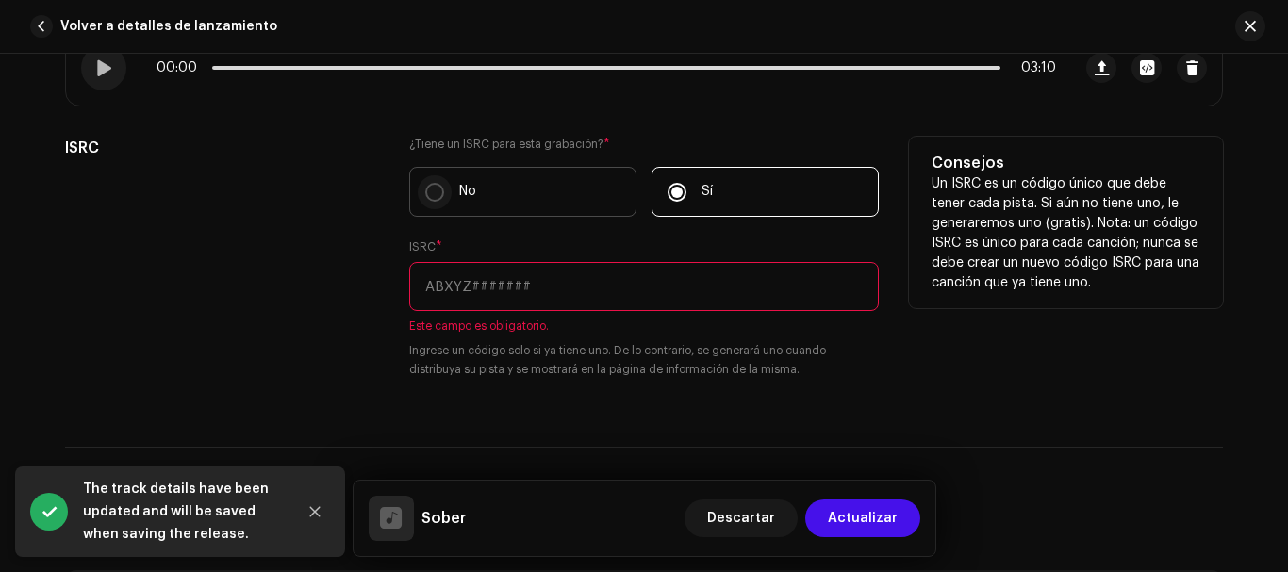
click at [425, 190] on input "No" at bounding box center [434, 192] width 19 height 19
radio input "true"
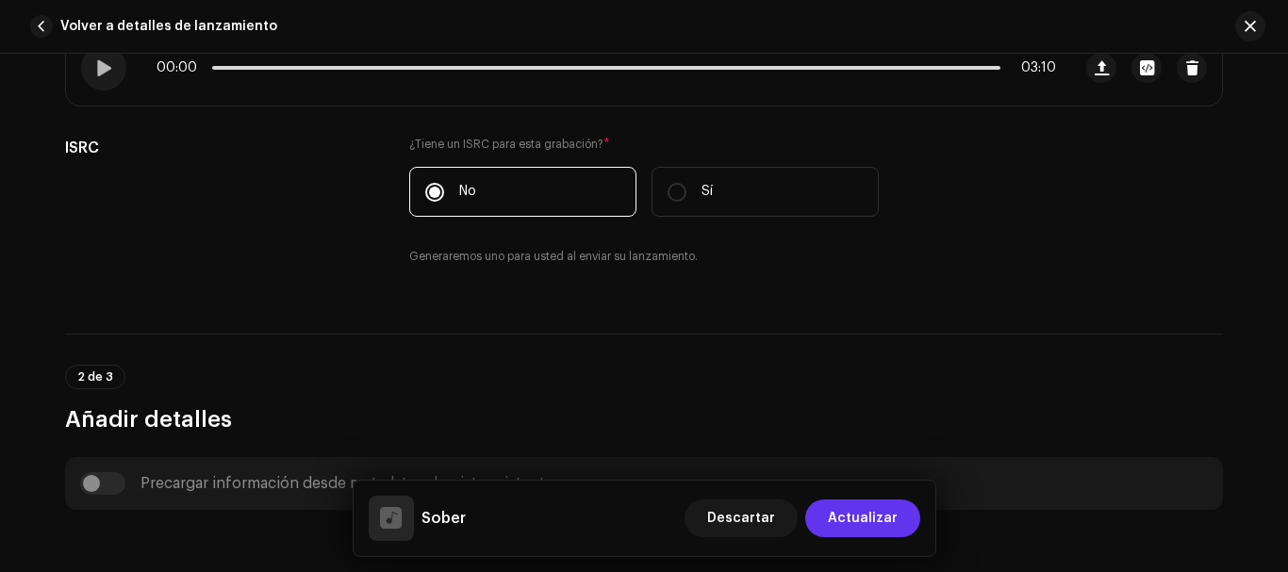
click at [837, 504] on span "Actualizar" at bounding box center [863, 519] width 70 height 38
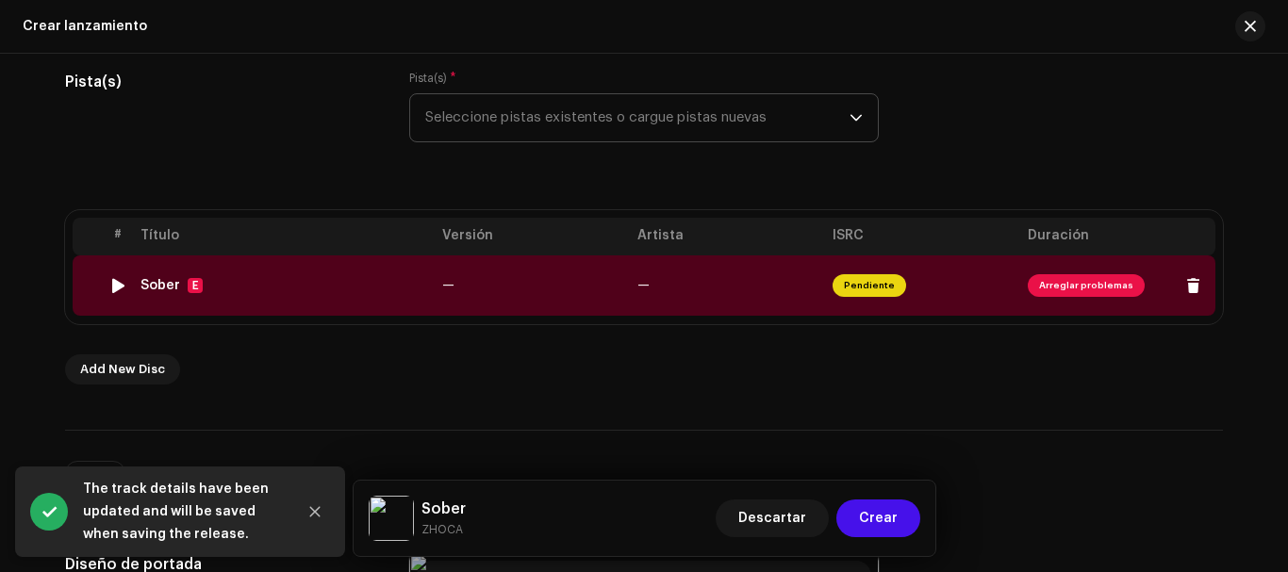
click at [1054, 278] on span "Arreglar problemas" at bounding box center [1086, 285] width 117 height 23
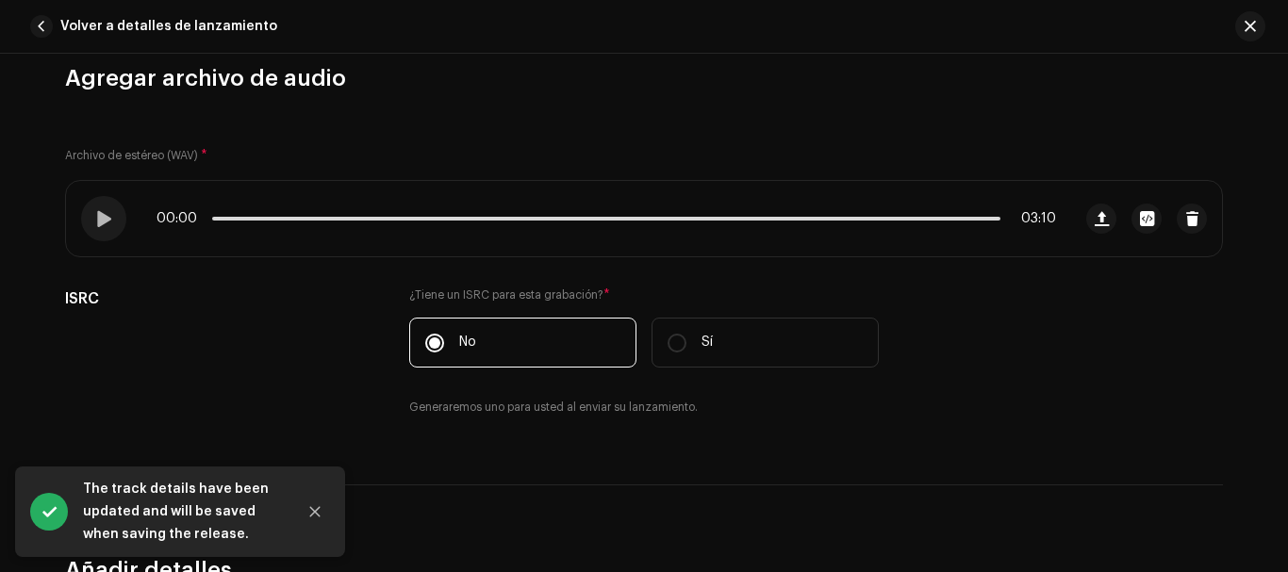
scroll to position [206, 0]
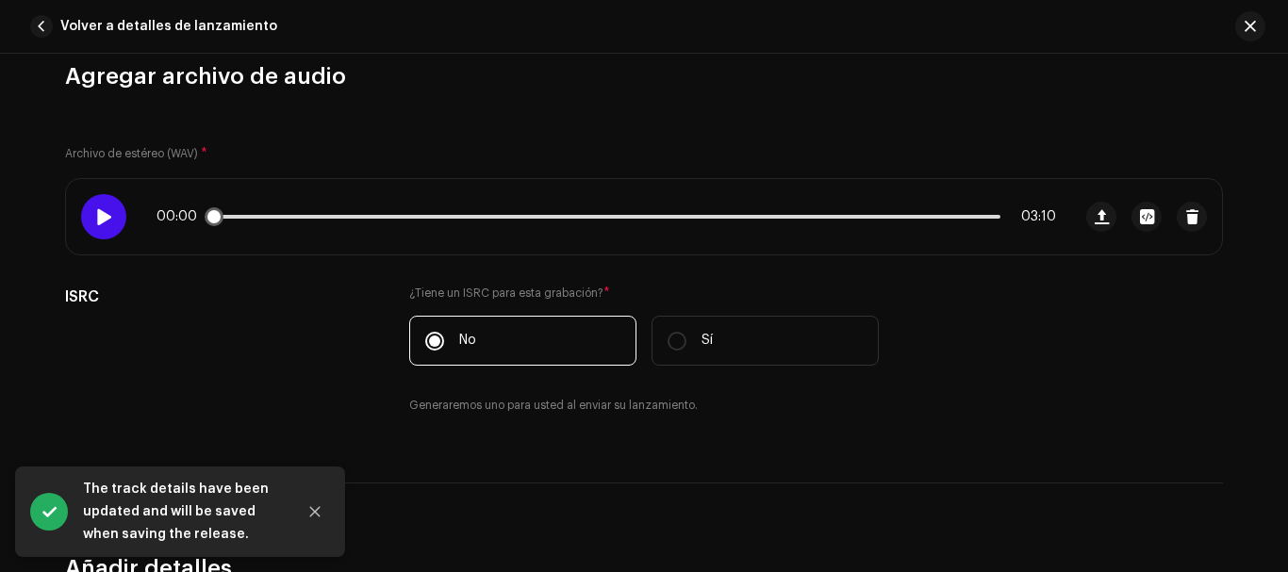
click at [114, 205] on div at bounding box center [103, 216] width 45 height 45
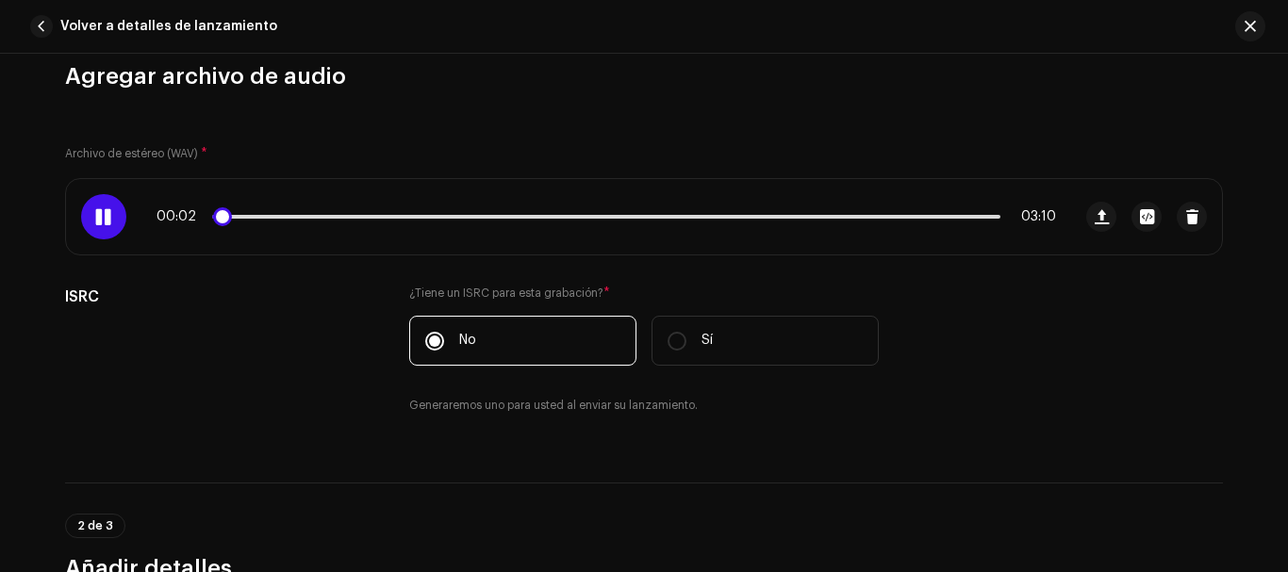
click at [971, 218] on p-slider at bounding box center [606, 217] width 788 height 4
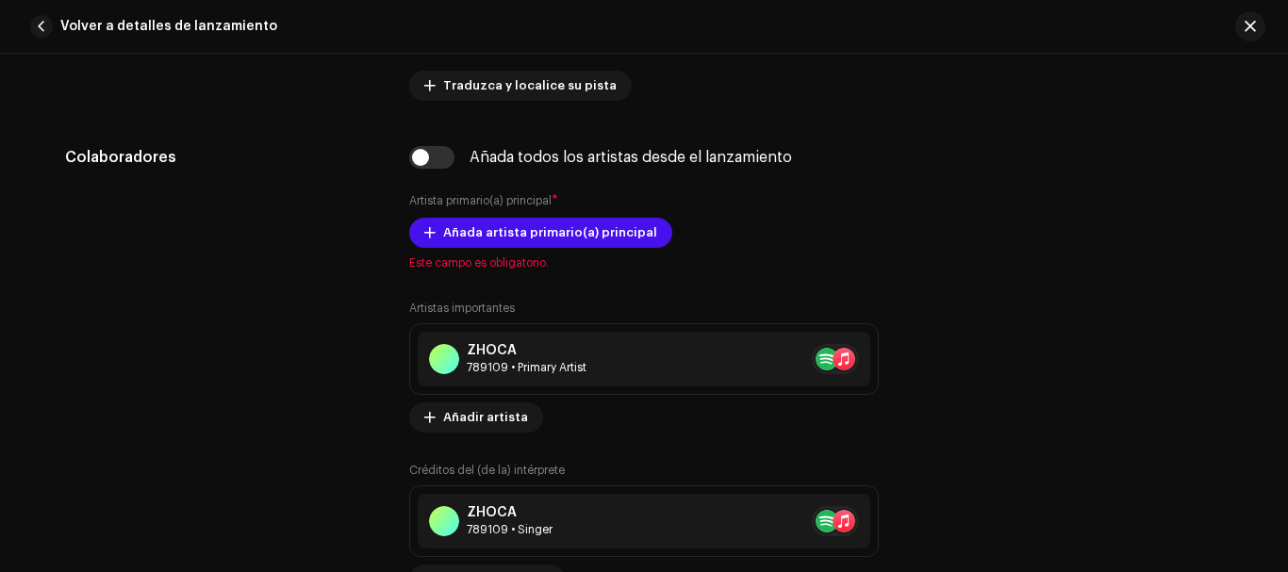
scroll to position [1052, 0]
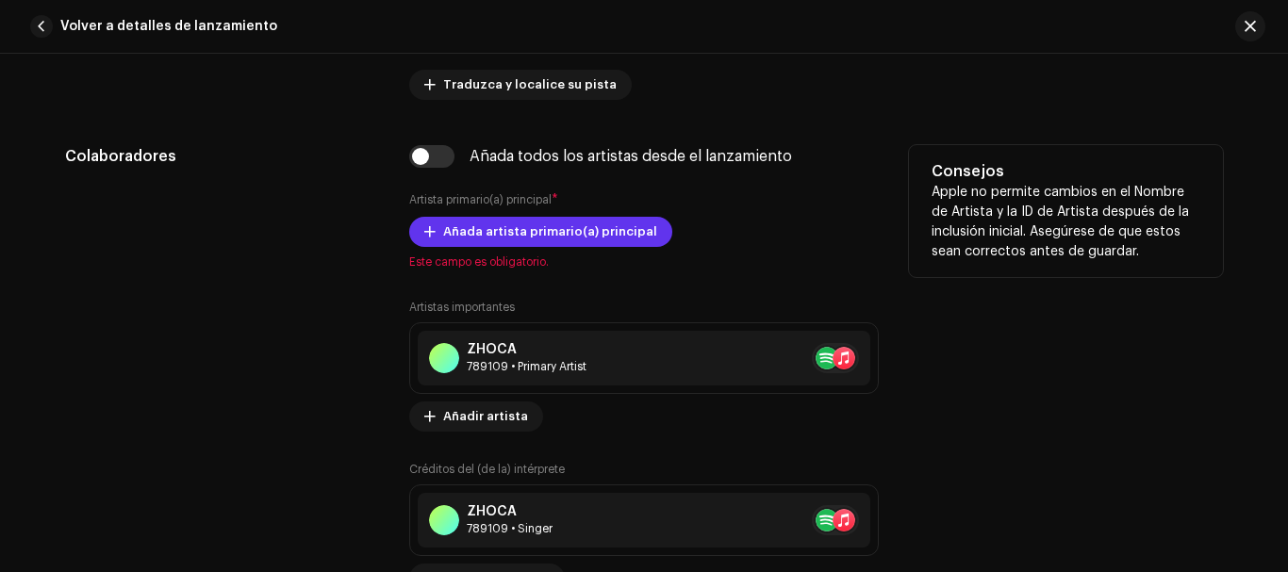
click at [603, 226] on span "Añada artista primario(a) principal" at bounding box center [550, 232] width 214 height 38
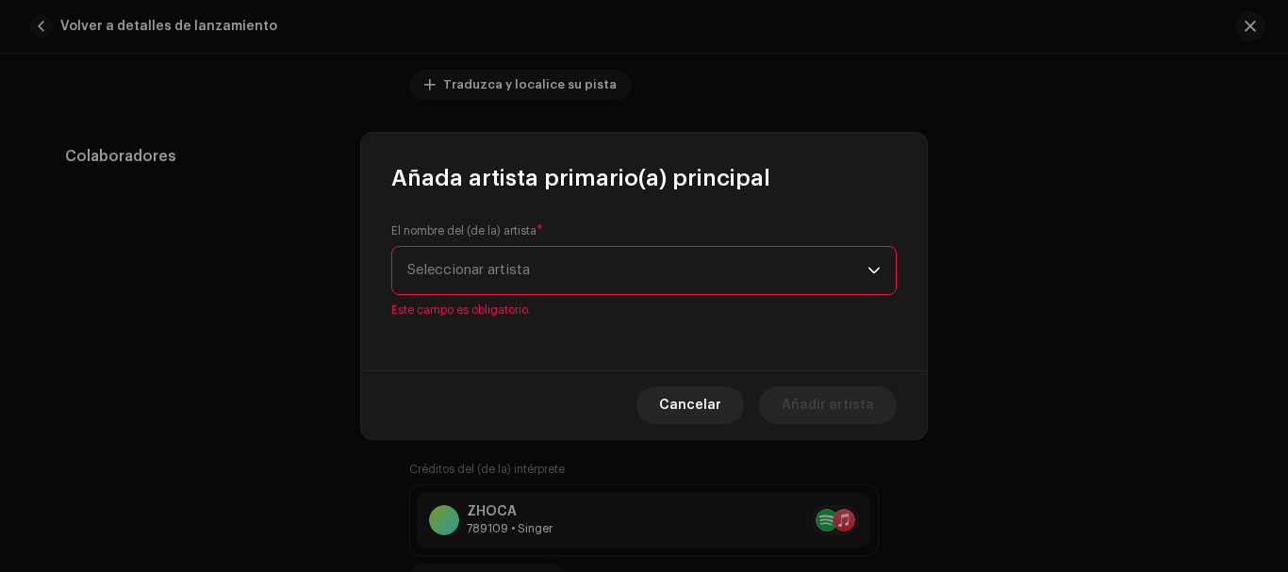
click at [580, 305] on div "El nombre del (de la) artista * Seleccionar artista Este campo es obligatorio." at bounding box center [643, 270] width 505 height 94
click at [644, 272] on span "Seleccionar artista" at bounding box center [637, 270] width 460 height 47
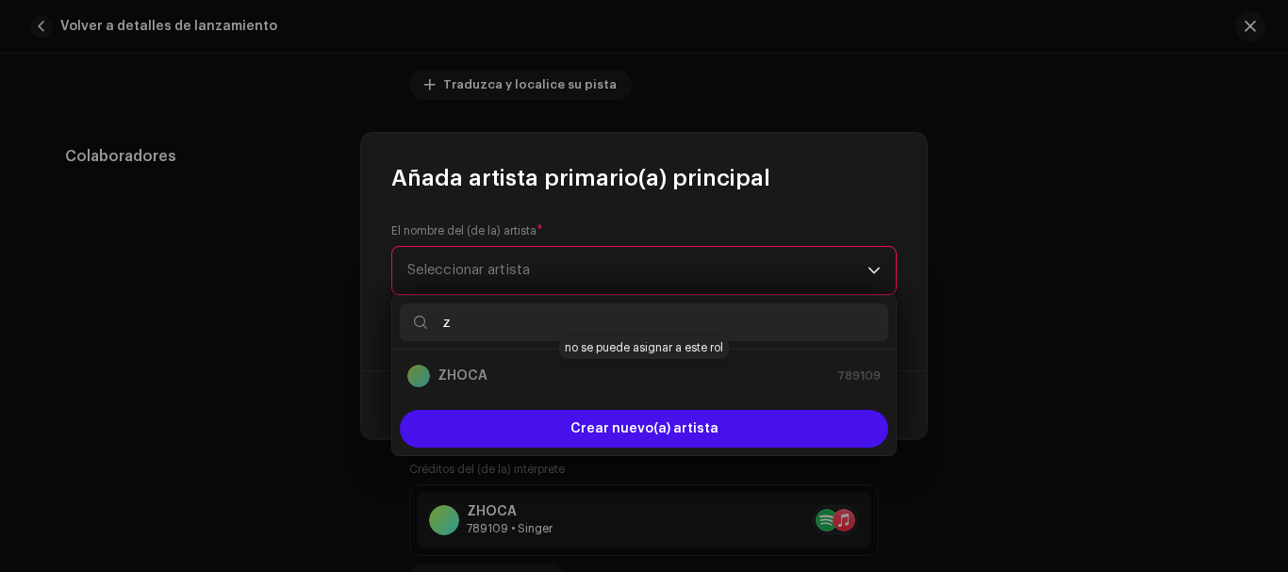
click at [537, 380] on div "ZHOCA 789109" at bounding box center [643, 376] width 473 height 23
click at [497, 373] on div "ZHOCA 789109" at bounding box center [643, 376] width 473 height 23
click at [528, 323] on input "z" at bounding box center [644, 323] width 488 height 38
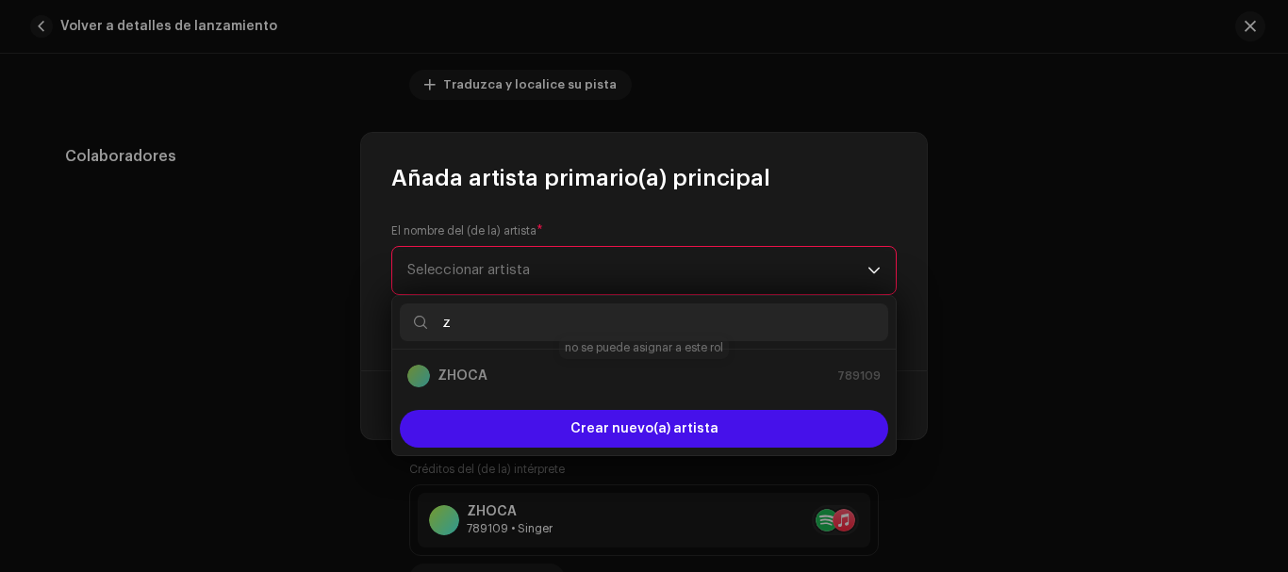
click at [445, 372] on div "ZHOCA 789109" at bounding box center [643, 376] width 473 height 23
click at [792, 362] on p-selectitem "ZHOCA 789109" at bounding box center [644, 376] width 488 height 38
click at [900, 162] on div "Añada artista primario(a) principal" at bounding box center [644, 163] width 566 height 60
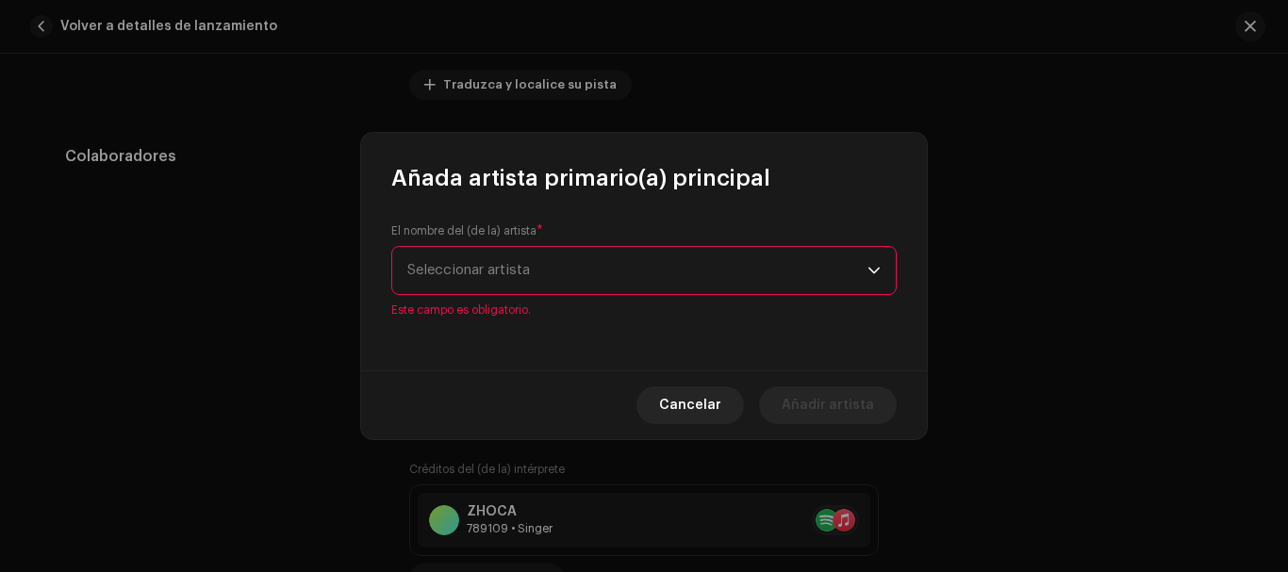
click at [701, 276] on span "Seleccionar artista" at bounding box center [637, 270] width 460 height 47
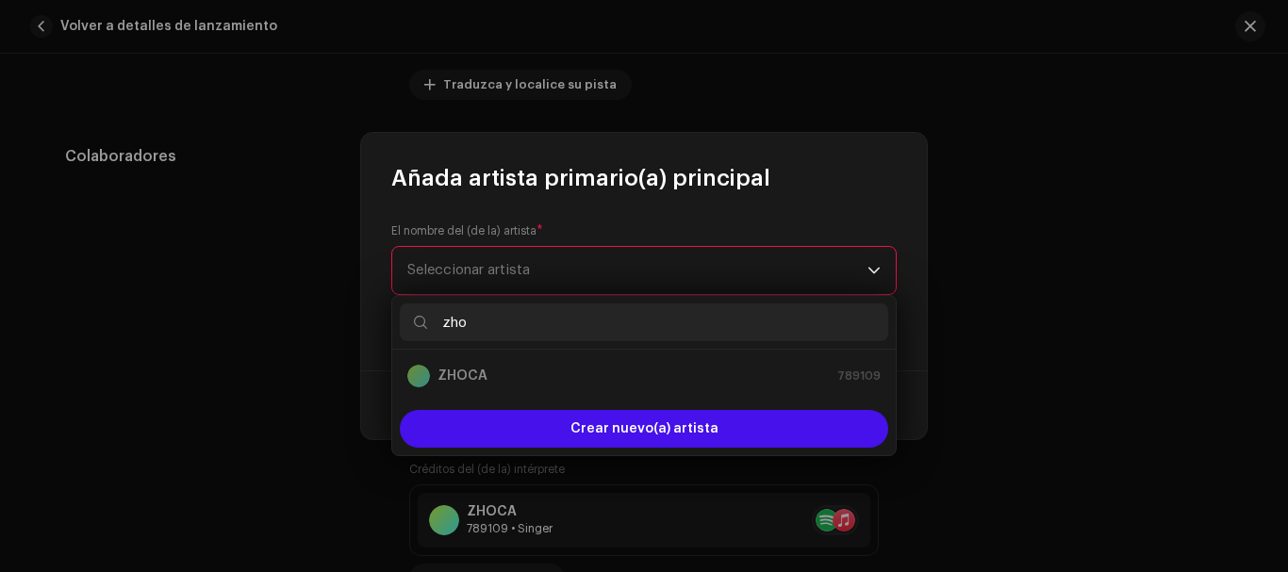
type input "zho"
click at [569, 382] on div "ZHOCA 789109" at bounding box center [643, 376] width 473 height 23
click at [545, 373] on div "ZHOCA 789109" at bounding box center [643, 376] width 473 height 23
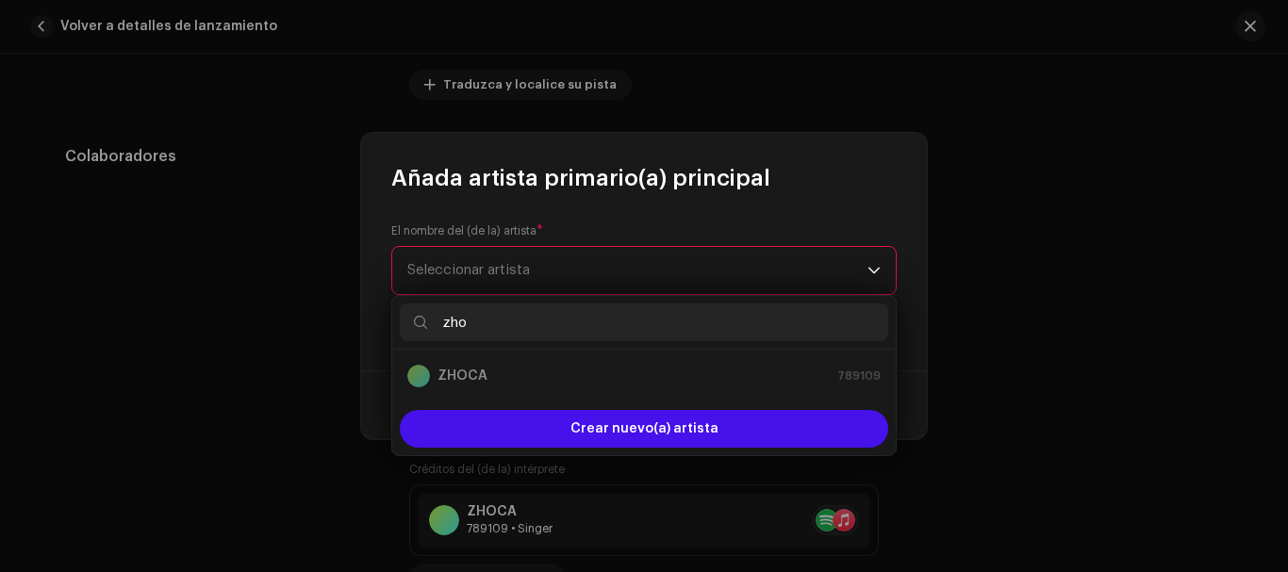
click at [545, 373] on div "ZHOCA 789109" at bounding box center [643, 376] width 473 height 23
click at [786, 171] on div "Añada artista primario(a) principal" at bounding box center [644, 163] width 566 height 60
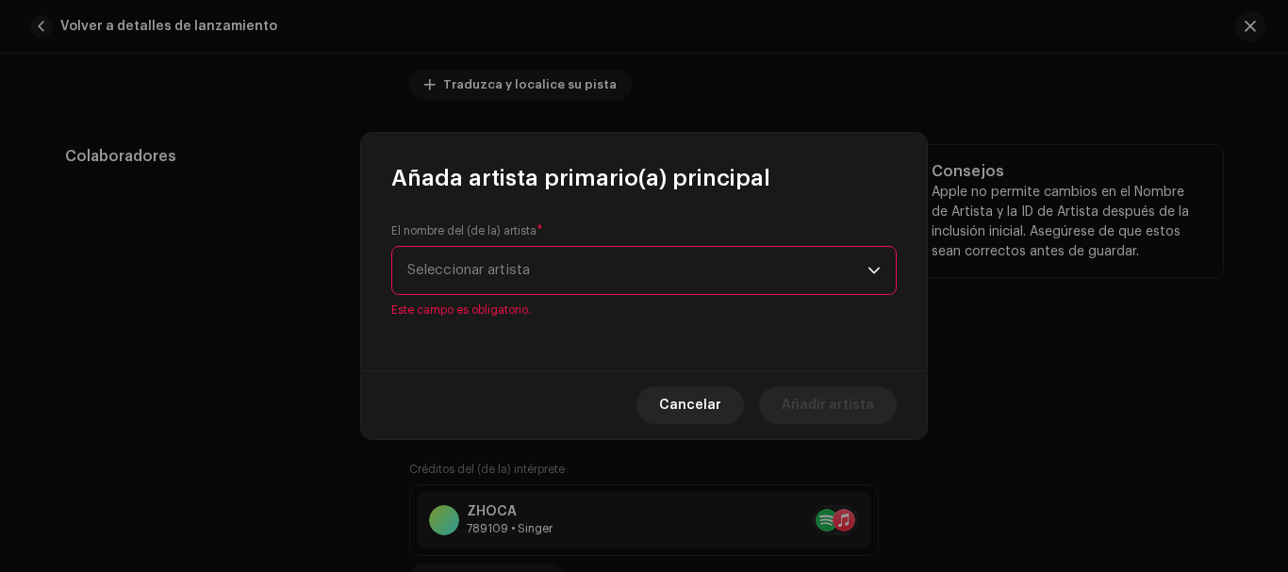
drag, startPoint x: 740, startPoint y: 405, endPoint x: 722, endPoint y: 260, distance: 145.4
click at [739, 405] on button "Cancelar" at bounding box center [689, 406] width 107 height 38
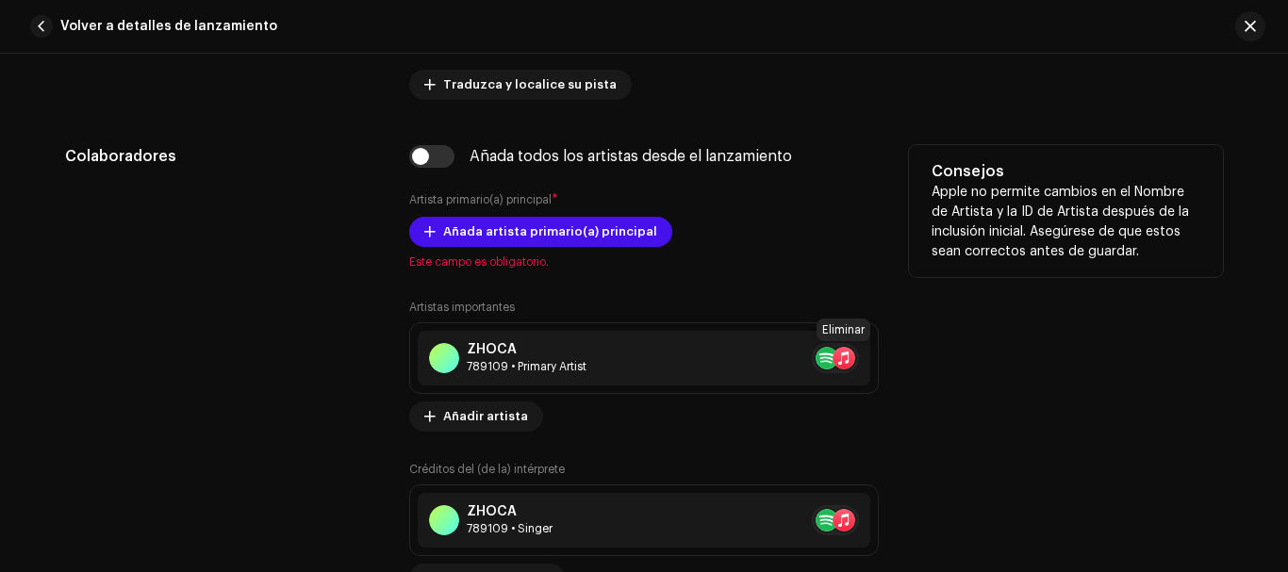
drag, startPoint x: 851, startPoint y: 351, endPoint x: 810, endPoint y: 343, distance: 42.2
click at [870, 352] on button at bounding box center [881, 358] width 23 height 23
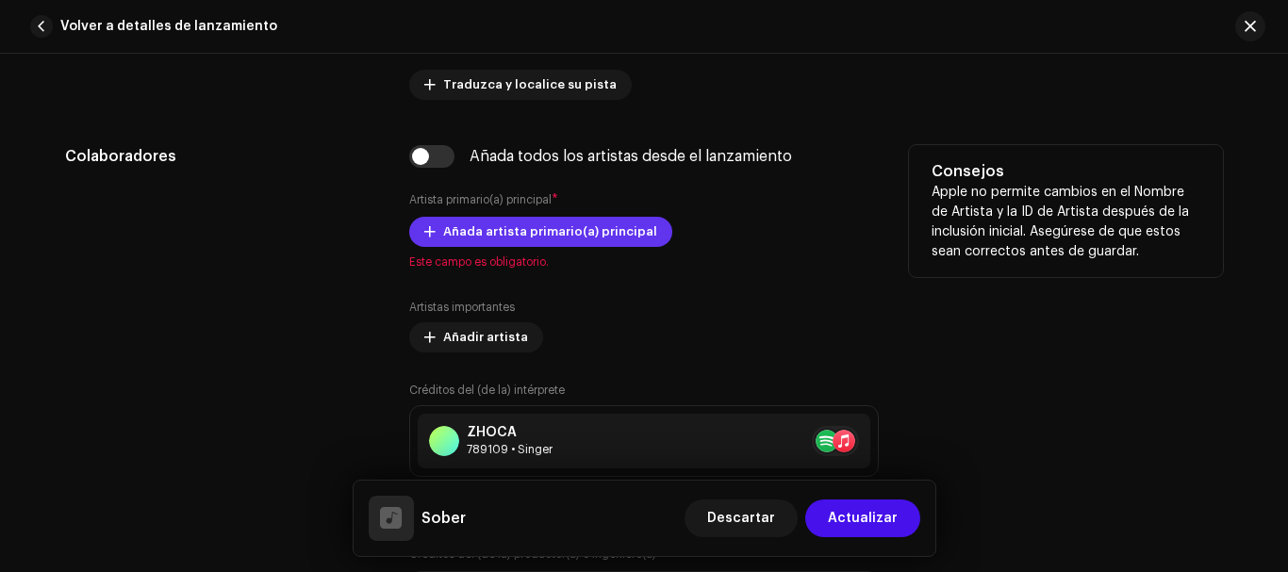
click at [564, 223] on span "Añada artista primario(a) principal" at bounding box center [550, 232] width 214 height 38
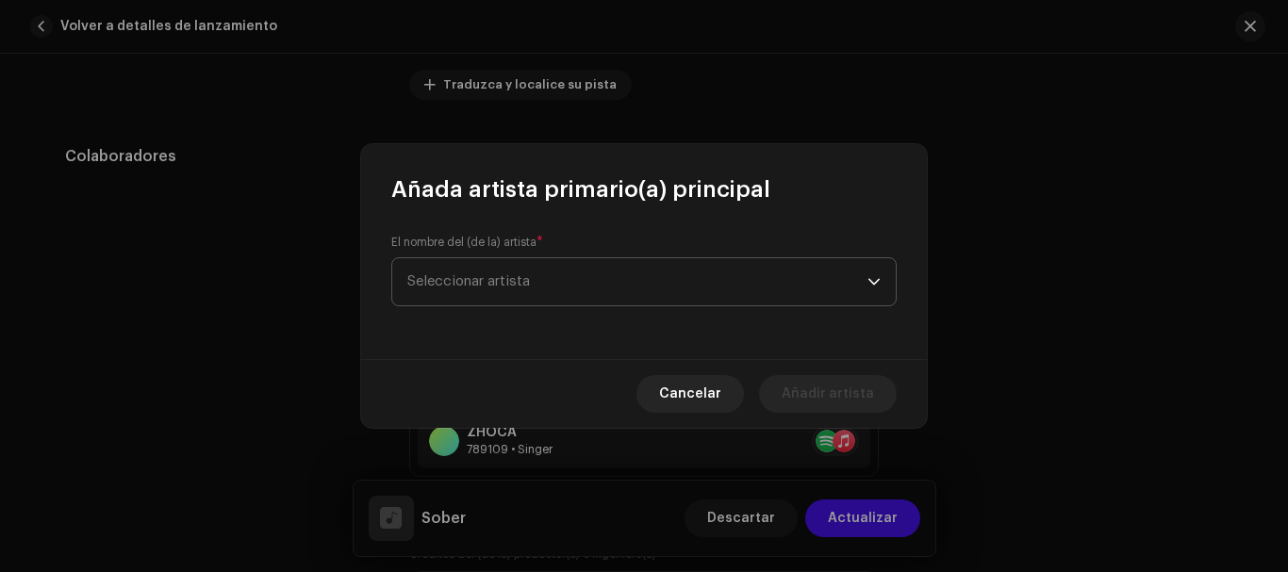
click at [547, 260] on span "Seleccionar artista" at bounding box center [637, 281] width 460 height 47
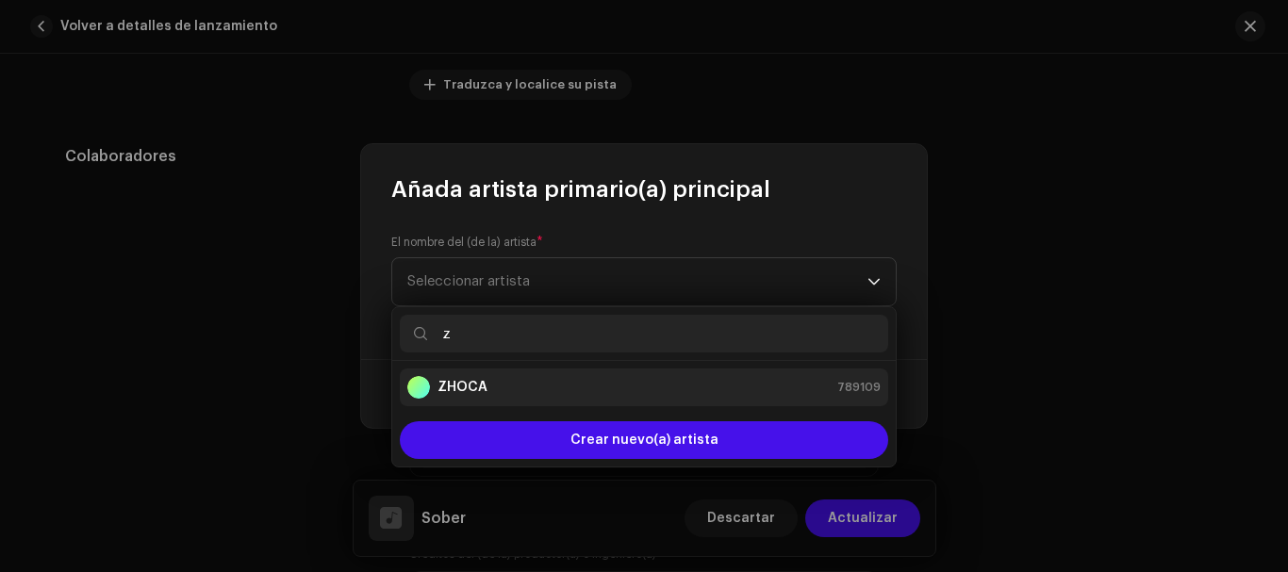
type input "z"
click at [492, 395] on div "ZHOCA 789109" at bounding box center [643, 387] width 473 height 23
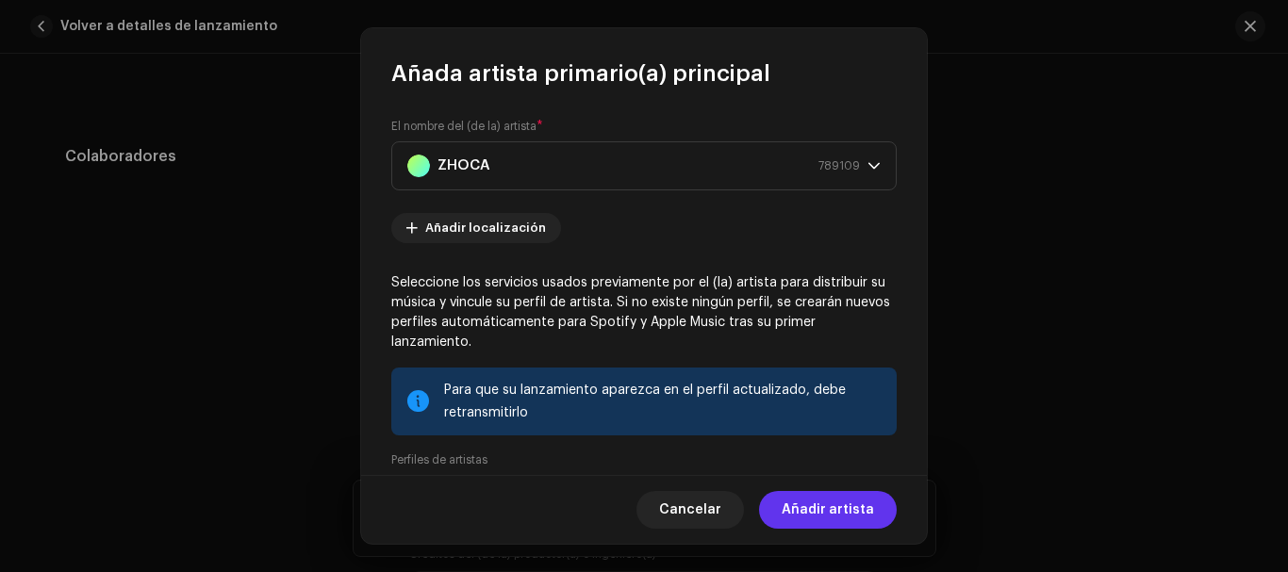
click at [851, 515] on span "Añadir artista" at bounding box center [828, 510] width 92 height 38
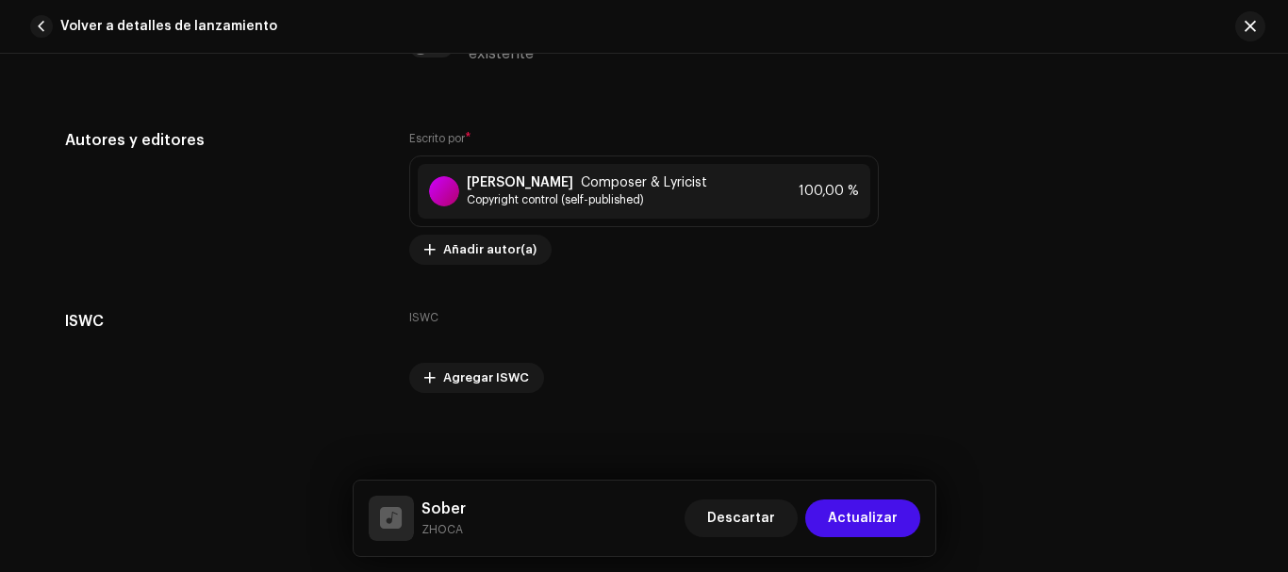
scroll to position [4073, 0]
click at [845, 506] on span "Actualizar" at bounding box center [863, 519] width 70 height 38
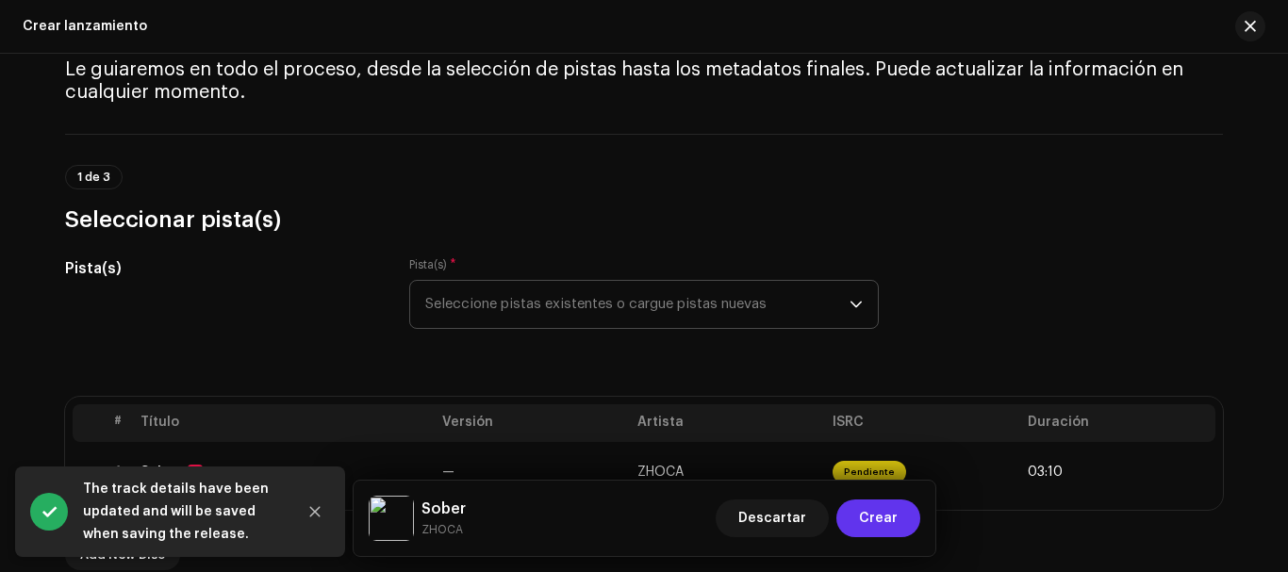
scroll to position [76, 0]
click at [889, 530] on span "Crear" at bounding box center [878, 519] width 39 height 38
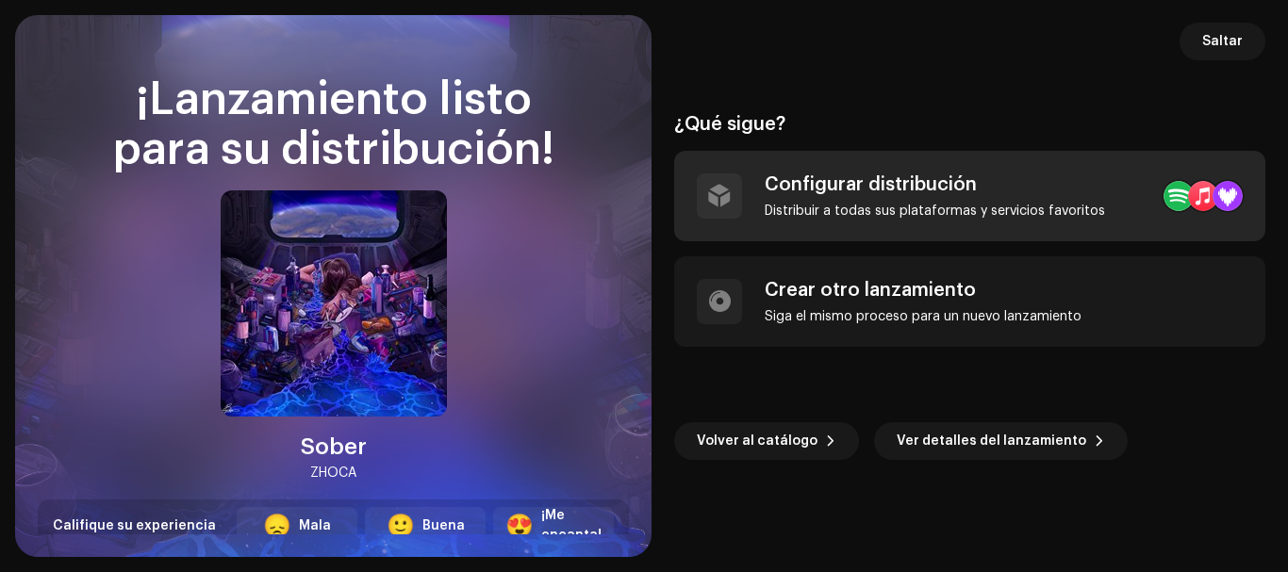
click at [879, 209] on div "Distribuir a todas sus plataformas y servicios favoritos" at bounding box center [935, 211] width 340 height 15
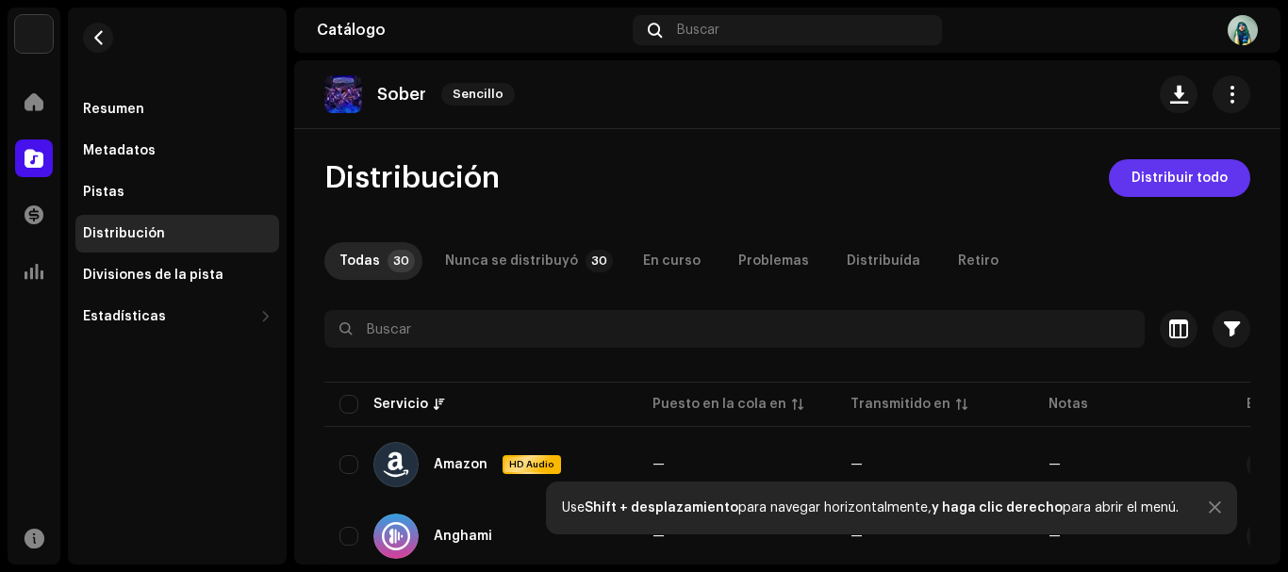
click at [1159, 173] on span "Distribuir todo" at bounding box center [1179, 178] width 96 height 38
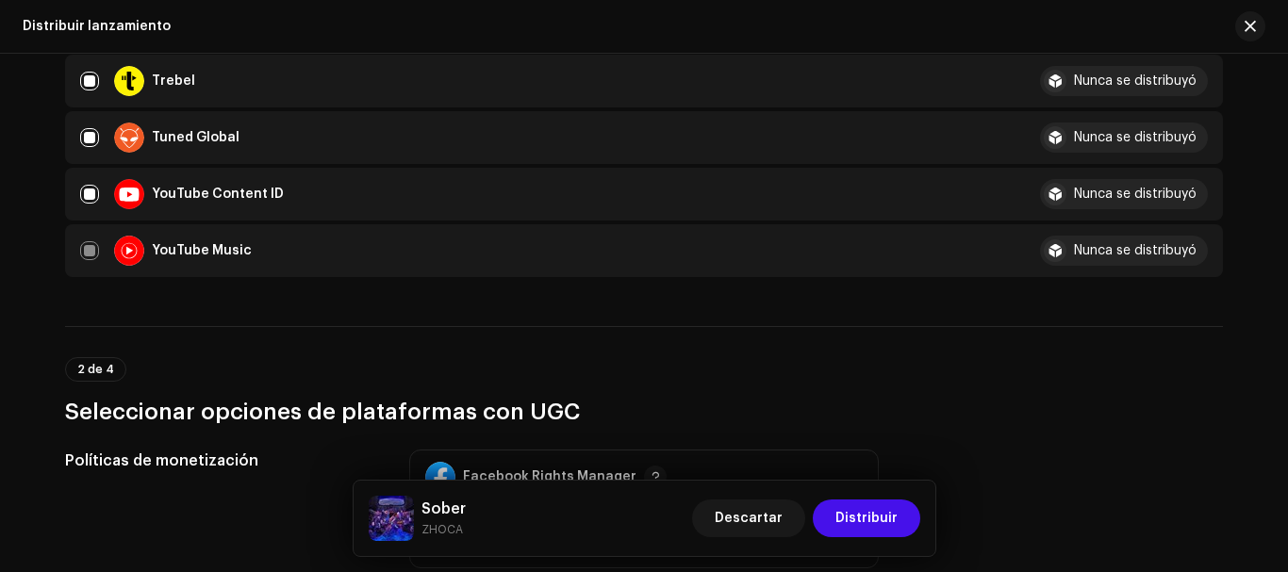
scroll to position [1792, 0]
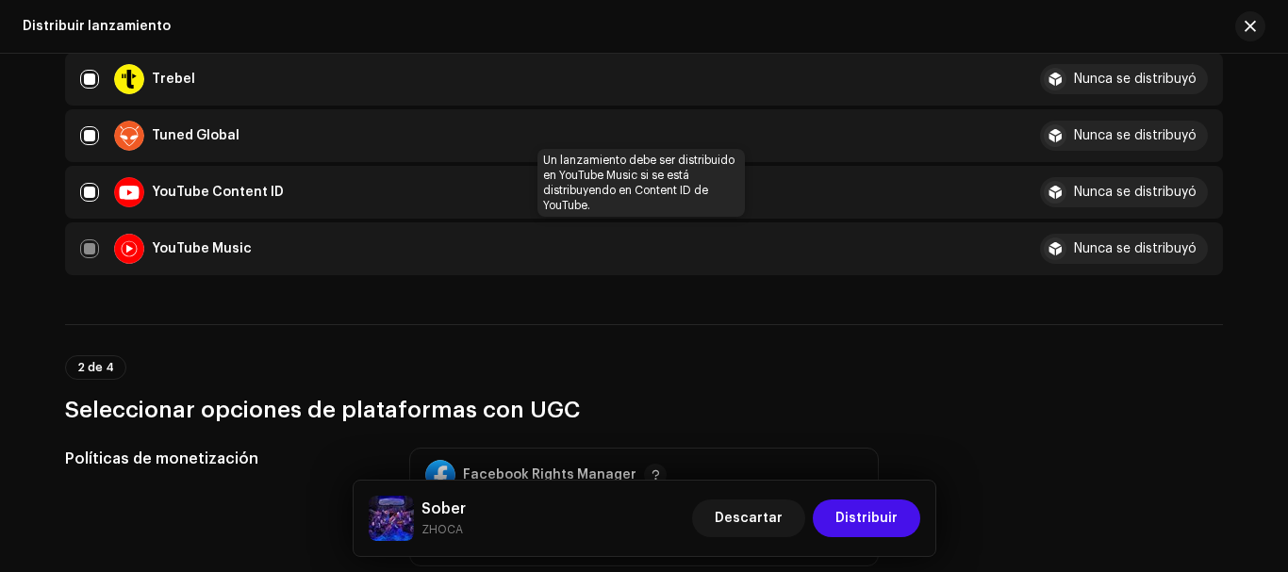
click at [84, 249] on div "YouTube Music" at bounding box center [545, 249] width 930 height 30
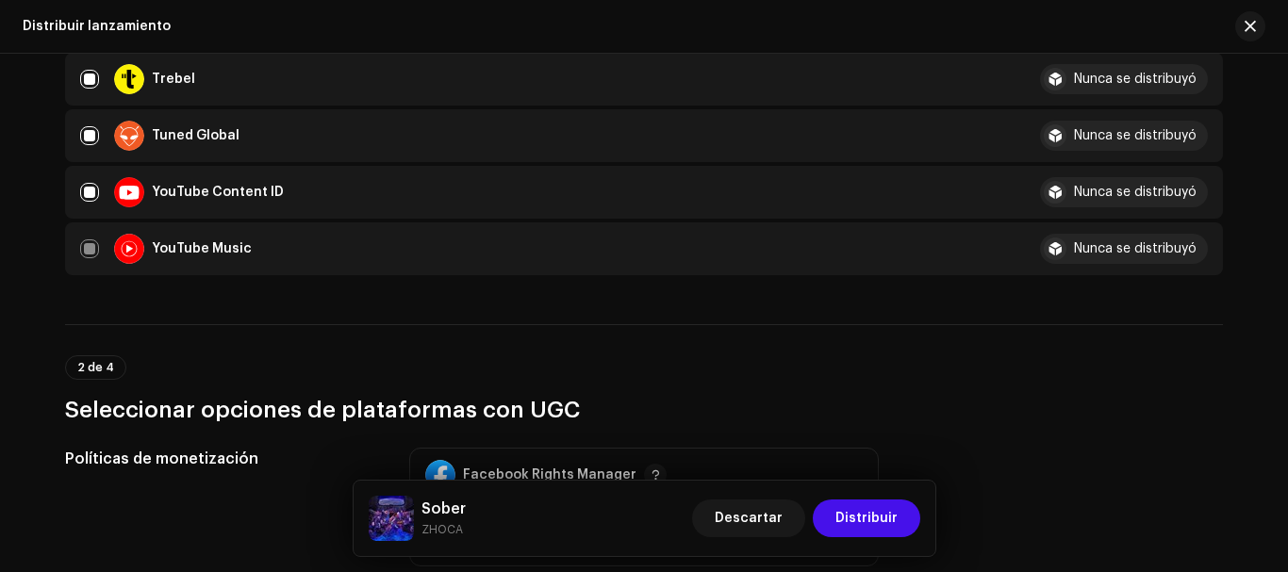
click at [89, 254] on div "YouTube Music" at bounding box center [545, 249] width 930 height 30
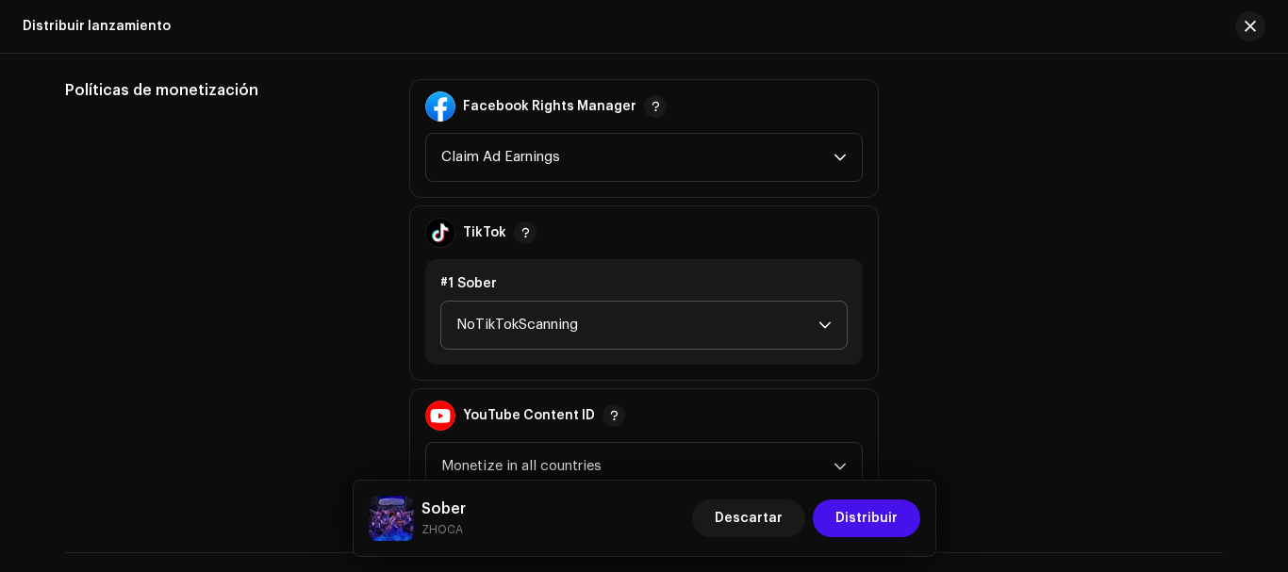
scroll to position [2169, 0]
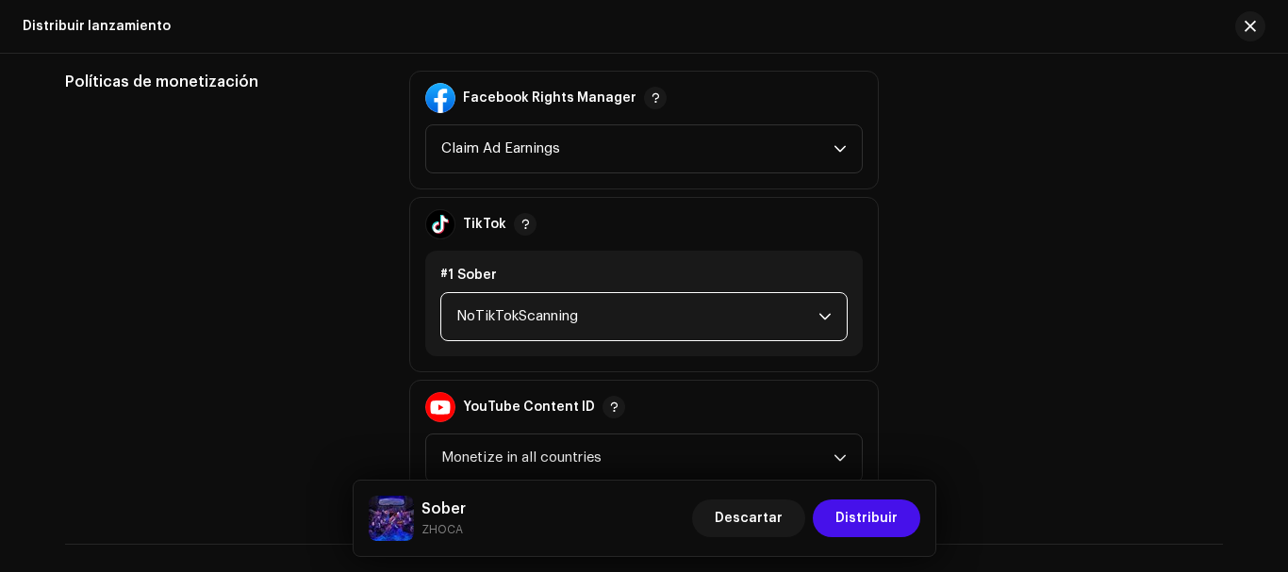
click at [641, 321] on span "NoTikTokScanning" at bounding box center [637, 316] width 362 height 47
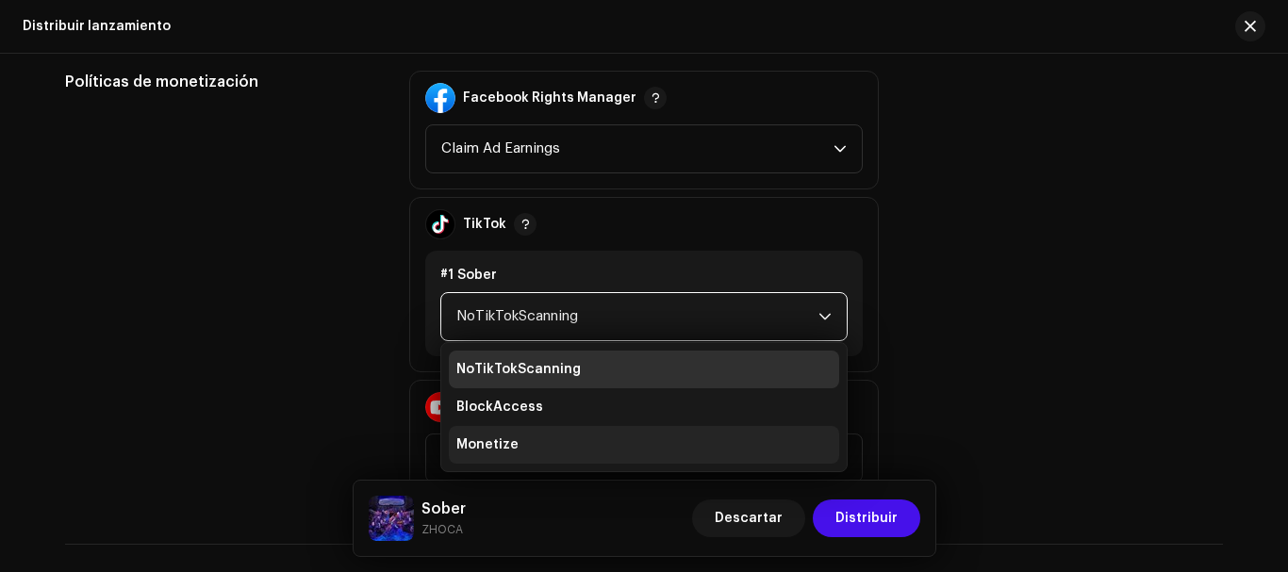
click at [496, 454] on li "Monetize" at bounding box center [644, 445] width 390 height 38
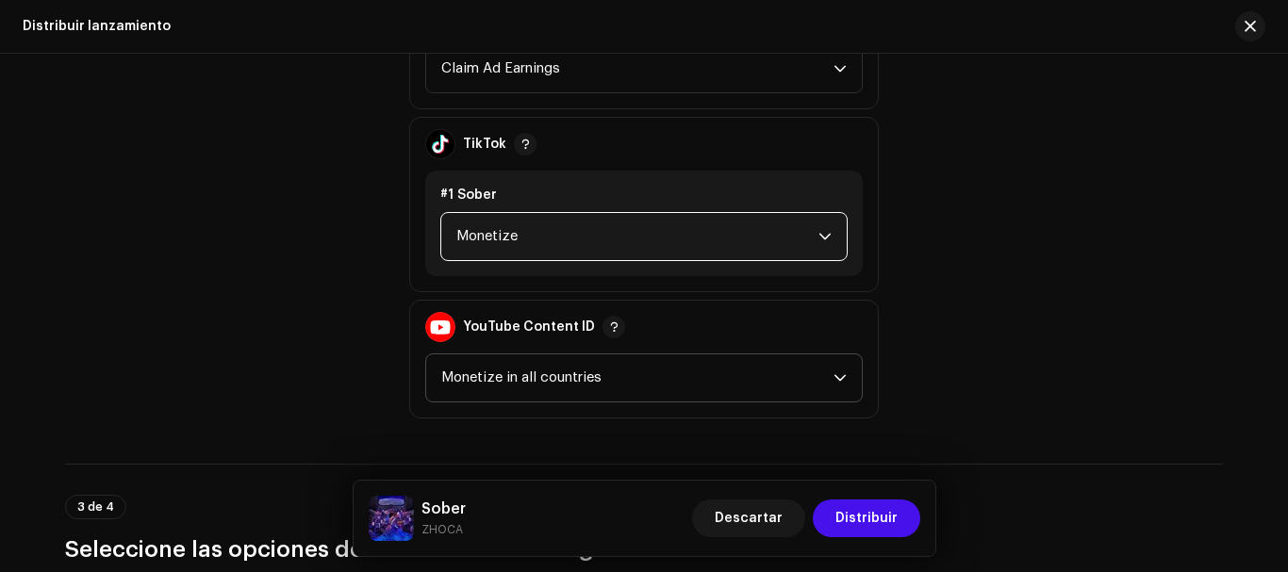
scroll to position [2357, 0]
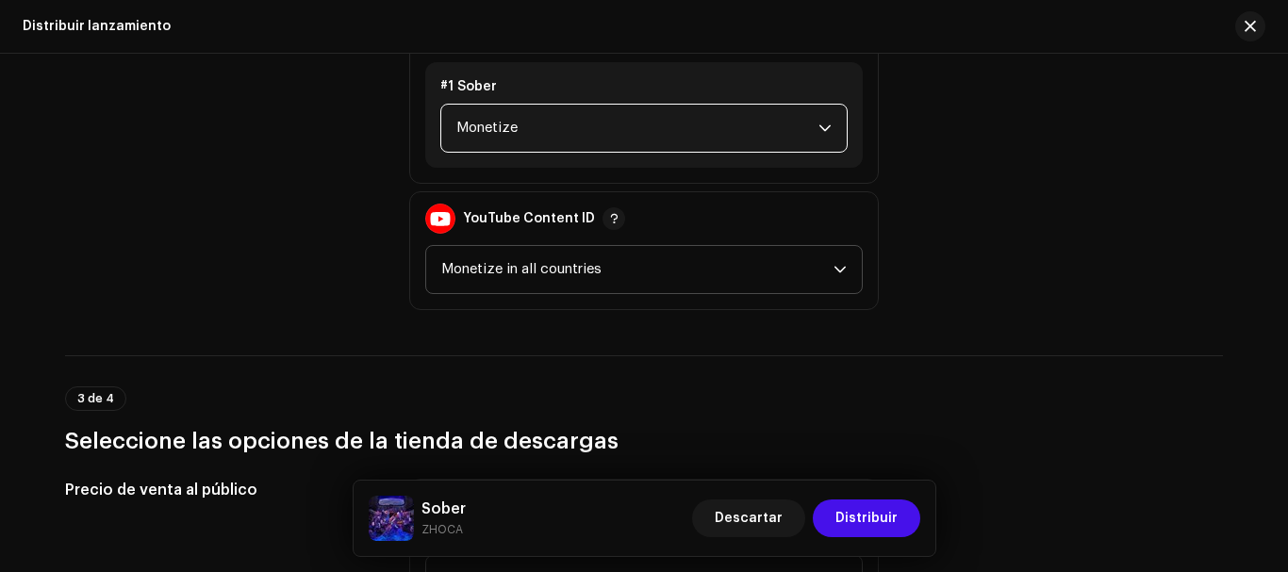
click at [629, 285] on span "Monetize in all countries" at bounding box center [637, 269] width 392 height 47
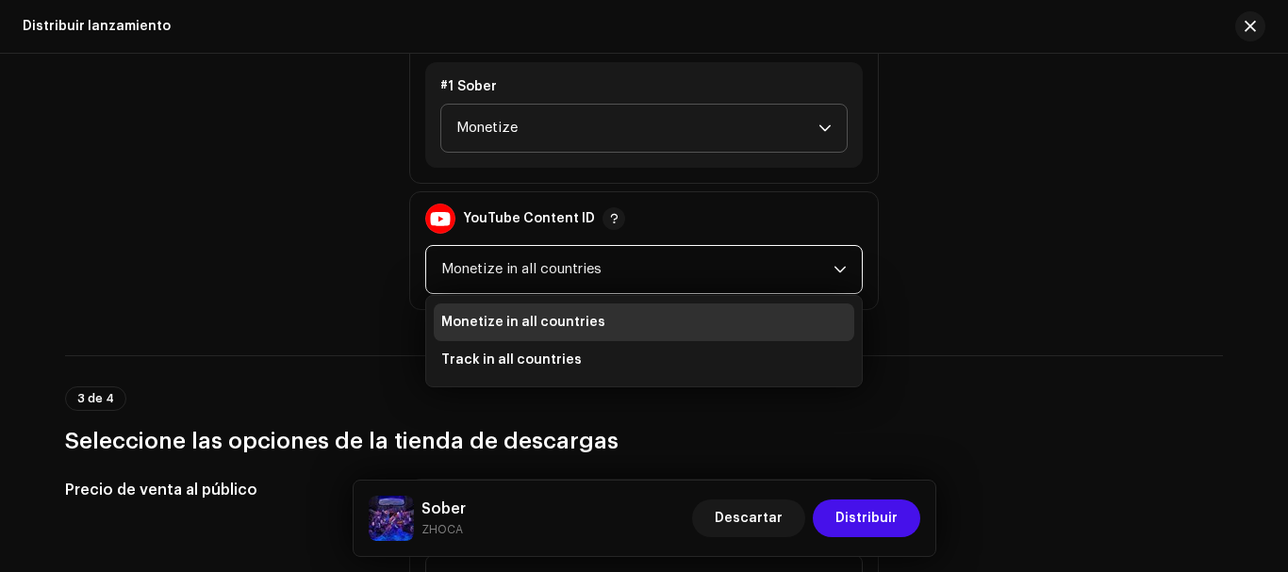
click at [1121, 172] on div "Políticas de monetización Facebook Rights Manager Claim Ad Earnings TikTok #1 S…" at bounding box center [644, 96] width 1158 height 428
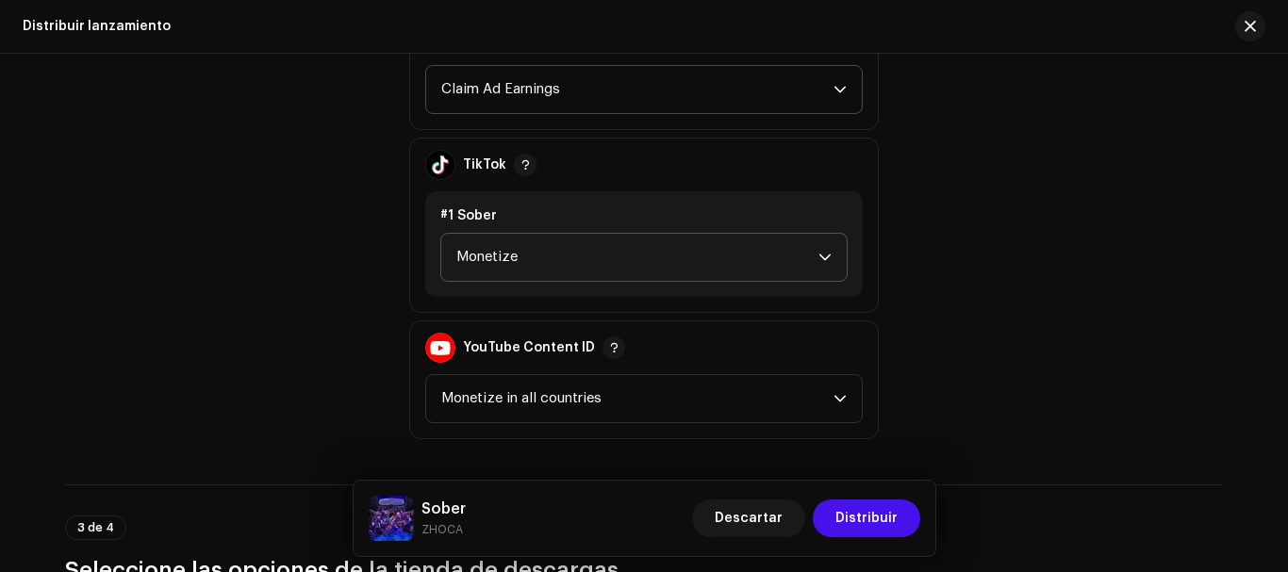
scroll to position [2169, 0]
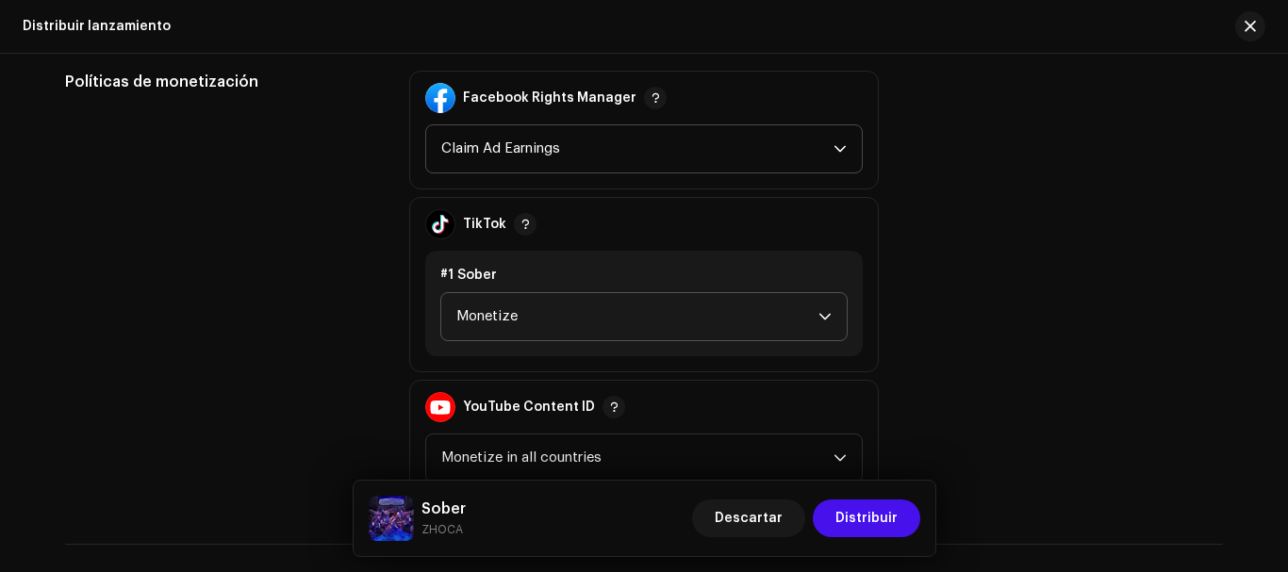
click at [666, 153] on span "Claim Ad Earnings" at bounding box center [637, 148] width 392 height 47
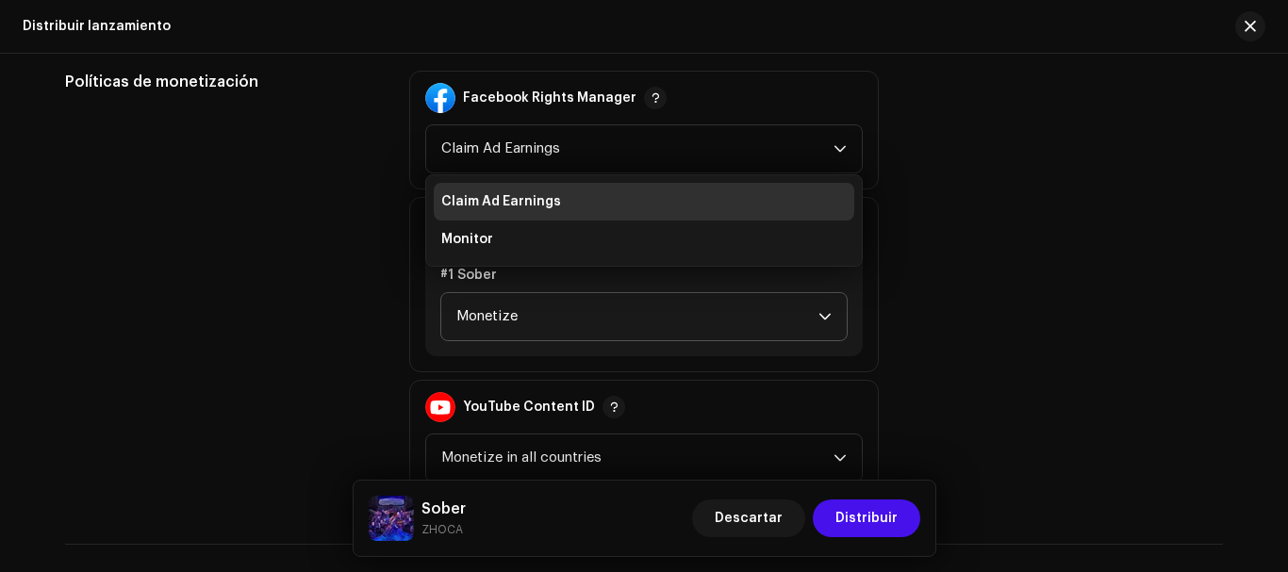
click at [1020, 212] on div "Políticas de monetización Facebook Rights Manager Claim Ad Earnings Claim Ad Ea…" at bounding box center [644, 285] width 1158 height 428
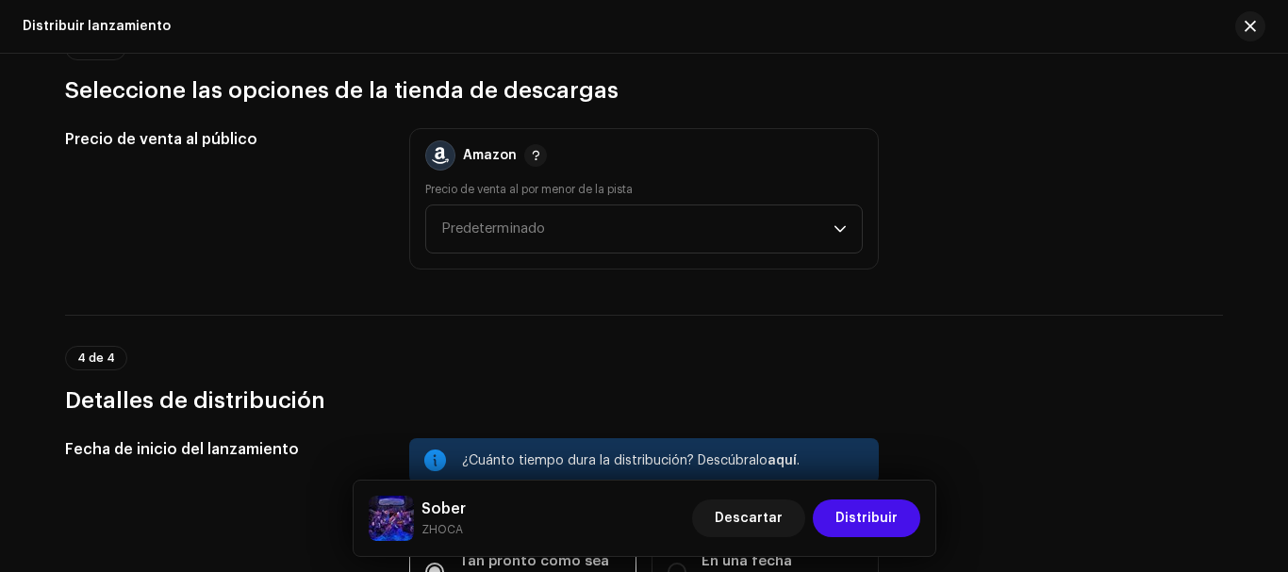
scroll to position [2734, 0]
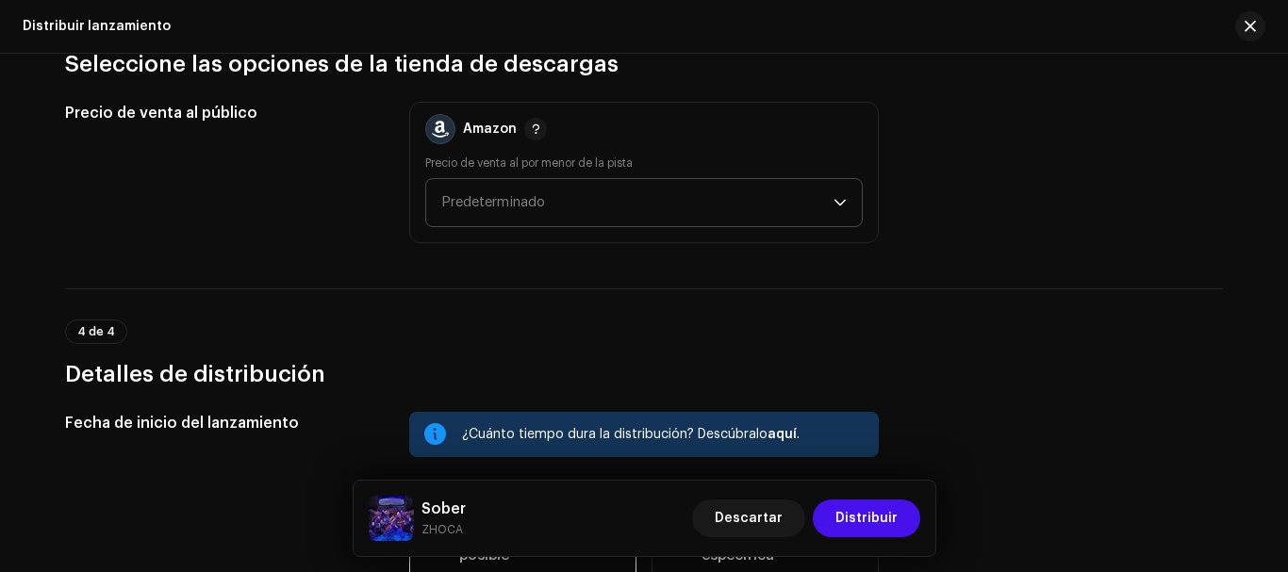
click at [680, 211] on span "Predeterminado" at bounding box center [637, 202] width 392 height 47
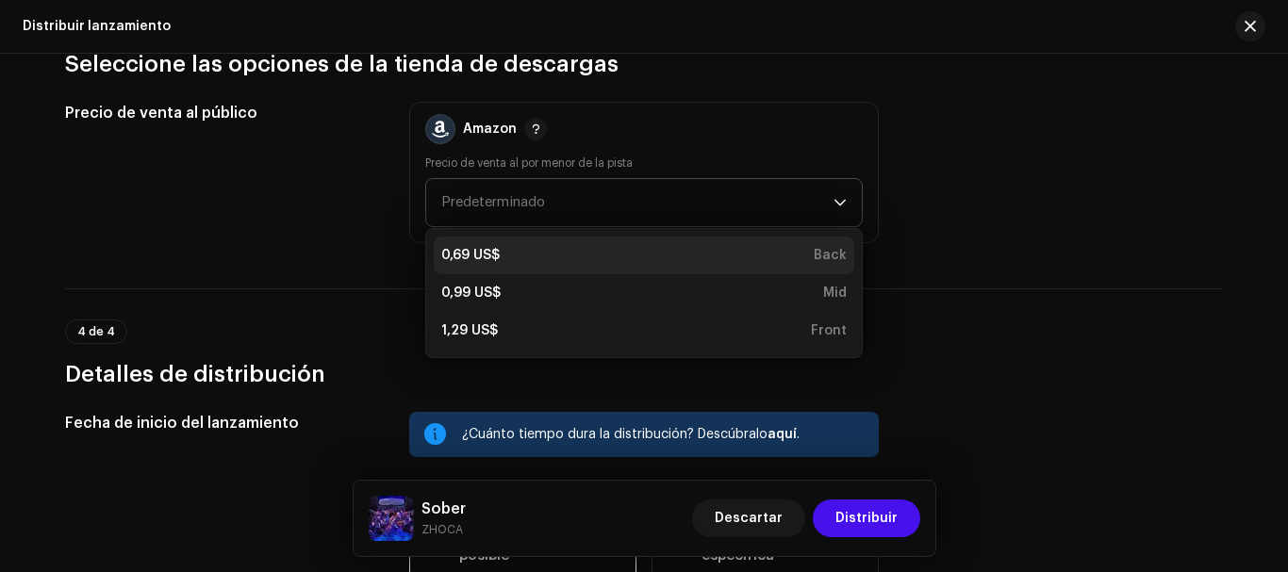
click at [655, 254] on div "0,69 US$ Back" at bounding box center [643, 255] width 405 height 19
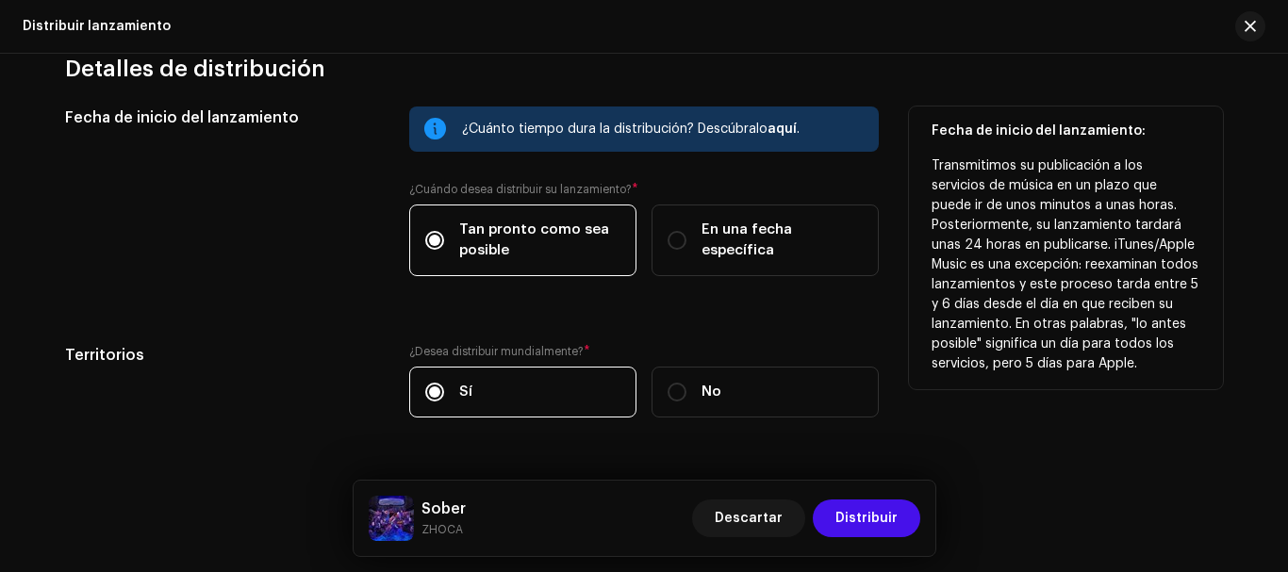
scroll to position [2995, 0]
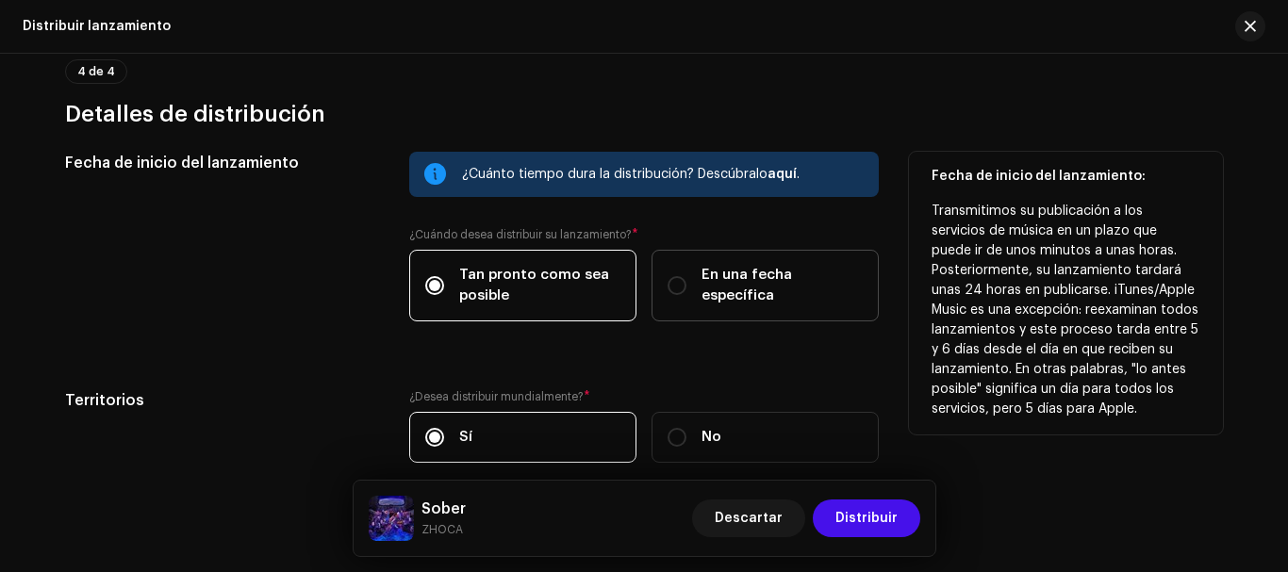
click at [687, 290] on div "En una fecha específica" at bounding box center [765, 285] width 195 height 41
click at [686, 290] on input "En una fecha específica" at bounding box center [677, 285] width 19 height 19
radio input "true"
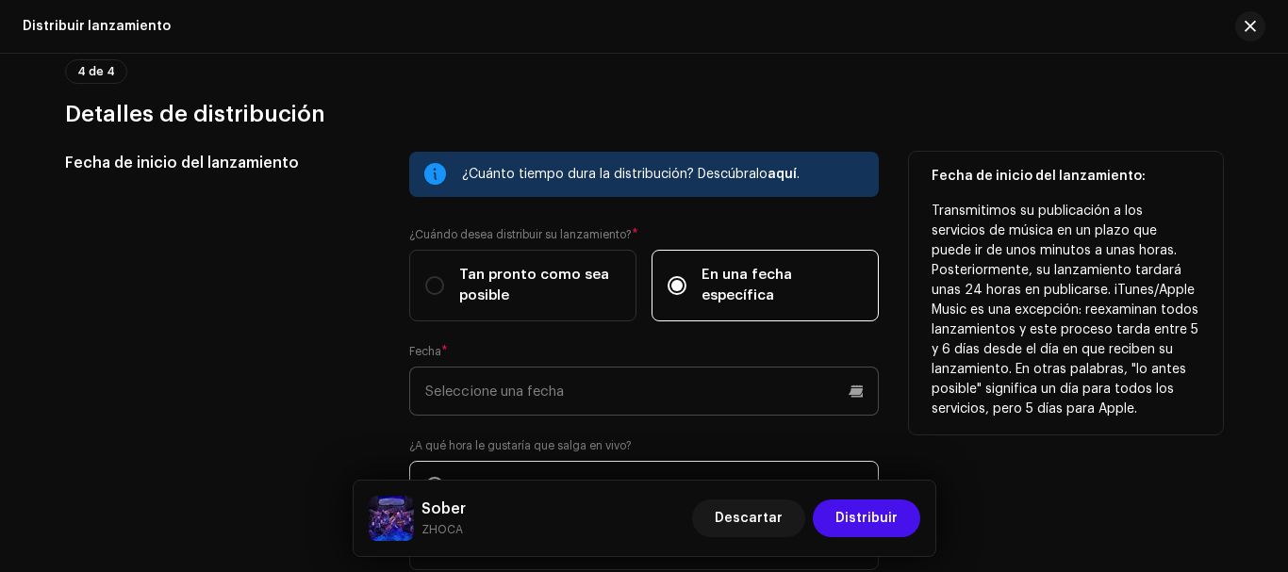
scroll to position [3089, 0]
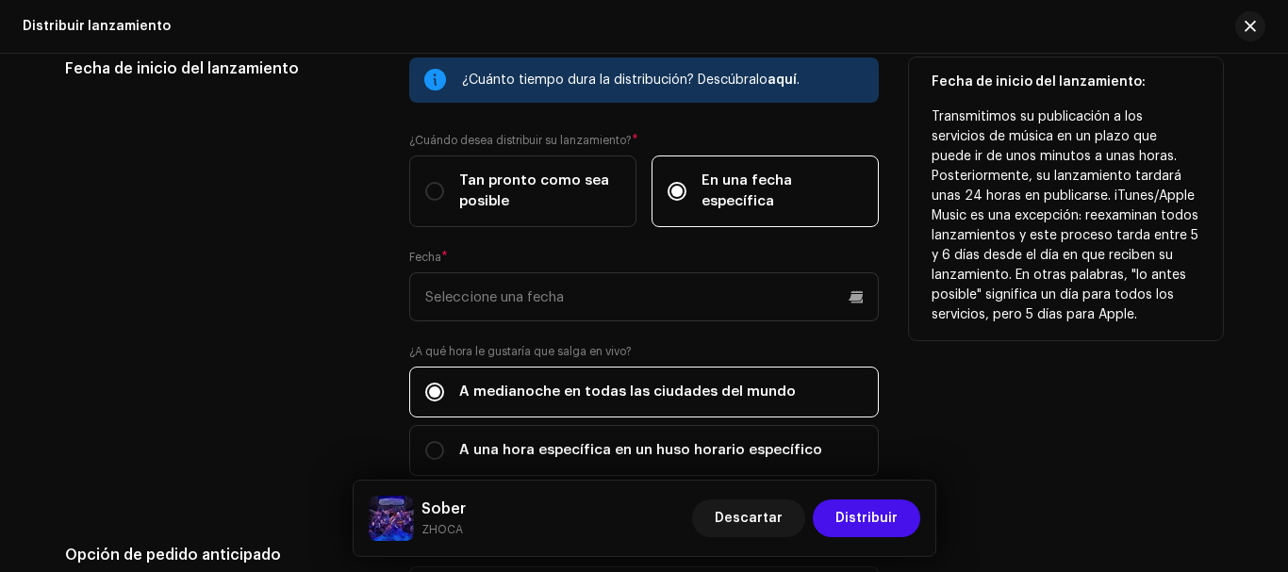
click at [575, 265] on div "Fecha *" at bounding box center [644, 286] width 470 height 72
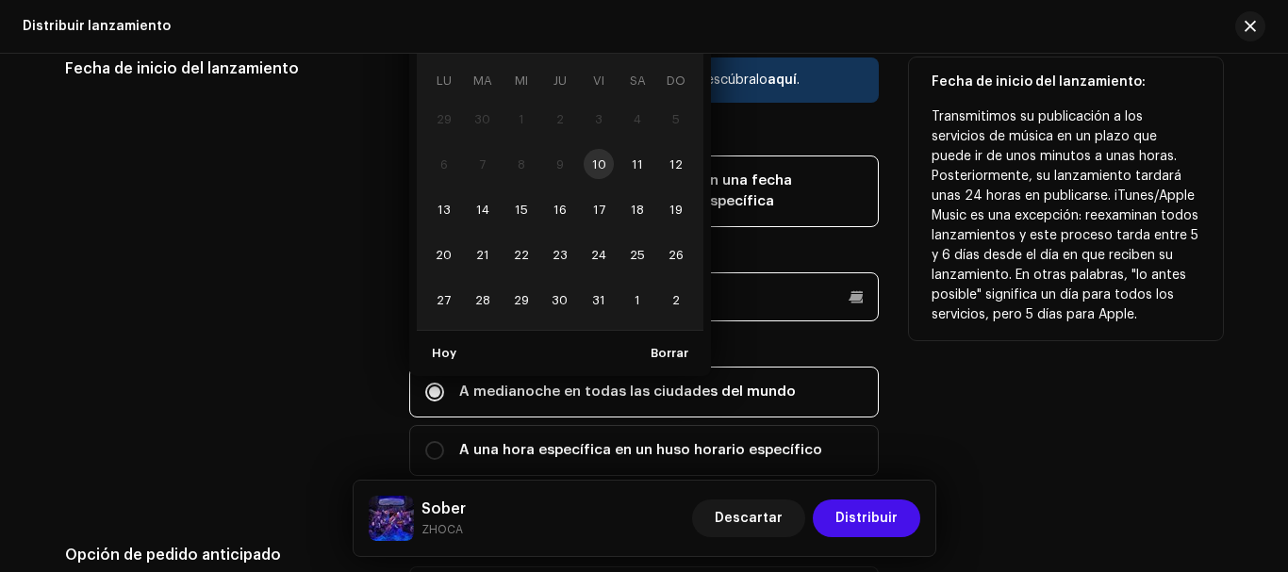
click at [581, 282] on p-datepicker "[DATE] LU MA MI JU VI SA DO 29 30 1 2 3 4 5 6 7 8 9 10 11 12 13 14 15 16 17 18 …" at bounding box center [644, 296] width 470 height 49
click at [514, 214] on span "15" at bounding box center [520, 209] width 30 height 30
type input "[DATE]"
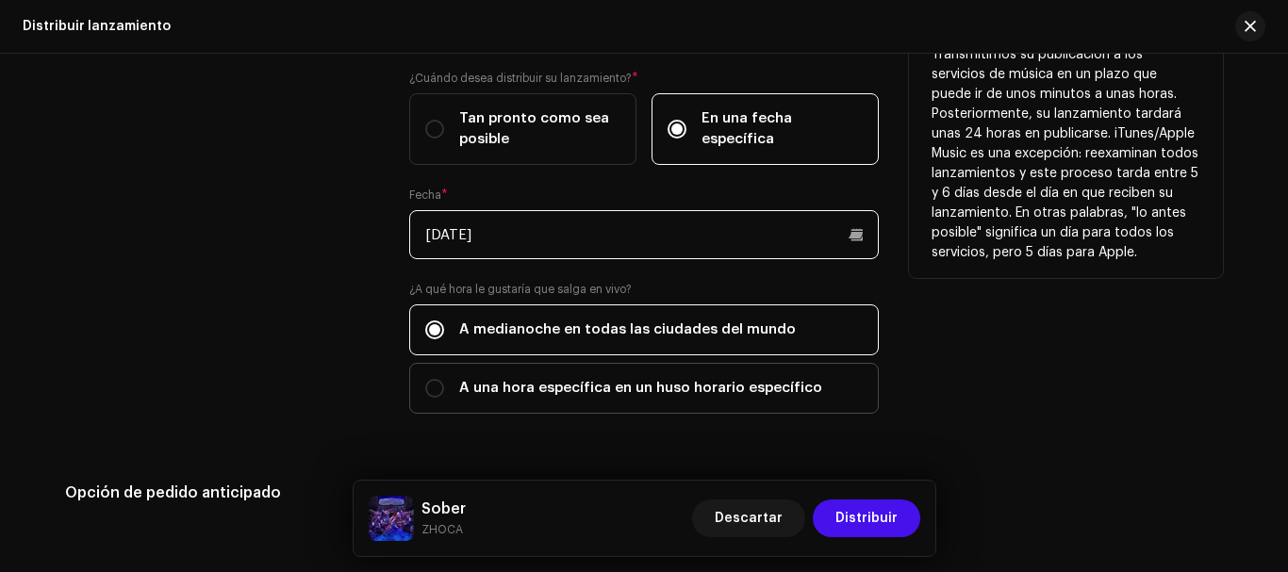
scroll to position [3278, 0]
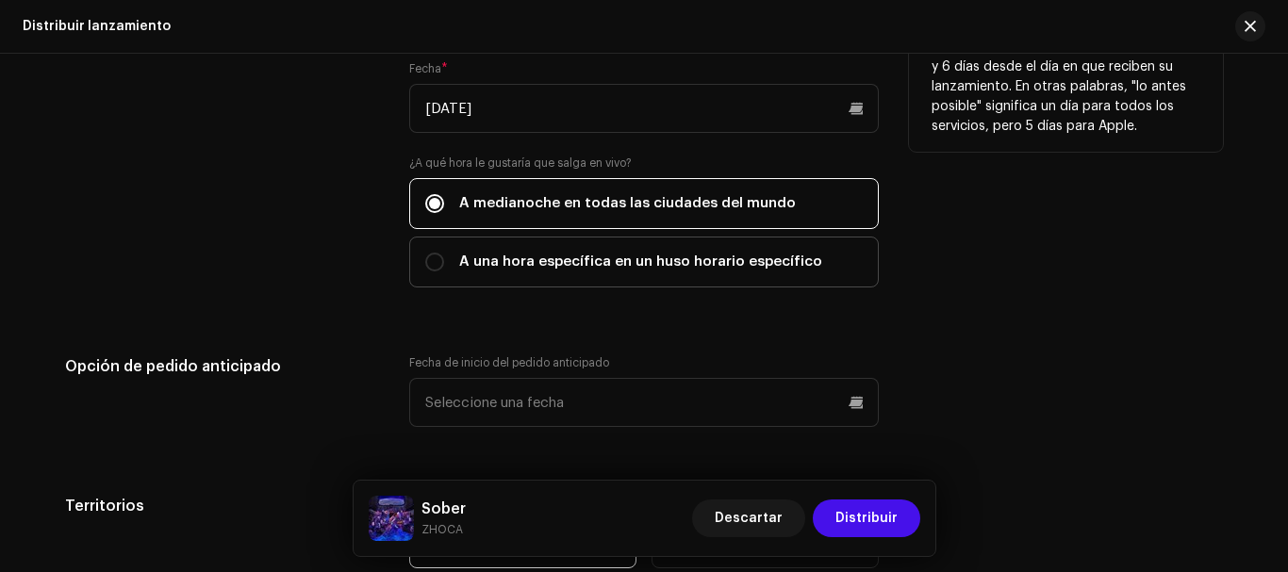
click at [669, 267] on span "A una hora específica en un huso horario específico" at bounding box center [640, 262] width 363 height 21
click at [444, 267] on input "A una hora específica en un huso horario específico" at bounding box center [434, 262] width 19 height 19
radio input "true"
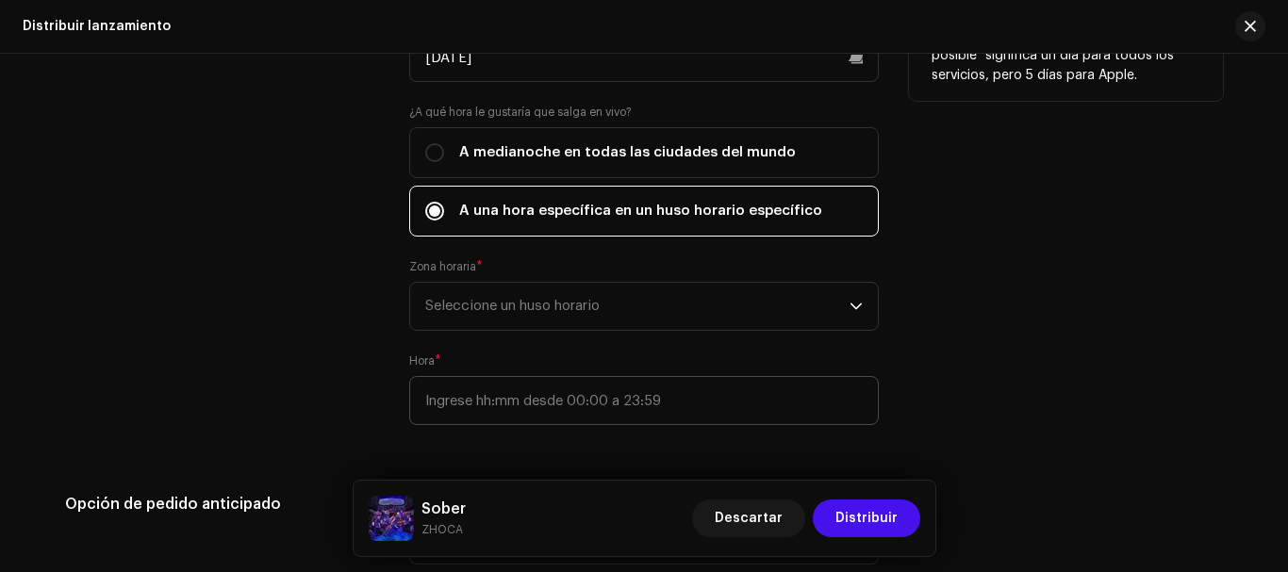
scroll to position [3372, 0]
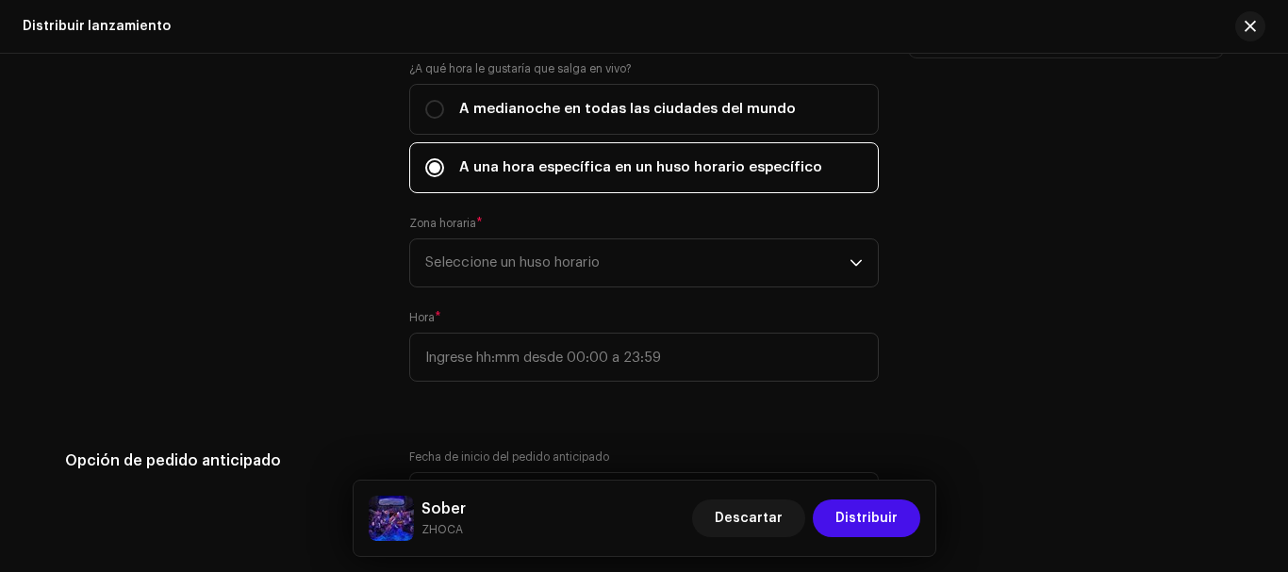
click at [654, 237] on div "Zona horaria * Seleccione un huso horario" at bounding box center [644, 252] width 470 height 72
click at [654, 259] on span "Seleccione un huso horario" at bounding box center [637, 262] width 424 height 47
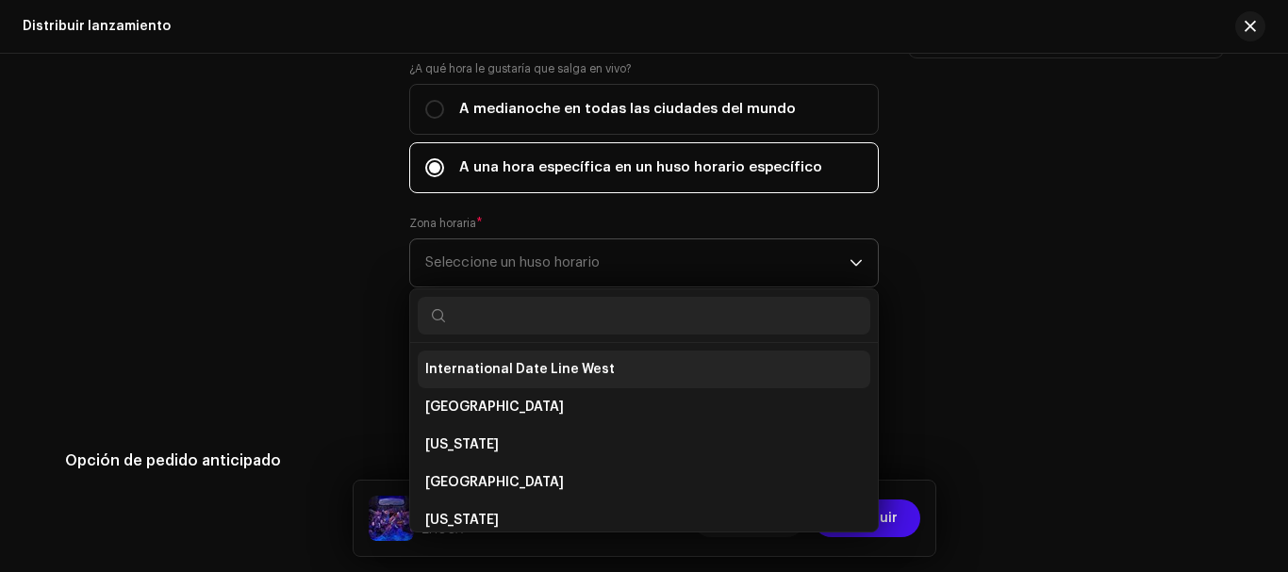
click at [587, 375] on span "International Date Line West" at bounding box center [520, 369] width 190 height 19
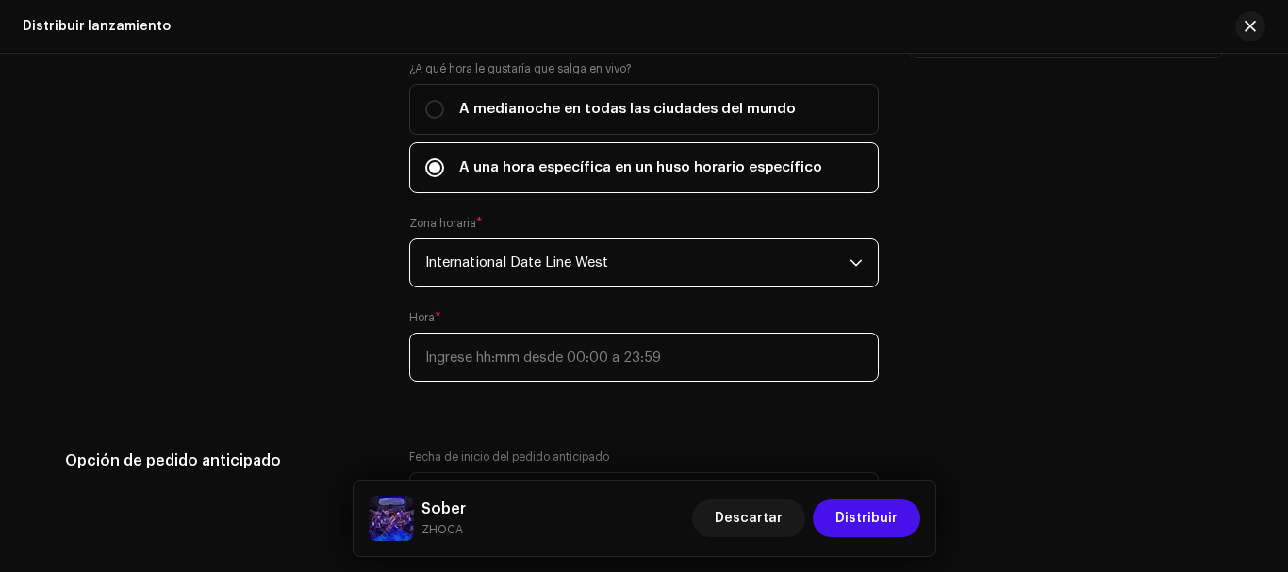
type input ":"
click at [603, 349] on input ":" at bounding box center [644, 357] width 470 height 49
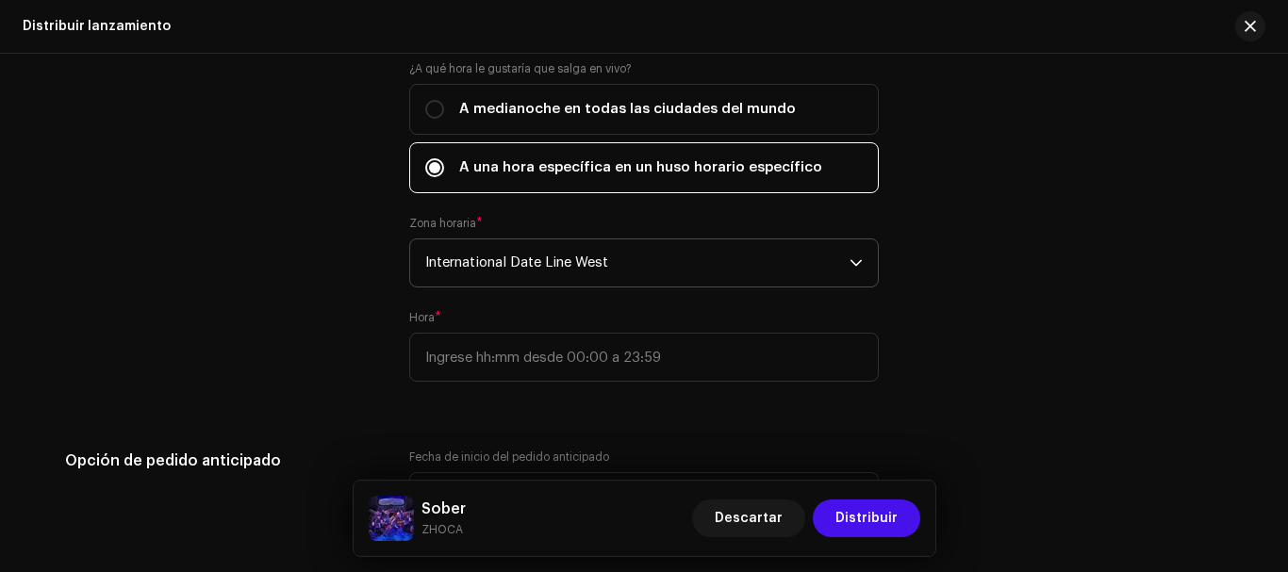
click at [627, 287] on p-select "International Date Line West" at bounding box center [644, 263] width 470 height 49
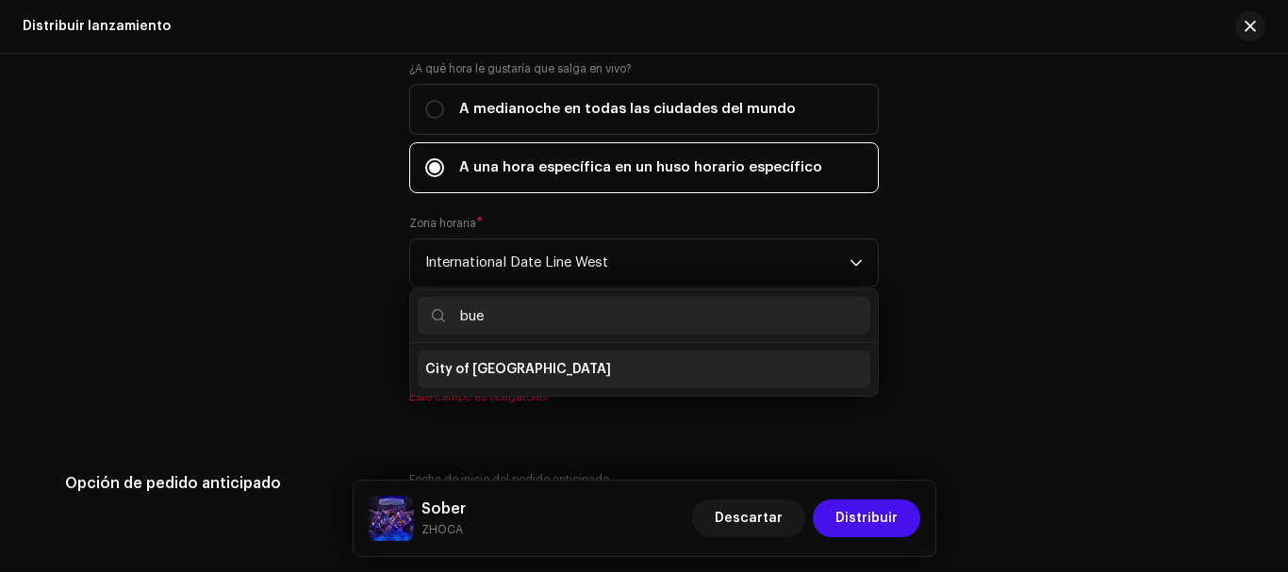
type input "bue"
click at [600, 366] on li "City of [GEOGRAPHIC_DATA]" at bounding box center [644, 370] width 453 height 38
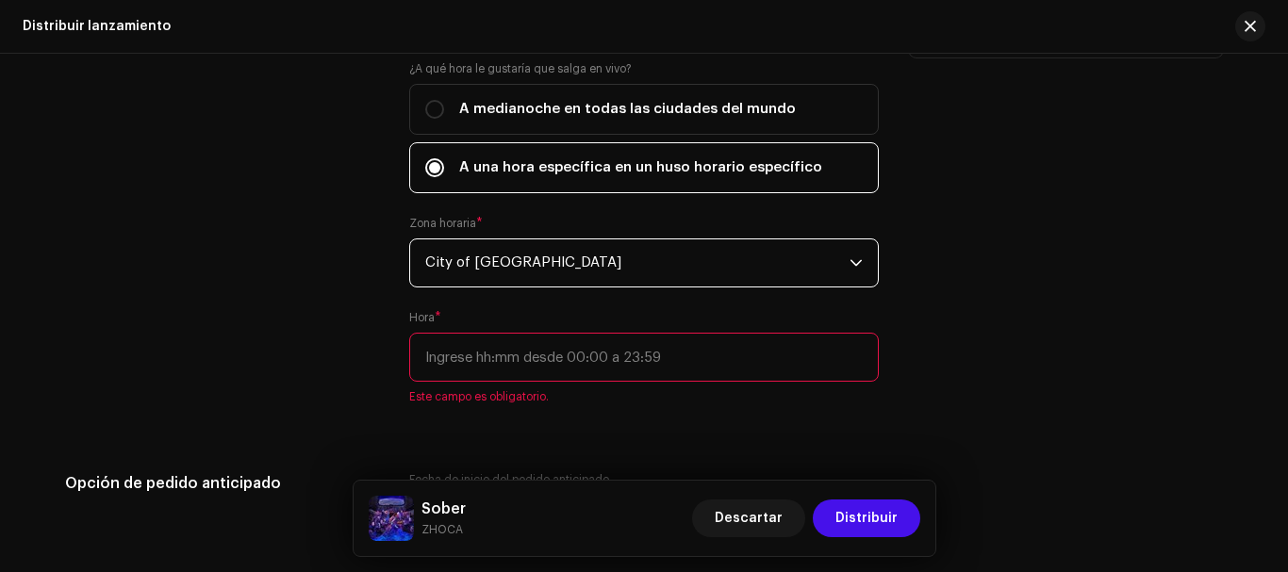
type input ":"
click at [600, 349] on input ":" at bounding box center [644, 357] width 470 height 49
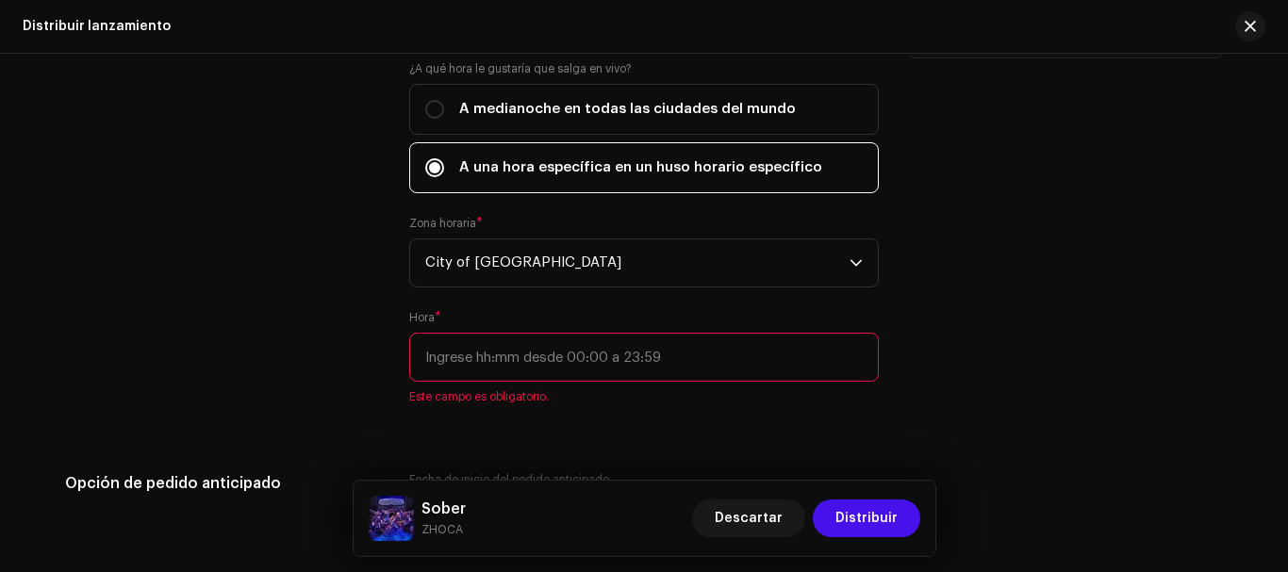
click at [580, 223] on div "Zona horaria * City of [GEOGRAPHIC_DATA]" at bounding box center [644, 252] width 470 height 72
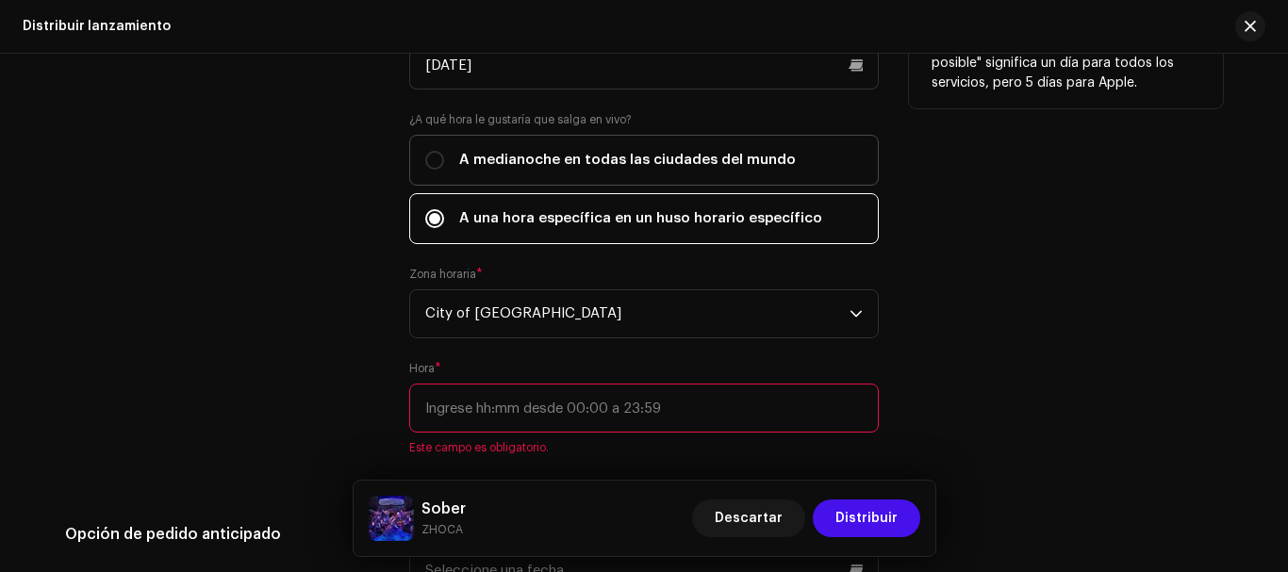
scroll to position [3183, 0]
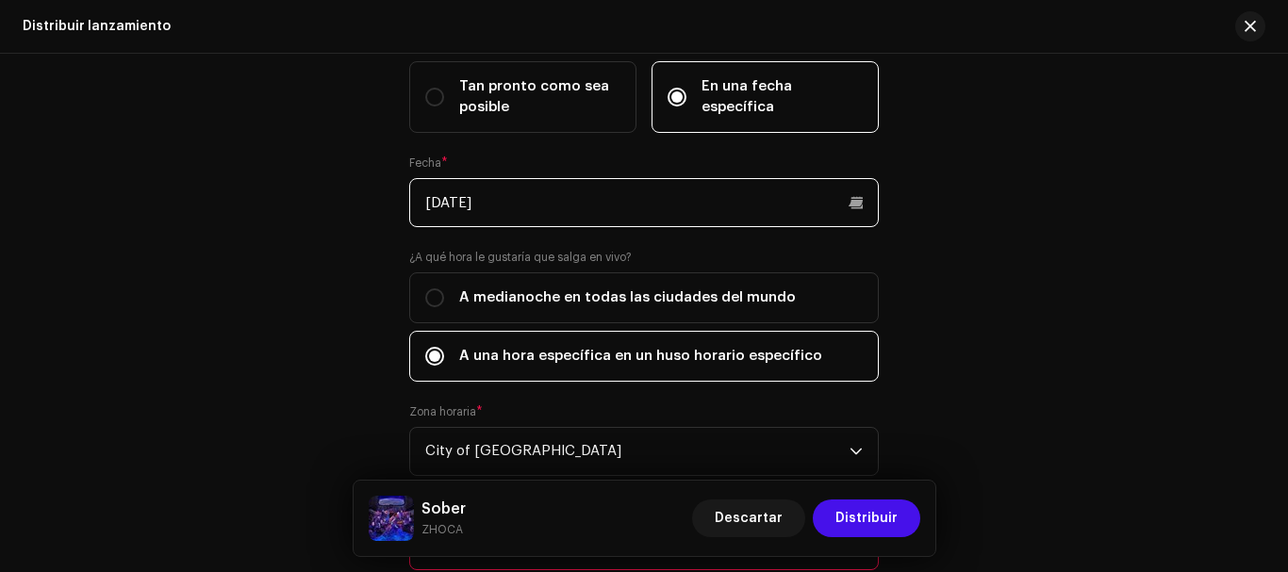
click at [561, 195] on p-datepicker "[DATE]" at bounding box center [644, 202] width 470 height 49
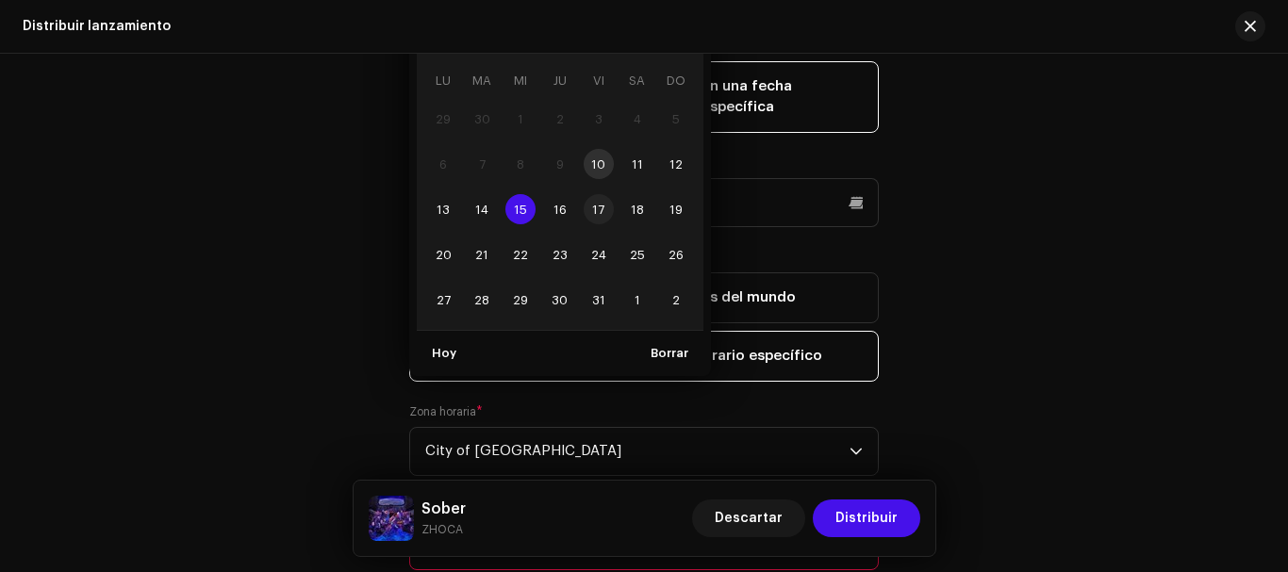
click at [603, 222] on span "17" at bounding box center [599, 209] width 30 height 30
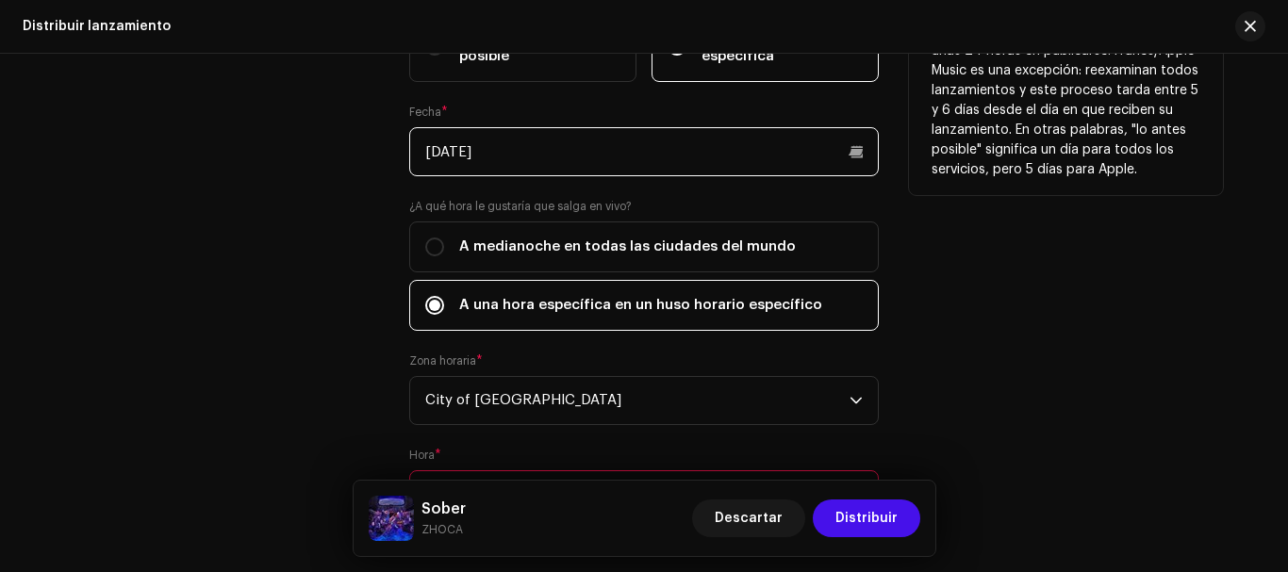
scroll to position [3278, 0]
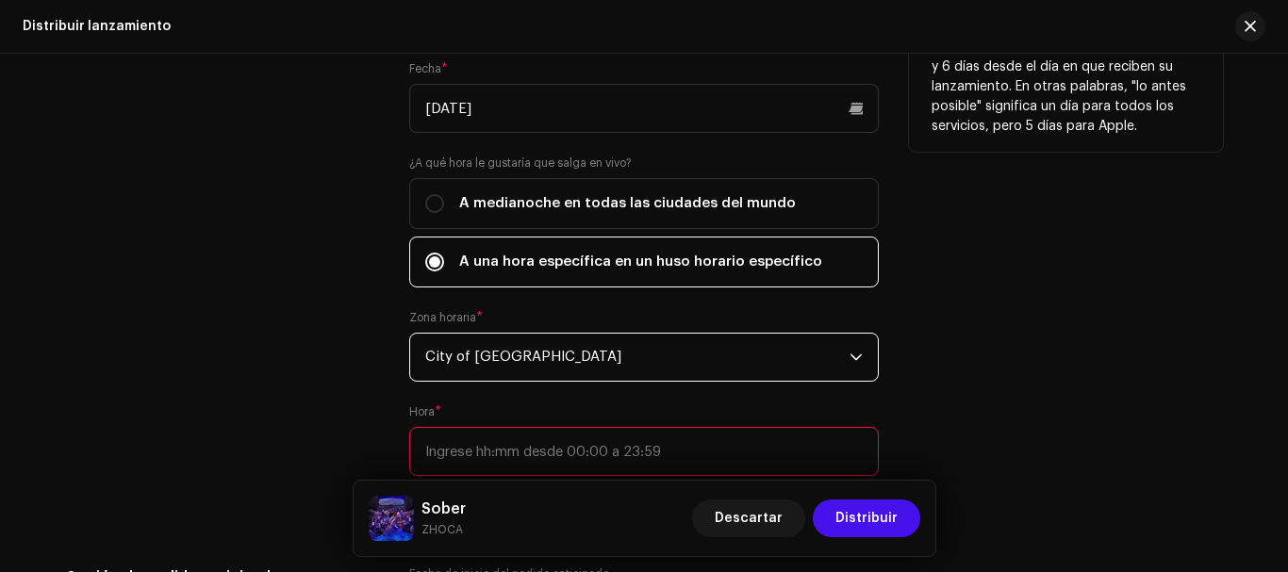
click at [539, 356] on span "City of [GEOGRAPHIC_DATA]" at bounding box center [637, 357] width 424 height 47
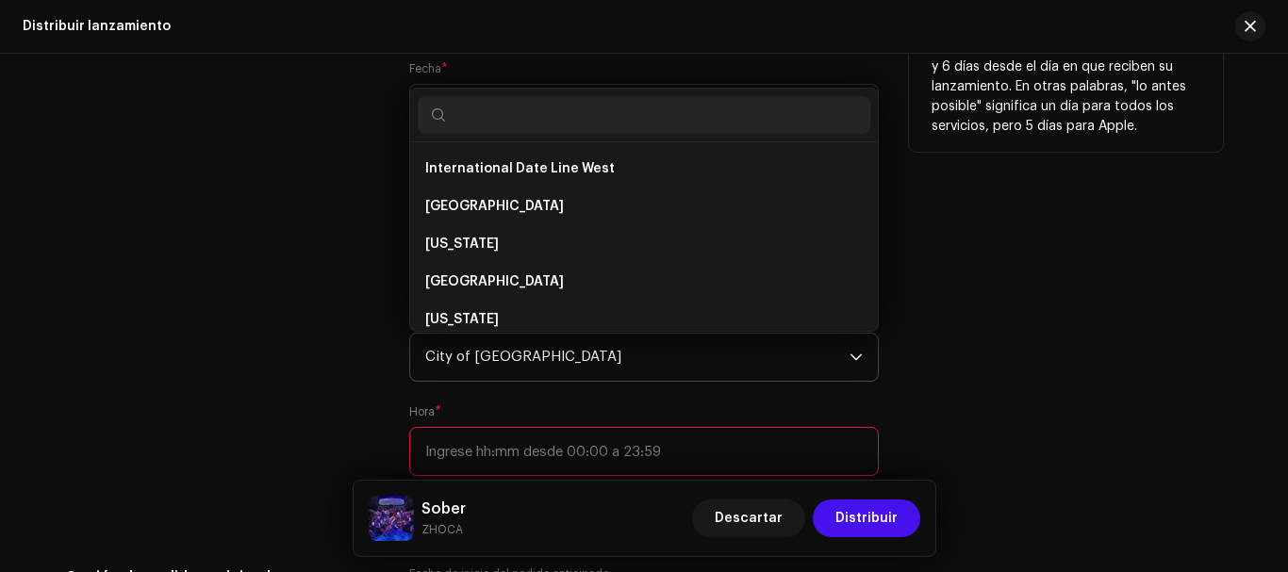
scroll to position [1101, 0]
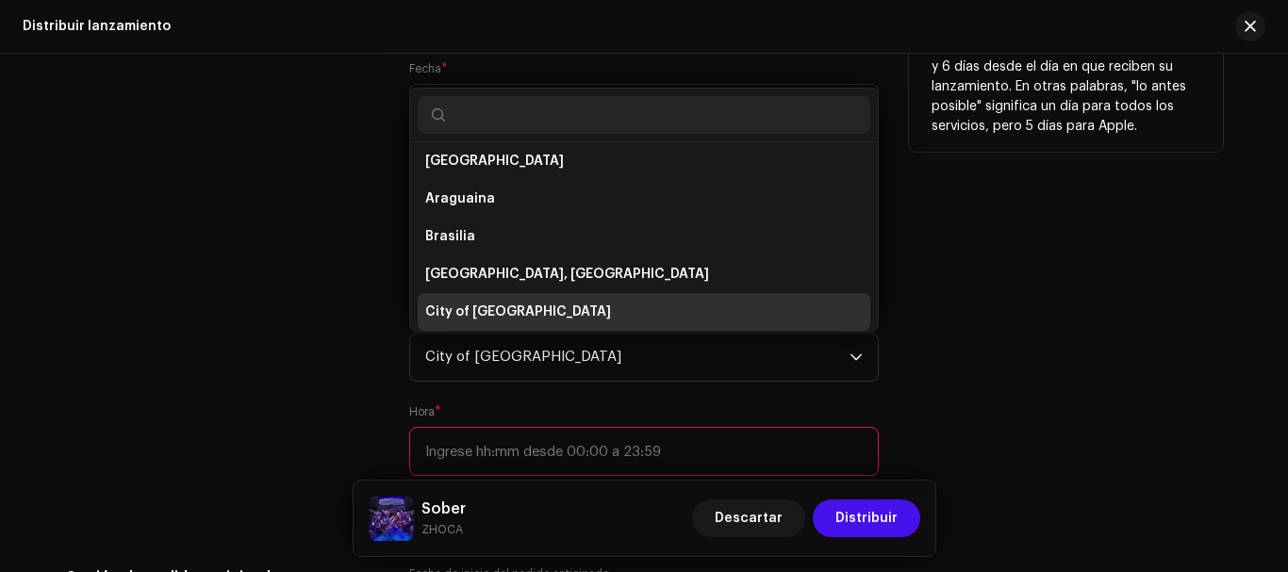
click at [303, 389] on div "Fecha de inicio del lanzamiento" at bounding box center [222, 195] width 314 height 652
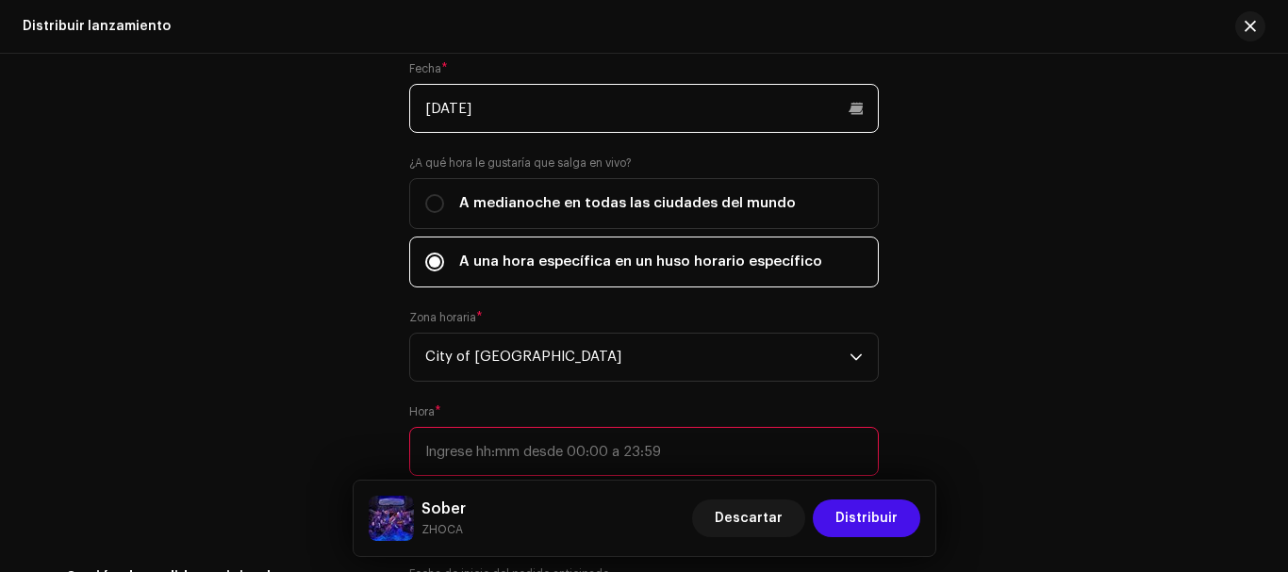
click at [520, 110] on input "[DATE]" at bounding box center [644, 108] width 470 height 49
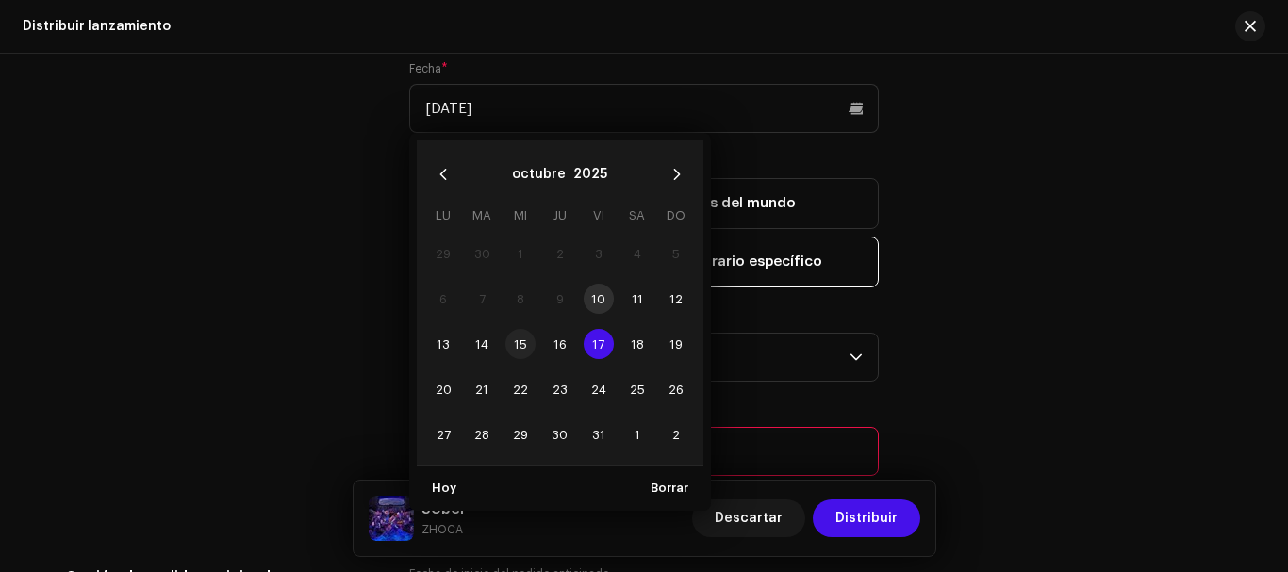
click at [524, 351] on span "15" at bounding box center [520, 344] width 30 height 30
type input "[DATE]"
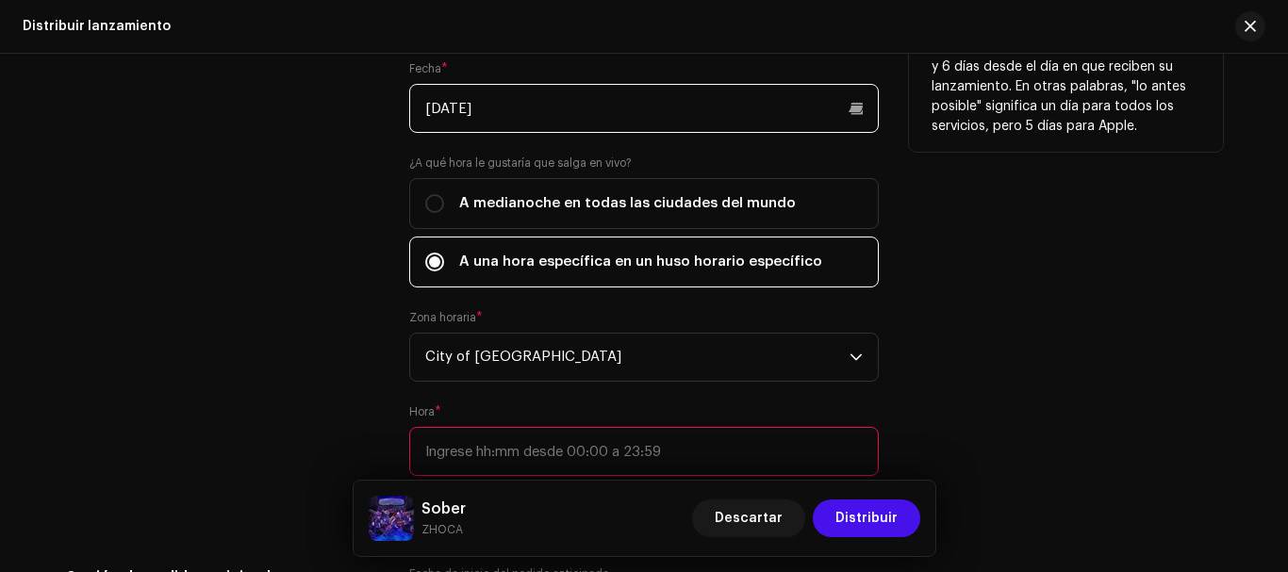
scroll to position [3372, 0]
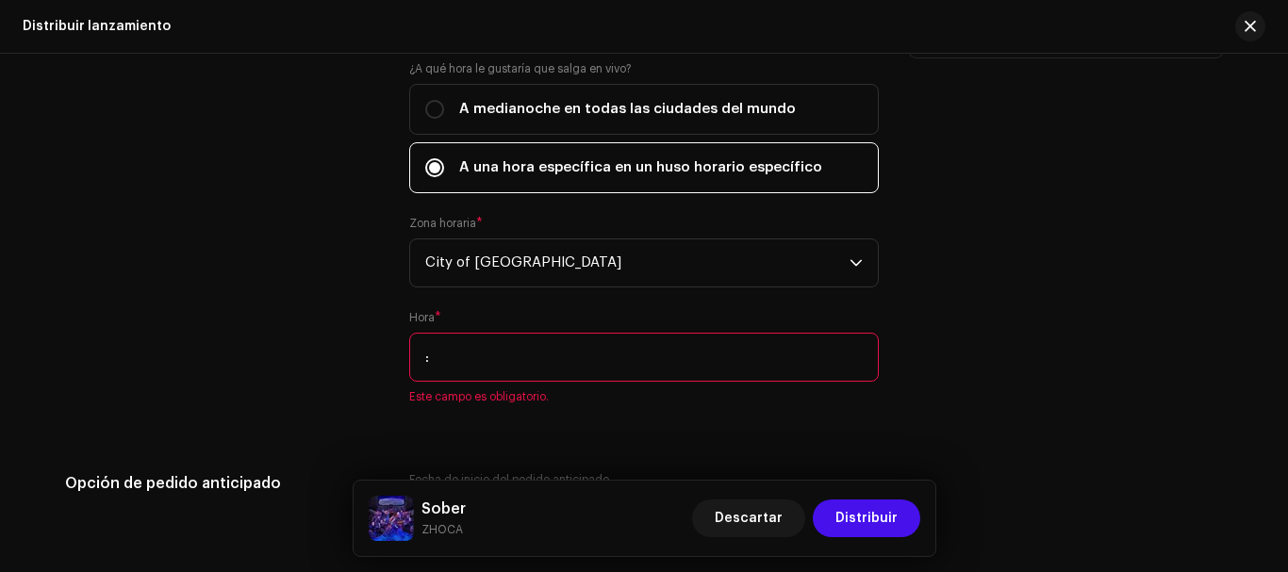
click at [531, 370] on input ":" at bounding box center [644, 357] width 470 height 49
type input "21:00"
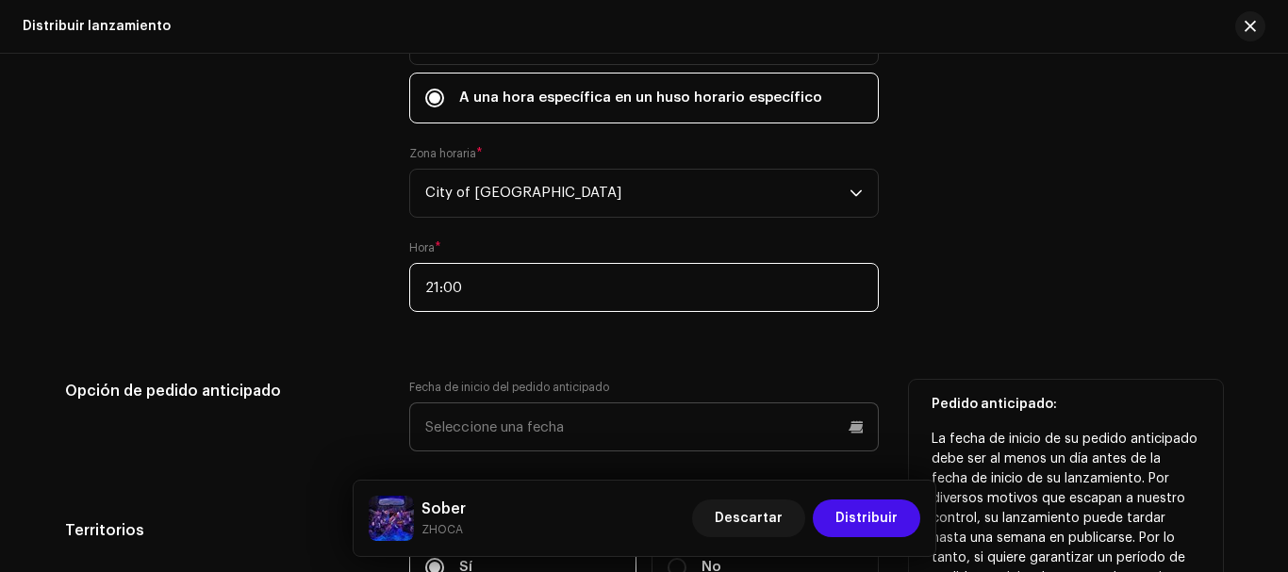
scroll to position [3560, 0]
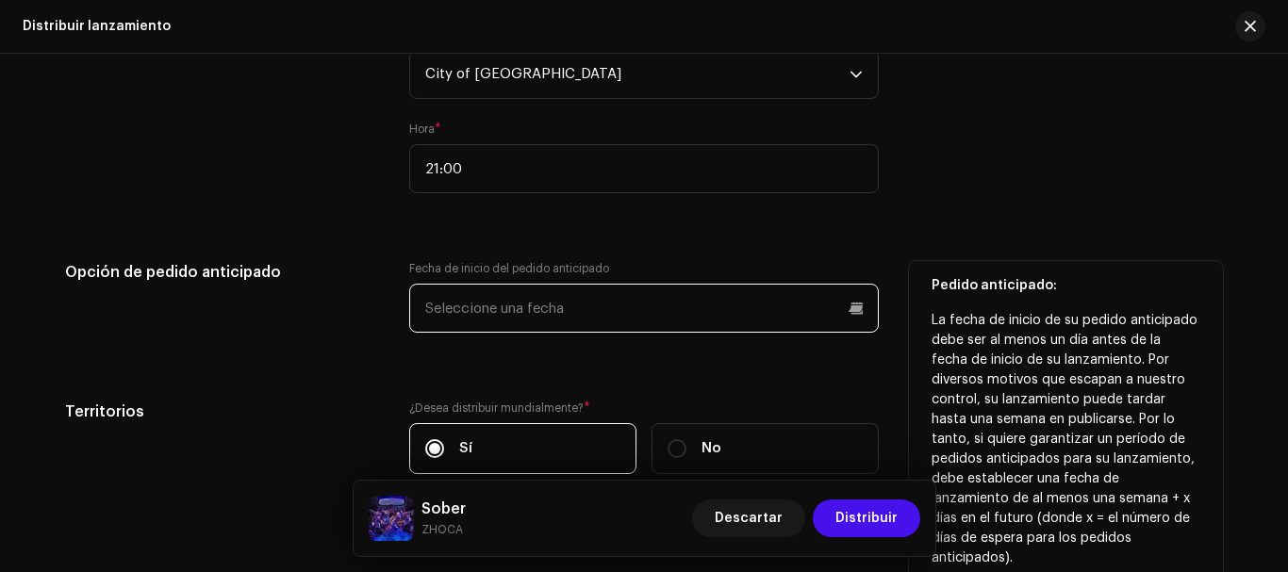
click at [603, 307] on p-datepicker at bounding box center [644, 308] width 470 height 49
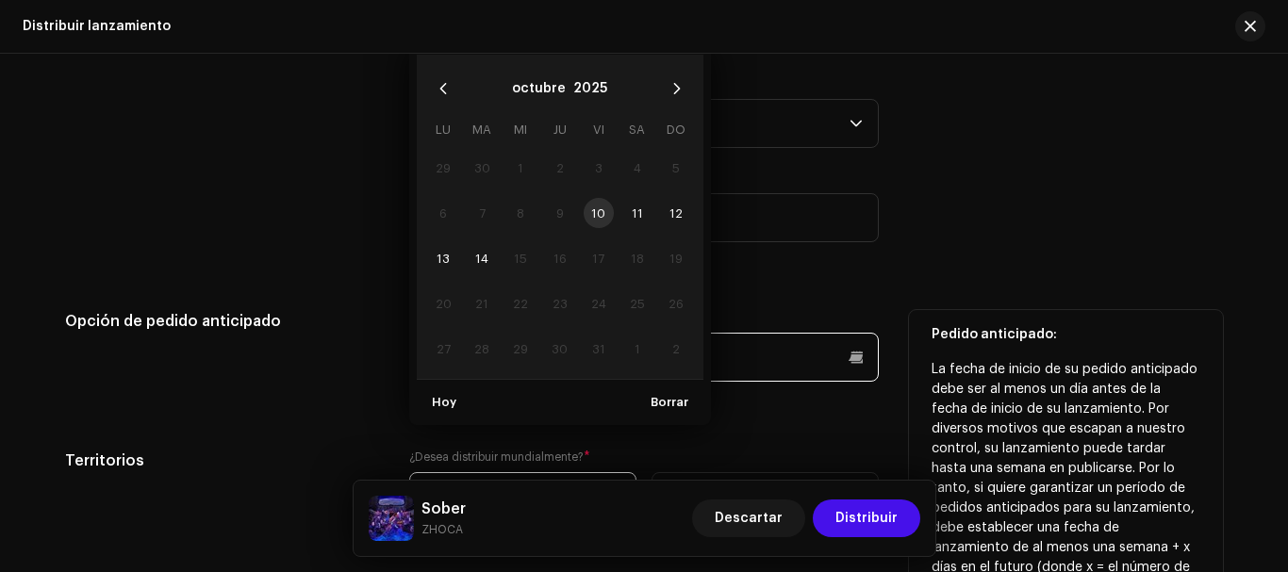
scroll to position [3466, 0]
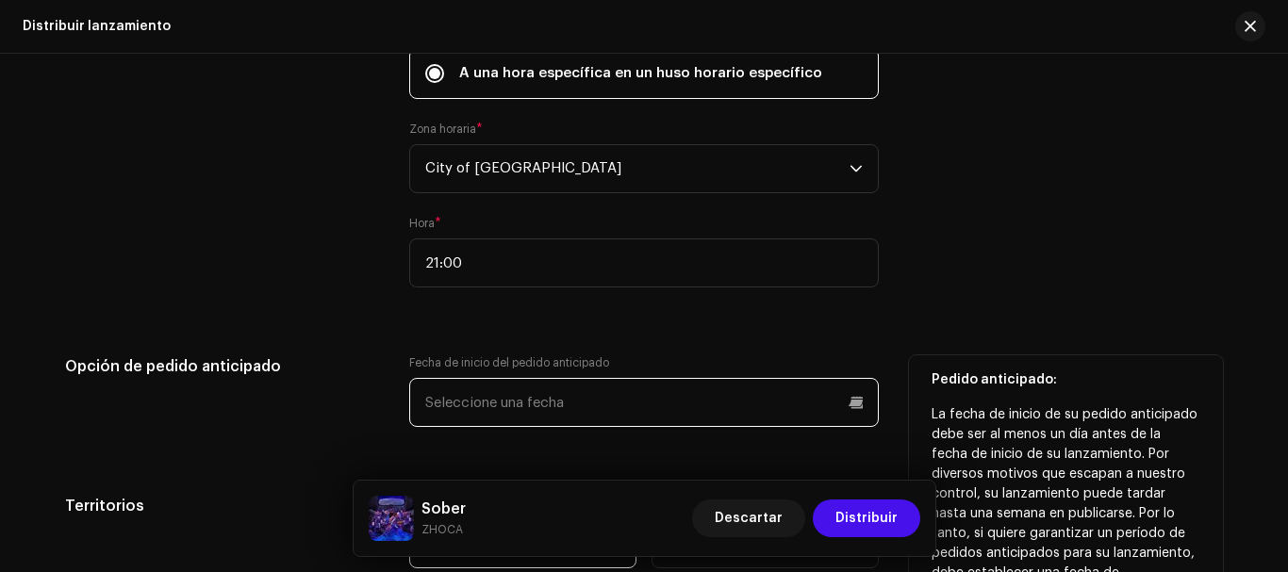
click at [633, 404] on input "text" at bounding box center [644, 402] width 470 height 49
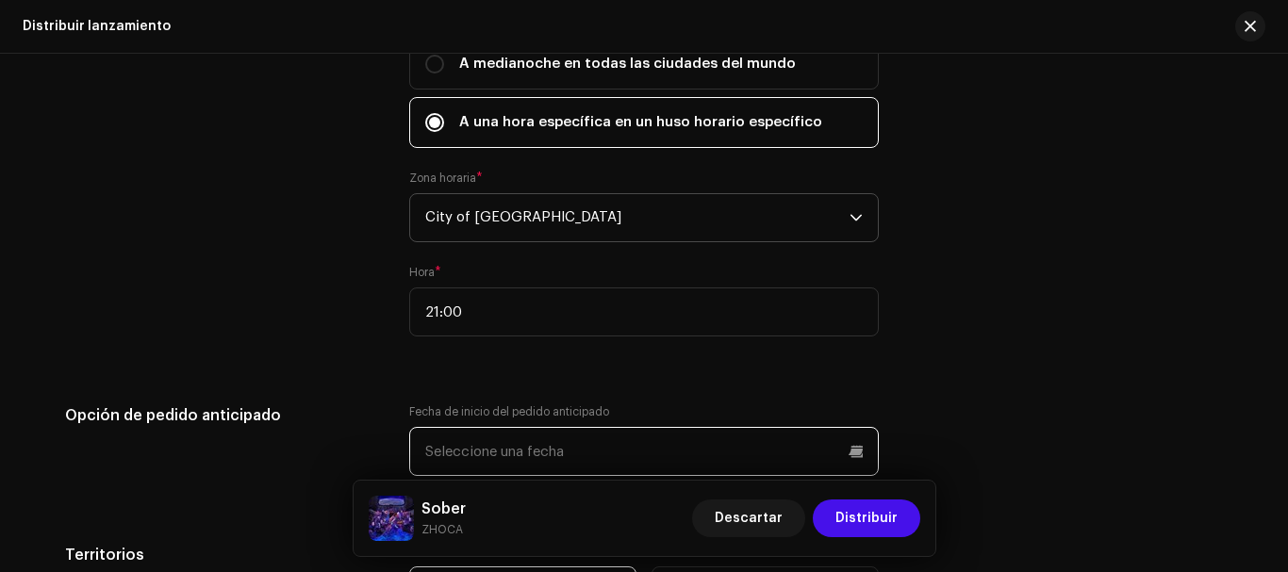
scroll to position [3372, 0]
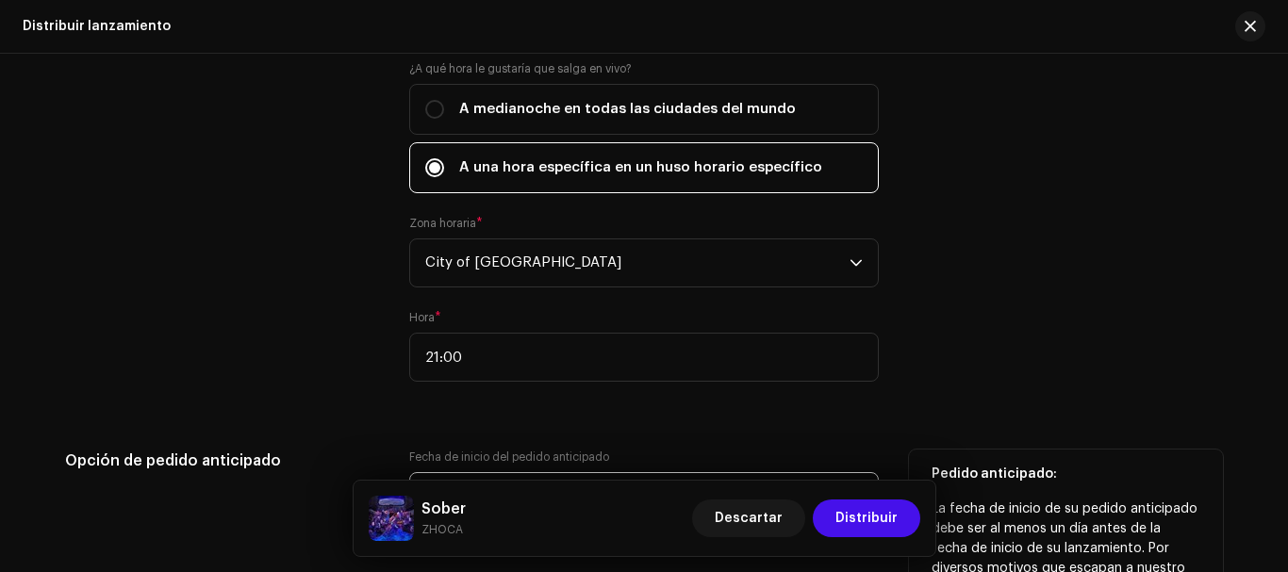
click at [613, 475] on input "text" at bounding box center [644, 496] width 470 height 49
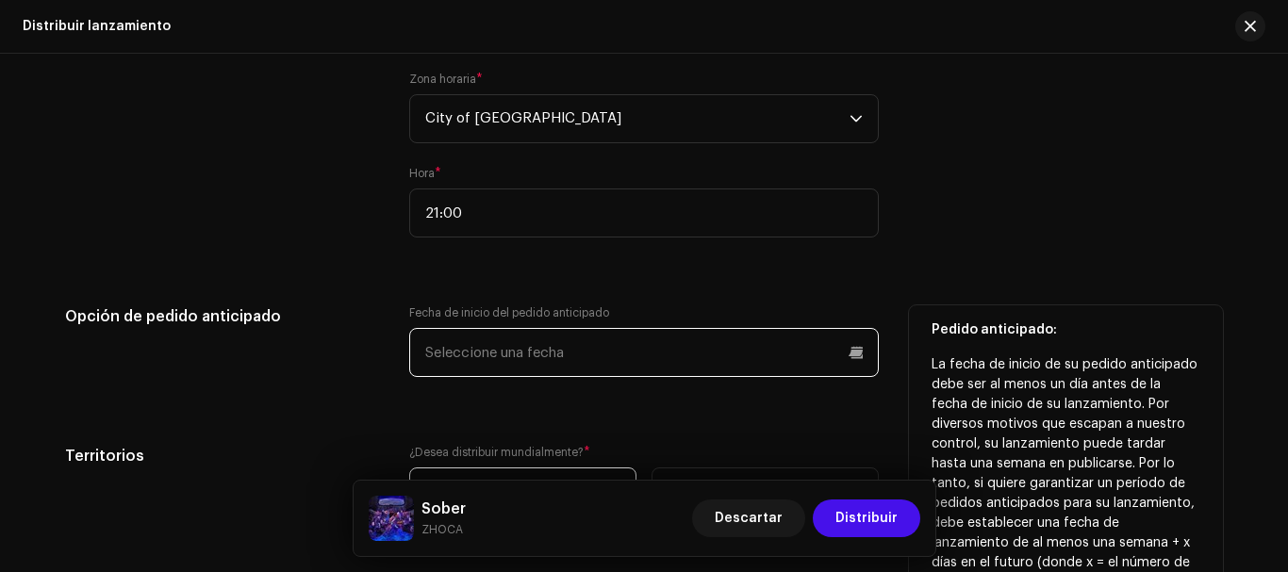
scroll to position [3560, 0]
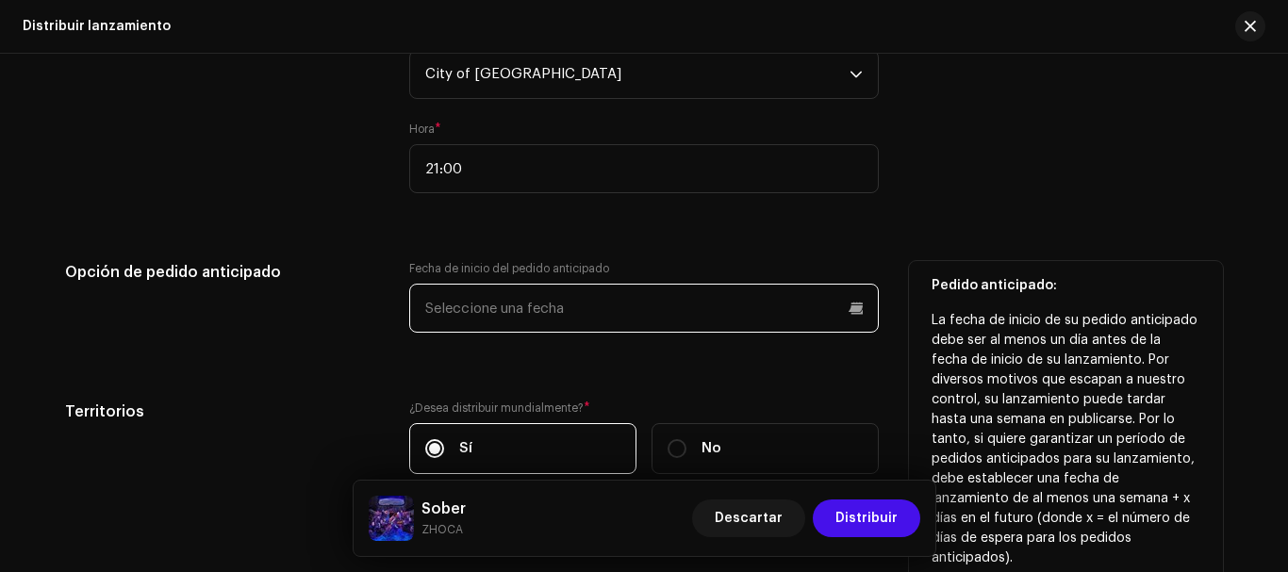
click at [861, 314] on input "text" at bounding box center [644, 308] width 470 height 49
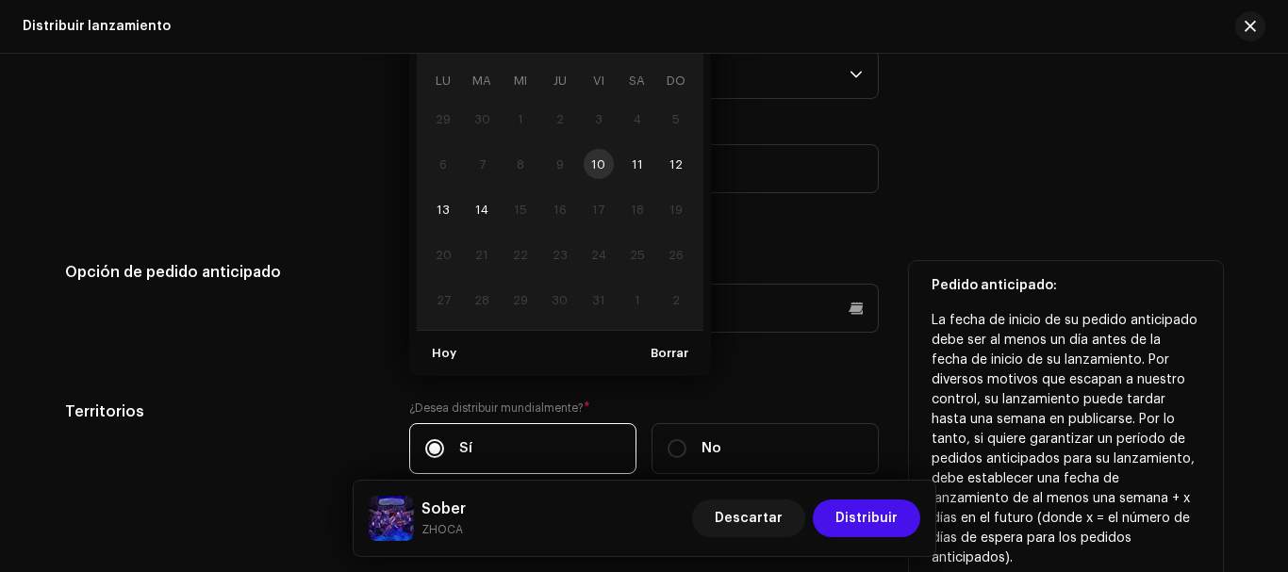
click at [606, 174] on td "10" at bounding box center [598, 163] width 39 height 45
click at [600, 171] on td "10" at bounding box center [598, 163] width 39 height 45
click at [598, 168] on td "10" at bounding box center [598, 163] width 39 height 45
click at [446, 356] on span "Hoy" at bounding box center [444, 354] width 25 height 38
type input "[DATE]"
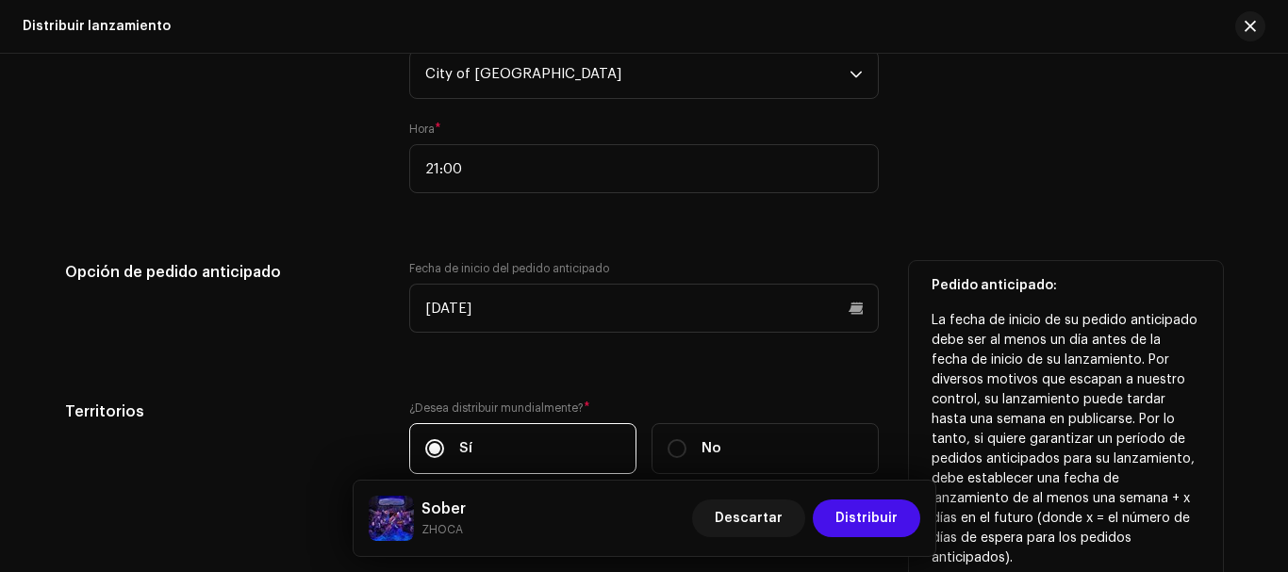
click at [725, 362] on div "Fecha de inicio del lanzamiento ¿Cuánto tiempo dura la distribución? Descúbralo…" at bounding box center [644, 41] width 1158 height 911
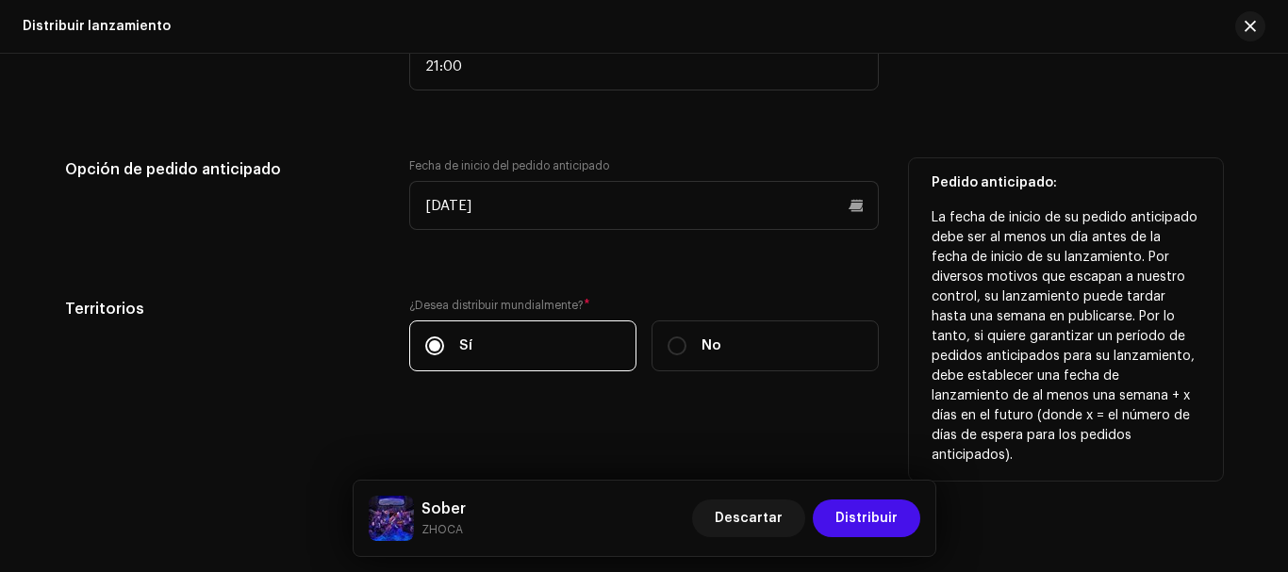
scroll to position [3666, 0]
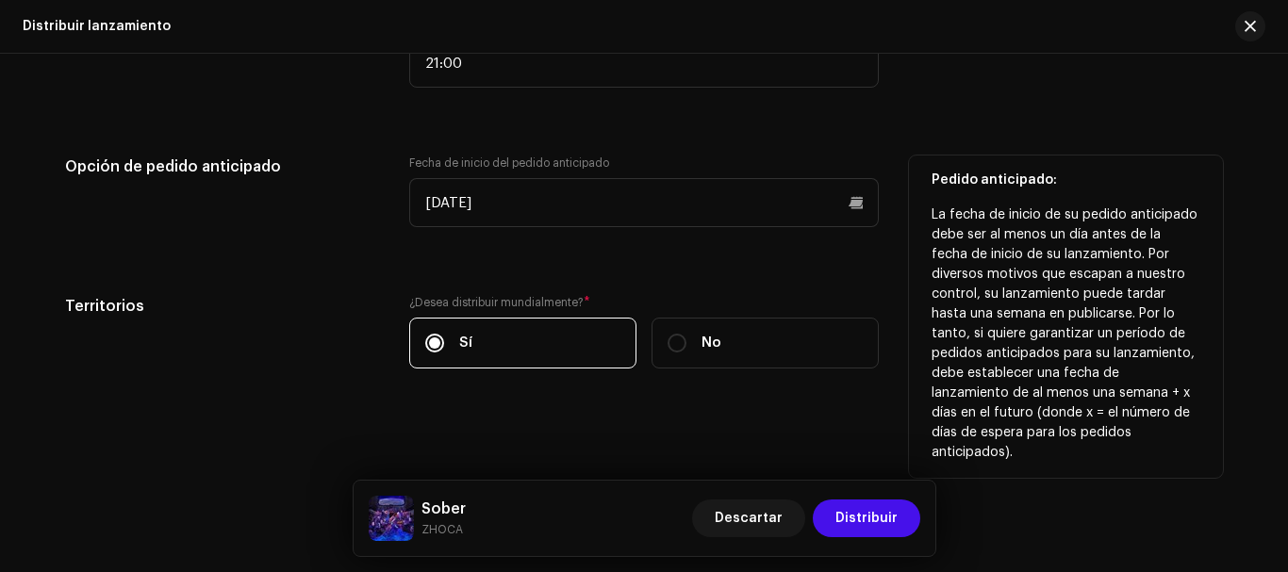
drag, startPoint x: 998, startPoint y: 240, endPoint x: 1055, endPoint y: 281, distance: 70.4
click at [730, 167] on div "Fecha de inicio del pedido anticipado [DATE]" at bounding box center [644, 192] width 470 height 72
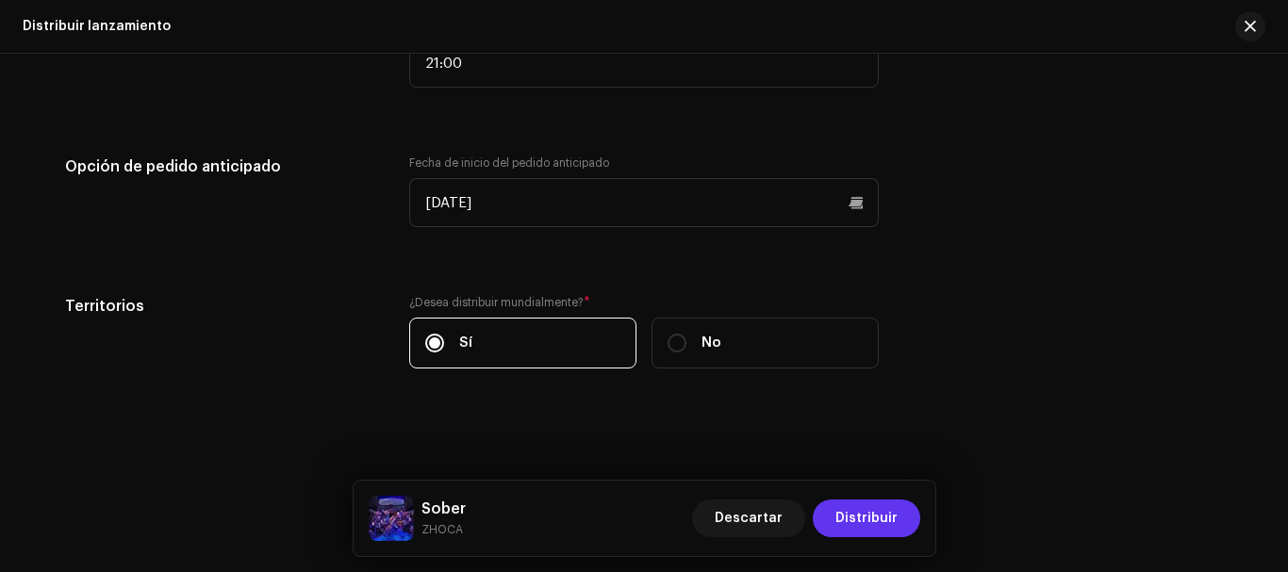
click at [886, 522] on span "Distribuir" at bounding box center [866, 519] width 62 height 38
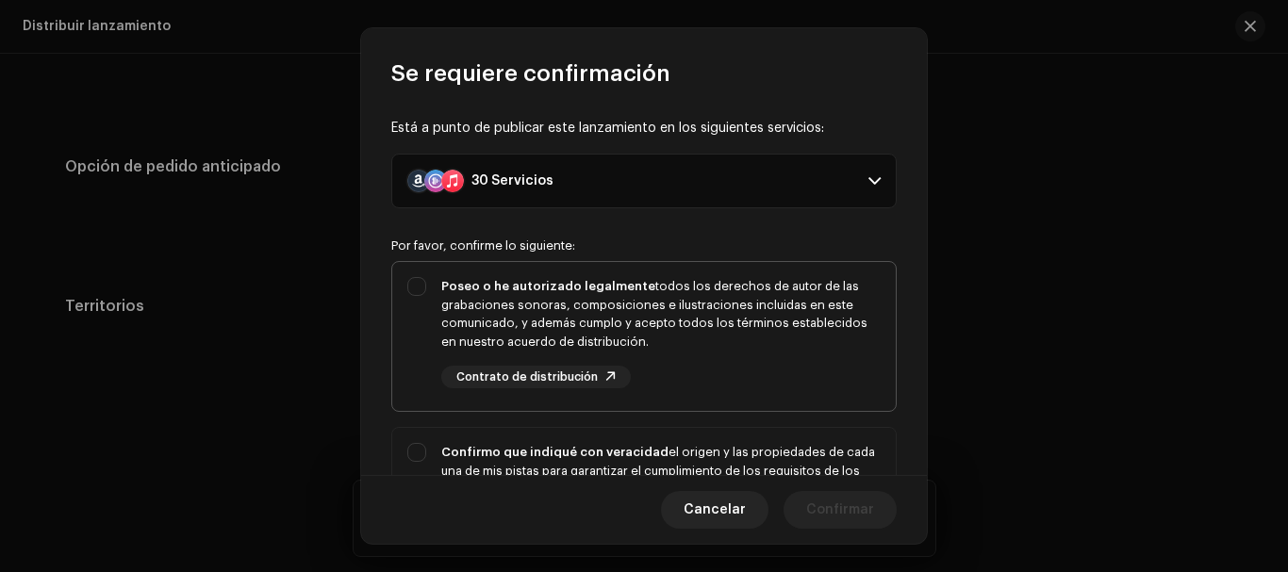
click at [429, 297] on div "Poseo o he autorizado legalmente todos los derechos de autor de las grabaciones…" at bounding box center [644, 332] width 504 height 141
checkbox input "true"
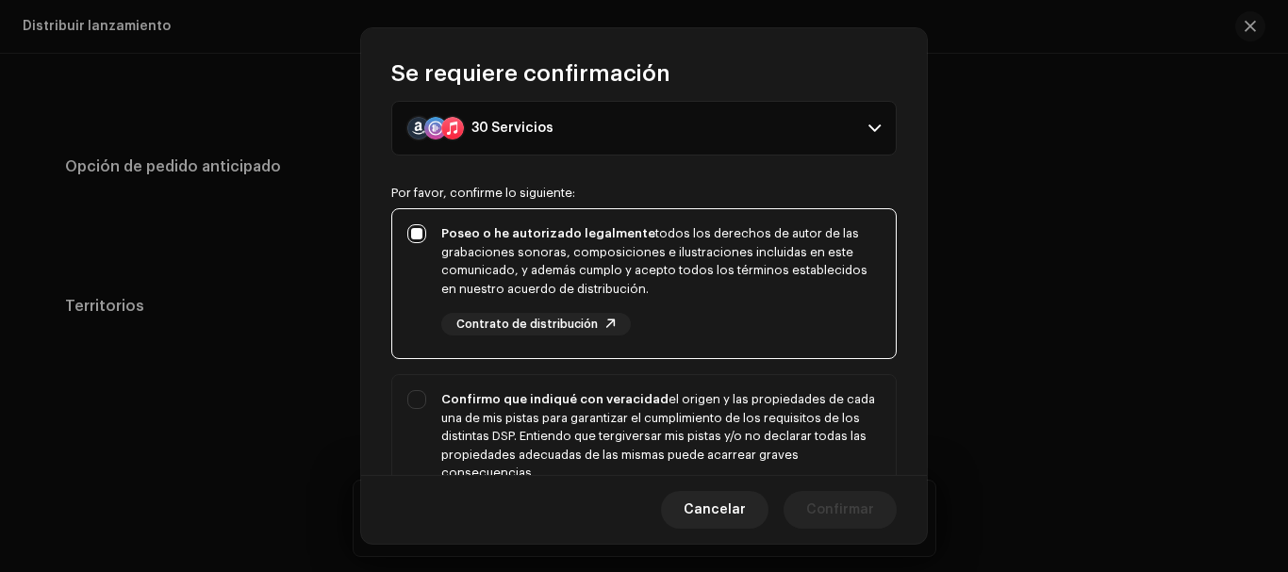
scroll to position [189, 0]
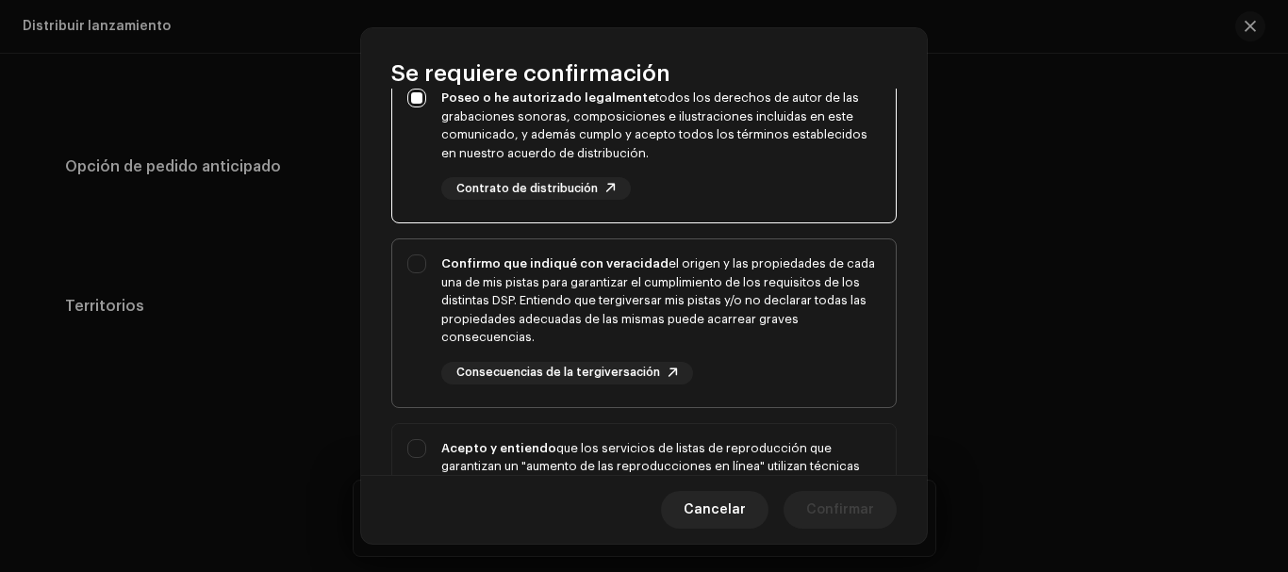
click at [419, 262] on div "Confirmo que indiqué con veracidad el origen y las propiedades de cada una de m…" at bounding box center [644, 319] width 504 height 160
checkbox input "true"
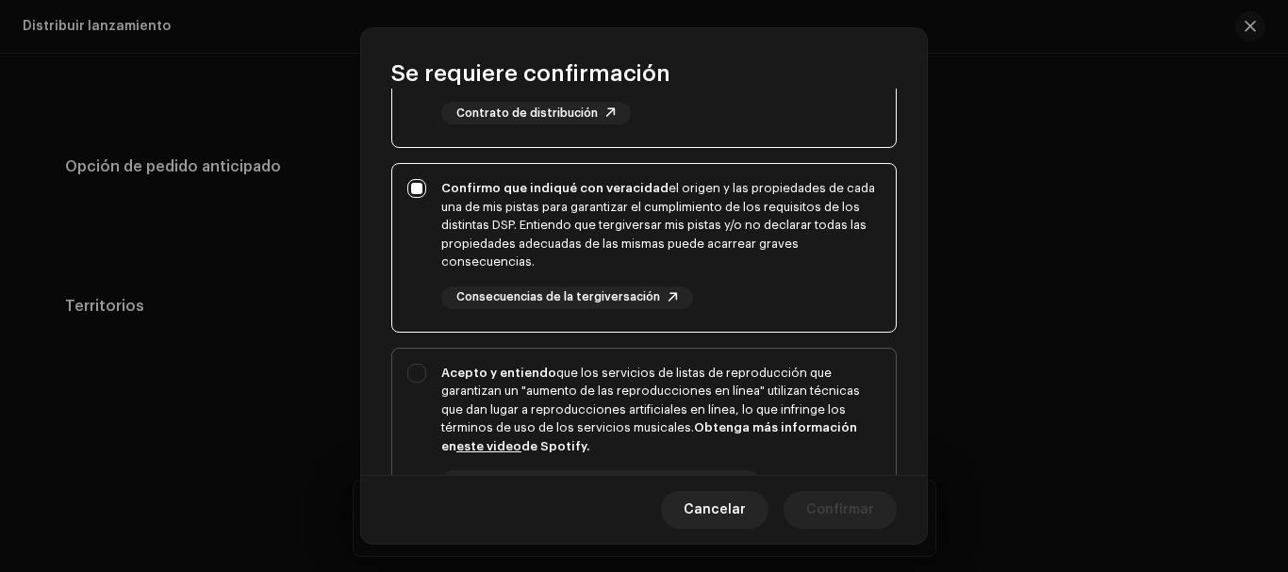
scroll to position [377, 0]
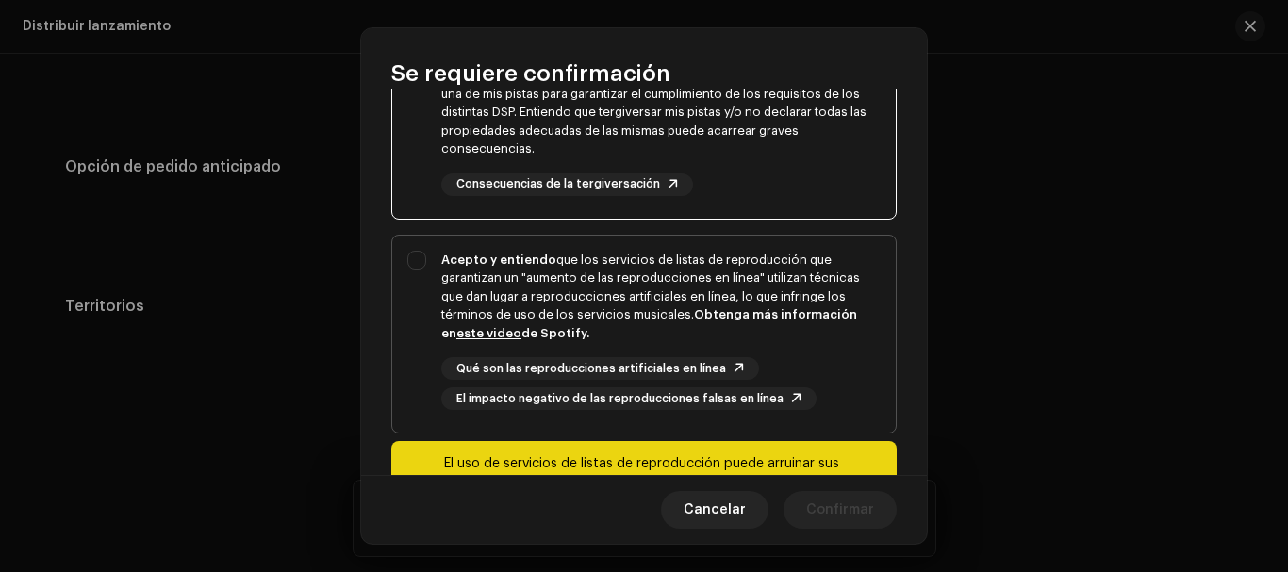
click at [420, 262] on div "Acepto y entiendo que los servicios de listas de reproducción que garantizan un…" at bounding box center [644, 331] width 504 height 190
checkbox input "true"
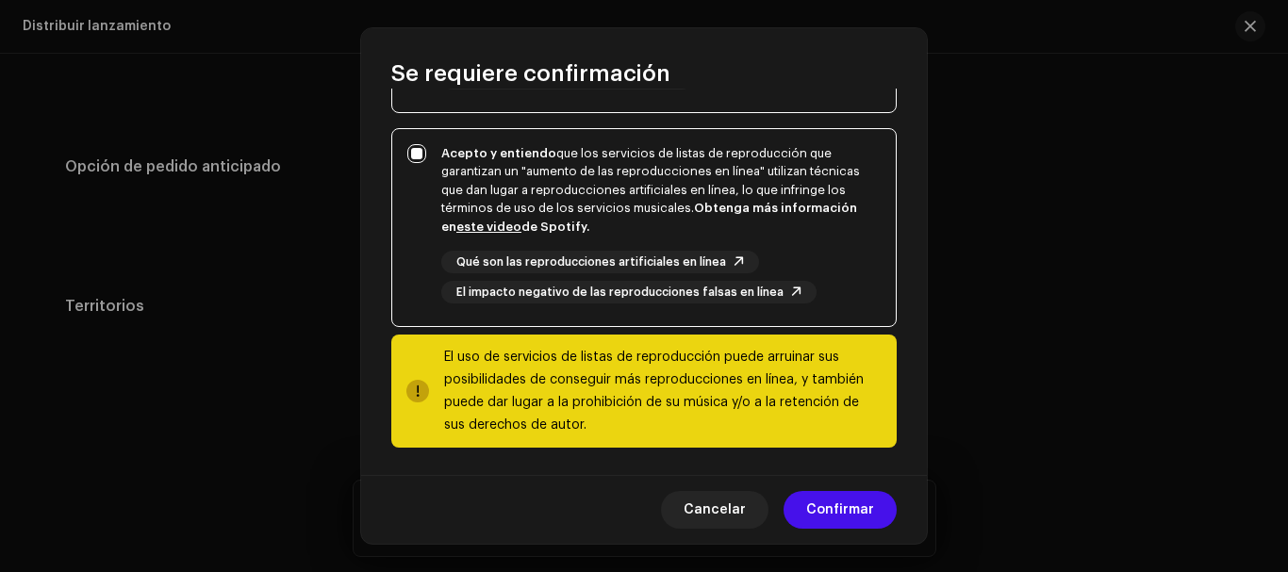
scroll to position [487, 0]
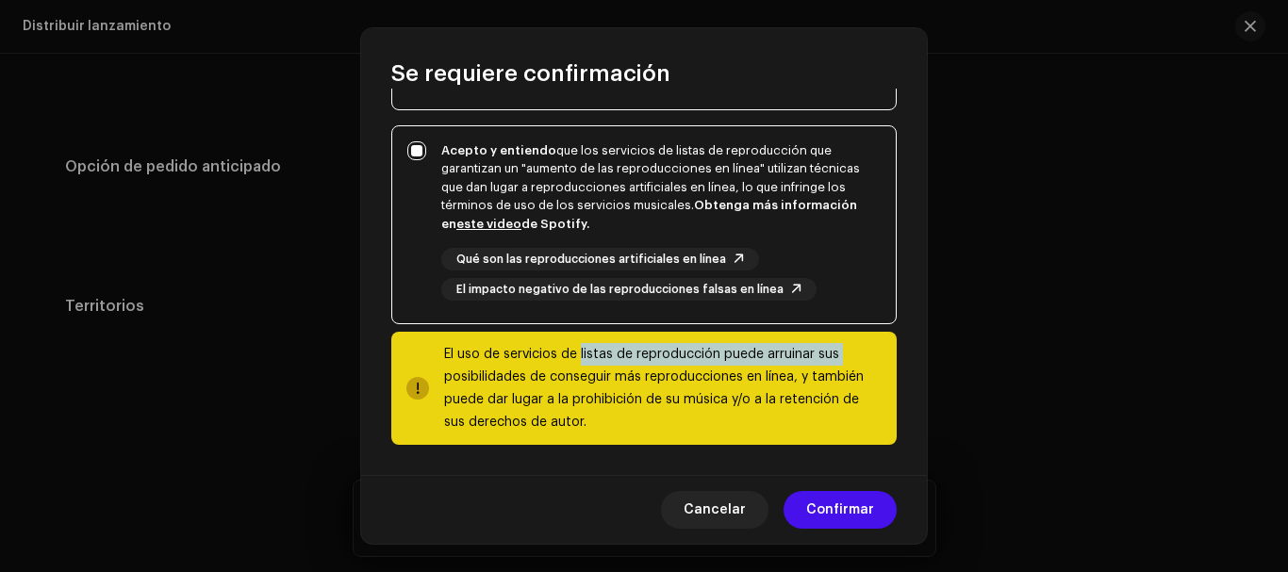
drag, startPoint x: 598, startPoint y: 350, endPoint x: 865, endPoint y: 367, distance: 267.4
click at [862, 358] on div "El uso de servicios de listas de reproducción puede arruinar sus posibilidades …" at bounding box center [663, 388] width 438 height 91
click at [827, 514] on span "Confirmar" at bounding box center [840, 510] width 68 height 38
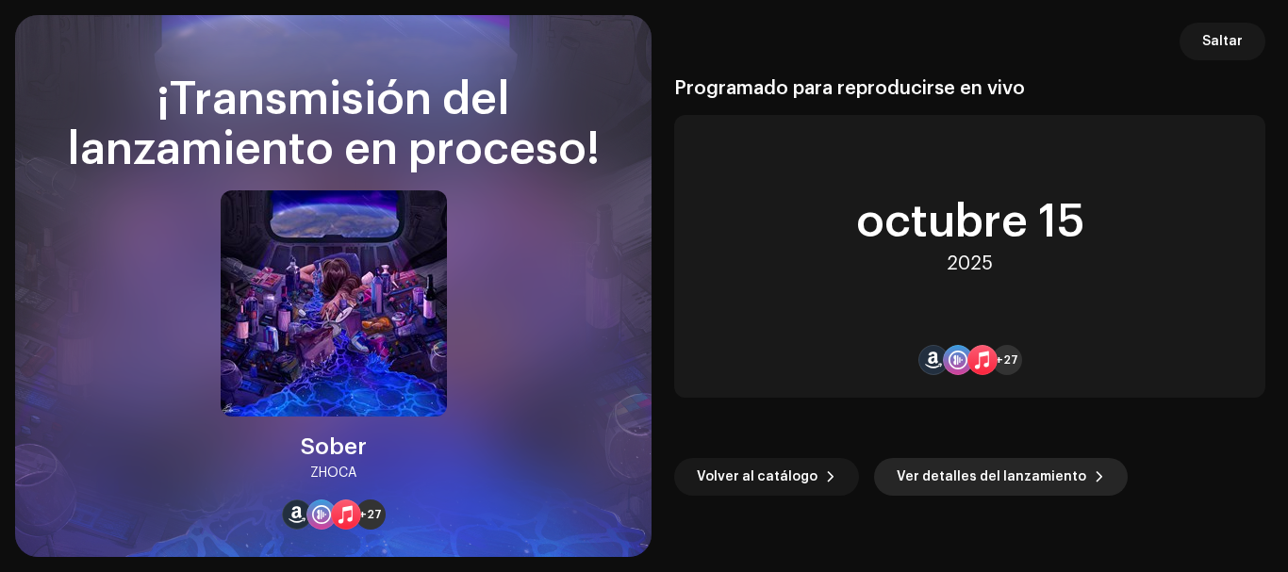
click at [917, 476] on span "Ver detalles del lanzamiento" at bounding box center [992, 477] width 190 height 38
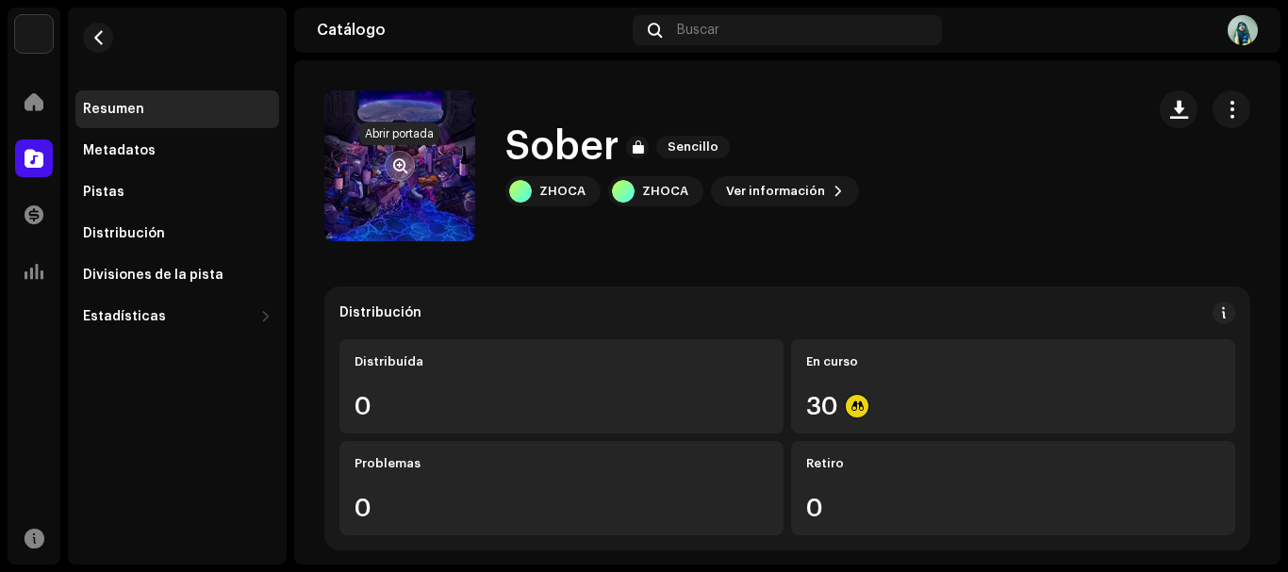
click at [388, 171] on button "button" at bounding box center [400, 166] width 30 height 30
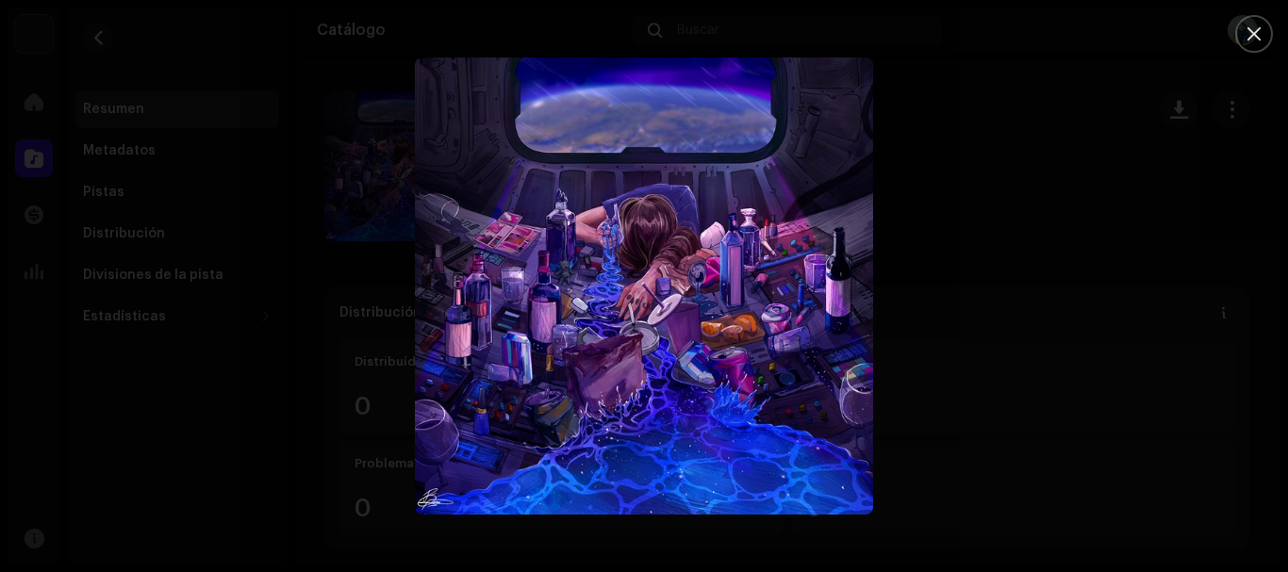
click at [1036, 129] on div at bounding box center [644, 286] width 1288 height 572
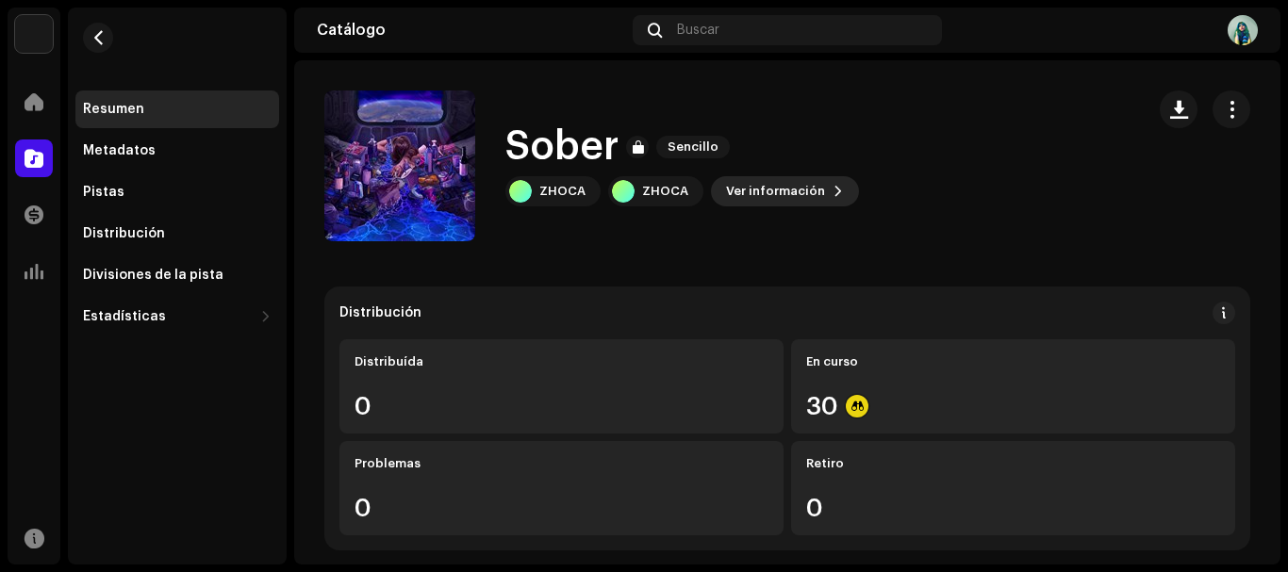
click at [833, 187] on span at bounding box center [838, 191] width 11 height 15
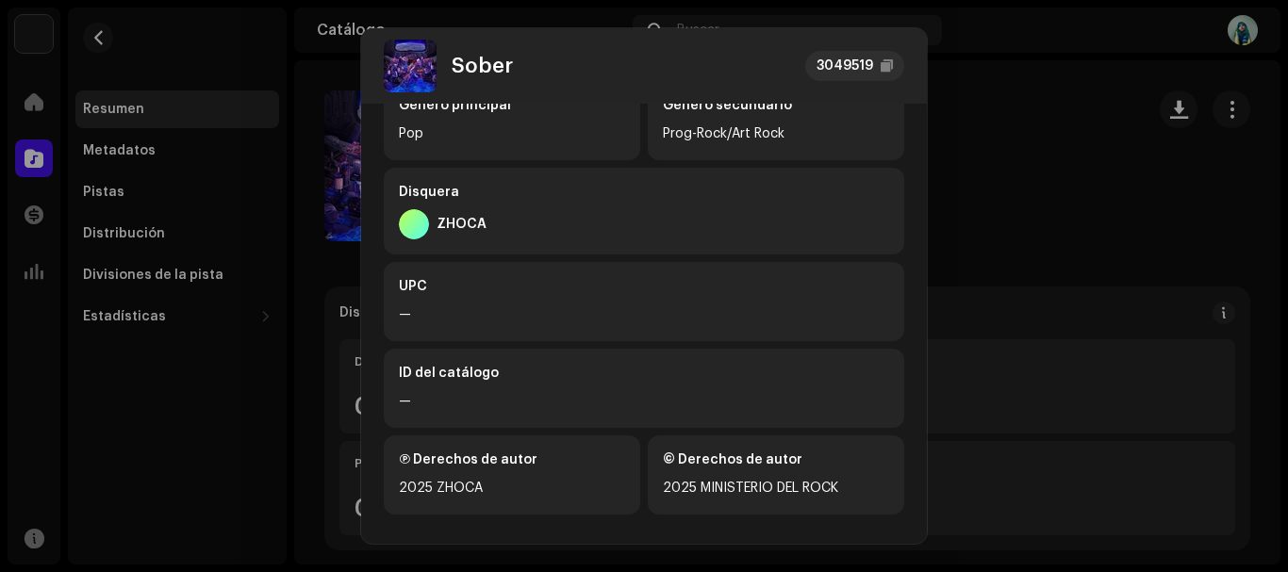
scroll to position [612, 0]
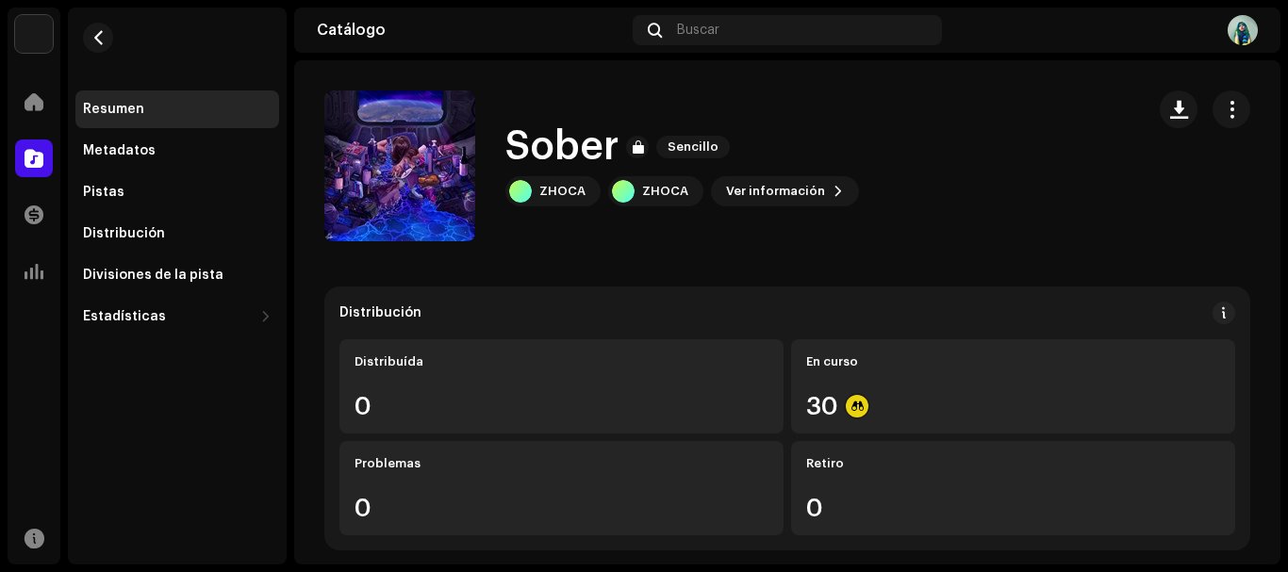
click at [1079, 249] on div "Sober 3049519 Metadatos Distribución Idioma de metadatos English Título del lan…" at bounding box center [644, 286] width 1288 height 572
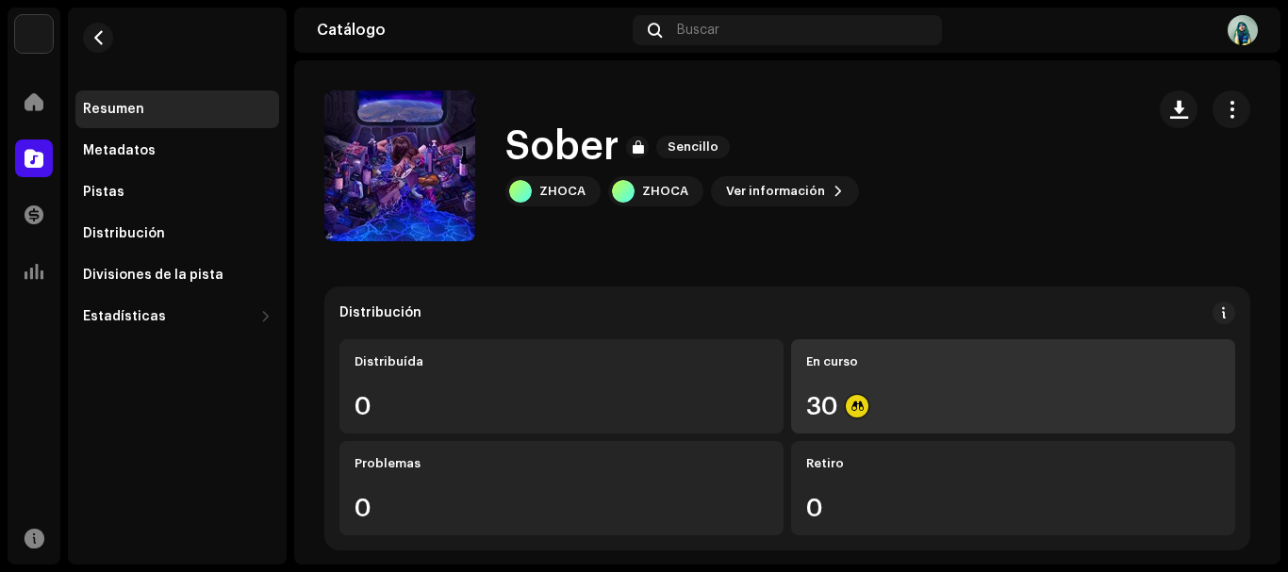
click at [920, 370] on div "En curso 30" at bounding box center [1013, 386] width 444 height 94
